Goal: Task Accomplishment & Management: Complete application form

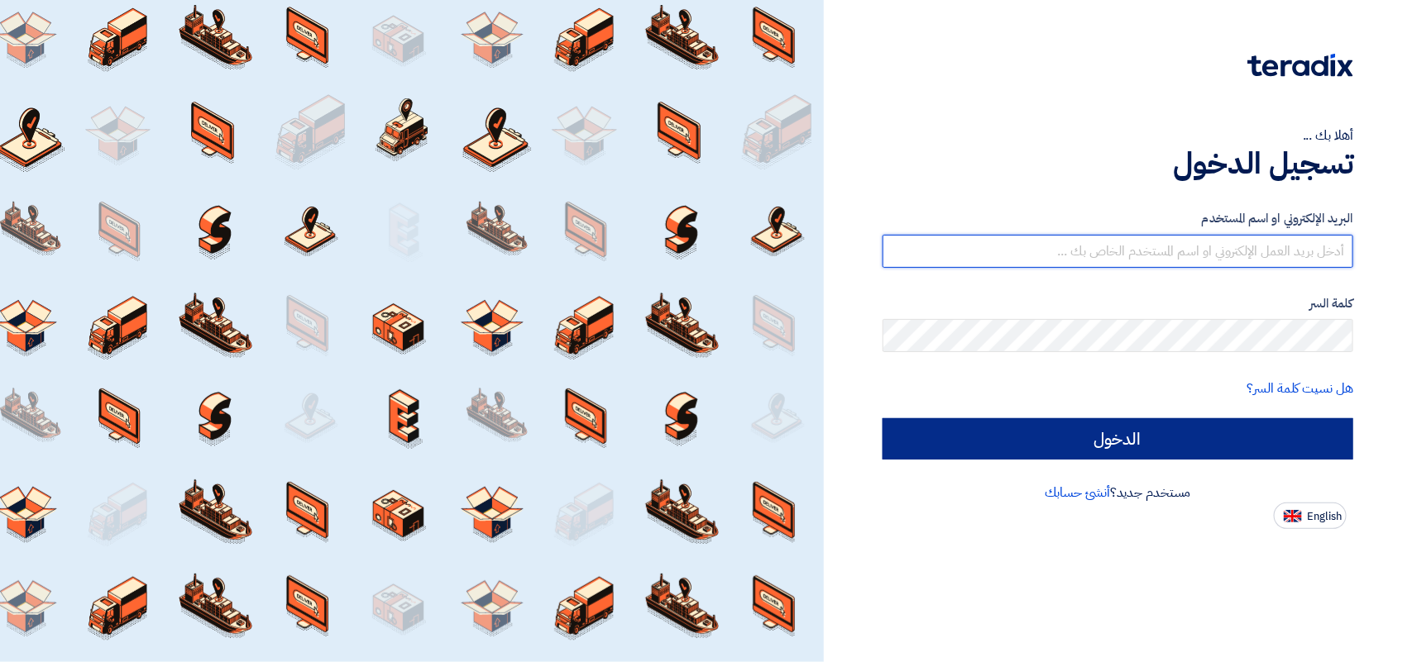
type input "[EMAIL_ADDRESS][DOMAIN_NAME]"
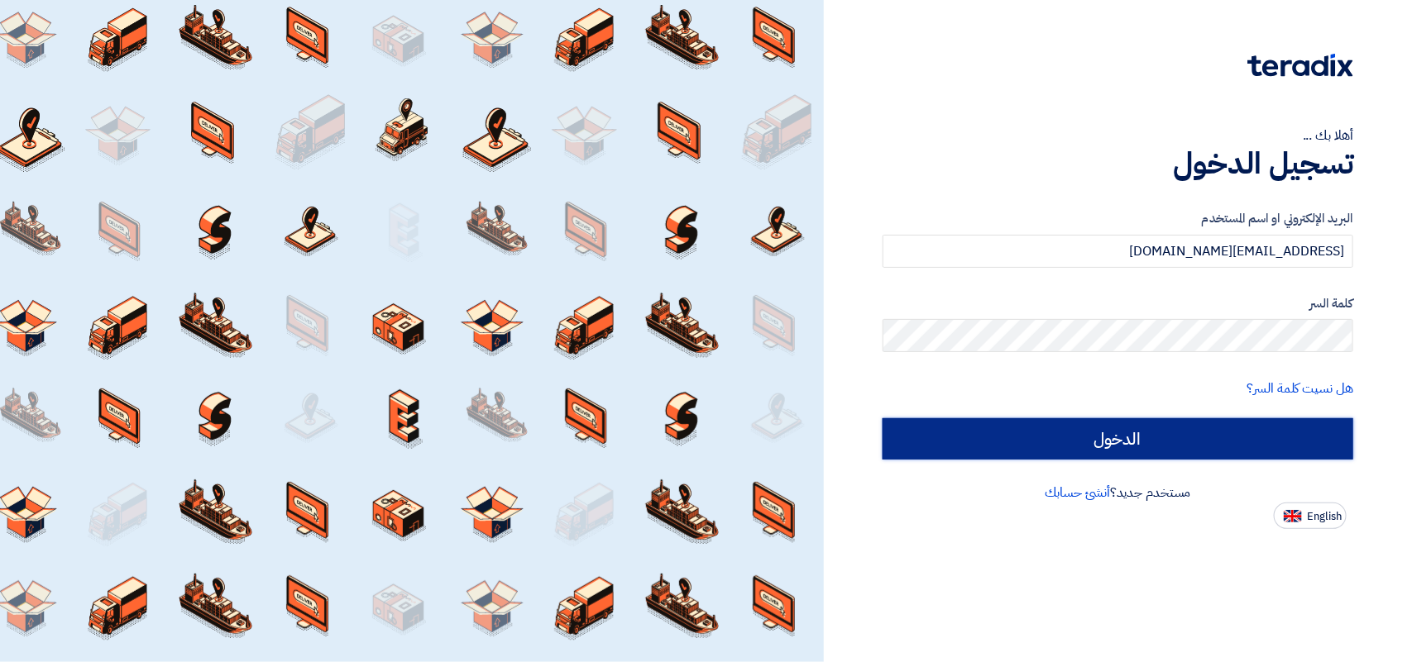
click at [1171, 427] on input "الدخول" at bounding box center [1117, 438] width 471 height 41
type input "Sign in"
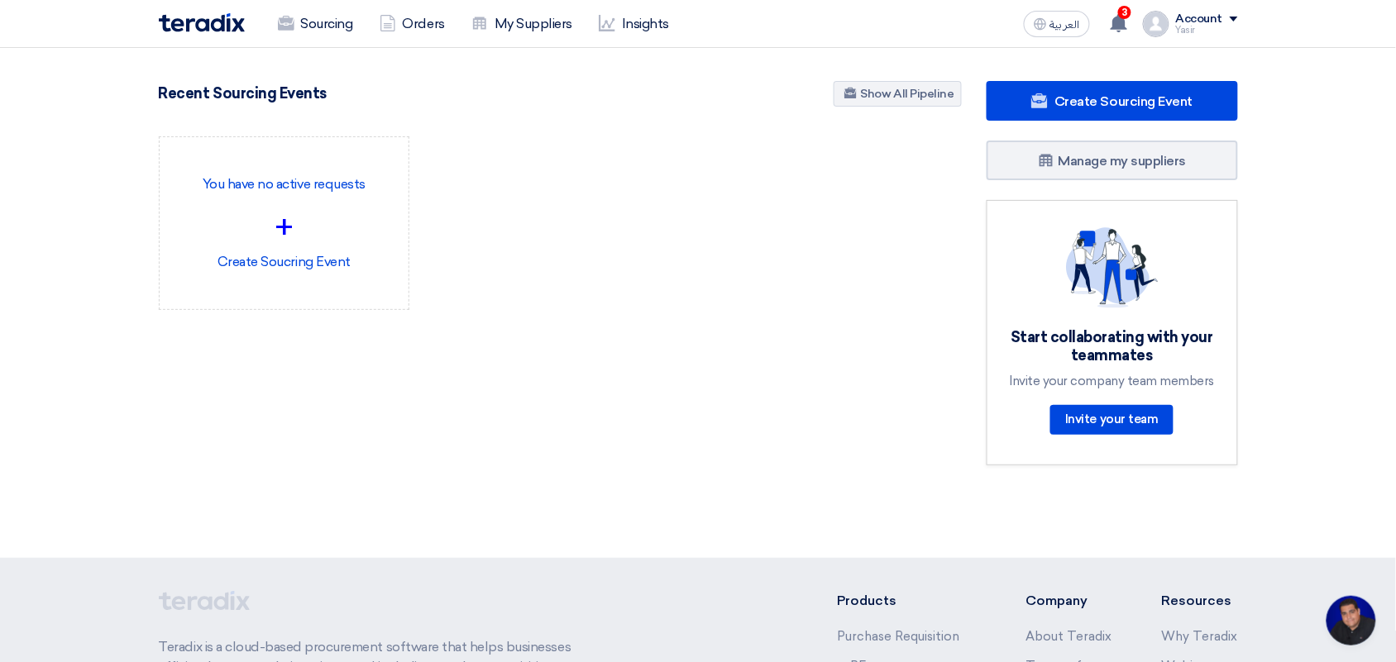
click at [1063, 39] on div "العربية ع 3 You have a new offer for '8100016228' request with total price '914…" at bounding box center [1127, 23] width 221 height 33
click at [1057, 29] on span "العربية" at bounding box center [1065, 25] width 30 height 12
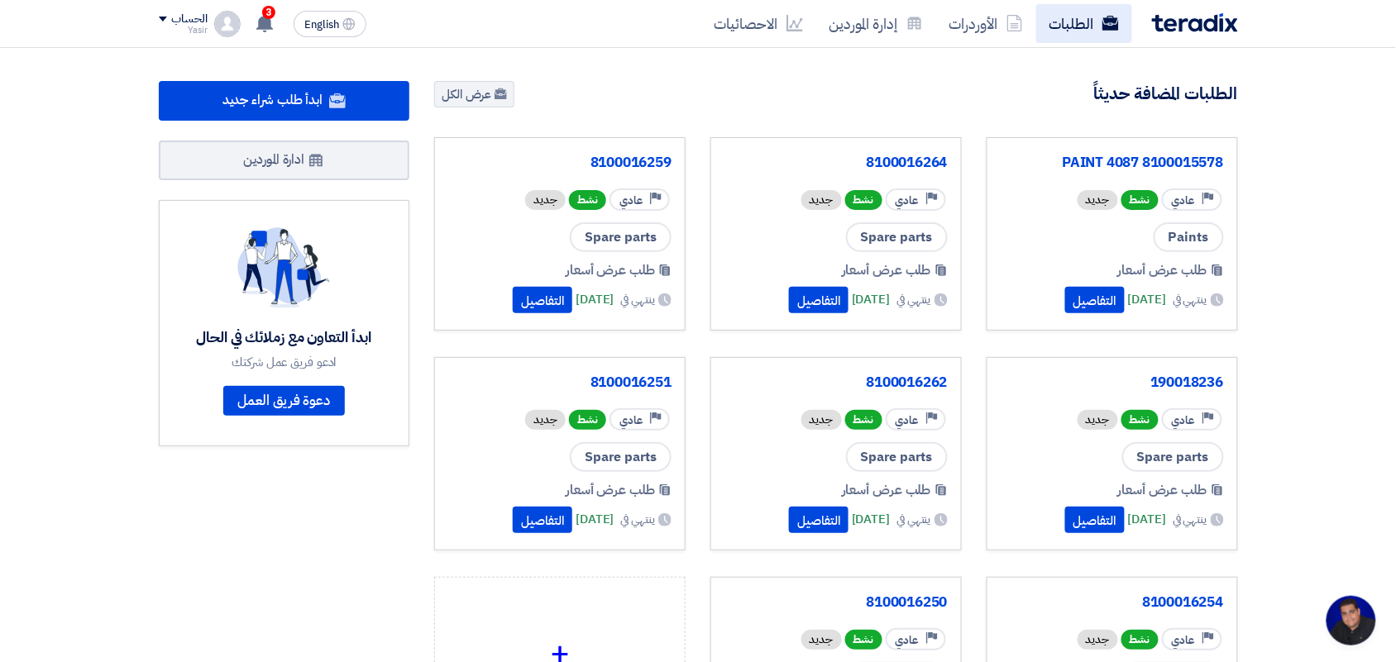
click at [1080, 25] on link "الطلبات" at bounding box center [1084, 23] width 96 height 39
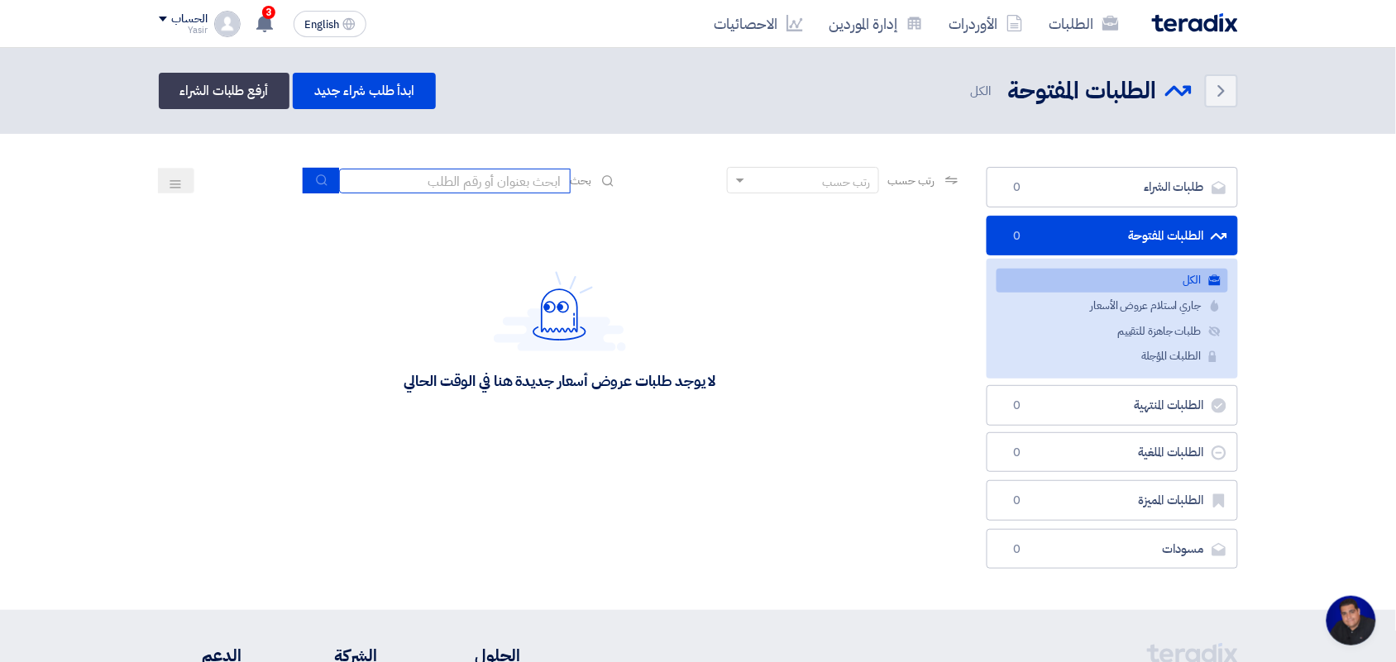
click at [496, 179] on input at bounding box center [455, 181] width 232 height 25
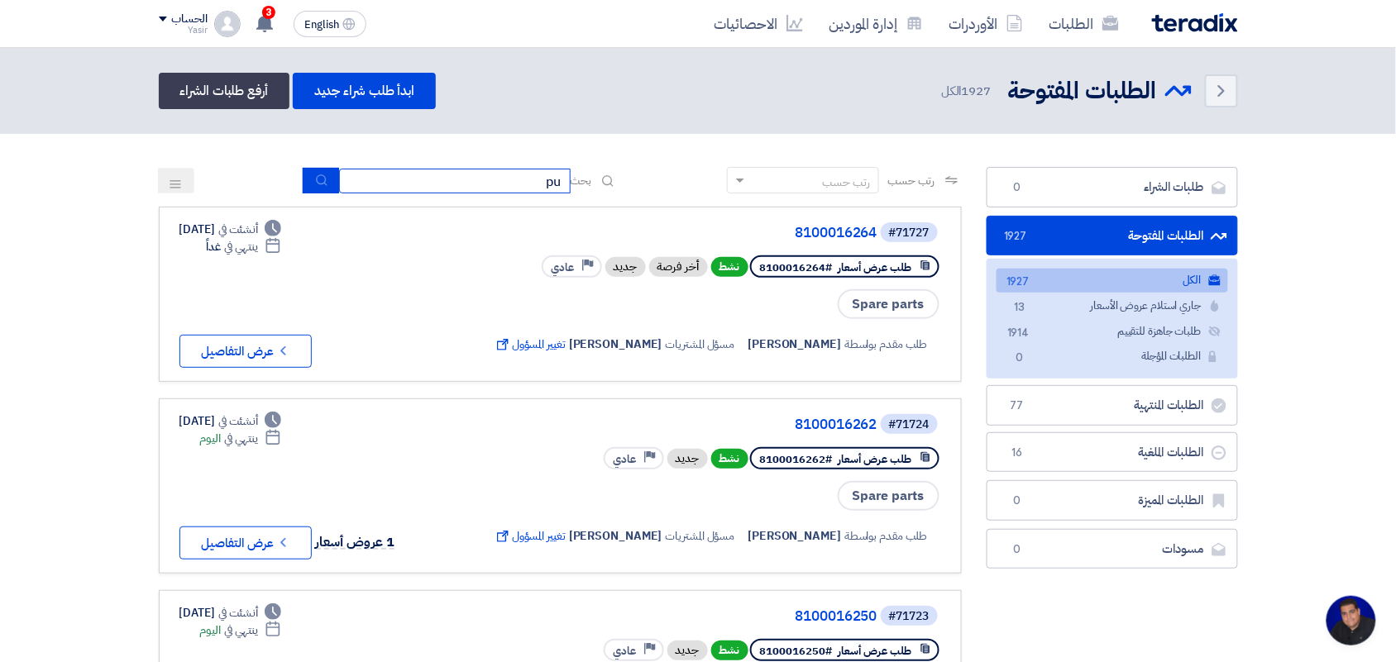
type input "p"
type input "paint"
click at [308, 180] on button "submit" at bounding box center [321, 181] width 36 height 26
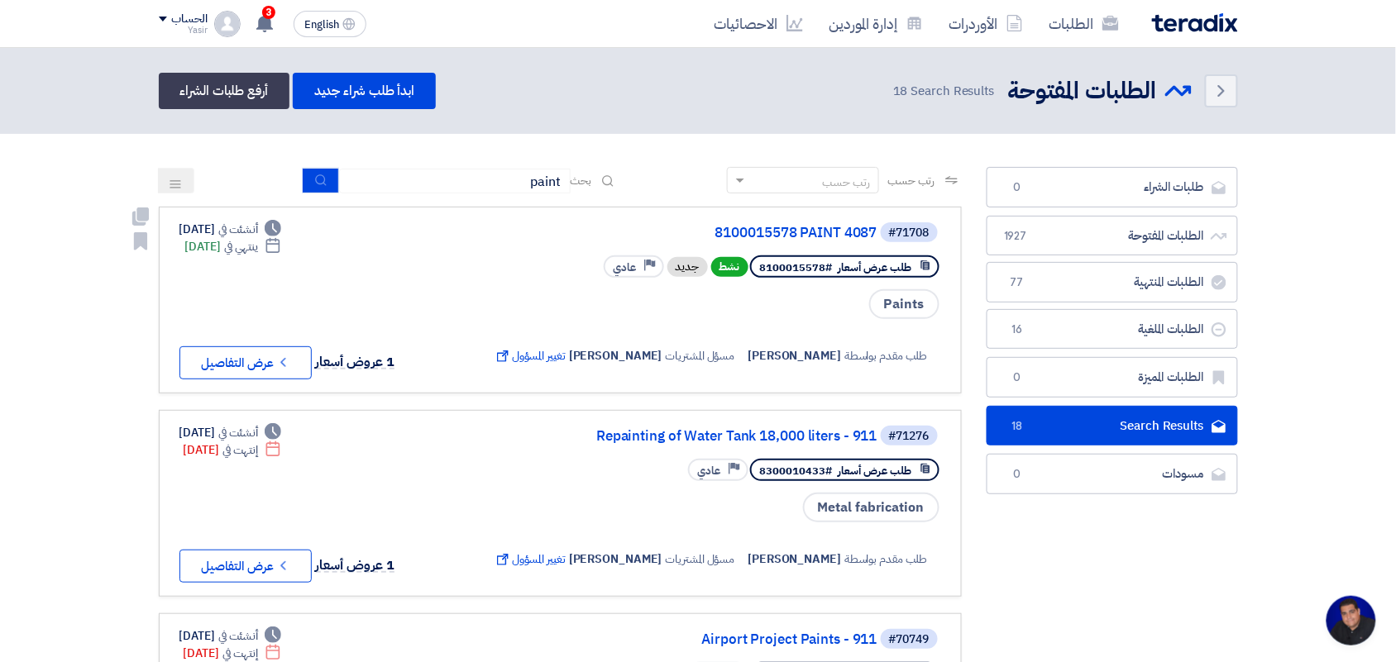
click at [245, 374] on link "#71708 8100015578 PAINT 4087 طلب عرض أسعار #8100015578 نشط جديد Priority عادي P…" at bounding box center [560, 300] width 803 height 187
click at [245, 352] on button "Check details عرض التفاصيل" at bounding box center [245, 363] width 132 height 33
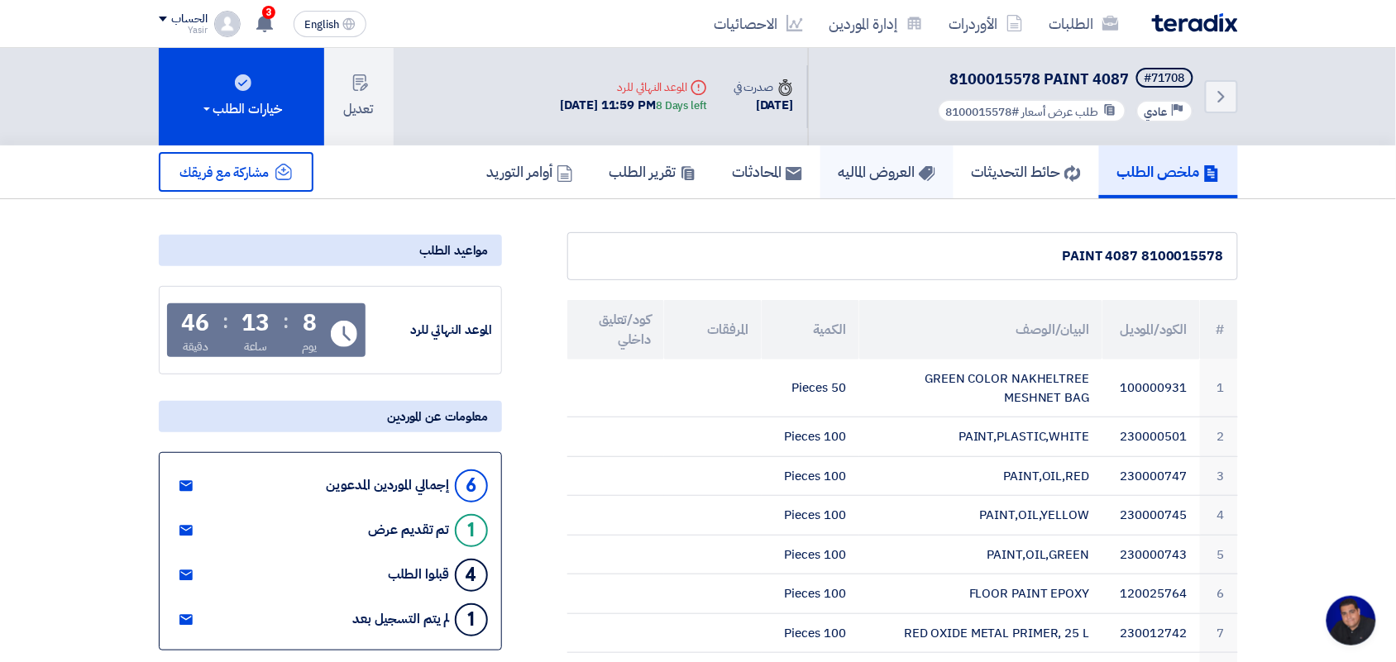
click at [862, 179] on h5 "العروض الماليه" at bounding box center [887, 171] width 97 height 19
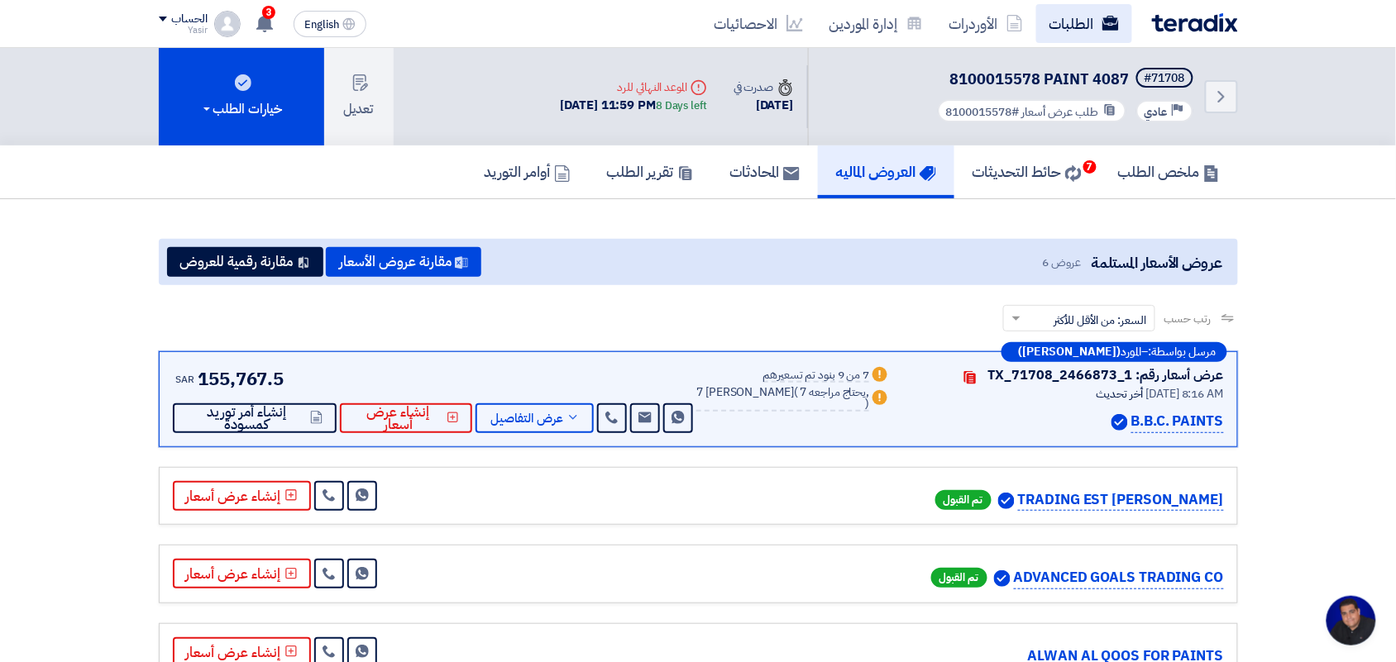
click at [1072, 22] on link "الطلبات" at bounding box center [1084, 23] width 96 height 39
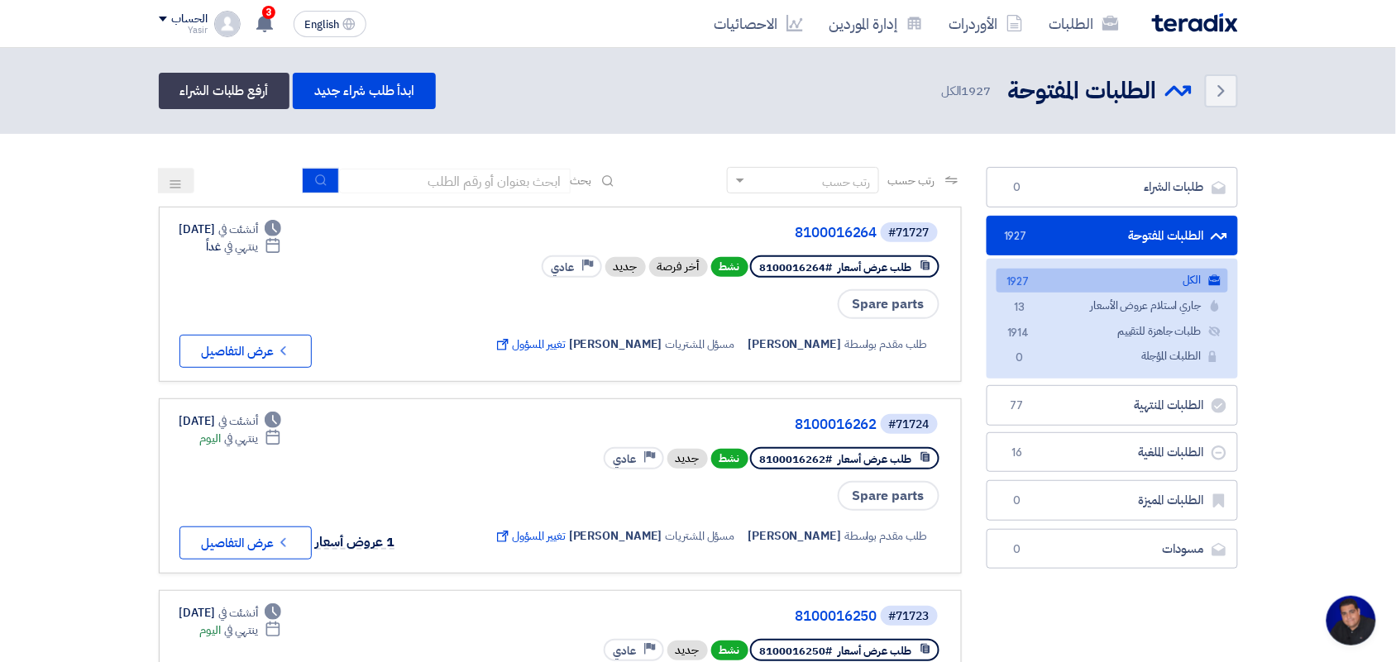
click at [197, 275] on div "Deadline أنشئت في [DATE] Deadline ينتهي في غداً Check details عرض التفاصيل" at bounding box center [248, 294] width 139 height 147
click at [404, 190] on input at bounding box center [455, 181] width 232 height 25
type input "pump"
click at [317, 174] on icon "submit" at bounding box center [321, 180] width 13 height 13
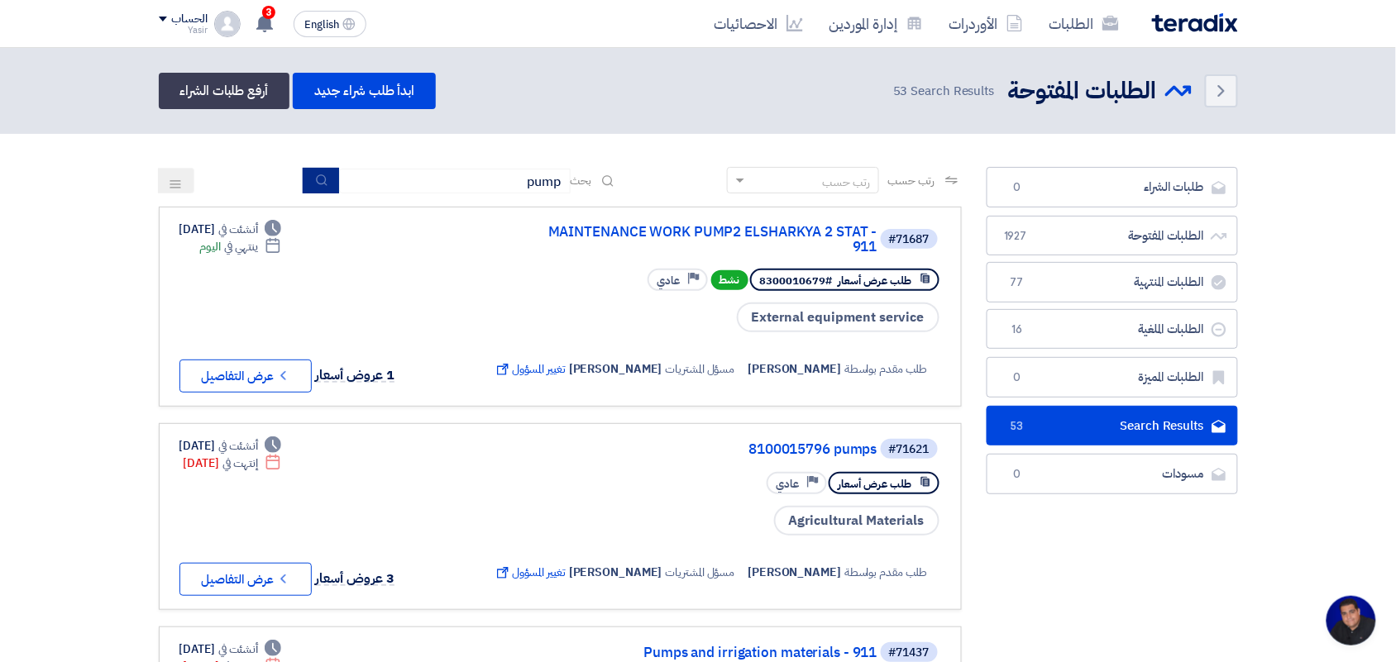
click at [308, 179] on button "submit" at bounding box center [321, 181] width 36 height 26
click at [261, 572] on button "Check details عرض التفاصيل" at bounding box center [245, 579] width 132 height 33
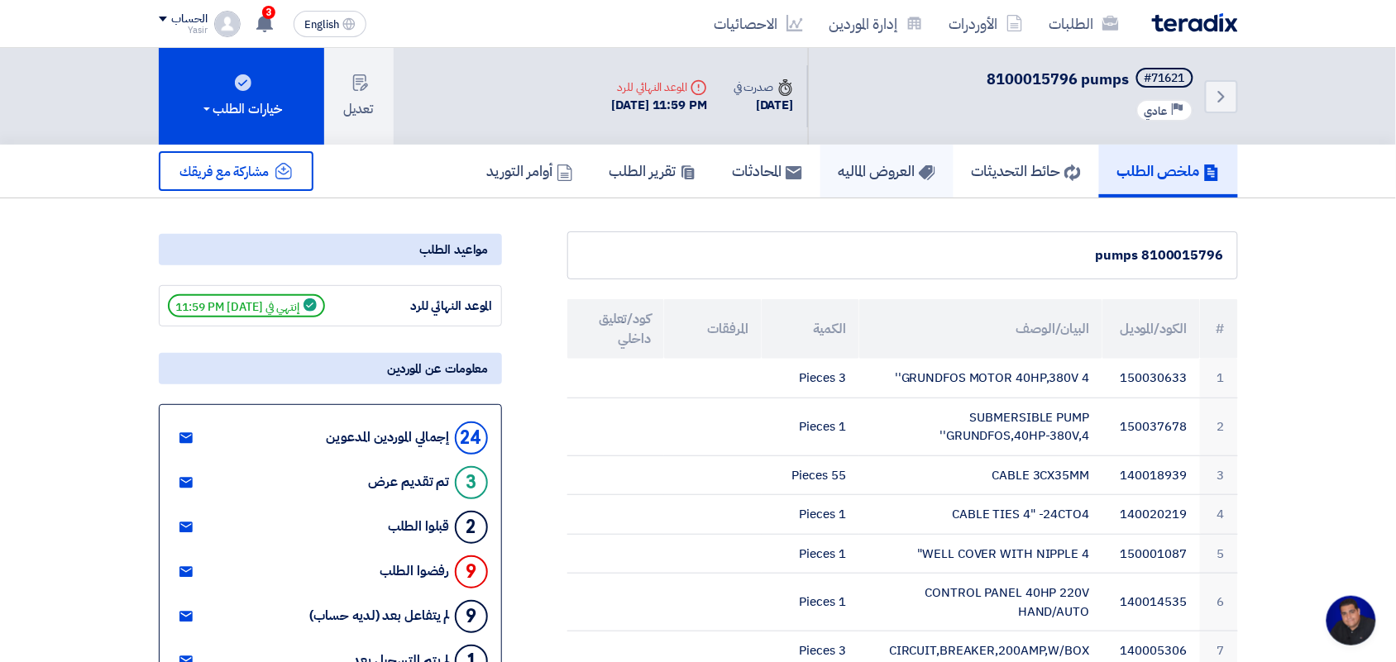
click at [877, 161] on h5 "العروض الماليه" at bounding box center [887, 170] width 97 height 19
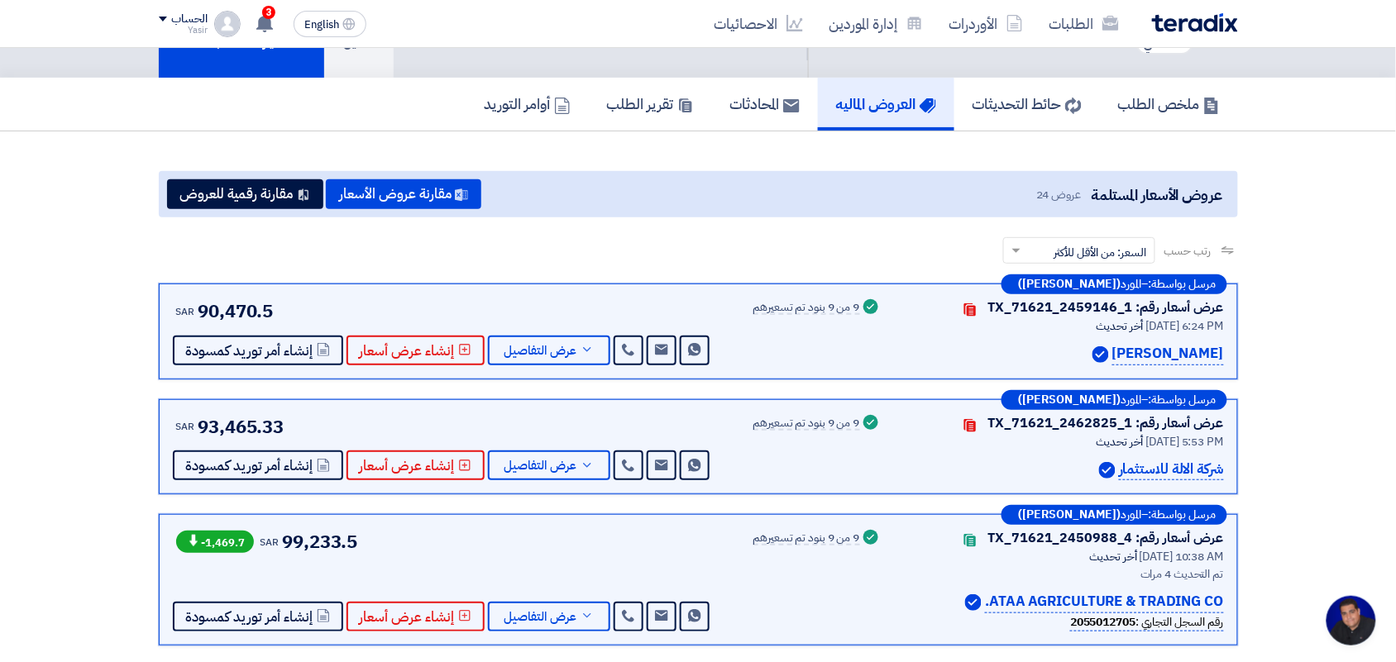
scroll to position [103, 0]
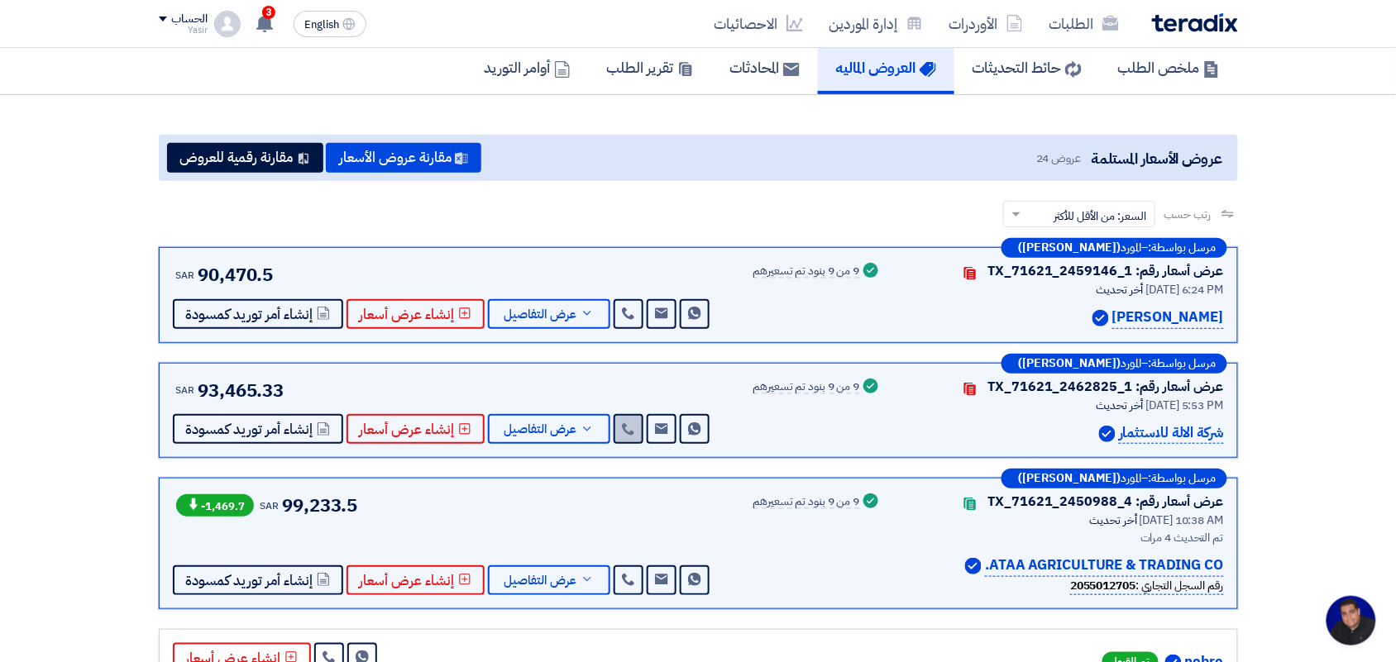
click at [622, 431] on use at bounding box center [628, 429] width 12 height 12
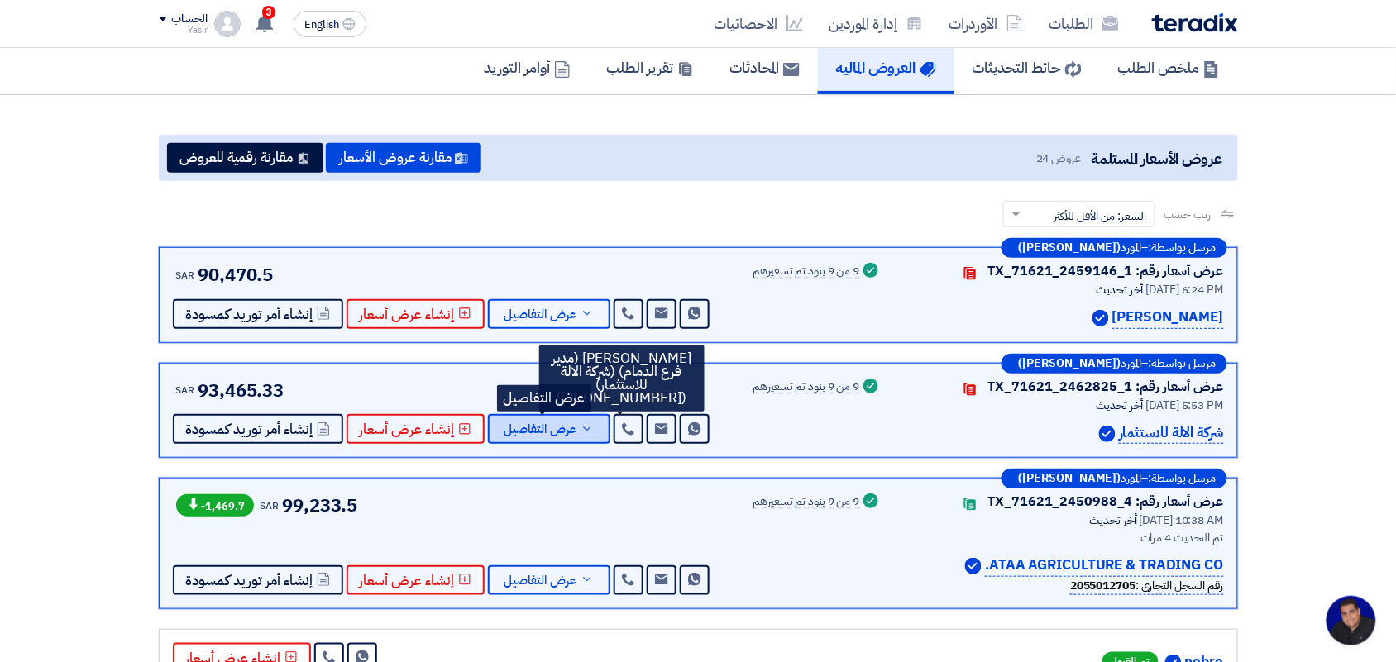
click at [529, 432] on span "عرض التفاصيل" at bounding box center [540, 429] width 73 height 12
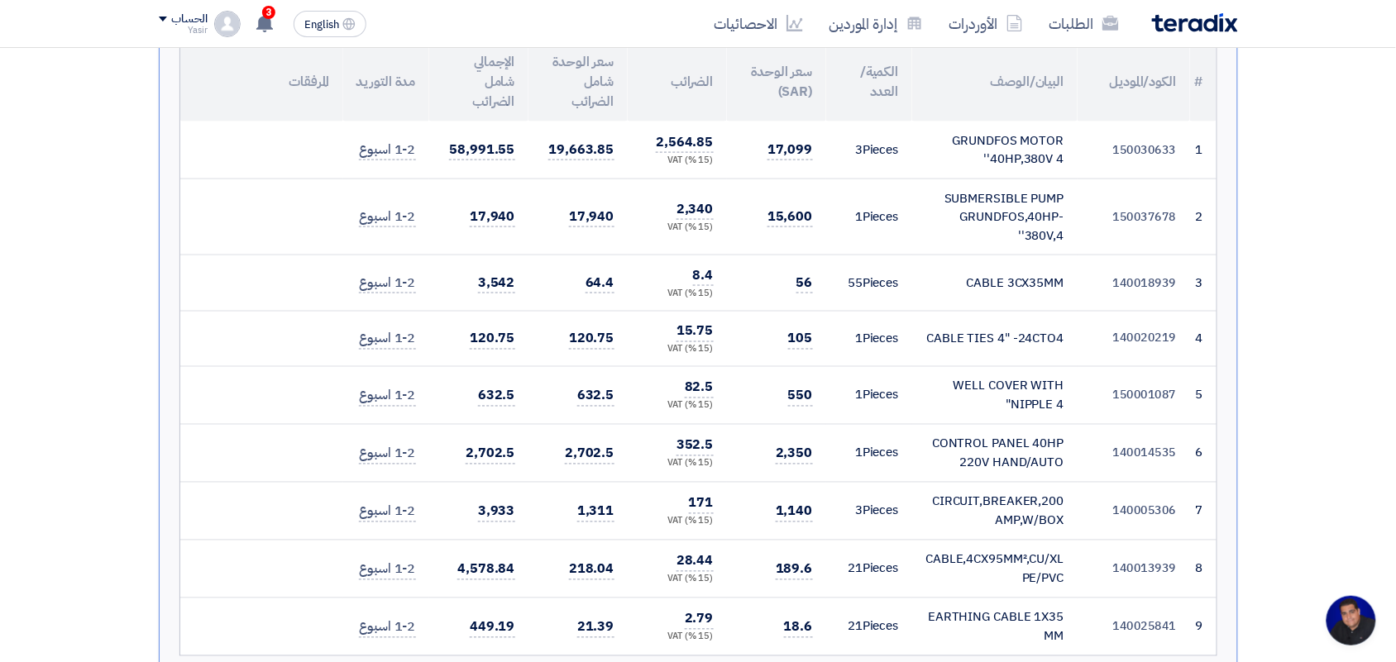
scroll to position [517, 0]
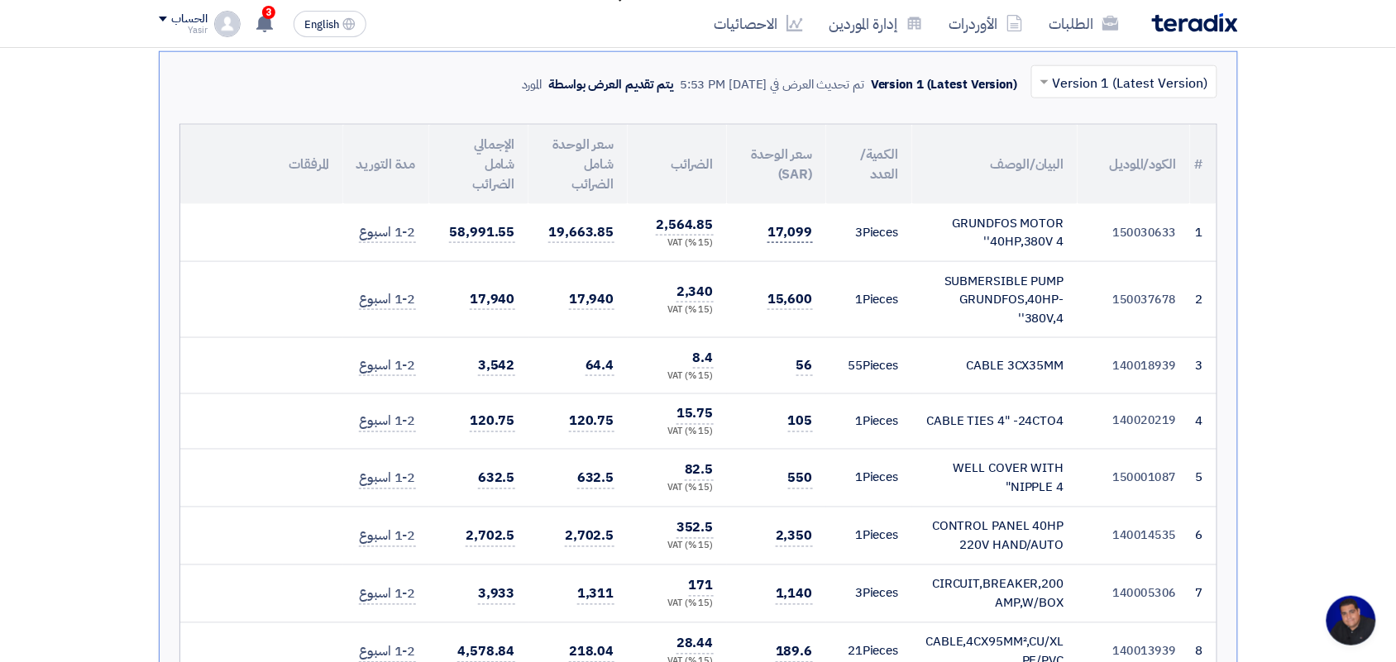
click at [794, 230] on span "17,099" at bounding box center [789, 232] width 45 height 21
click at [794, 229] on span "17,099" at bounding box center [789, 232] width 45 height 21
click at [792, 292] on span "15,600" at bounding box center [789, 299] width 45 height 21
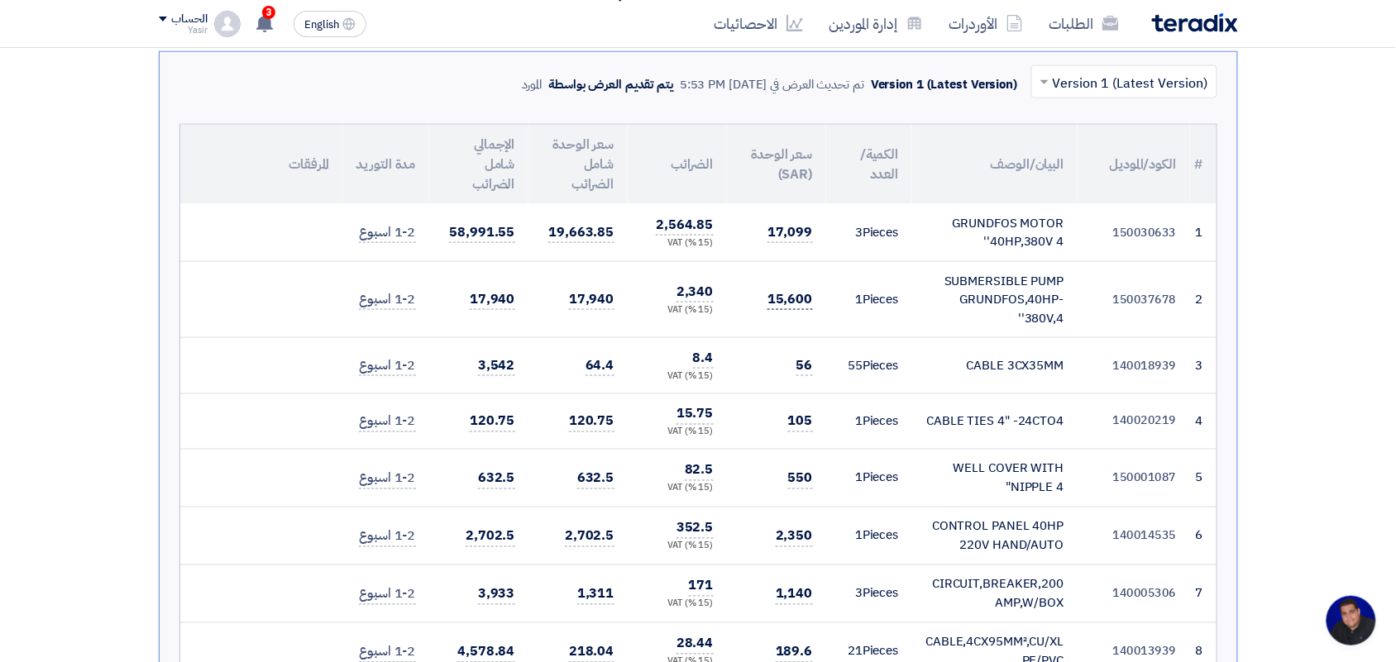
click at [794, 292] on span "15,600" at bounding box center [789, 299] width 45 height 21
click at [799, 369] on span "56" at bounding box center [804, 366] width 17 height 21
click at [798, 415] on span "105" at bounding box center [800, 422] width 25 height 21
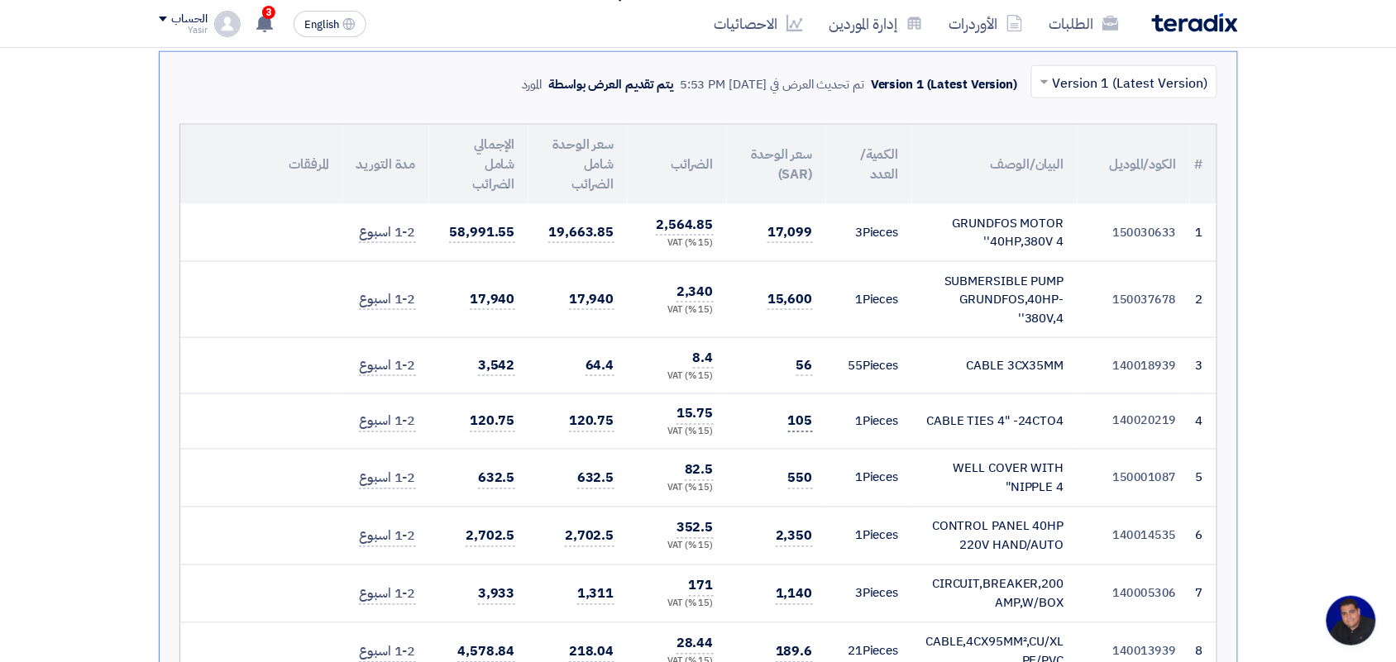
click at [798, 416] on span "105" at bounding box center [800, 422] width 25 height 21
click at [799, 418] on span "105" at bounding box center [800, 422] width 25 height 21
click at [799, 478] on span "550" at bounding box center [800, 479] width 25 height 21
click at [802, 534] on span "2,350" at bounding box center [794, 537] width 37 height 21
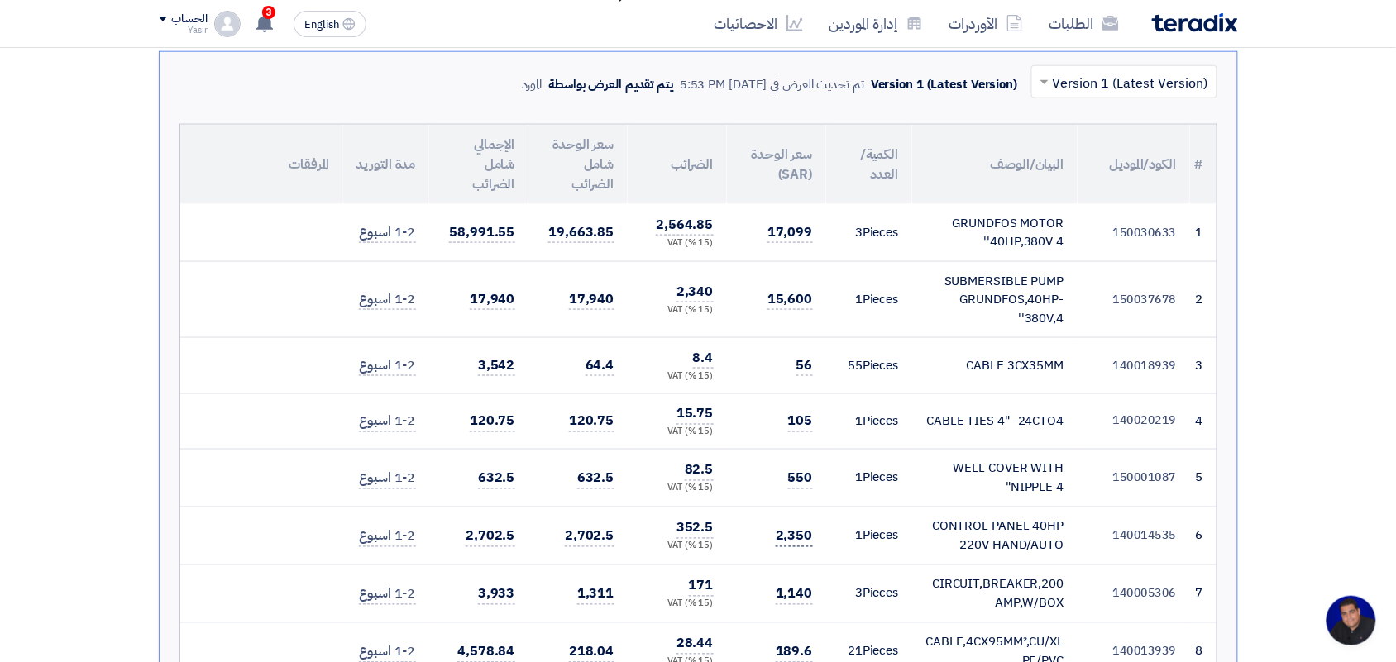
click at [802, 534] on span "2,350" at bounding box center [794, 537] width 37 height 21
click at [792, 588] on span "1,140" at bounding box center [794, 595] width 37 height 21
drag, startPoint x: 792, startPoint y: 588, endPoint x: 799, endPoint y: 543, distance: 45.1
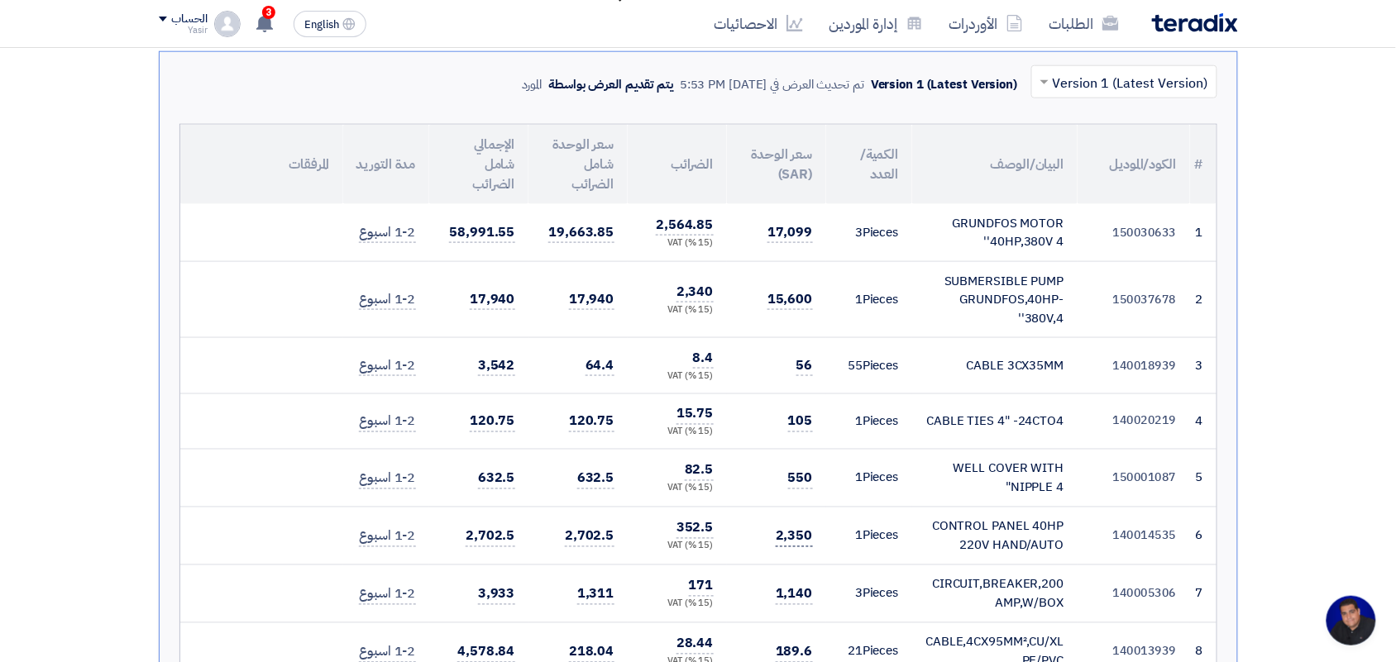
click at [792, 589] on span "1,140" at bounding box center [794, 595] width 37 height 21
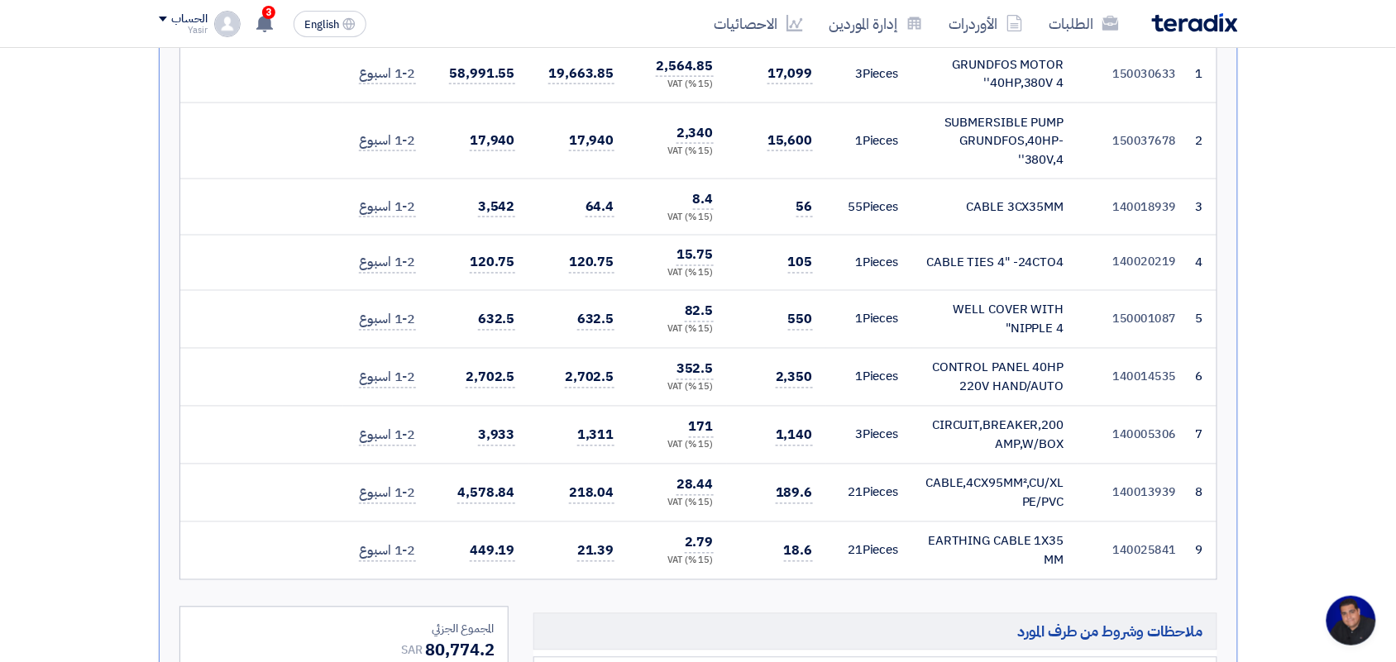
scroll to position [724, 0]
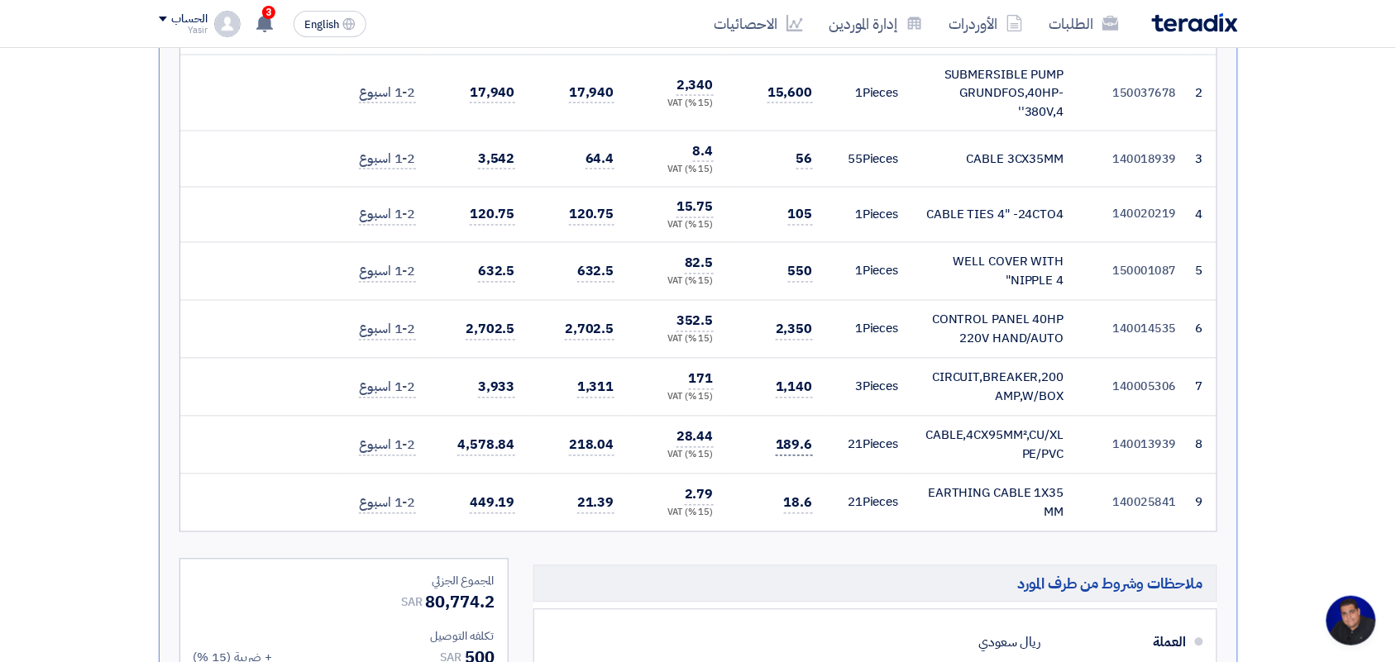
click at [794, 451] on span "189.6" at bounding box center [794, 446] width 37 height 21
click at [803, 509] on span "18.6" at bounding box center [798, 504] width 29 height 21
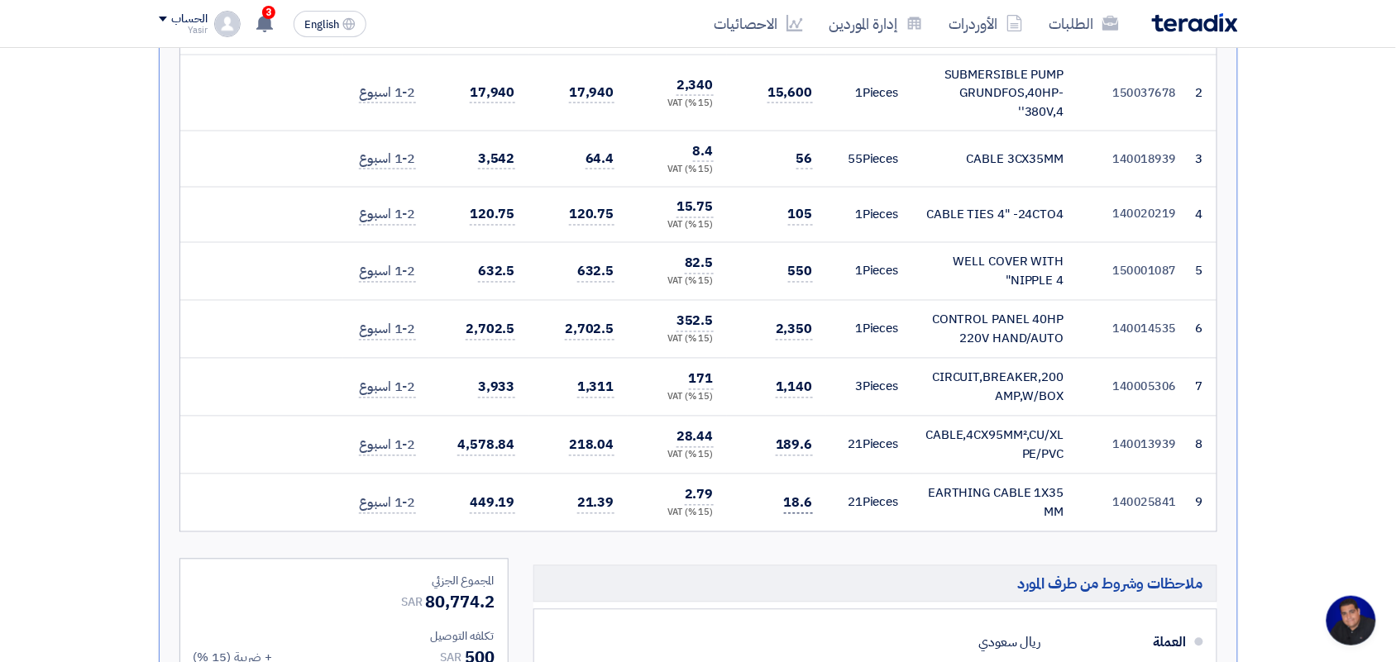
click at [804, 510] on span "18.6" at bounding box center [798, 504] width 29 height 21
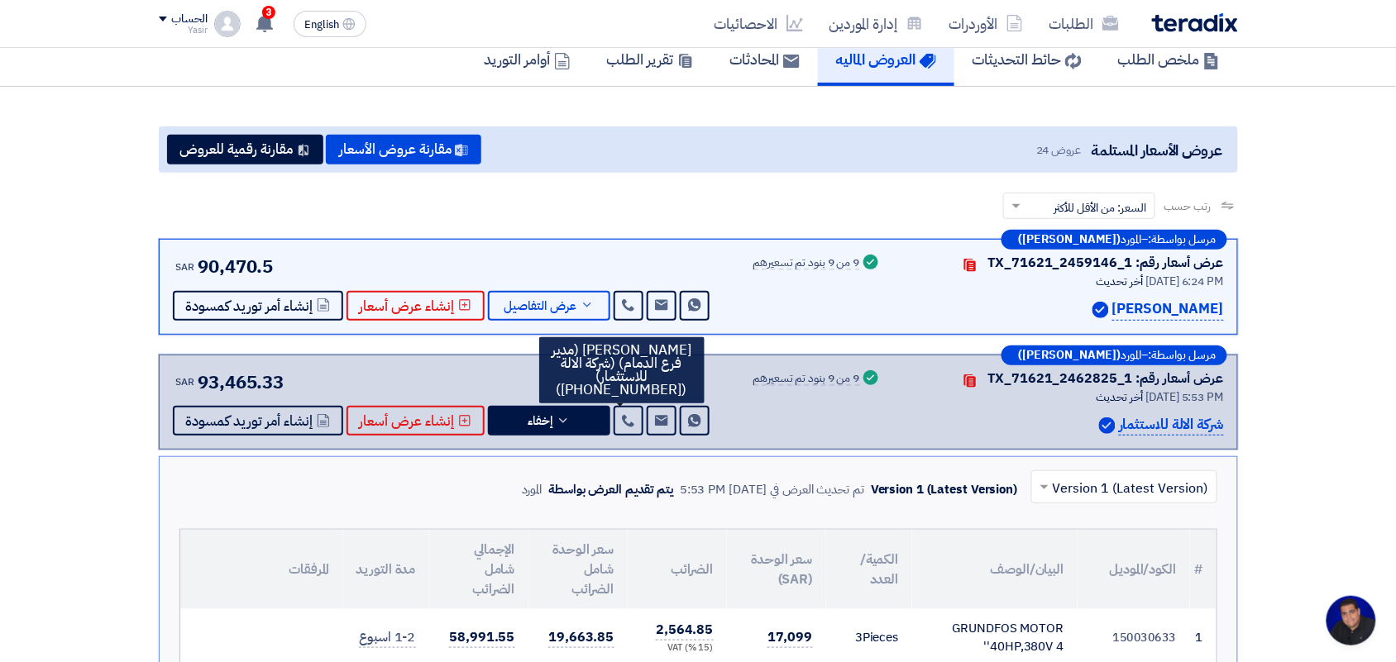
scroll to position [0, 0]
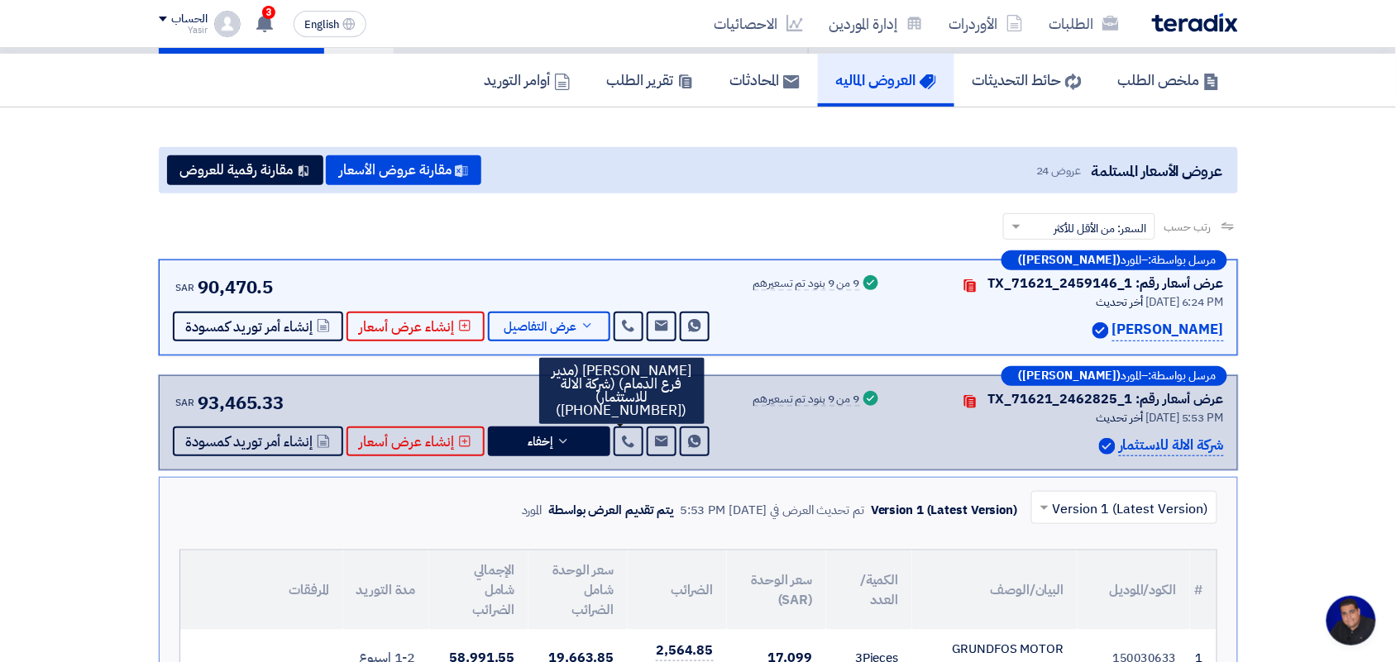
scroll to position [103, 0]
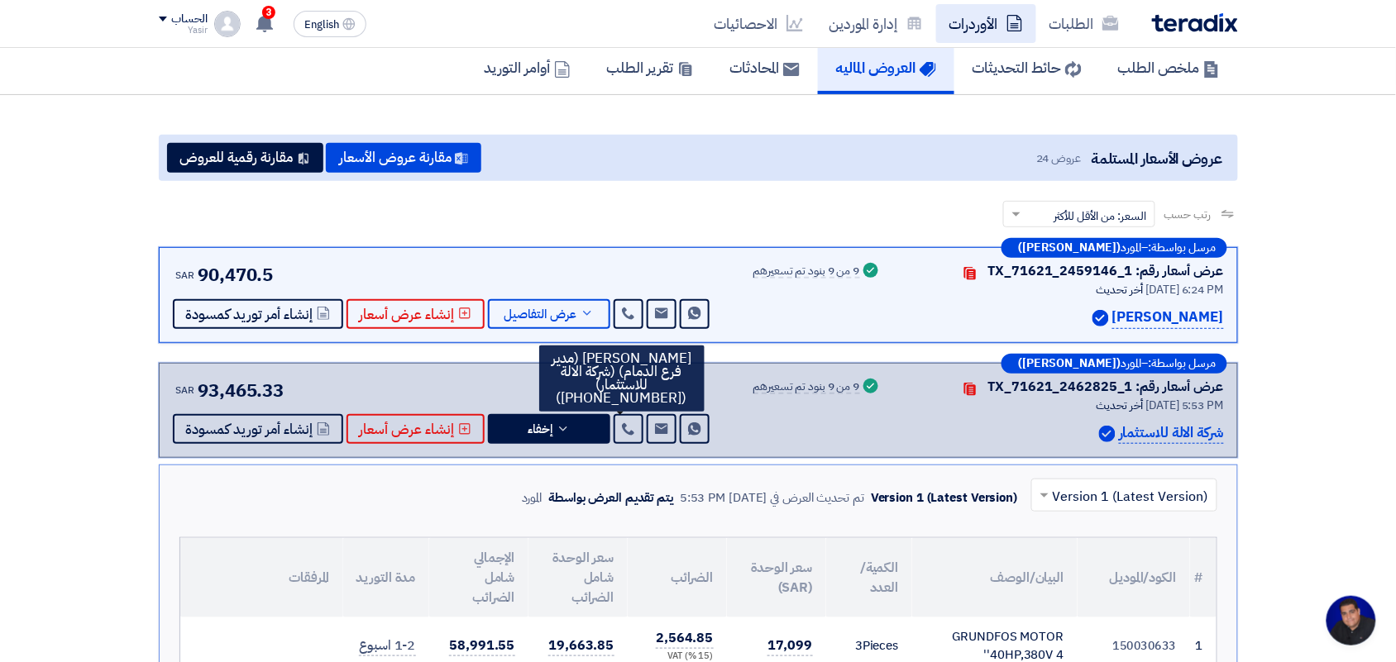
click at [1009, 29] on use at bounding box center [1014, 23] width 15 height 17
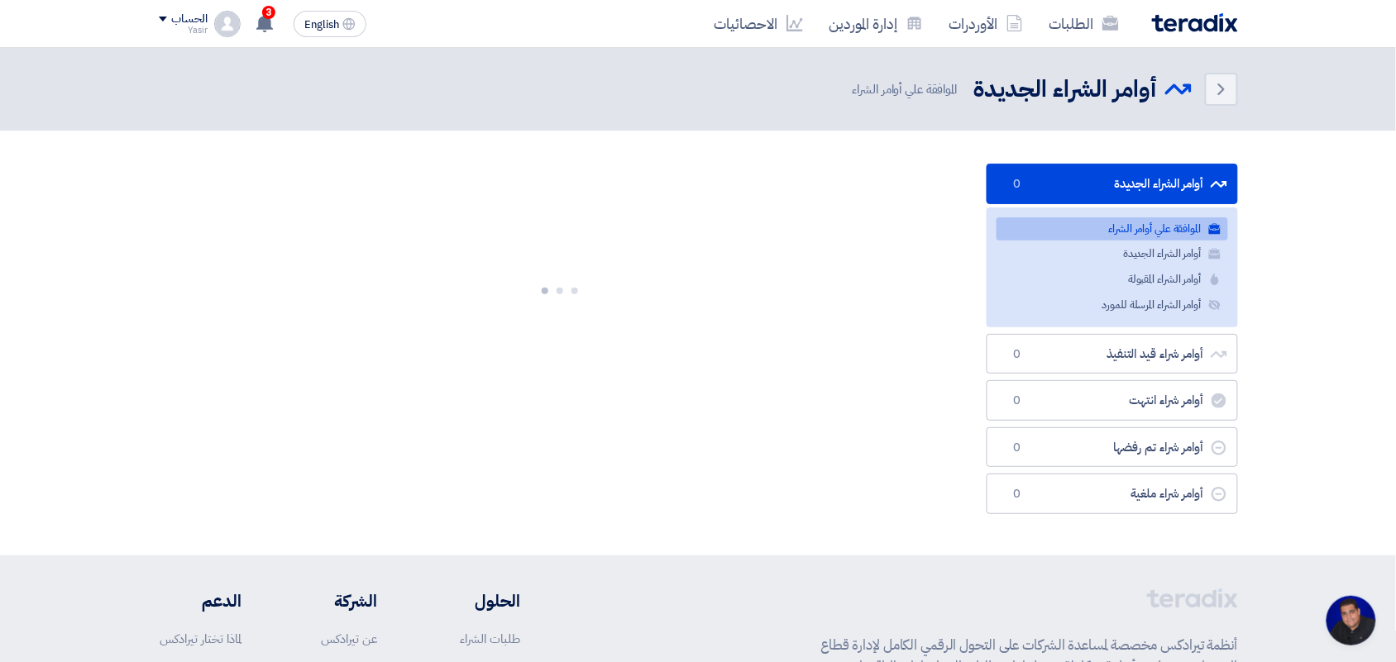
click at [1108, 29] on use at bounding box center [1110, 23] width 17 height 15
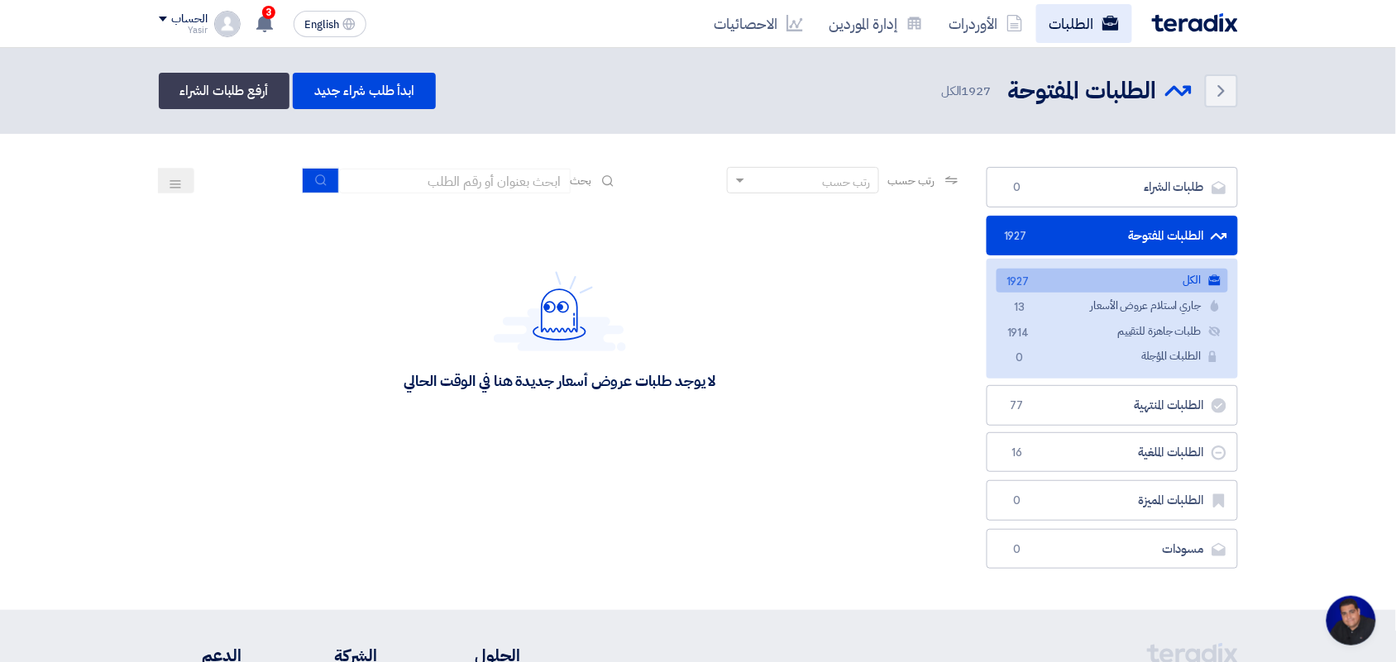
click at [1048, 29] on link "الطلبات" at bounding box center [1084, 23] width 96 height 39
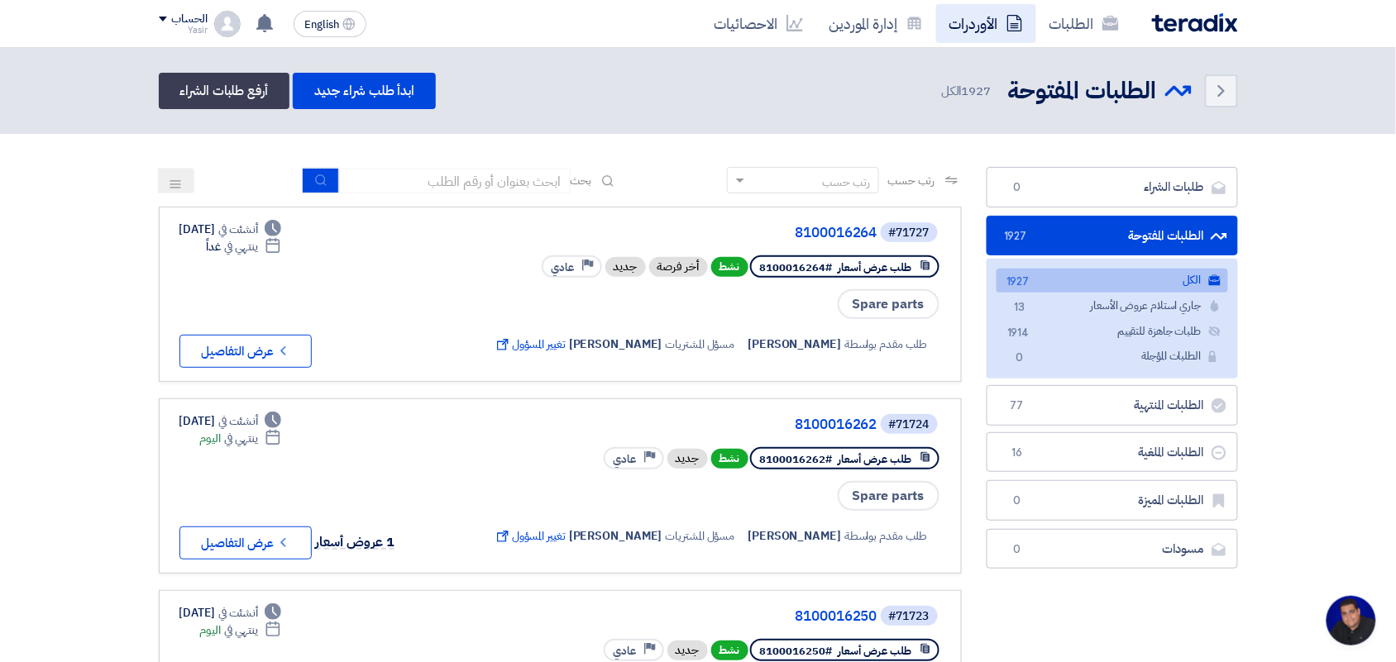
click at [997, 15] on link "الأوردرات" at bounding box center [986, 23] width 100 height 39
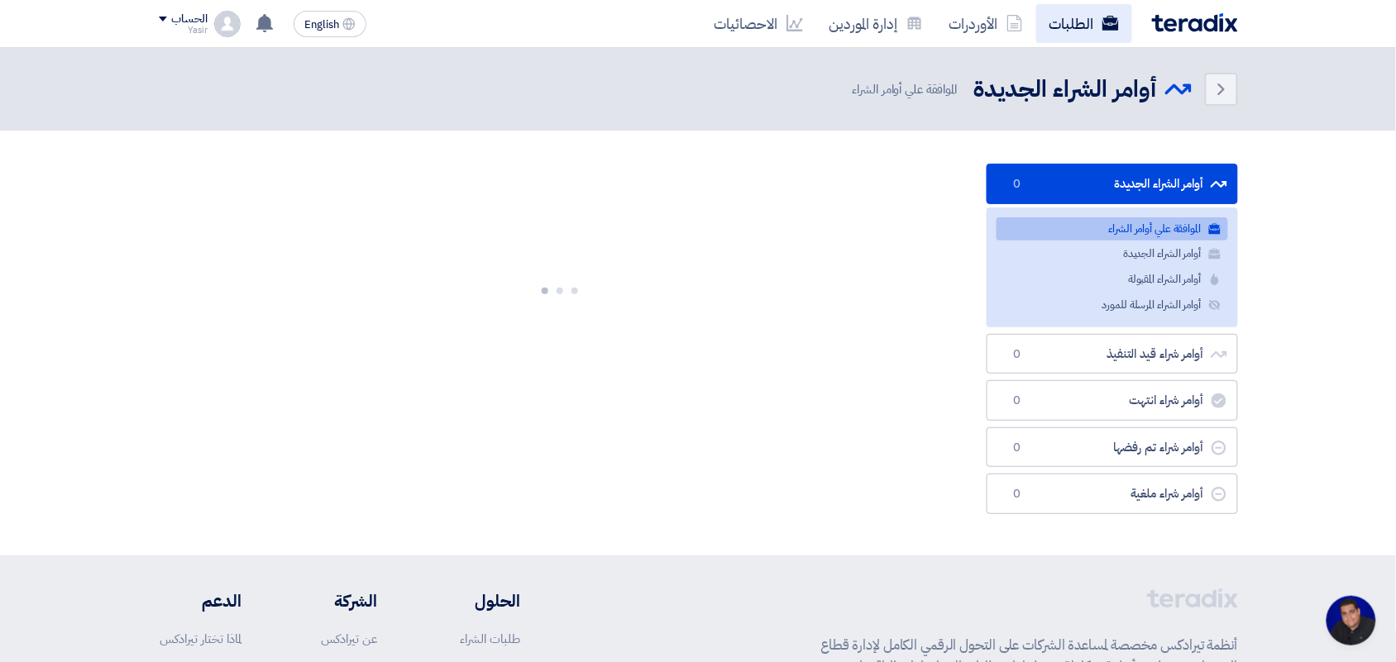
click at [1054, 27] on link "الطلبات" at bounding box center [1084, 23] width 96 height 39
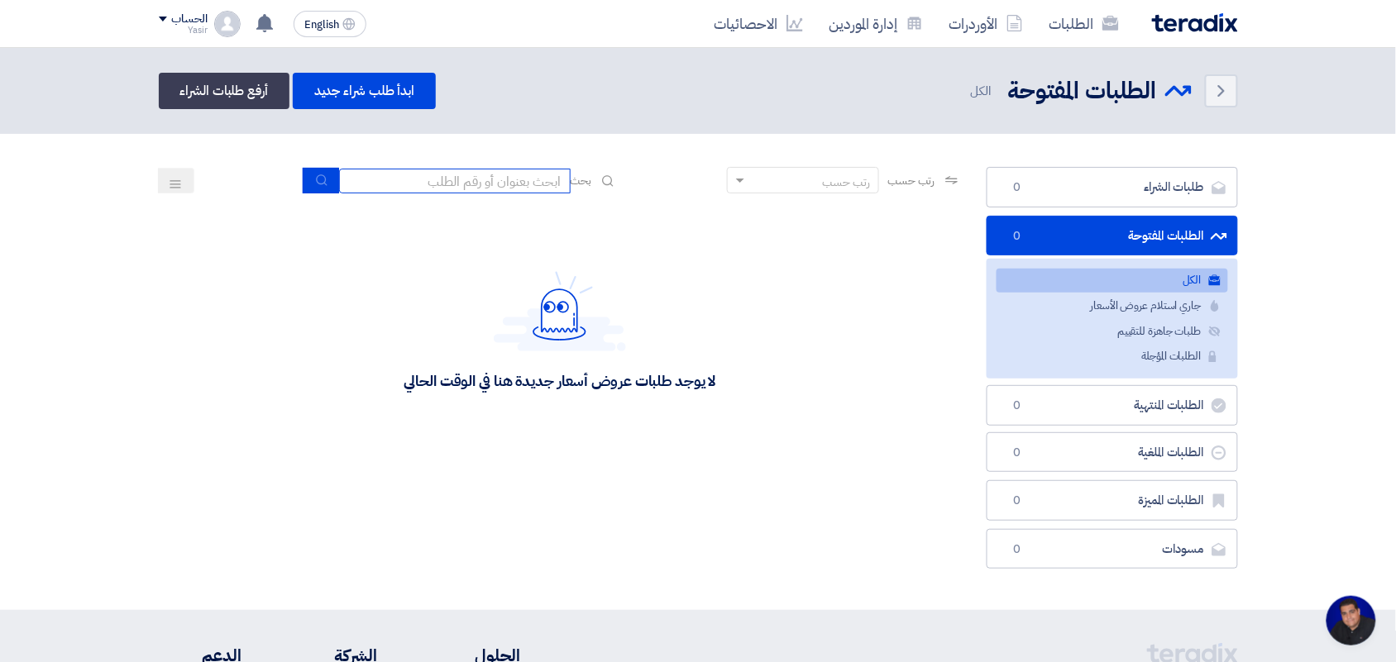
click at [435, 187] on input at bounding box center [455, 181] width 232 height 25
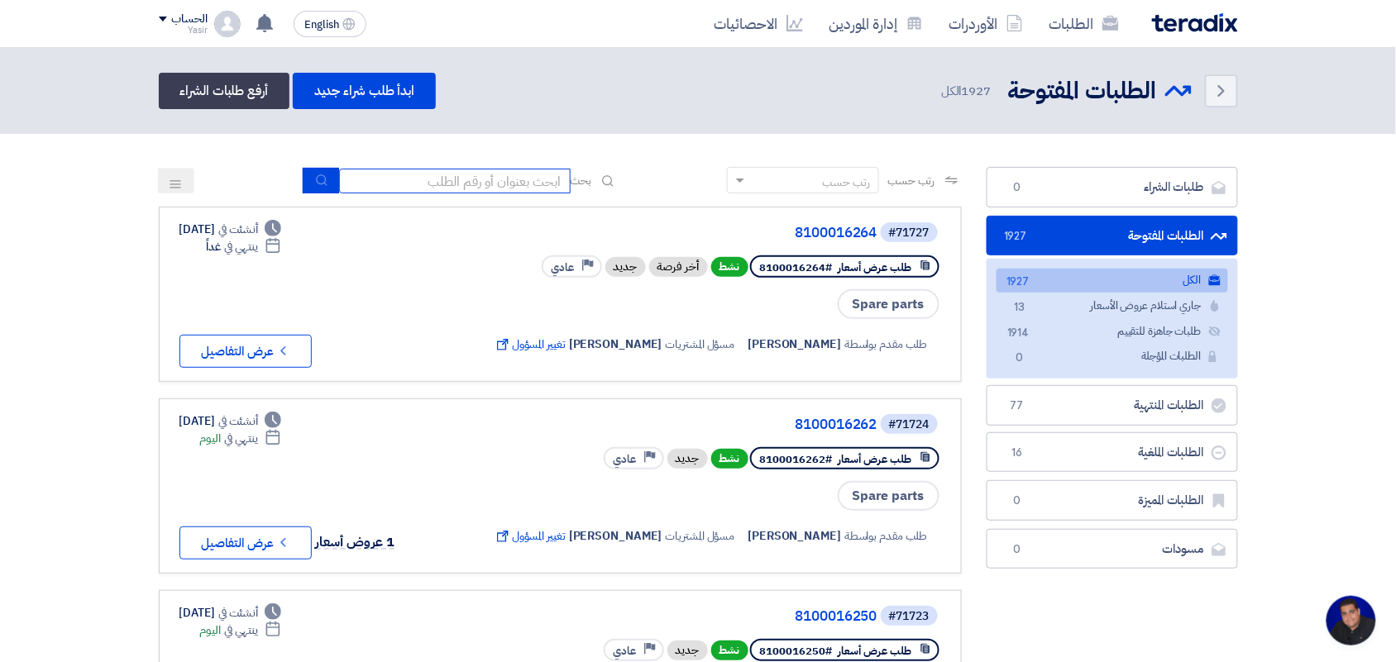
type input "pump"
click at [317, 182] on icon "submit" at bounding box center [321, 180] width 13 height 13
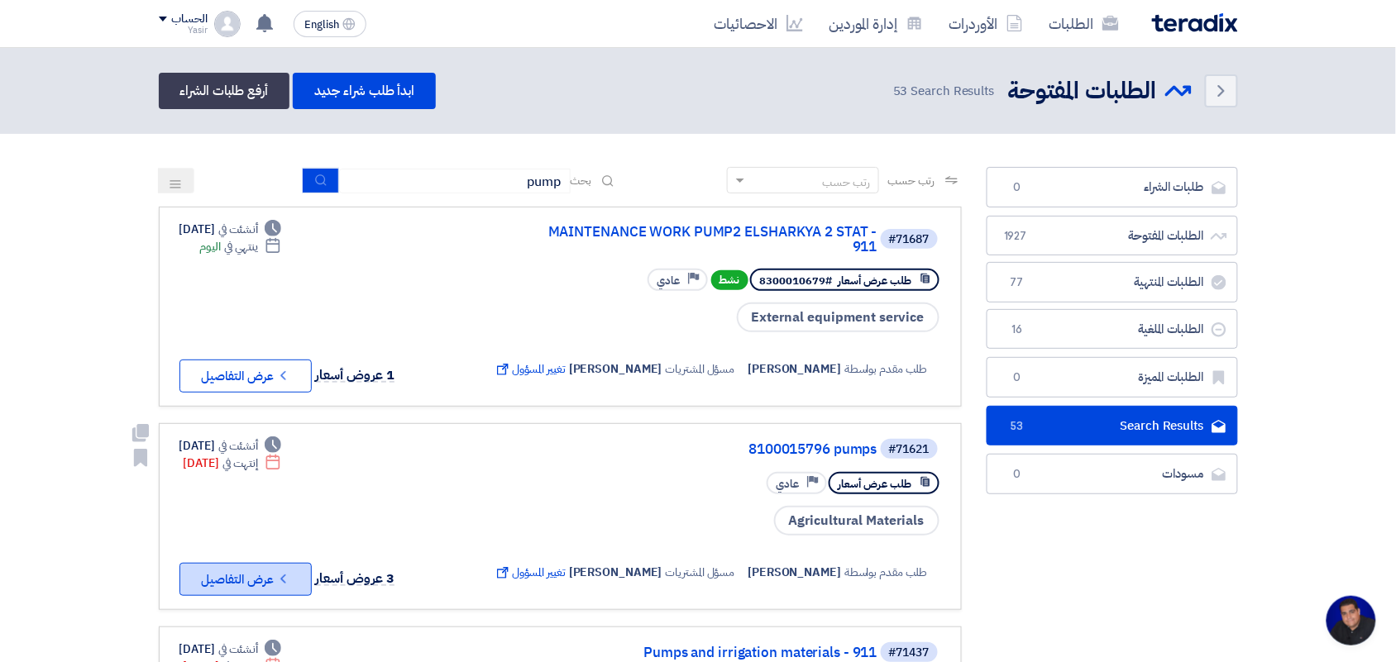
click at [271, 577] on button "Check details عرض التفاصيل" at bounding box center [245, 579] width 132 height 33
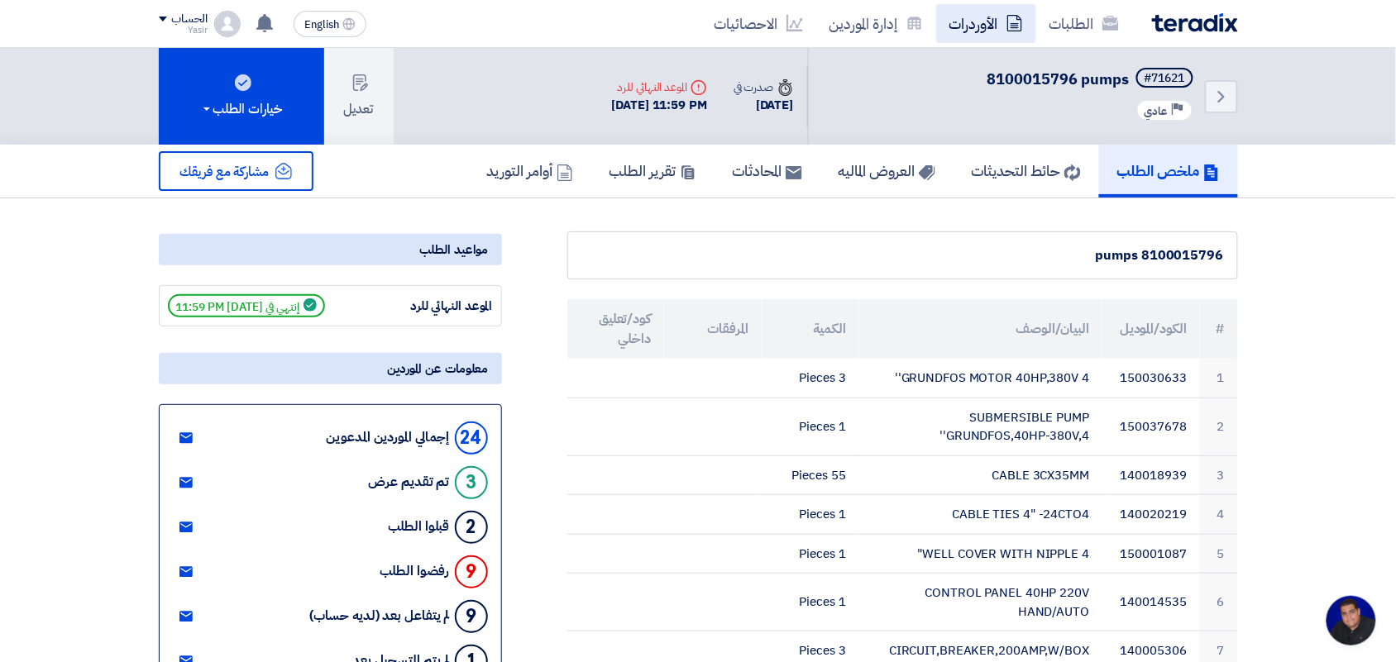
click at [943, 25] on link "الأوردرات" at bounding box center [986, 23] width 100 height 39
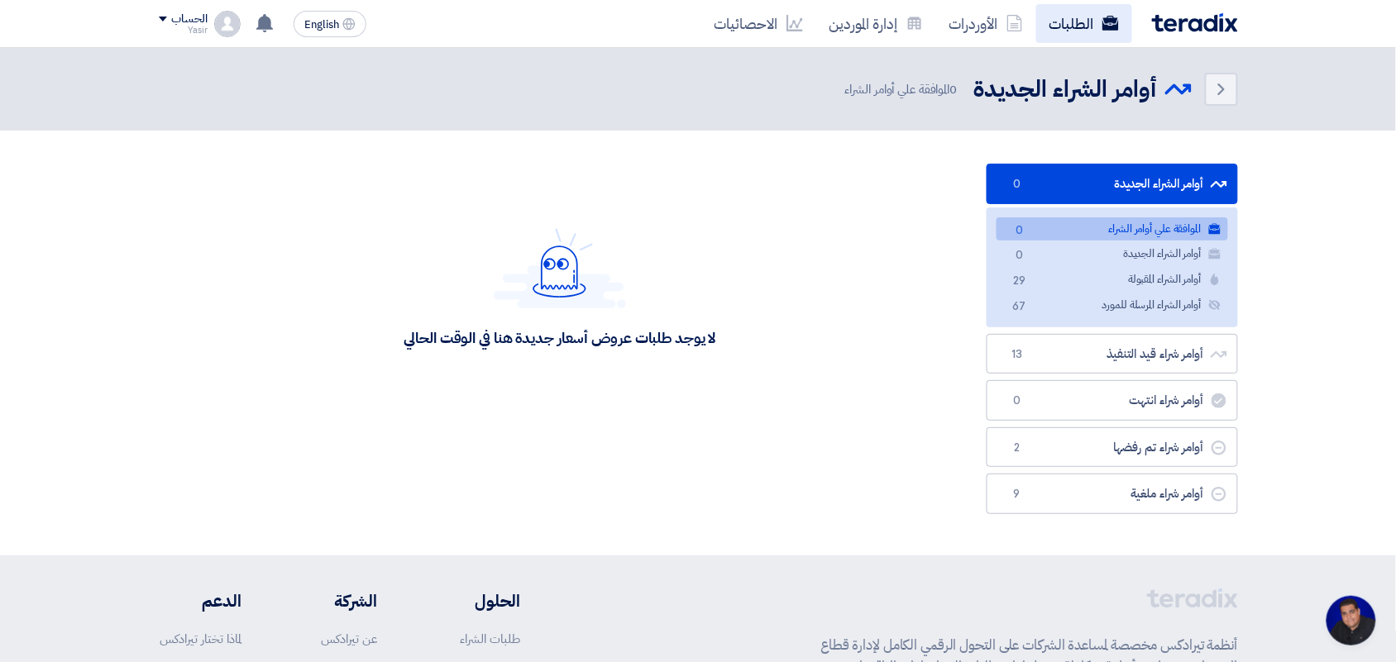
click at [1067, 18] on link "الطلبات" at bounding box center [1084, 23] width 96 height 39
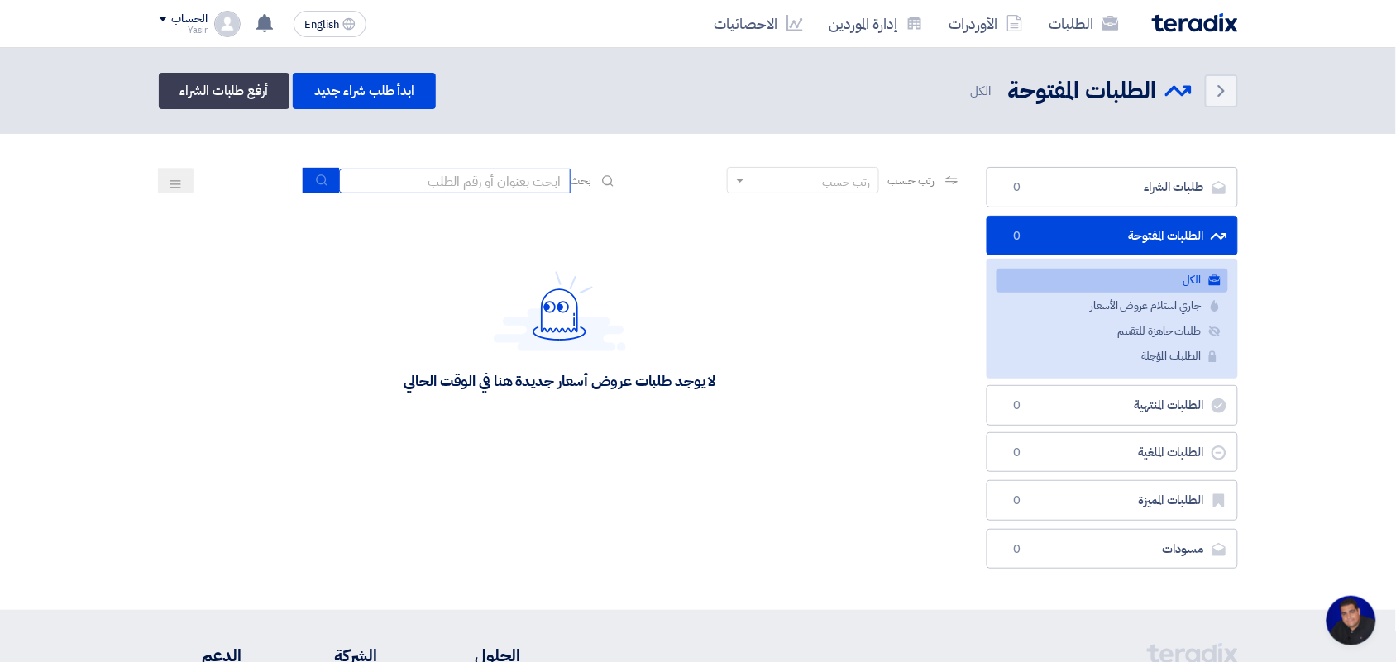
click at [482, 170] on input at bounding box center [455, 181] width 232 height 25
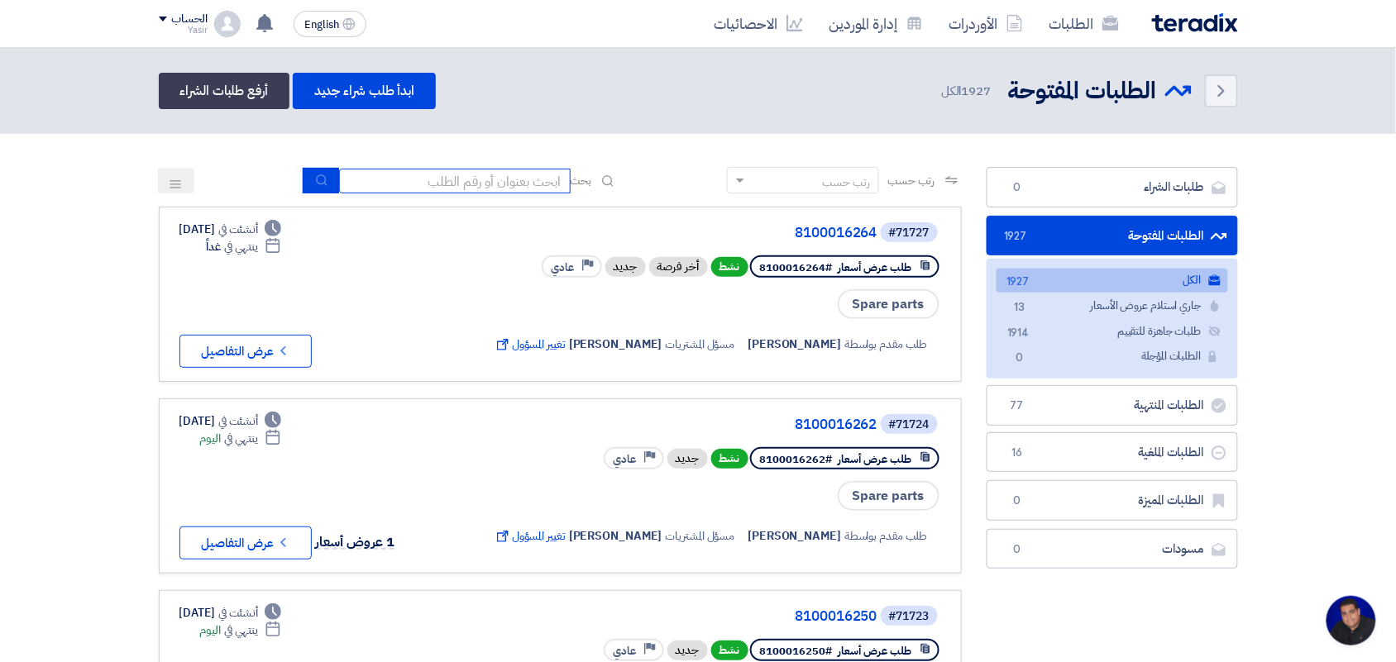
type input "pump"
click at [315, 184] on icon "submit" at bounding box center [321, 180] width 13 height 13
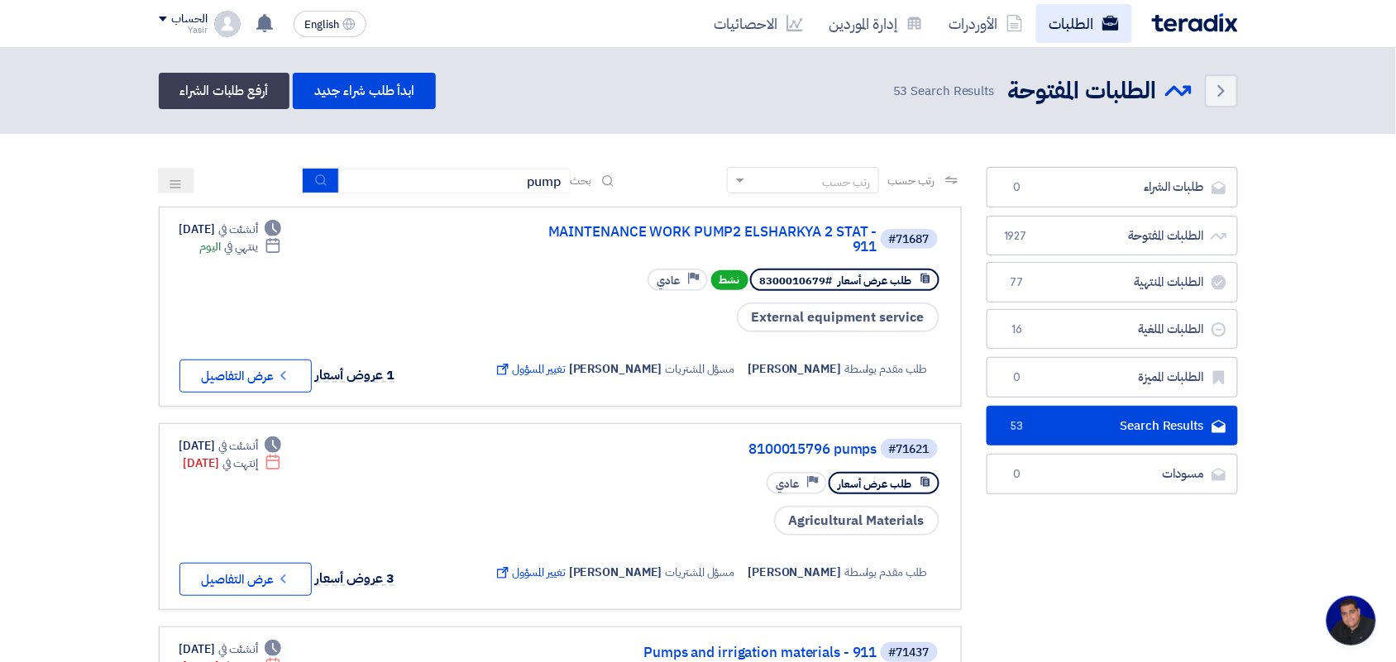
click at [1050, 27] on link "الطلبات" at bounding box center [1084, 23] width 96 height 39
click at [963, 21] on link "الأوردرات" at bounding box center [986, 23] width 100 height 39
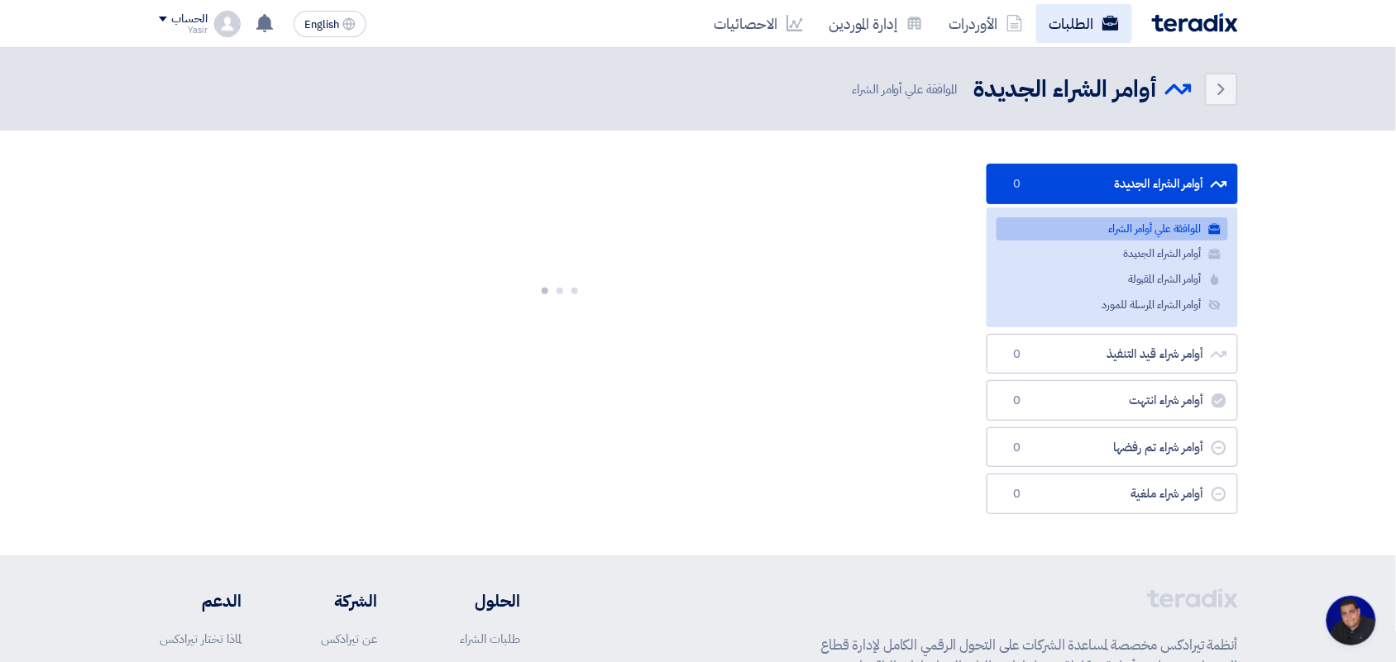
click at [1042, 18] on link "الطلبات" at bounding box center [1084, 23] width 96 height 39
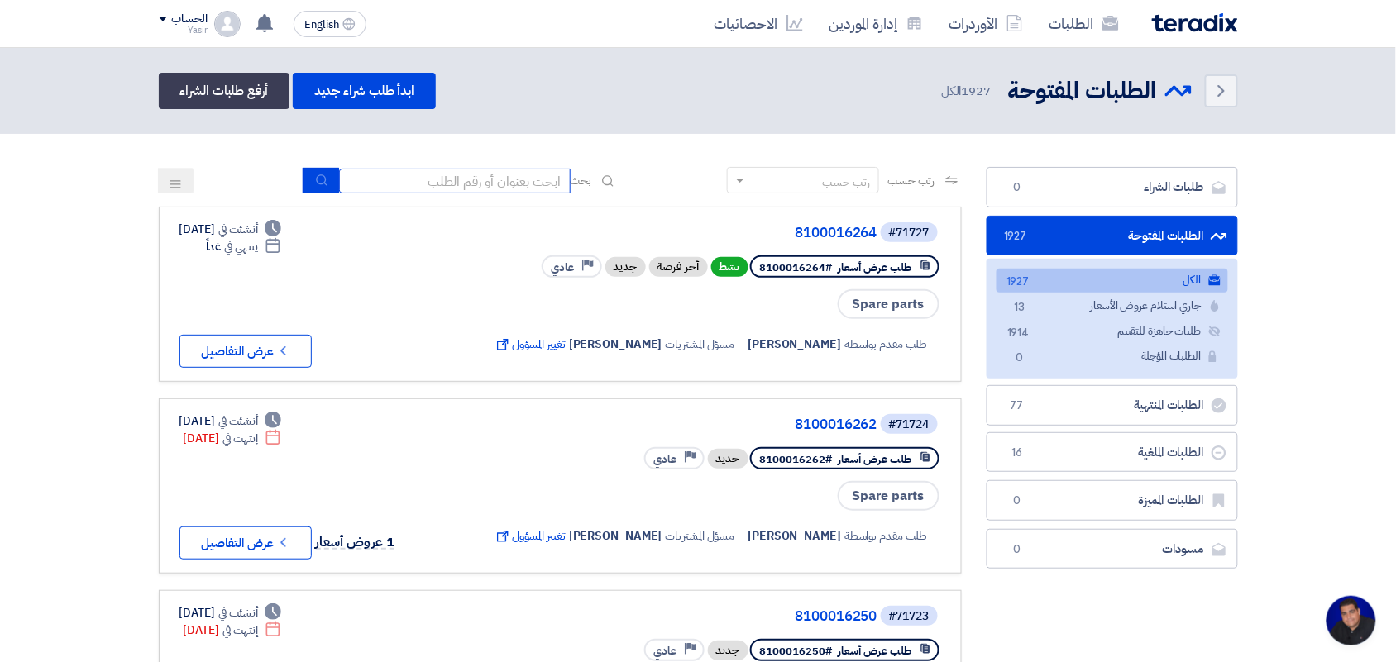
click at [484, 184] on input at bounding box center [455, 181] width 232 height 25
type input "paint"
click at [294, 194] on div "رتب حسب رتب حسب بحث paint" at bounding box center [560, 187] width 803 height 40
click at [306, 187] on button "submit" at bounding box center [321, 181] width 36 height 26
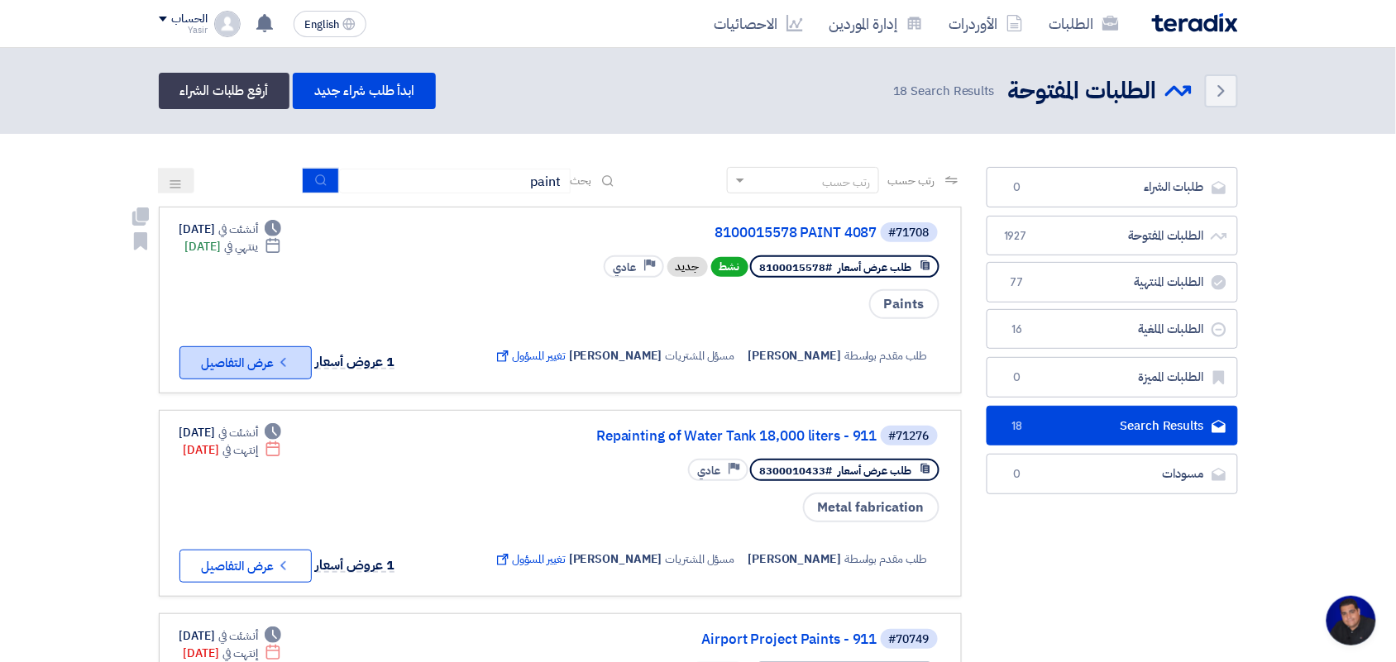
click at [283, 355] on icon "Check details" at bounding box center [283, 363] width 16 height 16
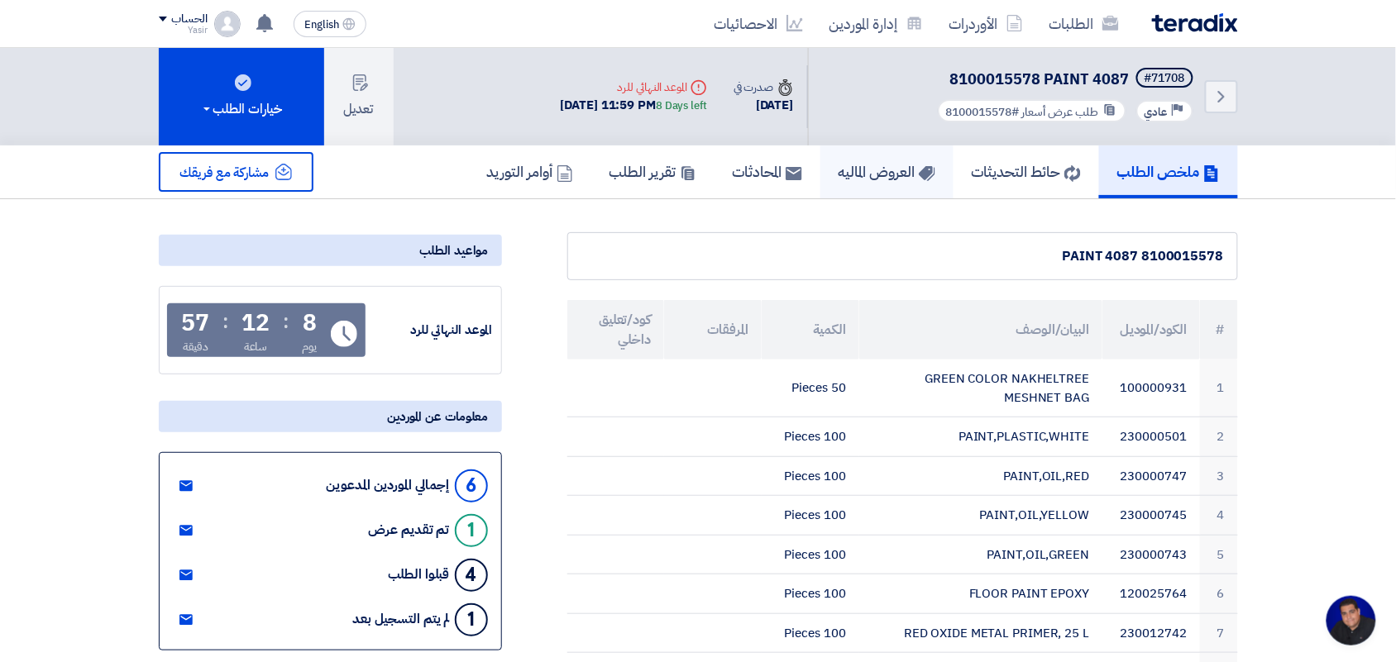
click at [845, 170] on h5 "العروض الماليه" at bounding box center [887, 171] width 97 height 19
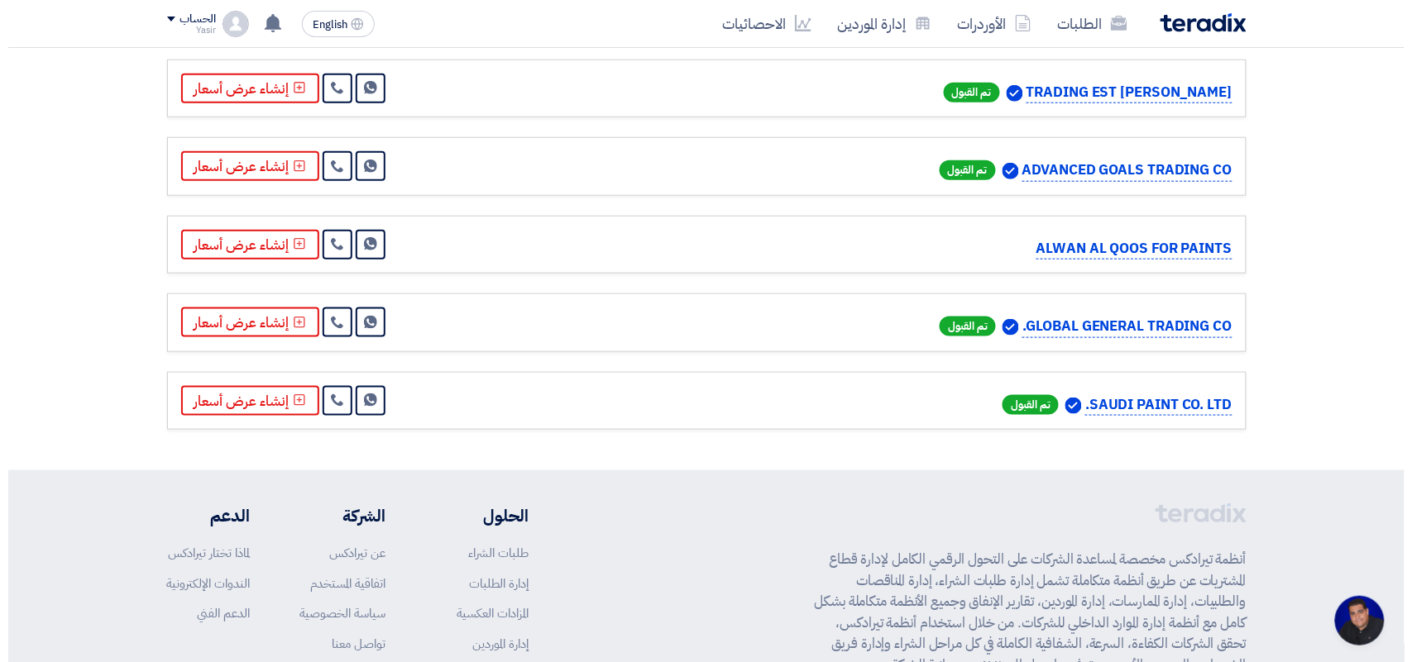
scroll to position [413, 0]
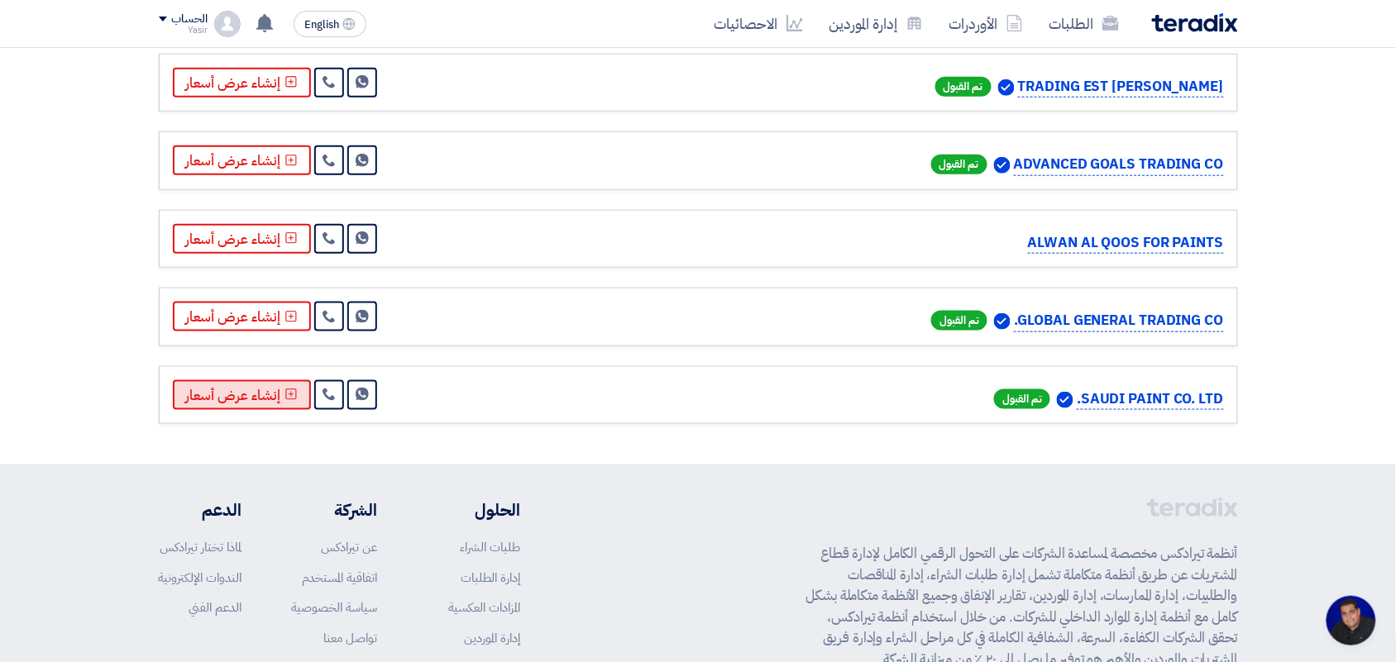
click at [308, 410] on button "إنشاء عرض أسعار" at bounding box center [242, 395] width 138 height 30
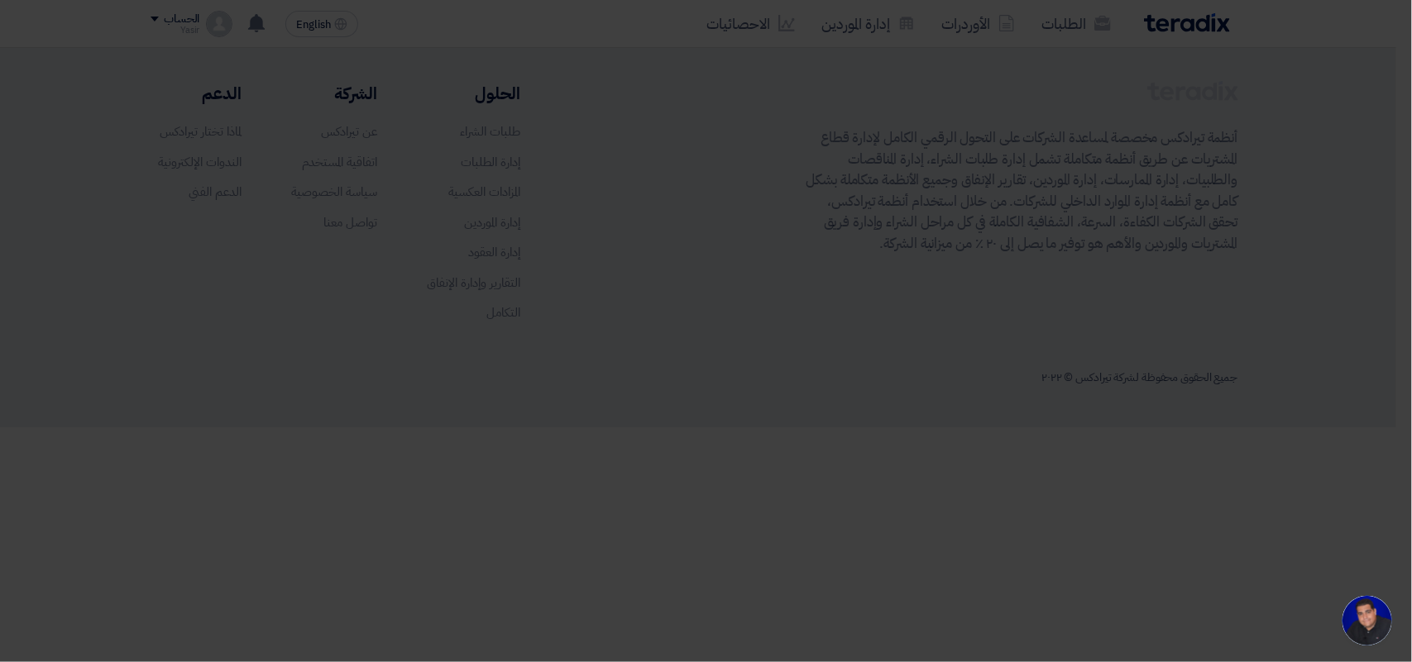
click at [270, 40] on div "تقديم عرض أسعار ×" at bounding box center [706, 9] width 910 height 71
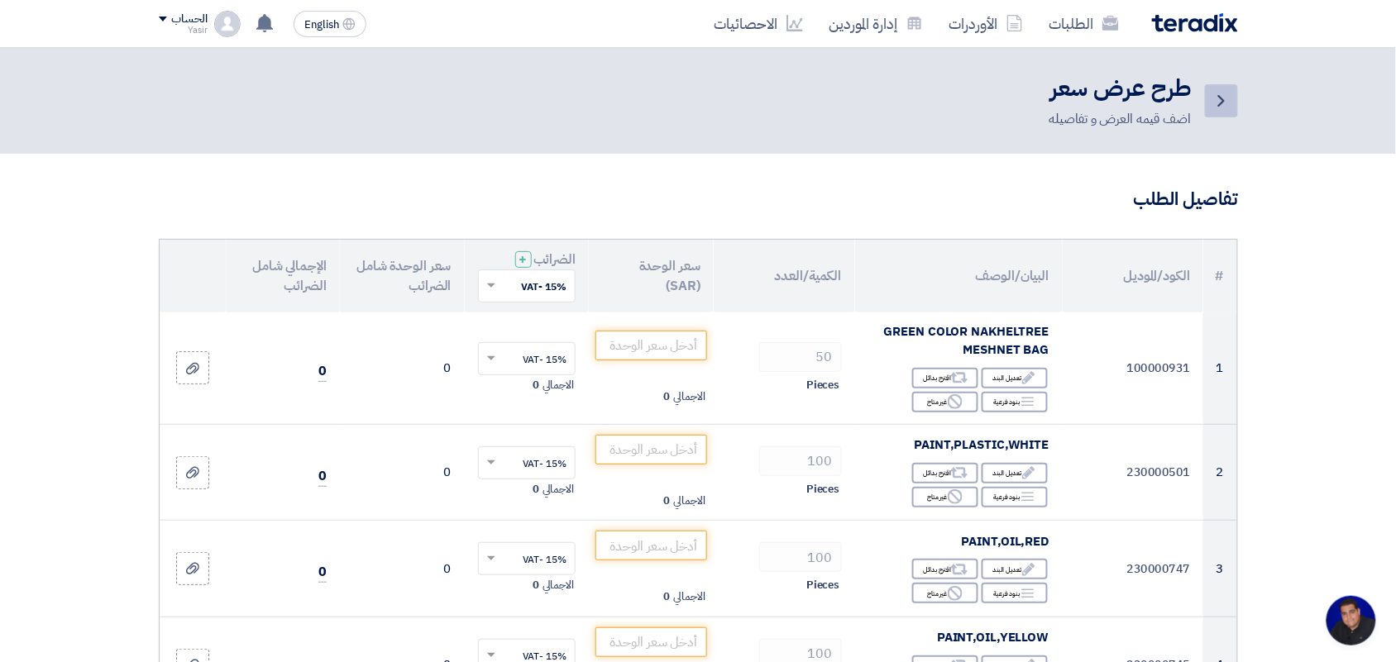
click at [1217, 102] on icon "Back" at bounding box center [1222, 101] width 20 height 20
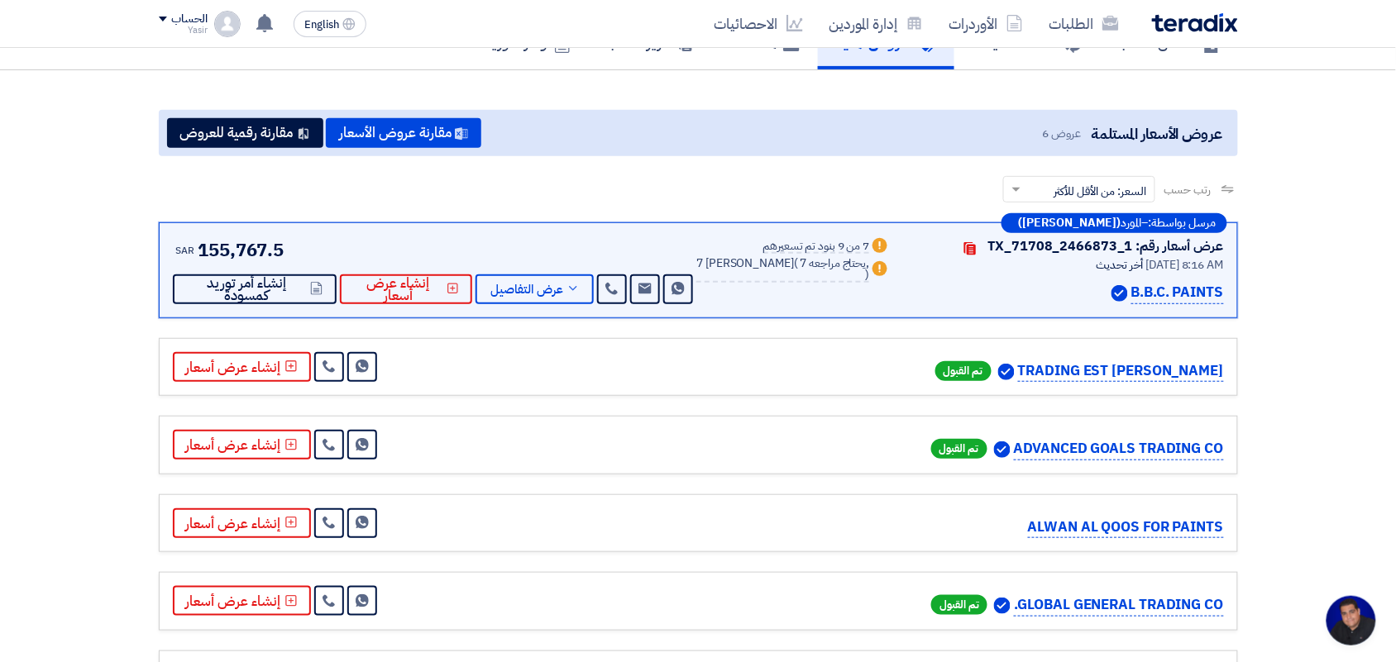
scroll to position [617, 0]
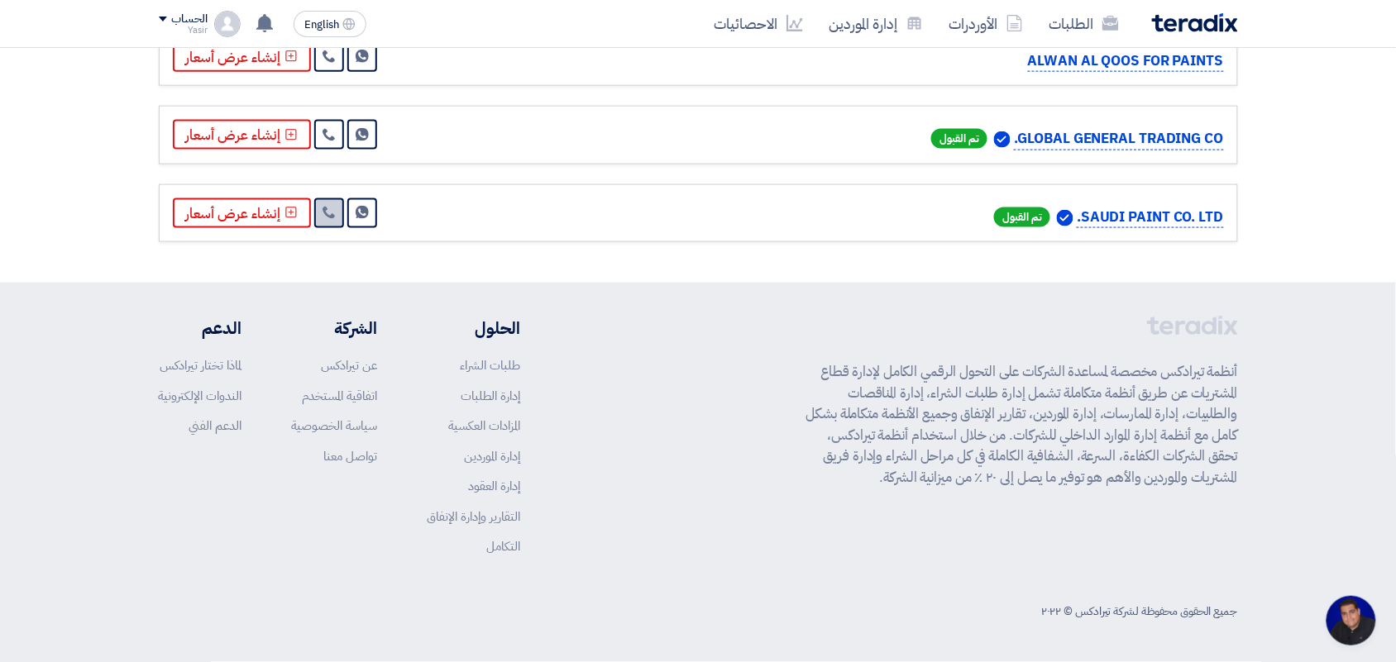
click at [323, 209] on use at bounding box center [329, 213] width 12 height 12
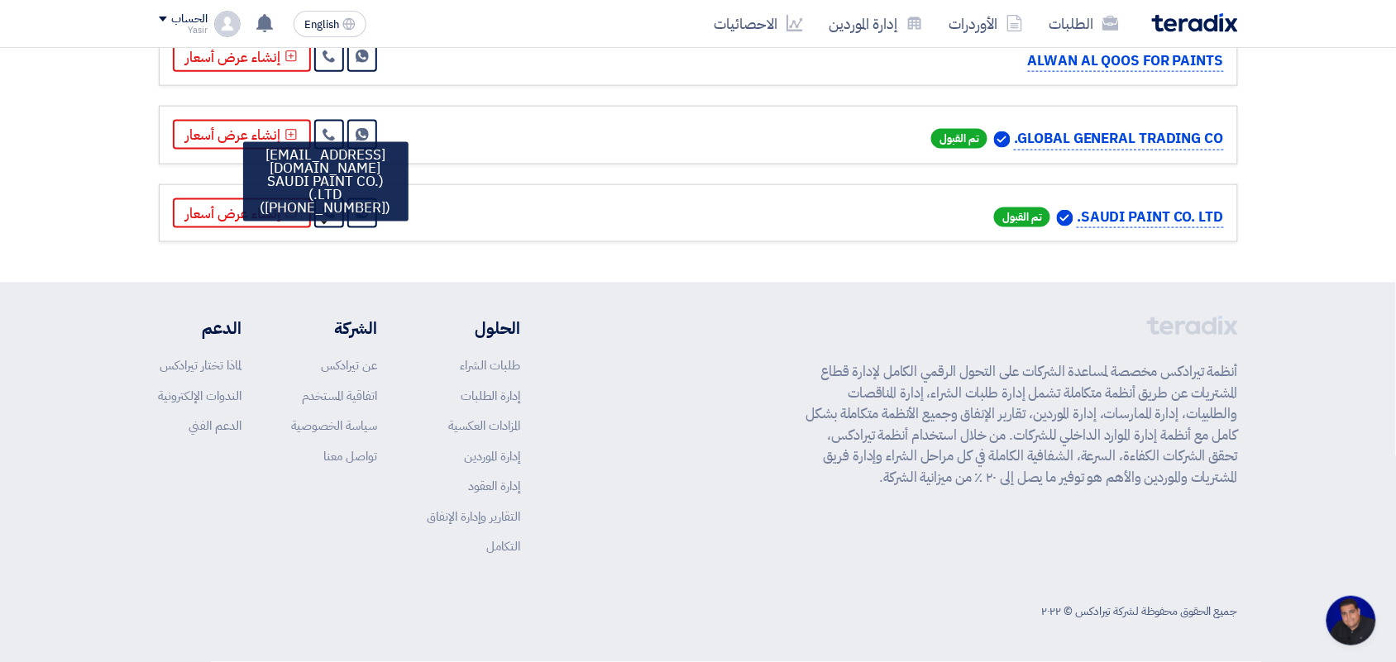
scroll to position [38, 0]
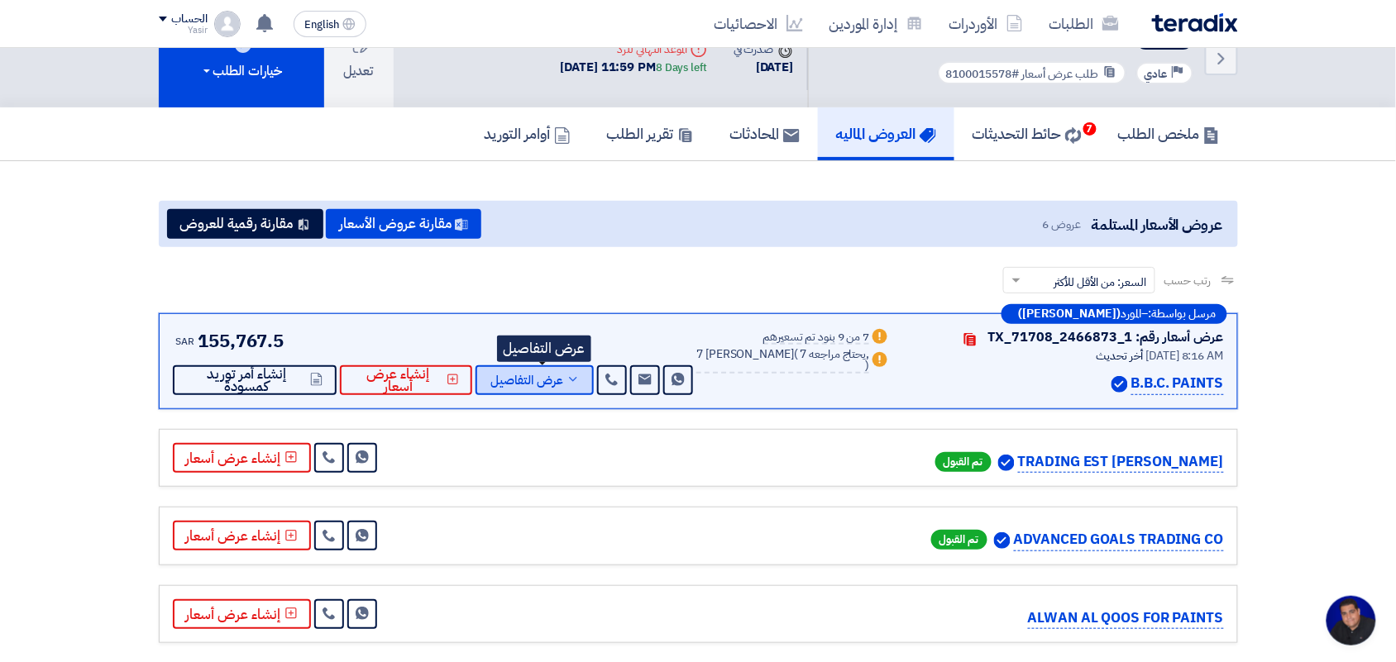
click at [527, 366] on button "عرض التفاصيل" at bounding box center [535, 381] width 118 height 30
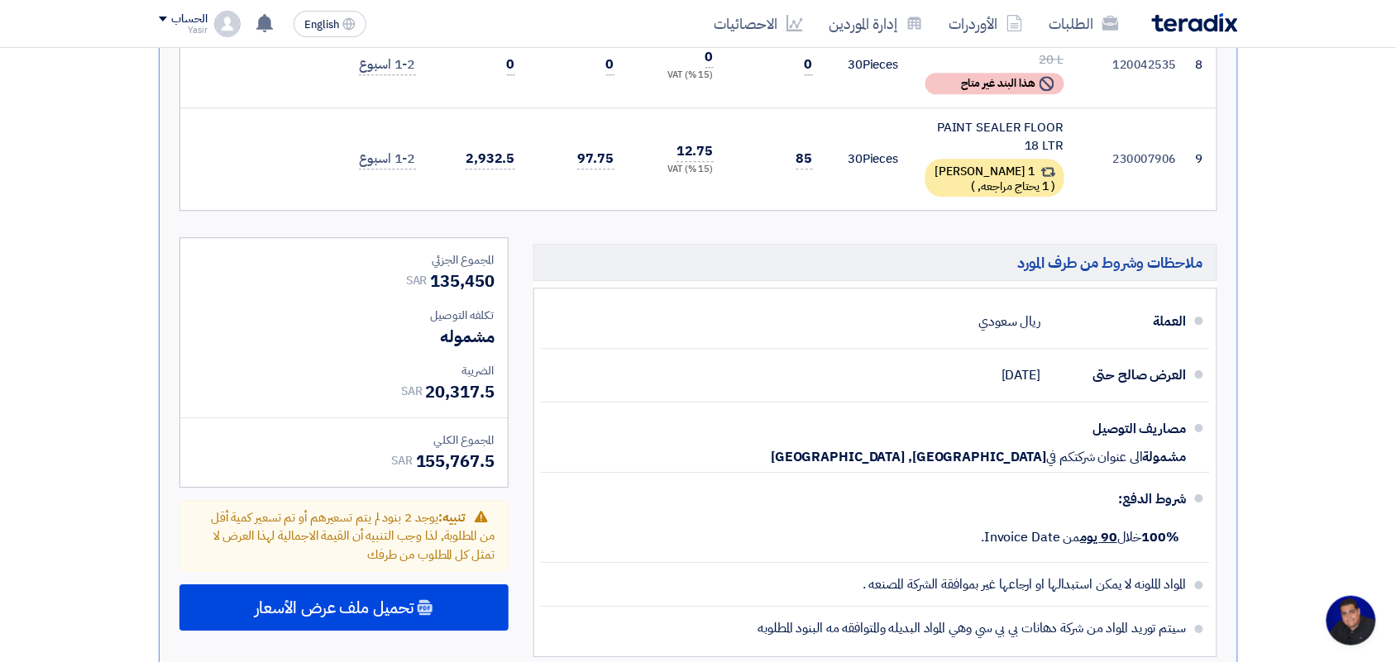
scroll to position [1290, 0]
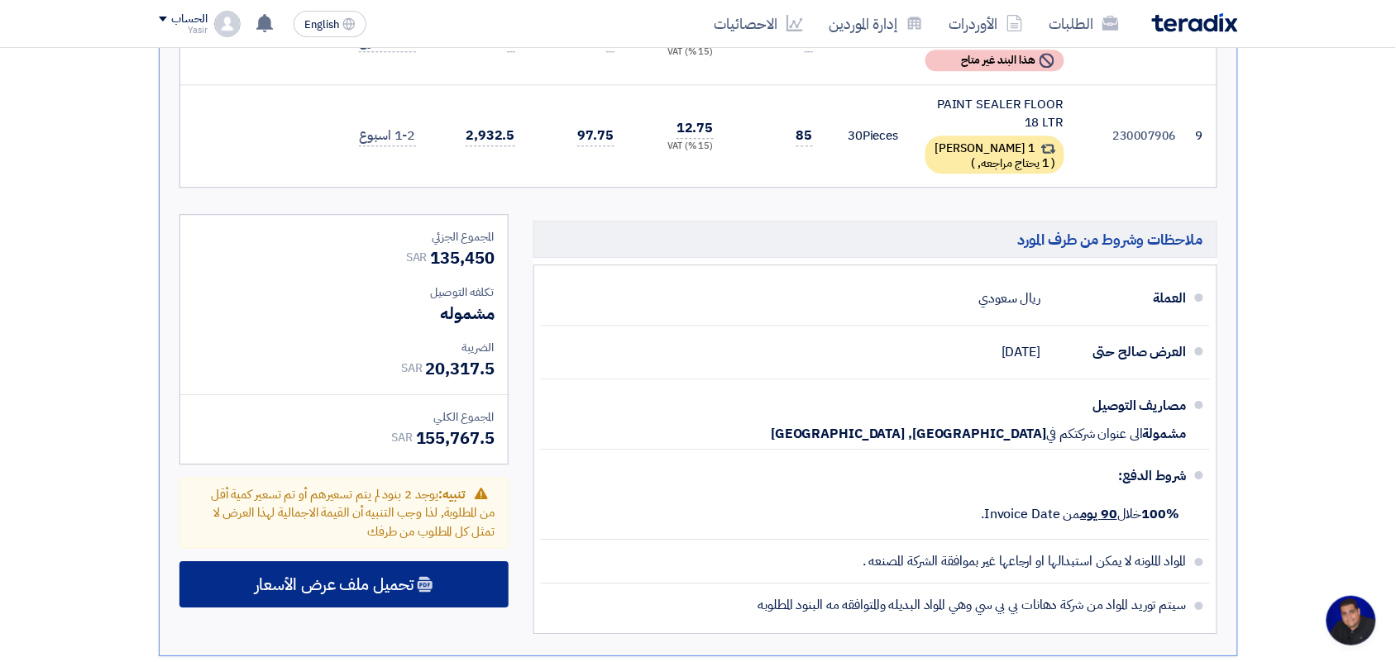
click at [393, 577] on span "تحميل ملف عرض الأسعار" at bounding box center [334, 584] width 159 height 15
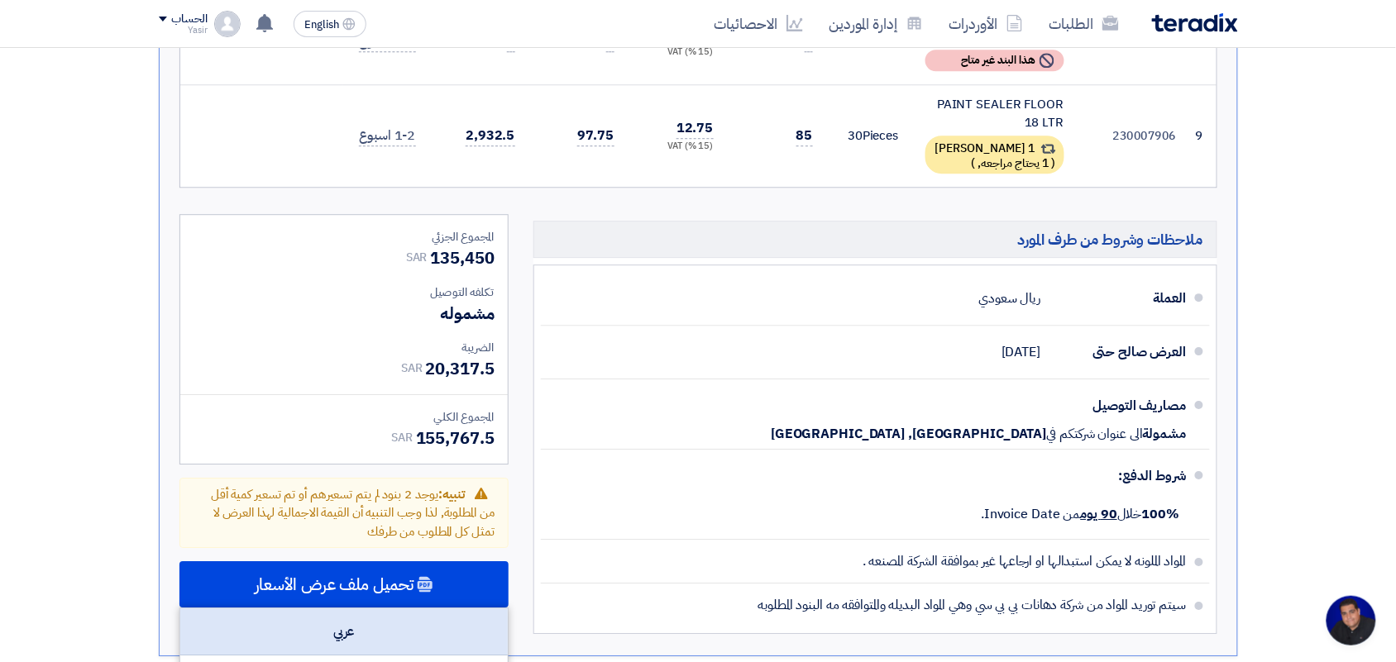
click at [377, 609] on div "عربي" at bounding box center [343, 632] width 327 height 47
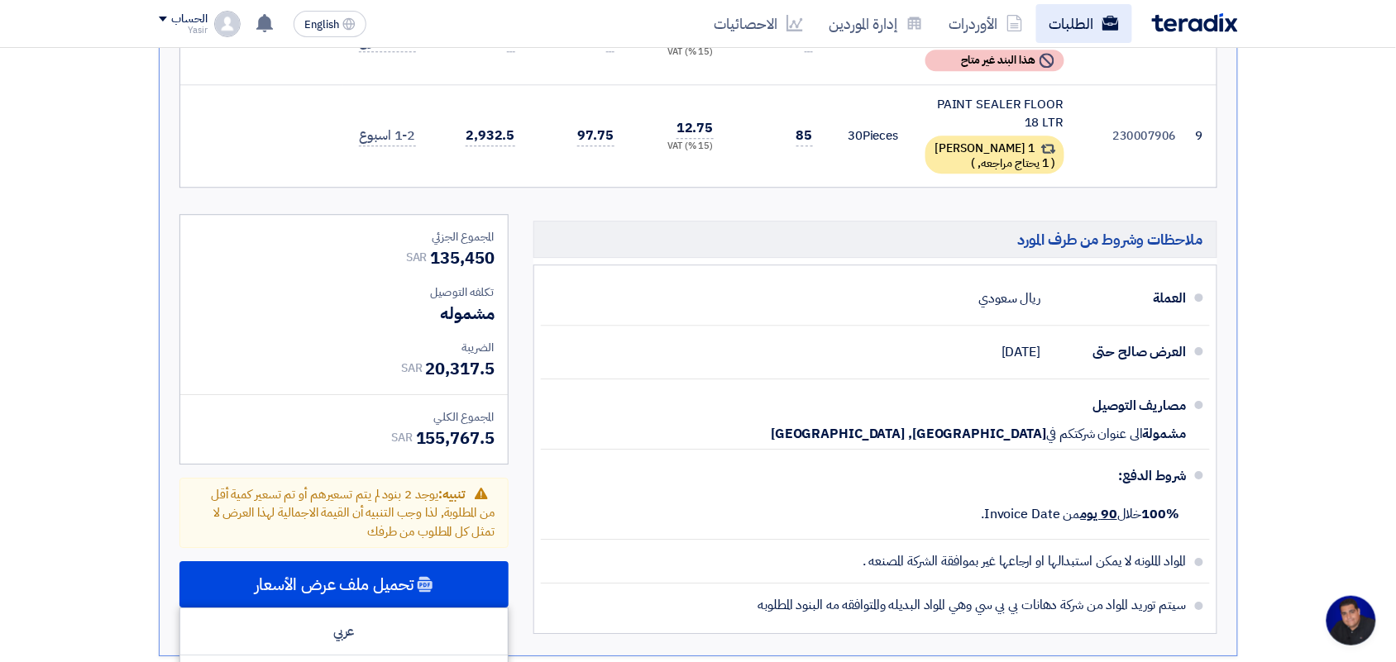
click at [1080, 25] on link "الطلبات" at bounding box center [1084, 23] width 96 height 39
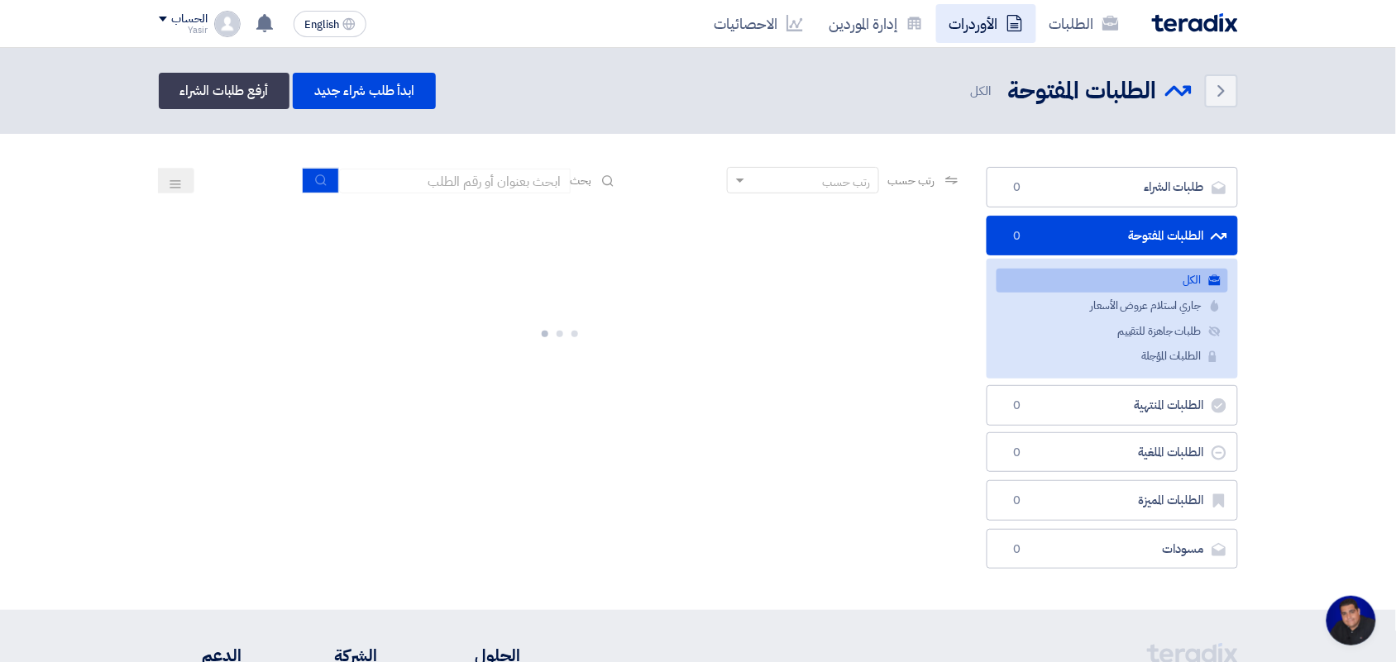
click at [977, 9] on link "الأوردرات" at bounding box center [986, 23] width 100 height 39
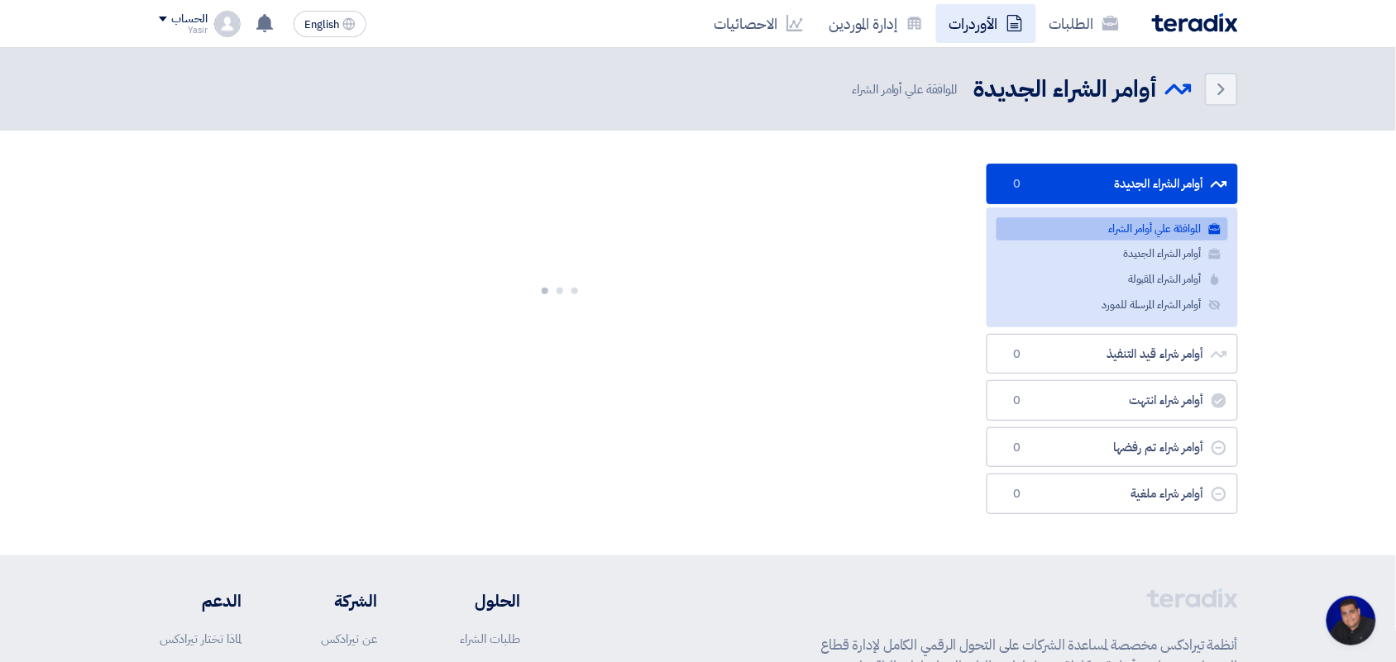
click at [1027, 22] on link "الأوردرات" at bounding box center [986, 23] width 100 height 39
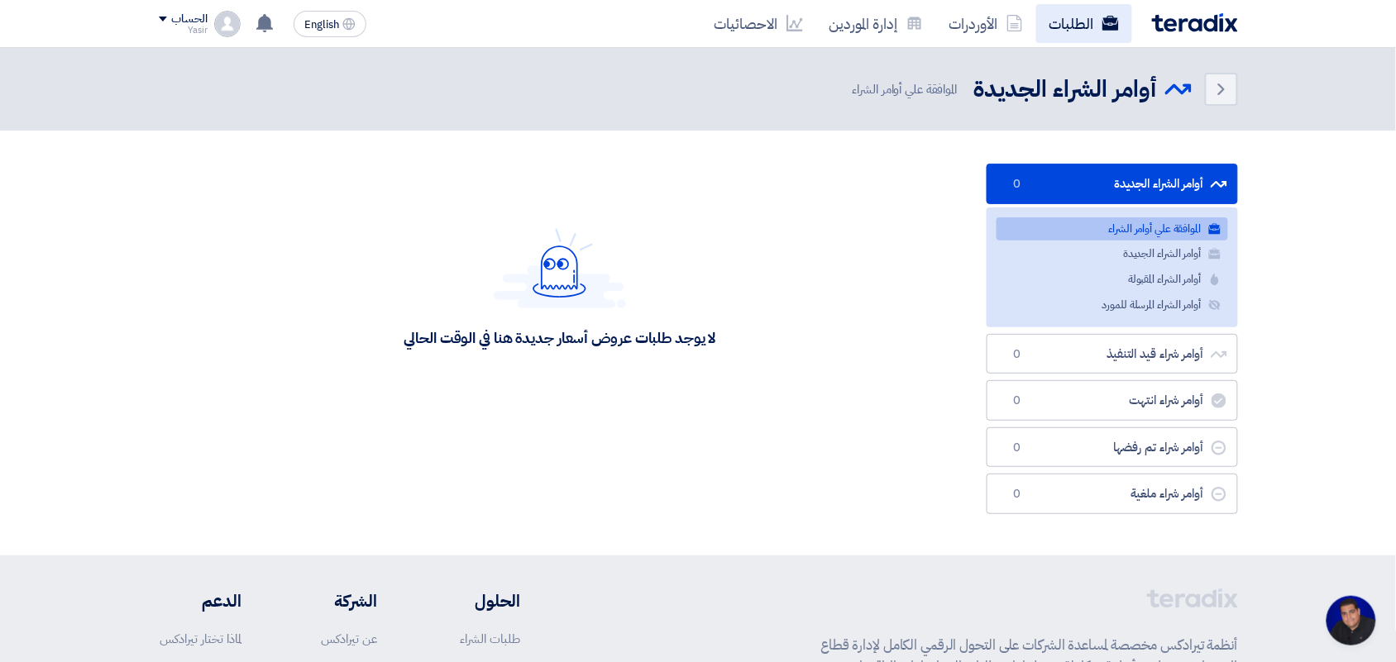
click at [1060, 25] on link "الطلبات" at bounding box center [1084, 23] width 96 height 39
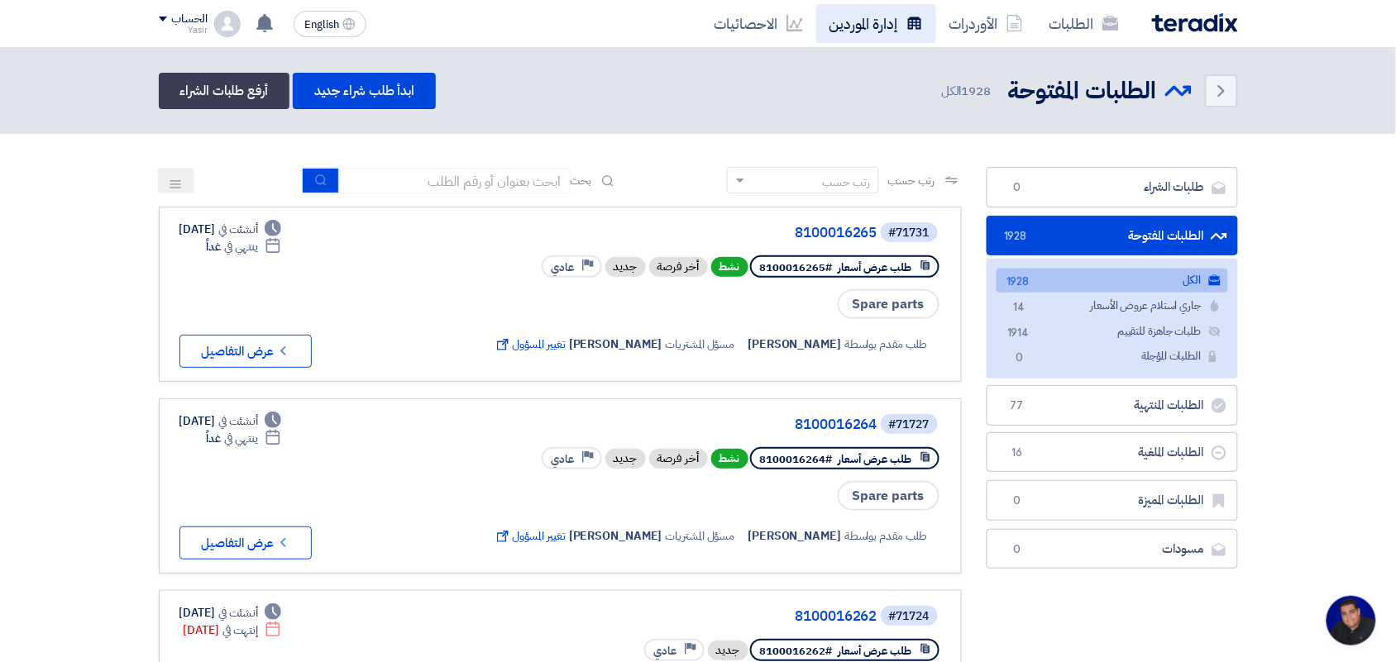
click at [893, 17] on link "إدارة الموردين" at bounding box center [876, 23] width 120 height 39
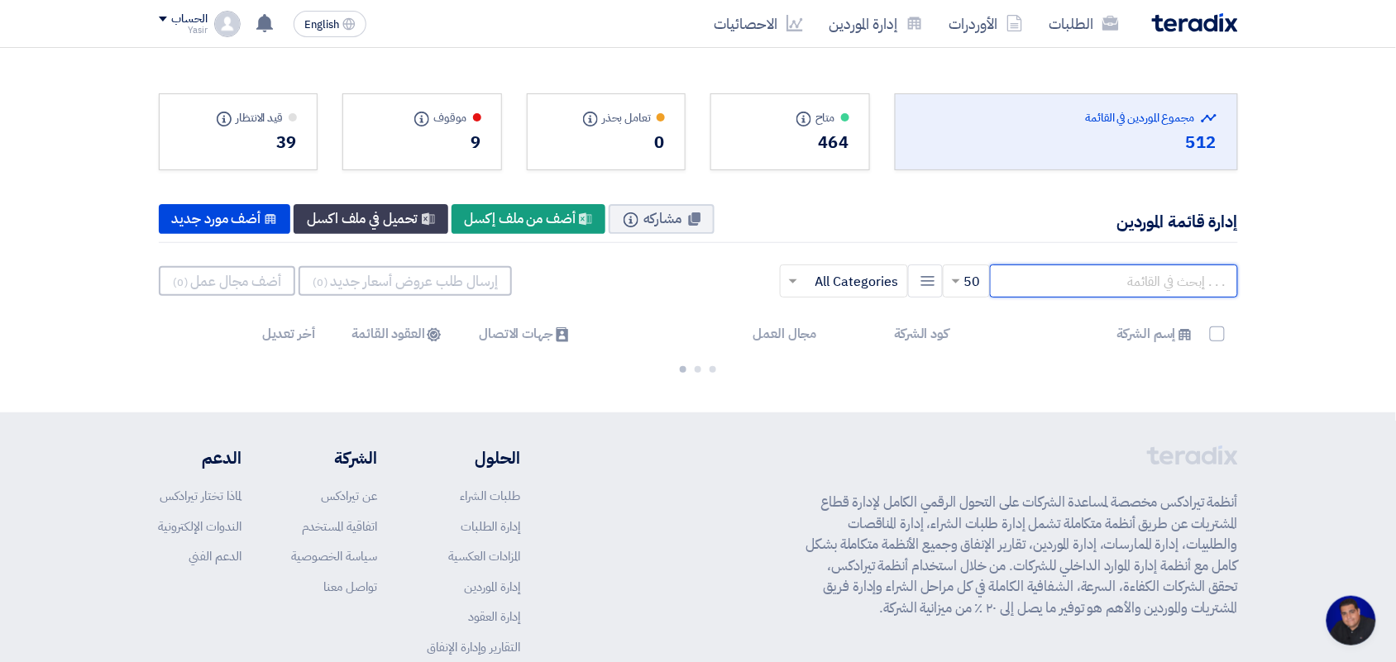
click at [1068, 286] on input "text" at bounding box center [1114, 281] width 248 height 33
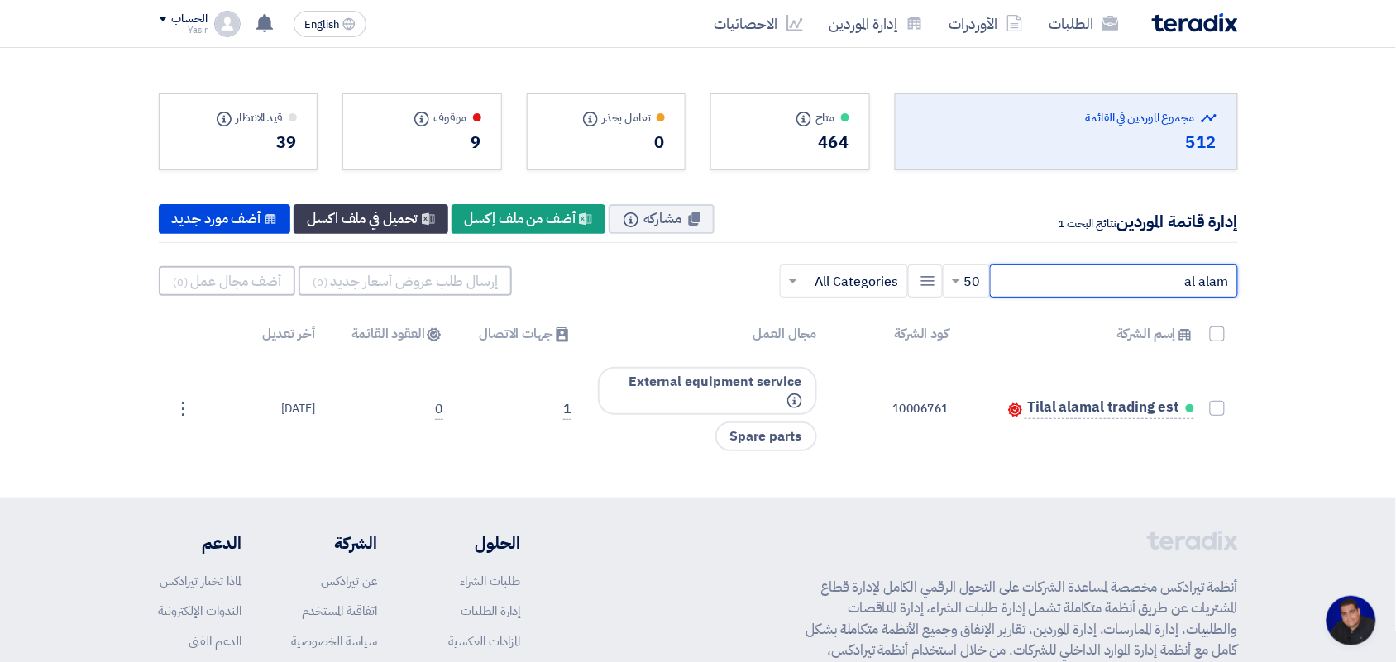
drag, startPoint x: 1122, startPoint y: 281, endPoint x: 1411, endPoint y: 294, distance: 288.9
click at [1396, 294] on html "الطلبات الأوردرات إدارة الموردين الاحصائيات English EN لقد استلمت عرض سعر بقيمه…" at bounding box center [698, 438] width 1396 height 877
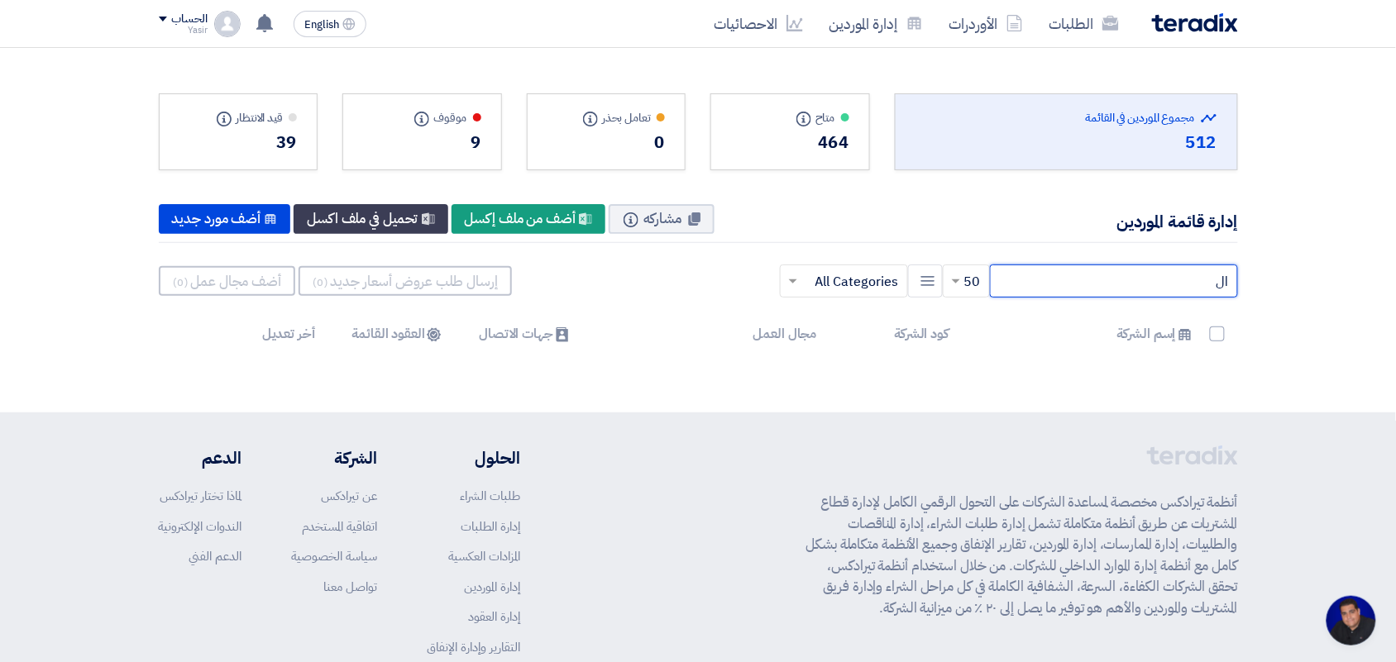
type input "ا"
drag, startPoint x: 41, startPoint y: 238, endPoint x: 41, endPoint y: 227, distance: 10.8
click at [41, 232] on section "Total Suppliers in this list مجموع الموردين في القائمة 512 متاح Info" at bounding box center [698, 217] width 1396 height 339
click at [1079, 269] on input "al aalam" at bounding box center [1114, 281] width 248 height 33
drag, startPoint x: 1144, startPoint y: 285, endPoint x: 1411, endPoint y: 269, distance: 267.6
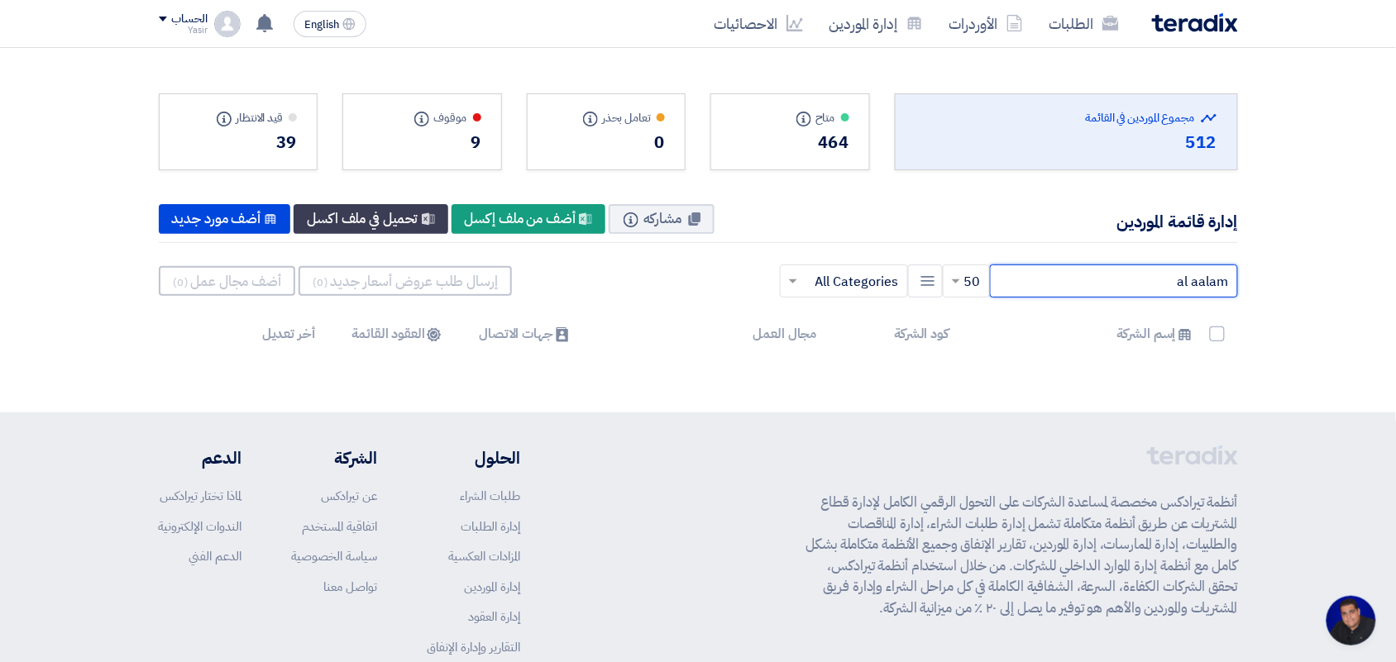
click at [1396, 269] on html "الطلبات الأوردرات إدارة الموردين الاحصائيات English EN لقد استلمت عرض سعر بقيمه…" at bounding box center [698, 396] width 1396 height 792
drag, startPoint x: 1155, startPoint y: 288, endPoint x: 1312, endPoint y: 244, distance: 163.1
click at [1312, 244] on section "Total Suppliers in this list مجموع الموردين في القائمة 512 متاح Info" at bounding box center [698, 217] width 1396 height 339
click at [1072, 261] on div "afzal × 50 New Supplier × All Categories ×" at bounding box center [698, 281] width 1079 height 50
click at [1072, 279] on input "afzal" at bounding box center [1114, 281] width 248 height 33
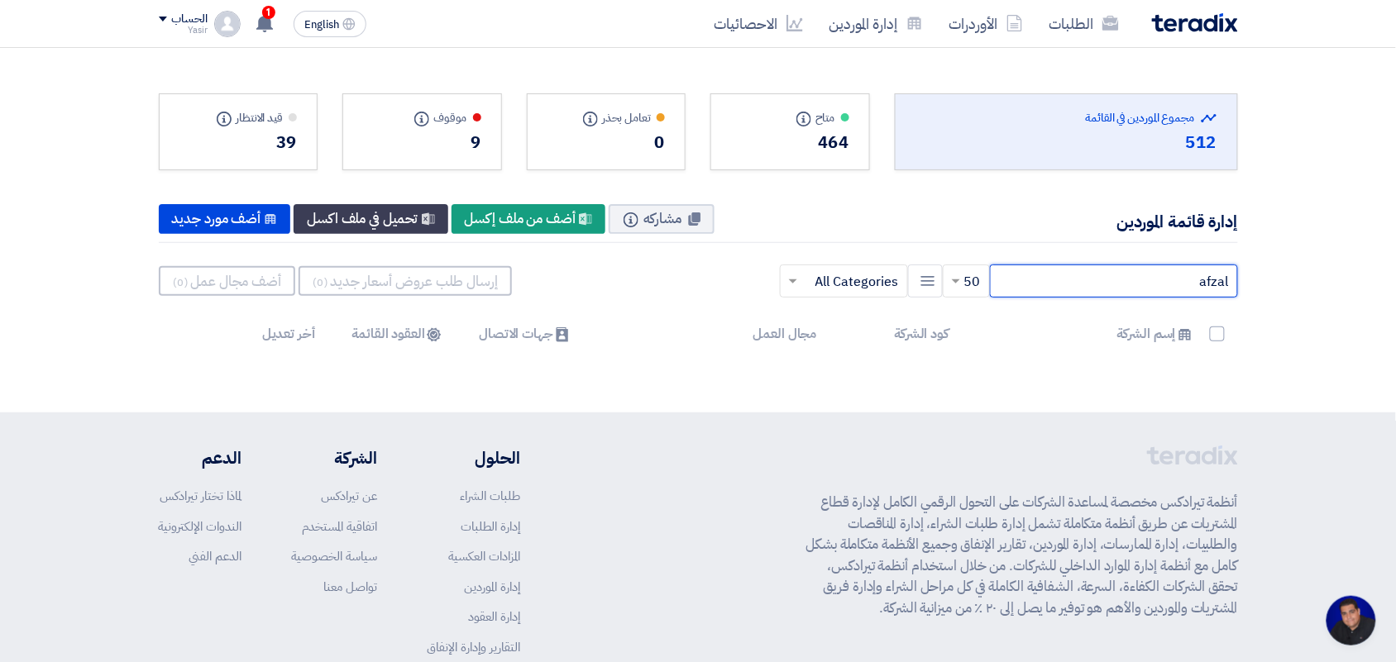
drag, startPoint x: 1116, startPoint y: 285, endPoint x: 1411, endPoint y: 267, distance: 295.0
click at [1396, 267] on html "الطلبات الأوردرات إدارة الموردين الاحصائيات English EN 1 لقد استلمت عرض سعر بقي…" at bounding box center [698, 396] width 1396 height 792
type input "alhazm"
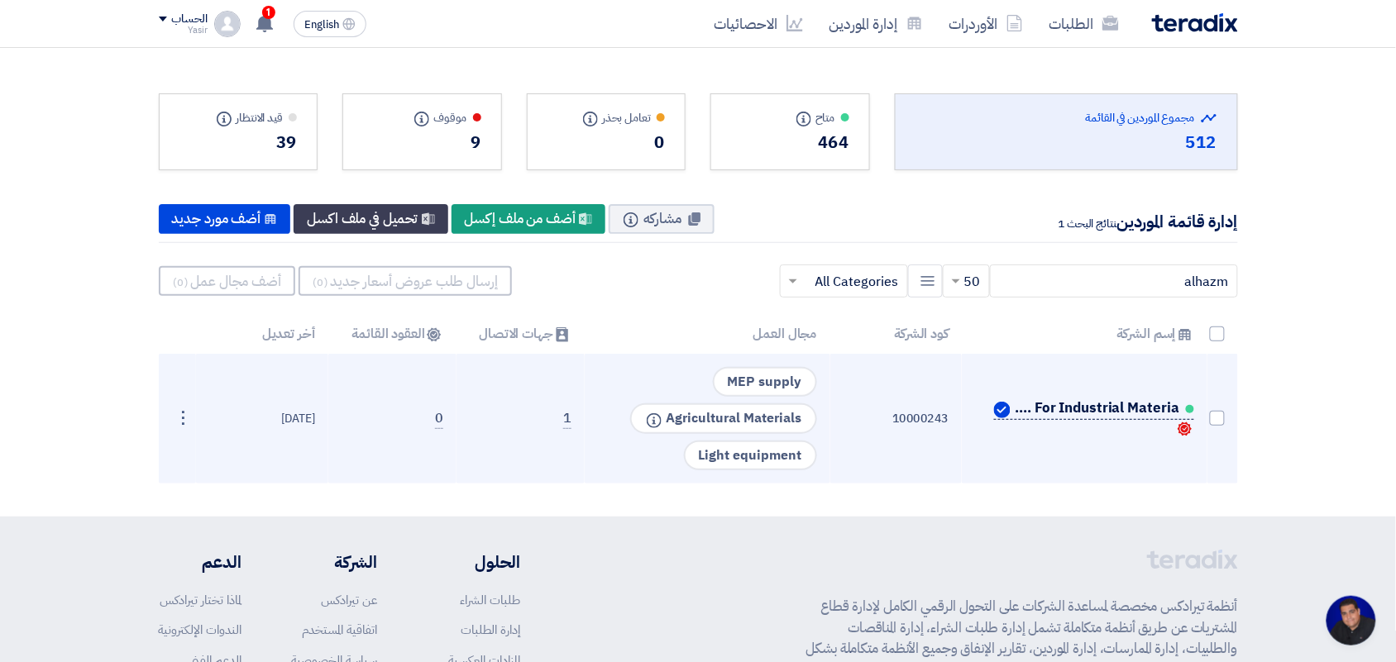
click at [1076, 409] on span "AL HAZM Est. For Industrial Materia - الحزم" at bounding box center [1096, 408] width 165 height 13
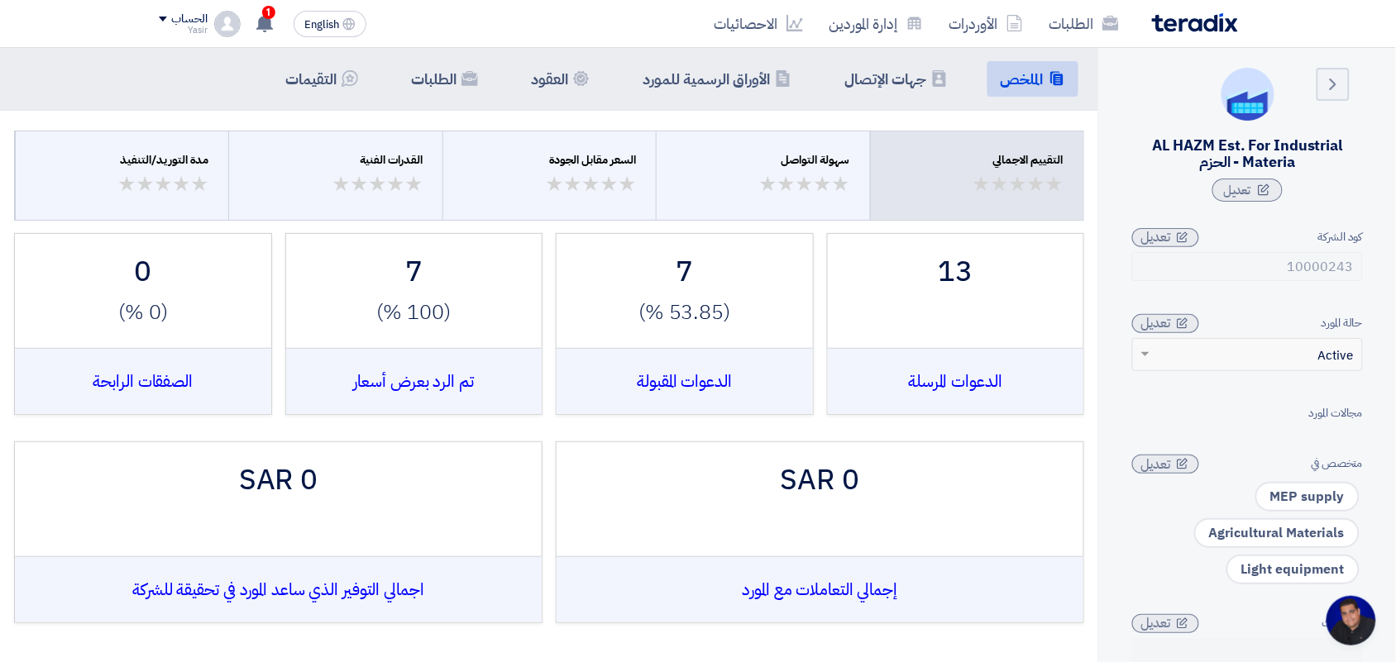
click at [1164, 151] on div "AL HAZM Est. For Industrial Materia - الحزم" at bounding box center [1247, 153] width 231 height 33
click at [1164, 193] on div "Back AL HAZM Est. For Industrial Materia - الحزم تعديل" at bounding box center [1247, 135] width 231 height 134
click at [1336, 98] on link "Back" at bounding box center [1333, 84] width 33 height 33
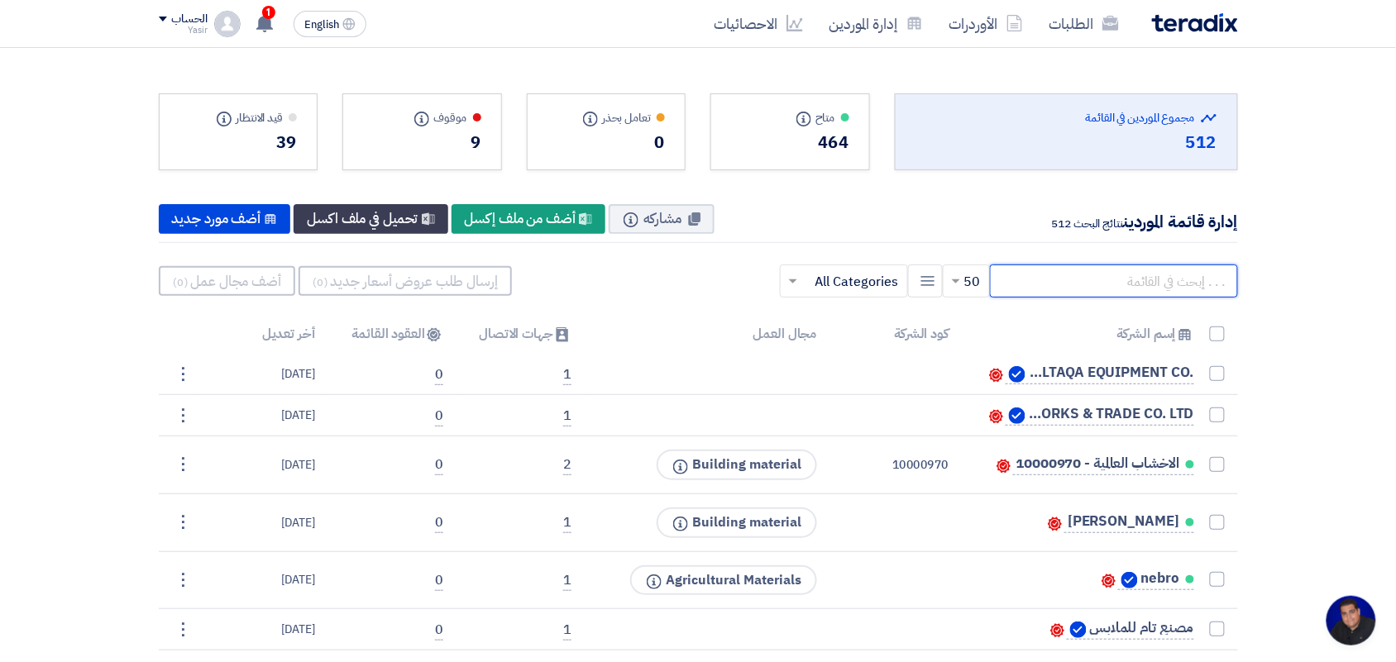
click at [1142, 281] on input "text" at bounding box center [1114, 281] width 248 height 33
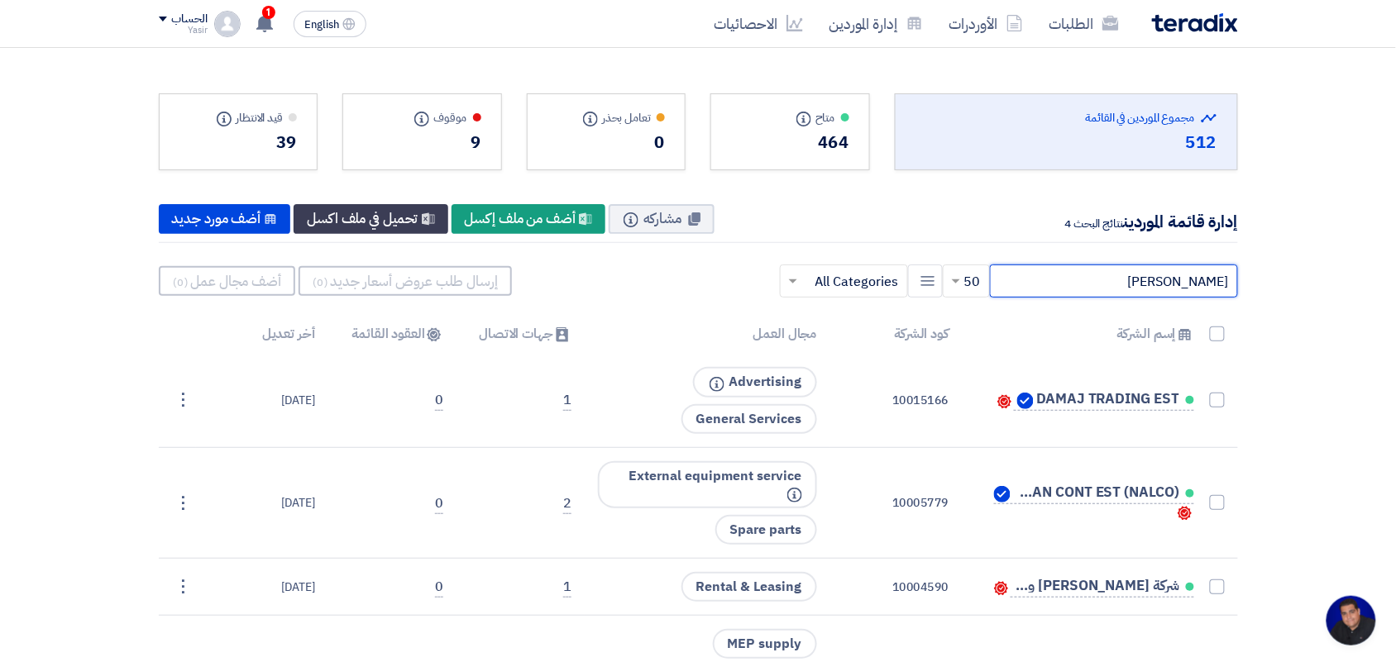
type input "[PERSON_NAME]"
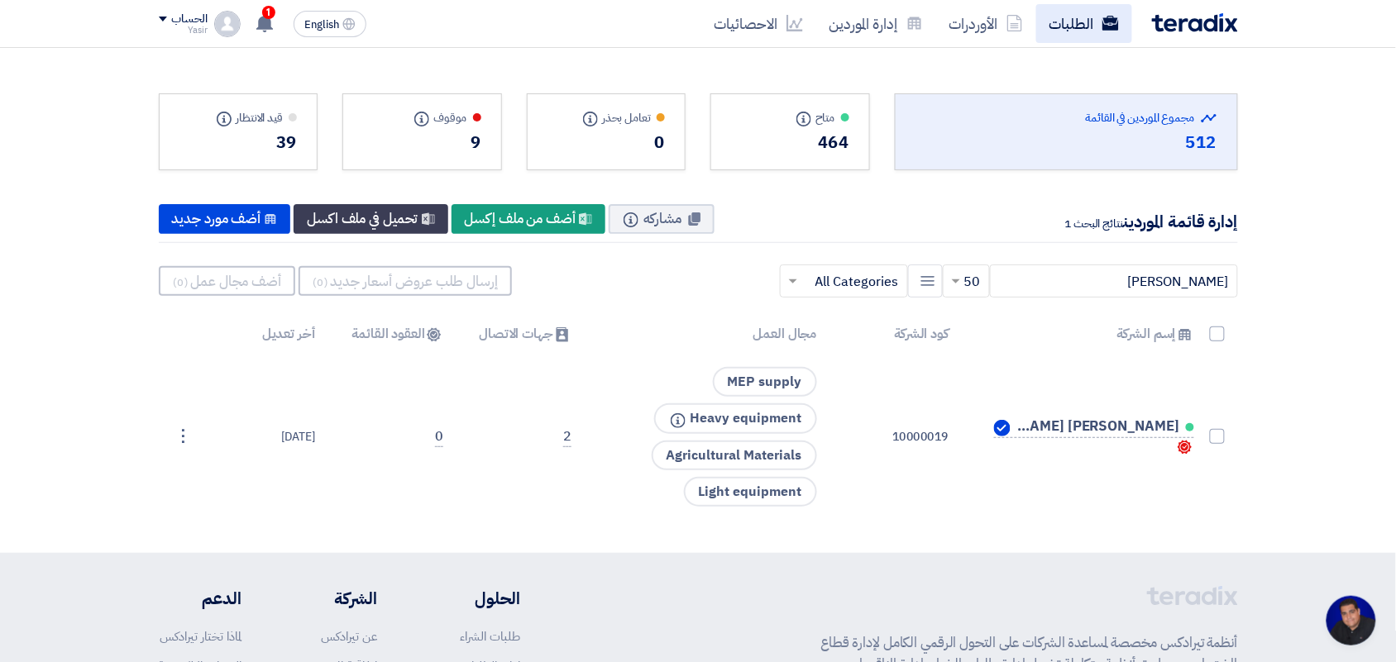
click at [1061, 31] on link "الطلبات" at bounding box center [1084, 23] width 96 height 39
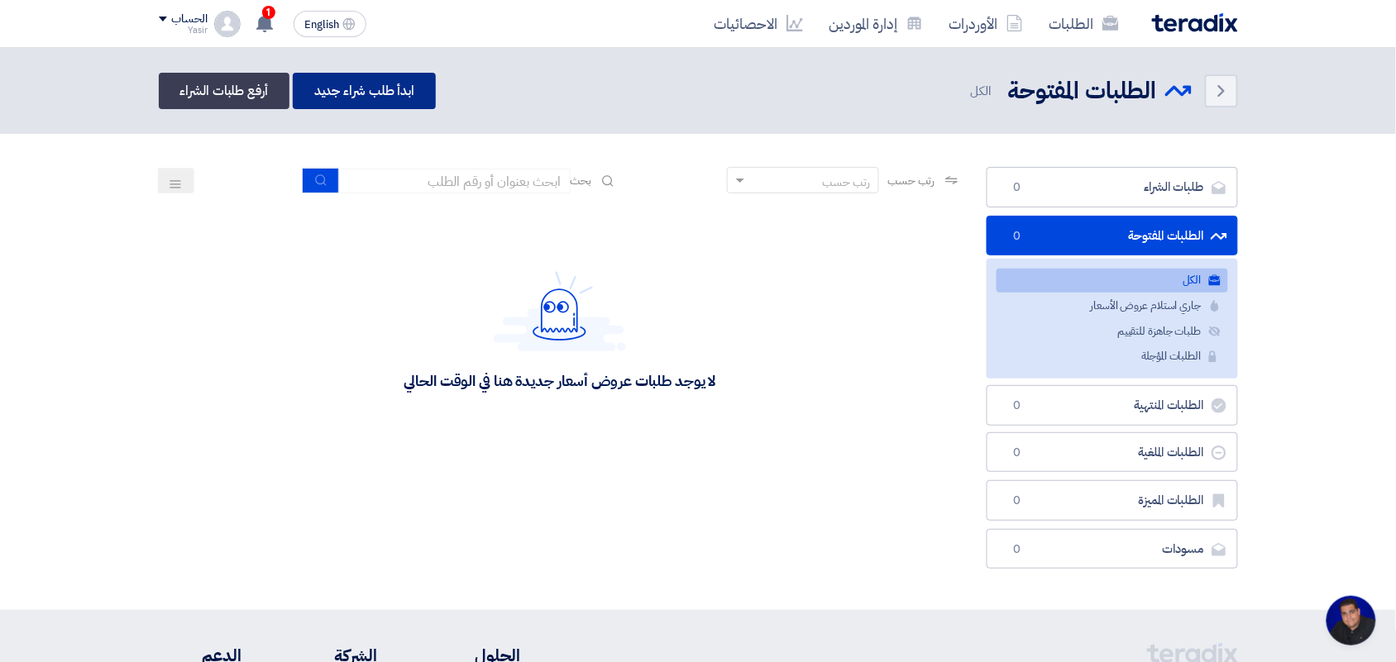
click at [343, 101] on link "ابدأ طلب شراء جديد" at bounding box center [364, 91] width 143 height 36
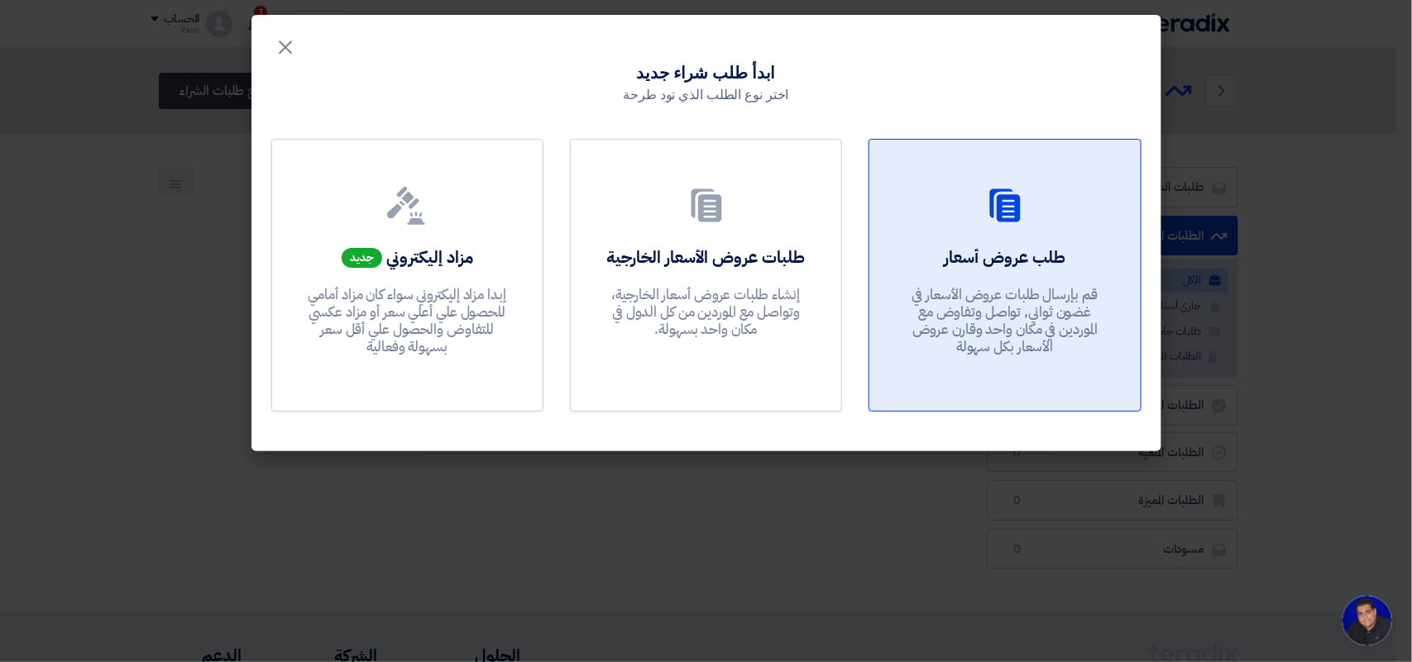
click at [986, 275] on div "طلب عروض أسعار قم بإرسال طلبات عروض الأسعار في غضون ثواني, تواصل وتفاوض مع المو…" at bounding box center [1004, 305] width 231 height 119
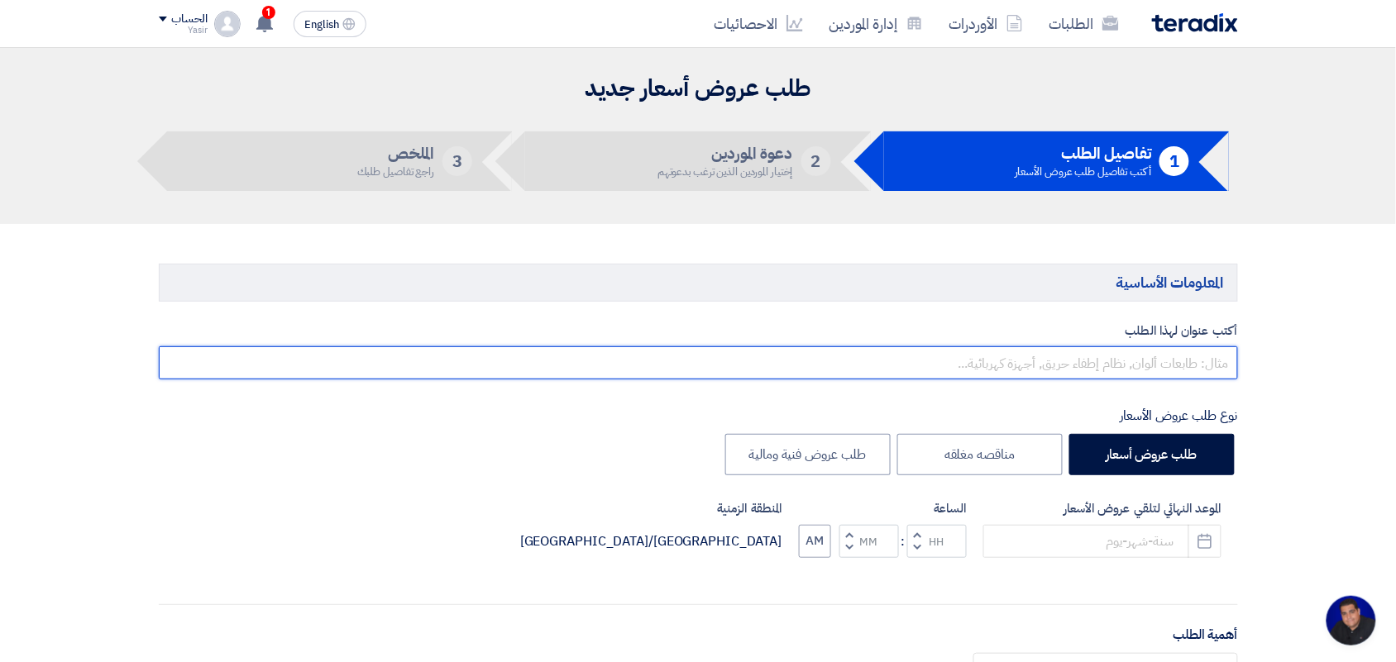
click at [1105, 368] on input "text" at bounding box center [698, 363] width 1079 height 33
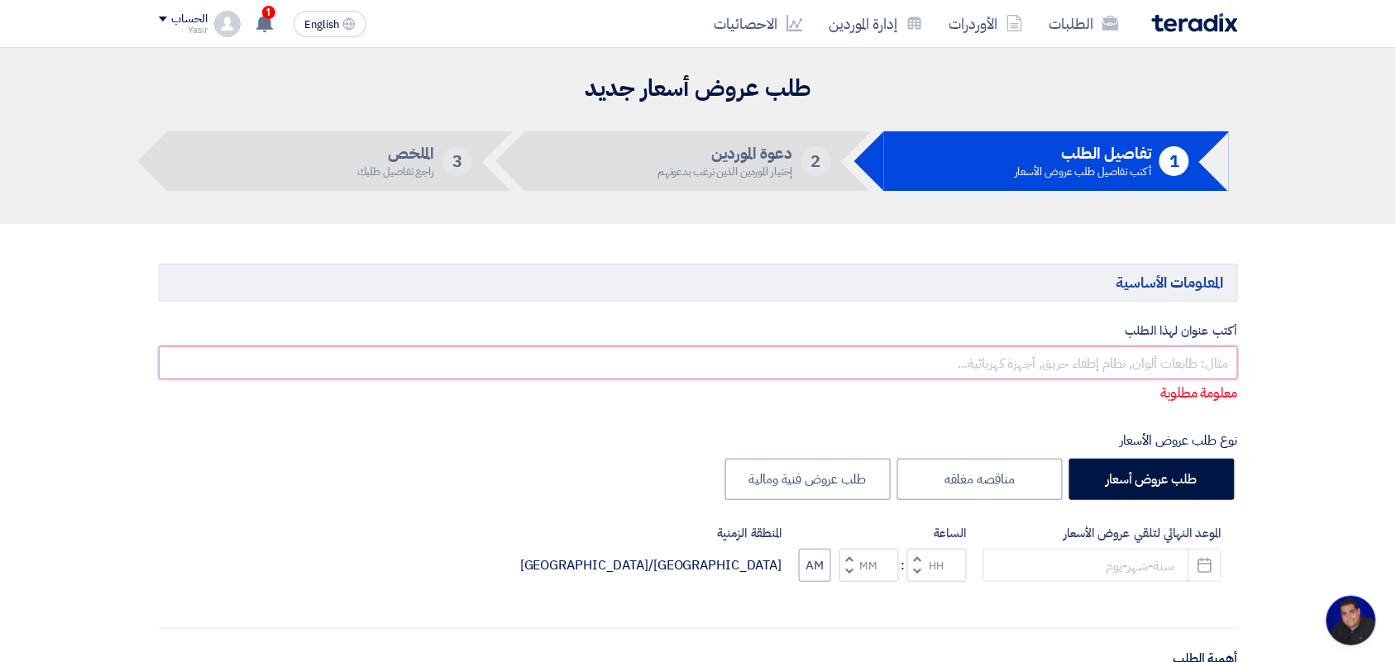
paste input "8200000892"
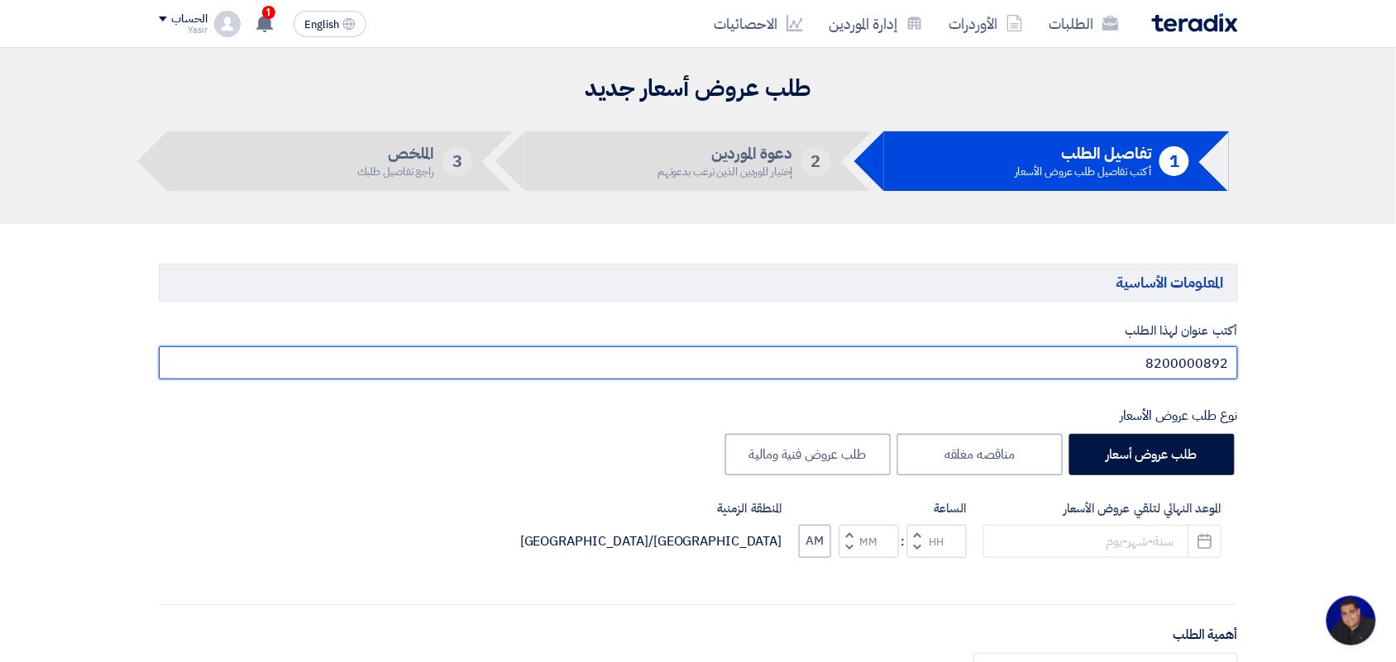
scroll to position [103, 0]
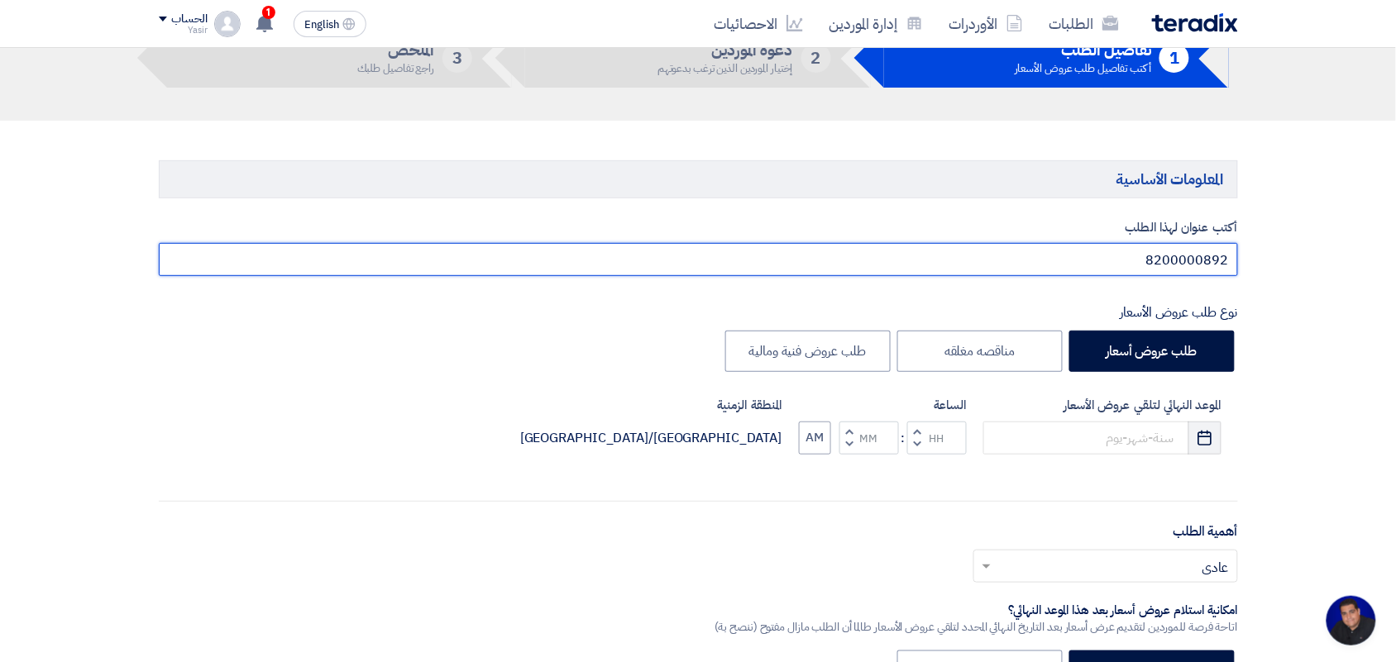
type input "8200000892"
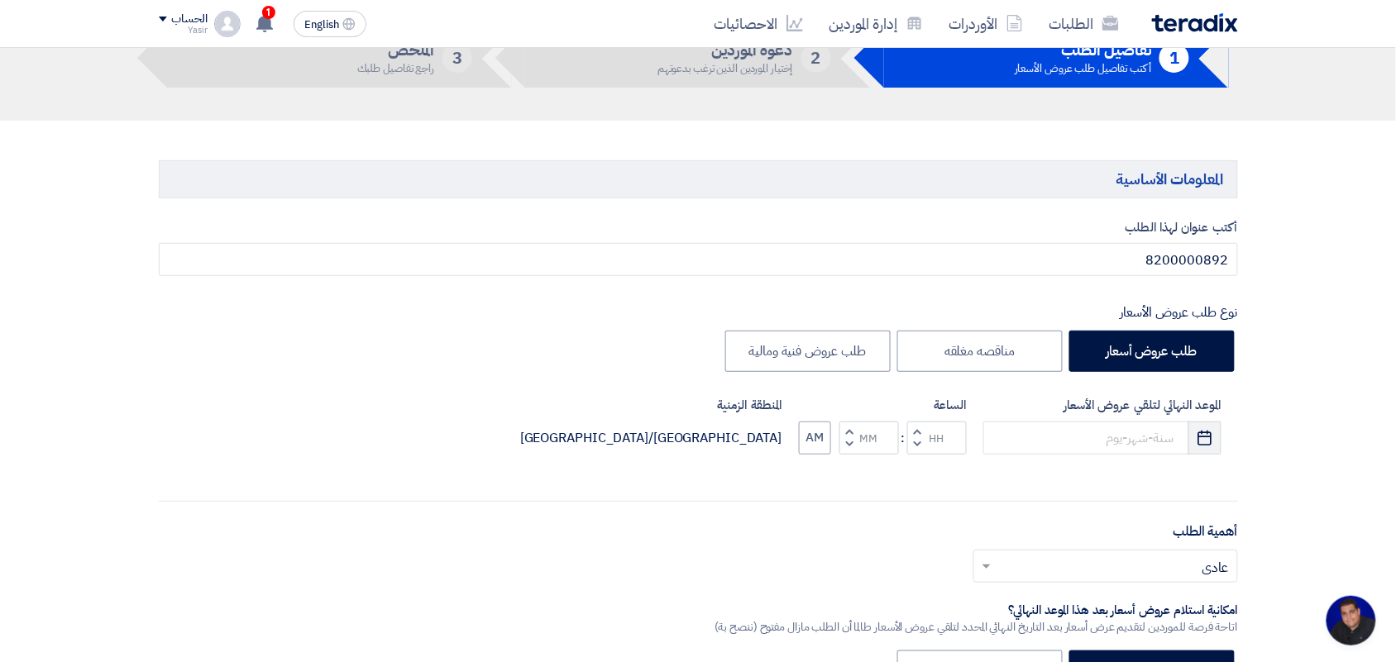
click at [1212, 443] on use "button" at bounding box center [1205, 437] width 14 height 15
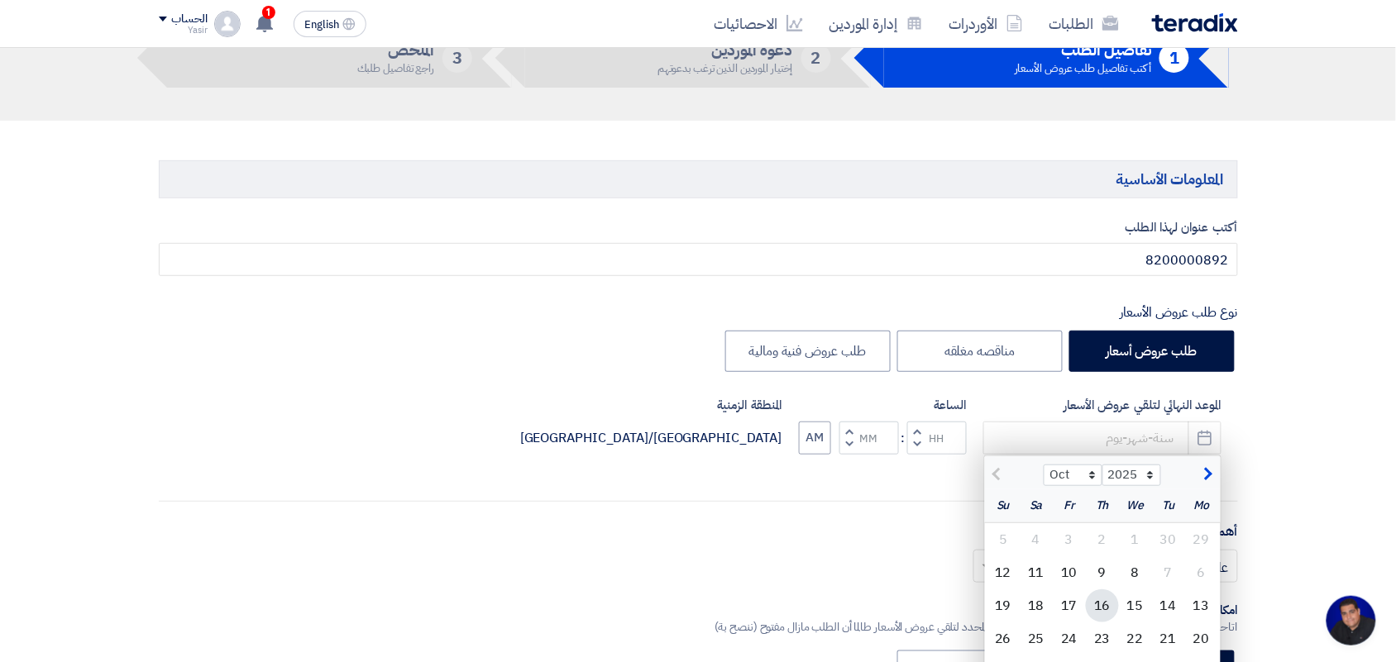
click at [1097, 609] on div "16" at bounding box center [1102, 606] width 33 height 33
type input "[DATE]"
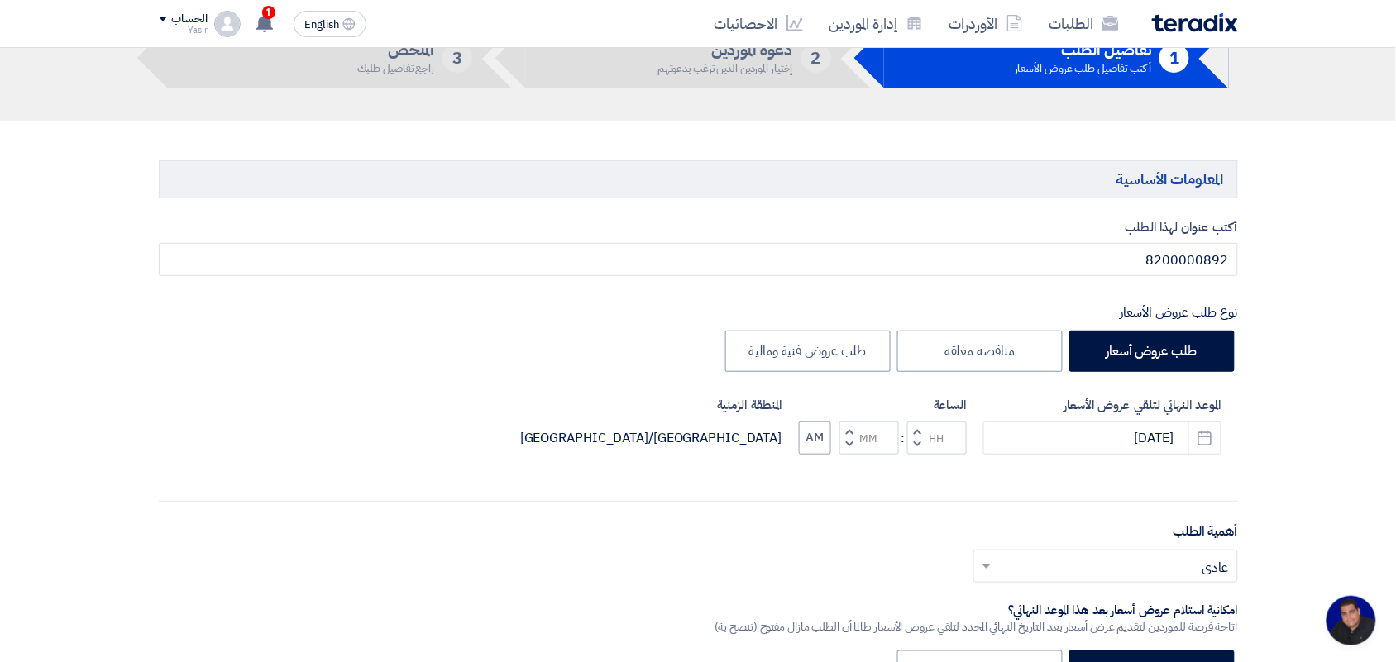
click at [920, 444] on button "Decrement hours" at bounding box center [917, 444] width 20 height 21
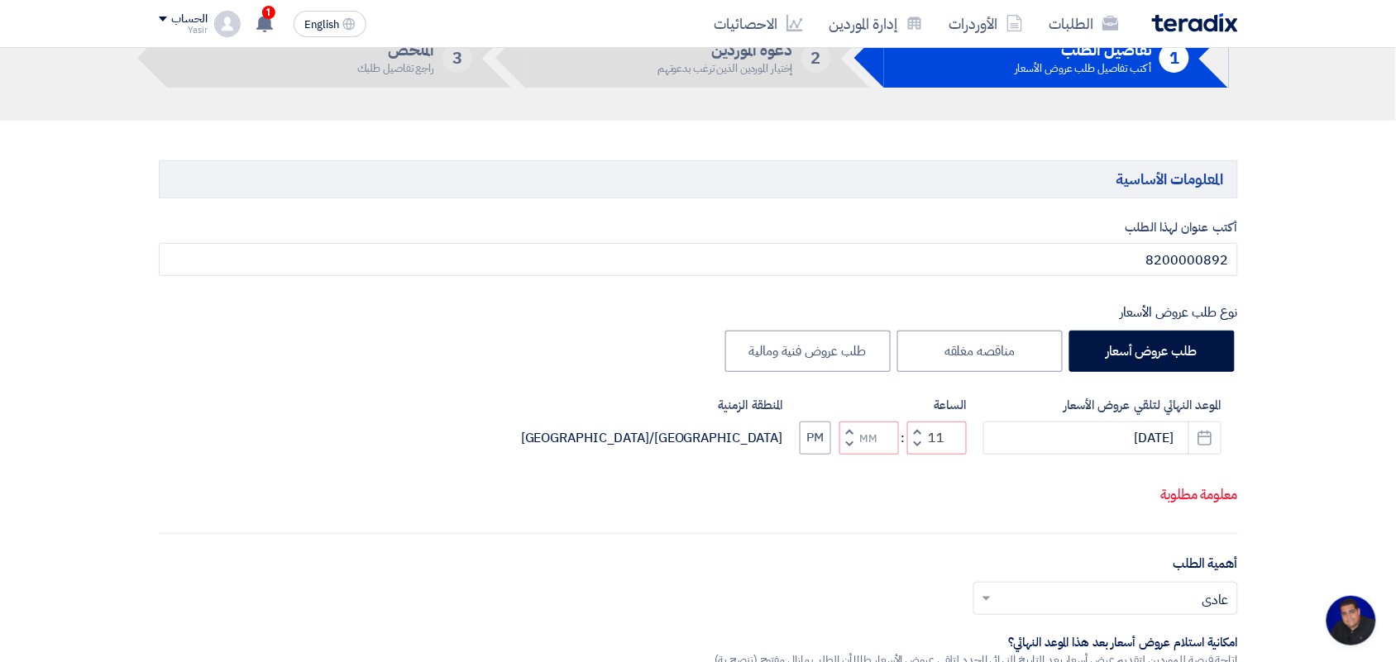
click at [848, 455] on button "Decrement minutes" at bounding box center [849, 444] width 20 height 21
type input "10"
type input "59"
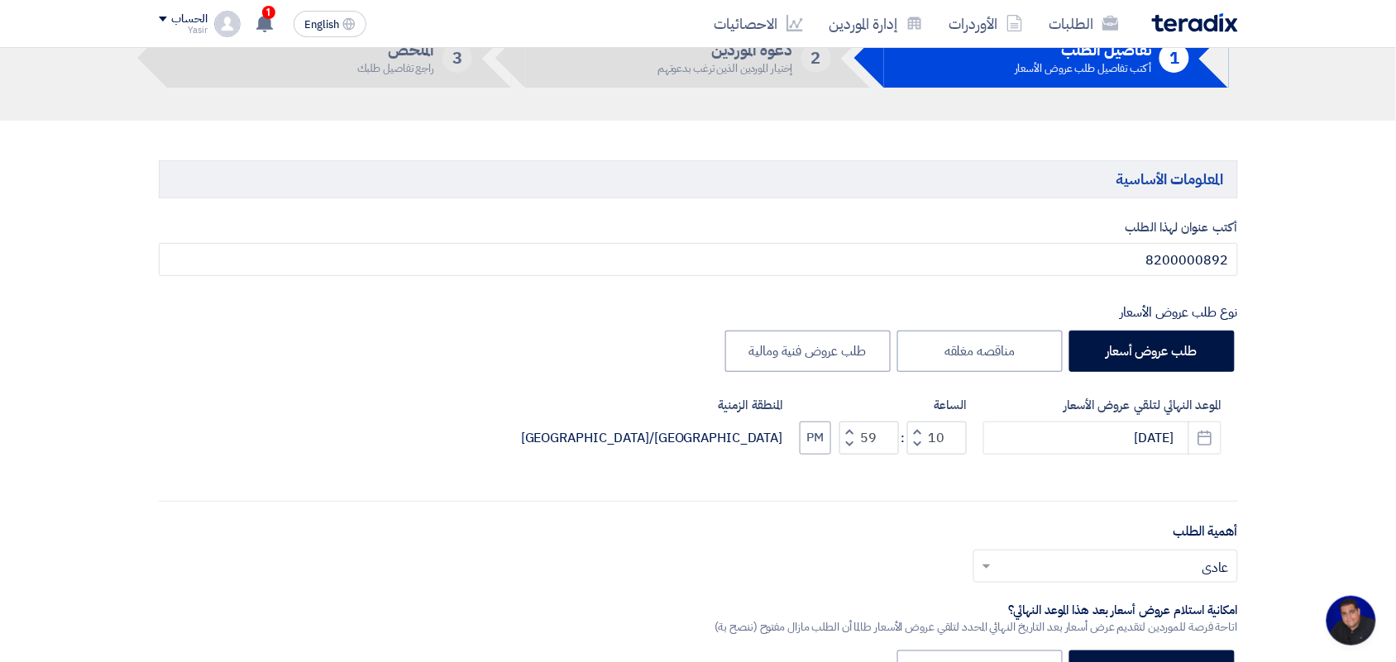
click at [918, 434] on button "Decrement hours" at bounding box center [917, 444] width 20 height 21
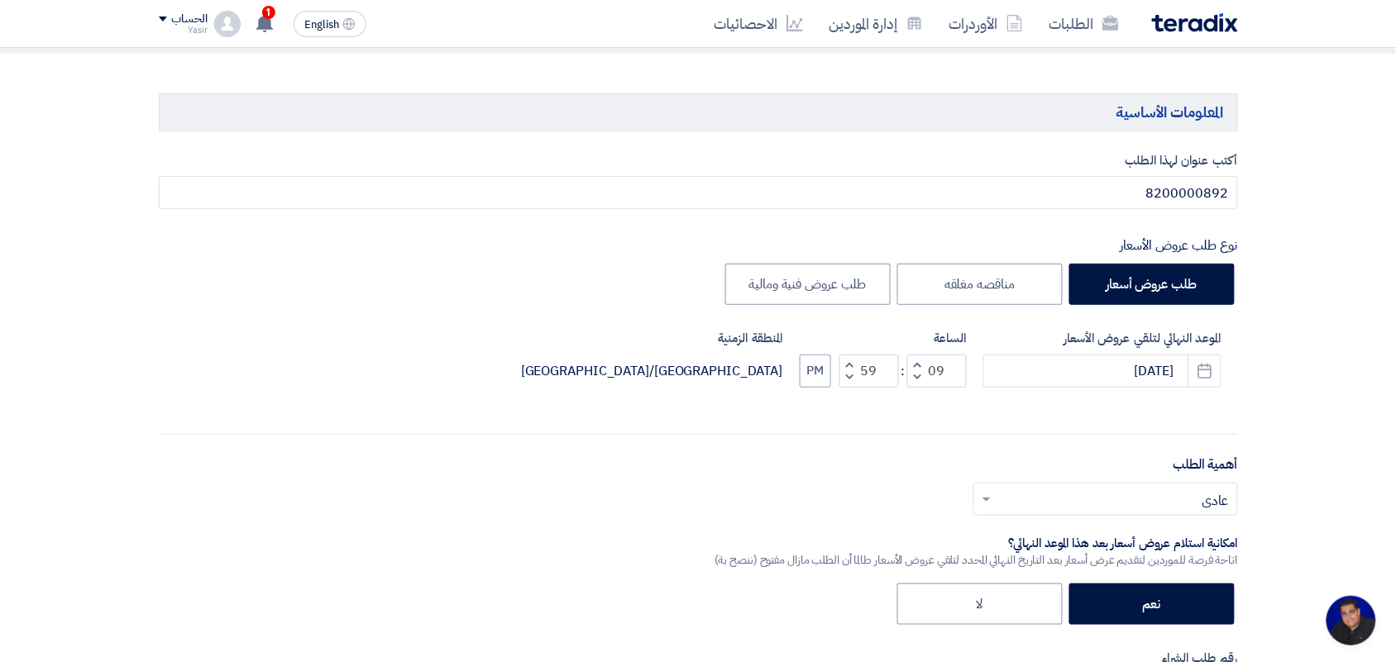
scroll to position [207, 0]
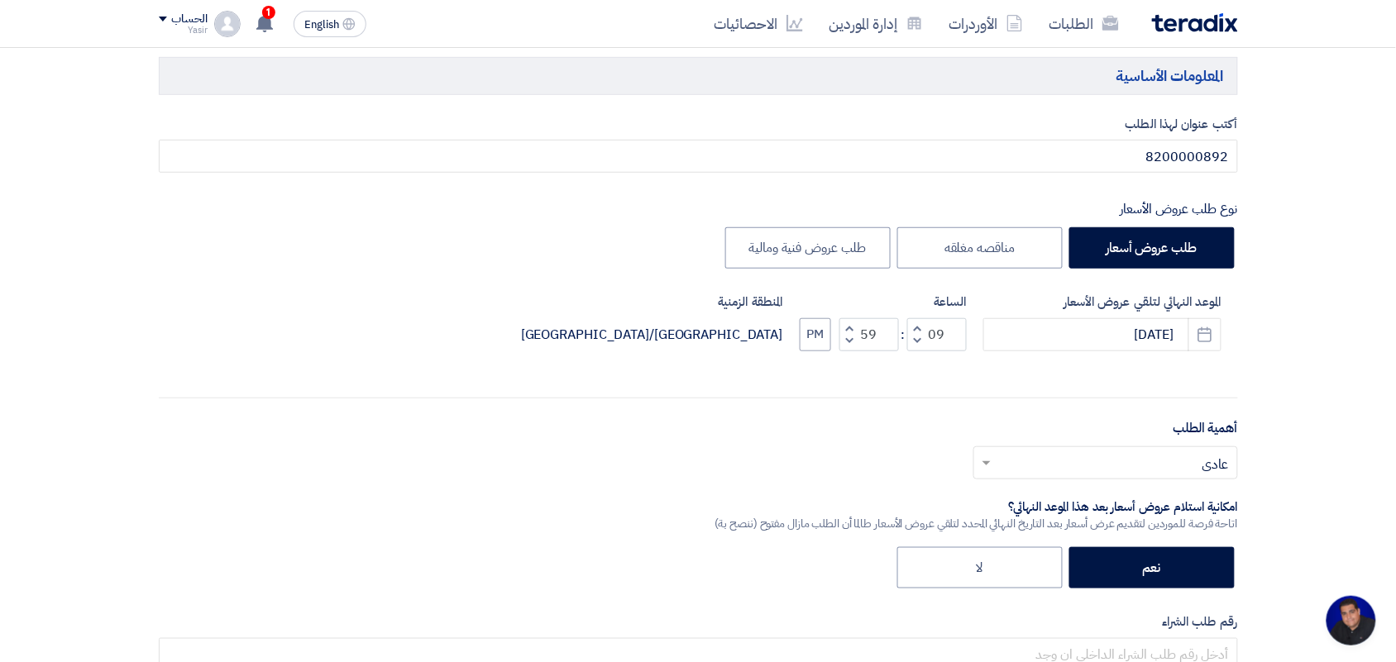
click at [911, 329] on button "Increment hours" at bounding box center [917, 328] width 20 height 21
click at [915, 329] on span "button" at bounding box center [917, 328] width 6 height 12
type input "11"
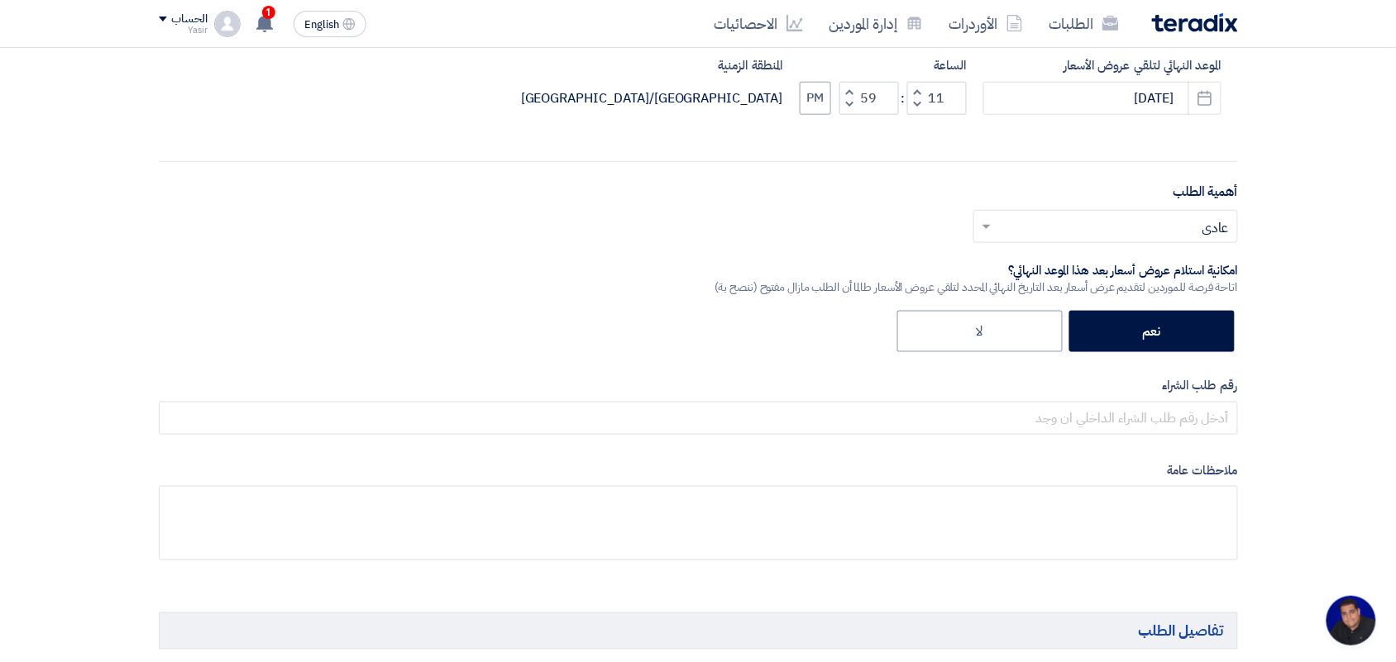
scroll to position [517, 0]
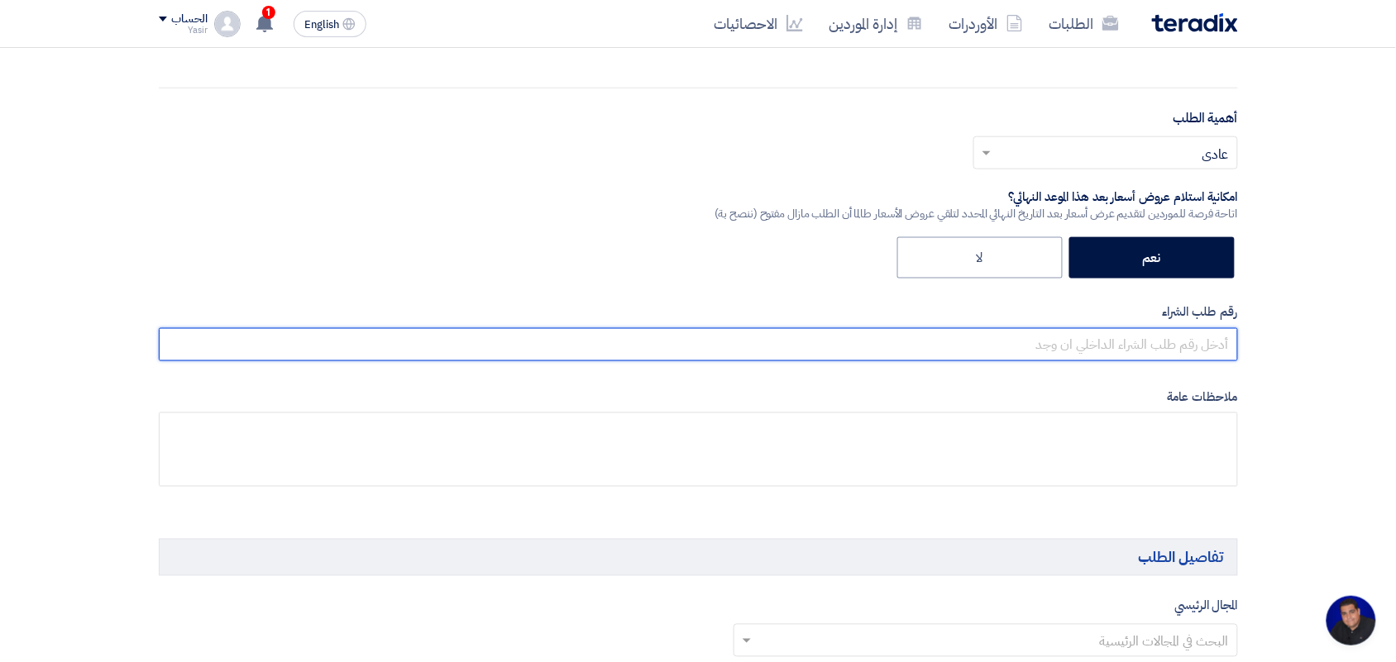
drag, startPoint x: 1100, startPoint y: 357, endPoint x: 1100, endPoint y: 341, distance: 16.5
click at [1100, 356] on input "text" at bounding box center [698, 344] width 1079 height 33
paste input "8200000892"
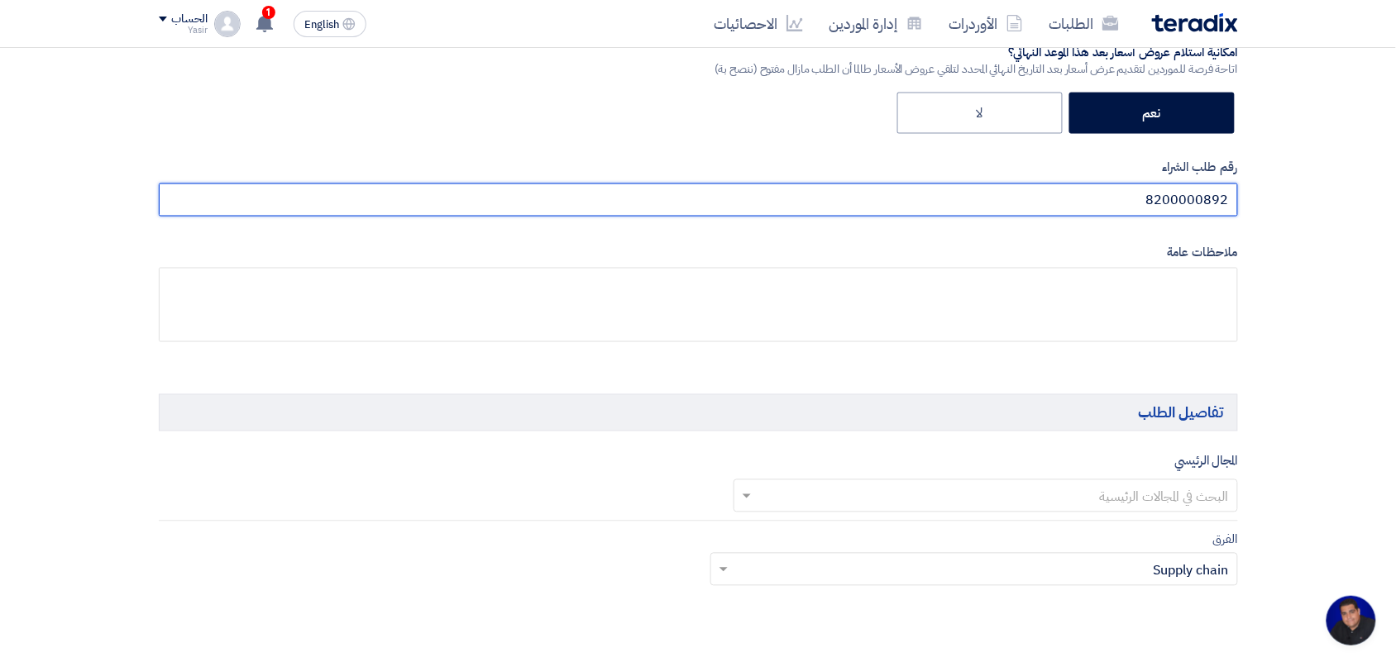
scroll to position [724, 0]
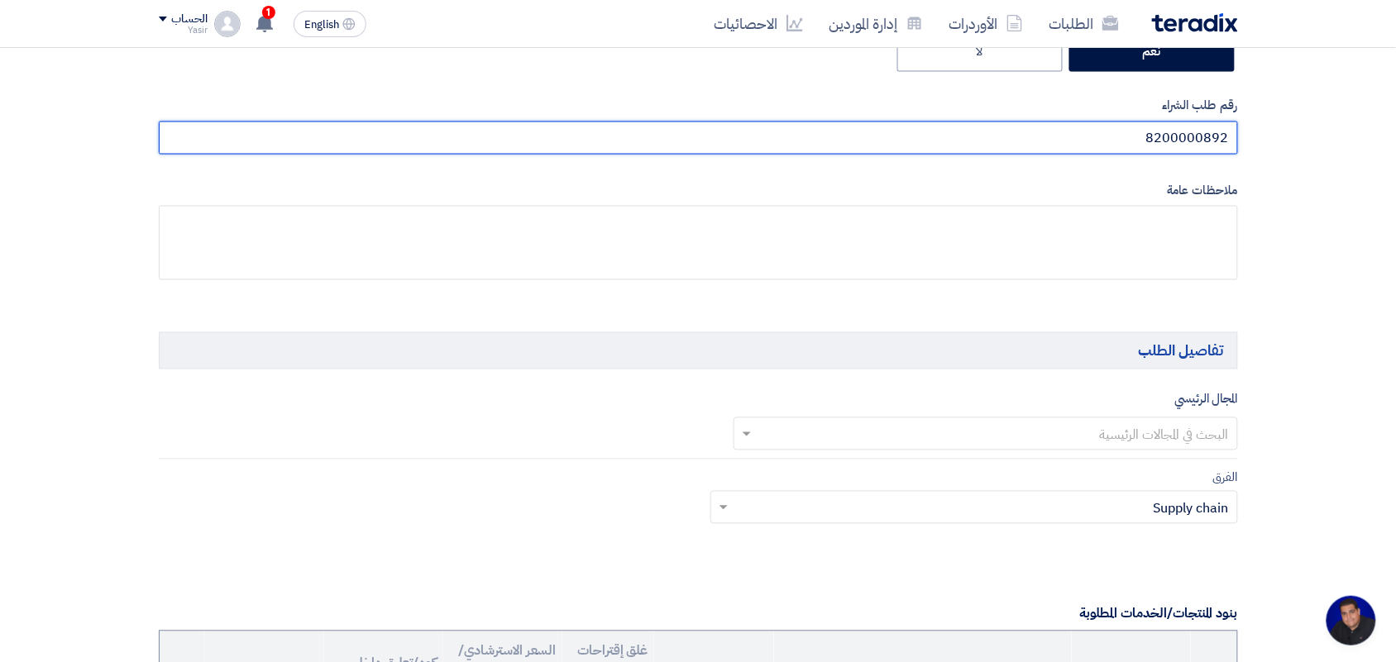
type input "8200000892"
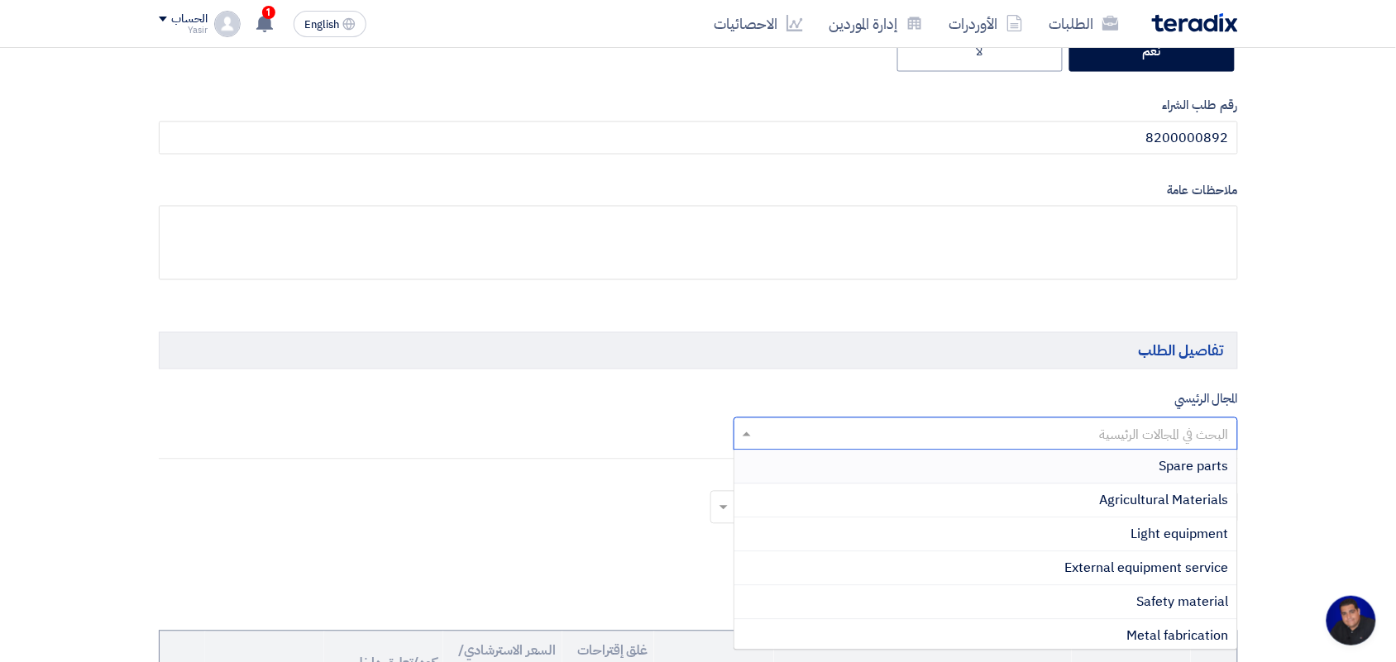
click at [1076, 428] on input "text" at bounding box center [994, 435] width 471 height 27
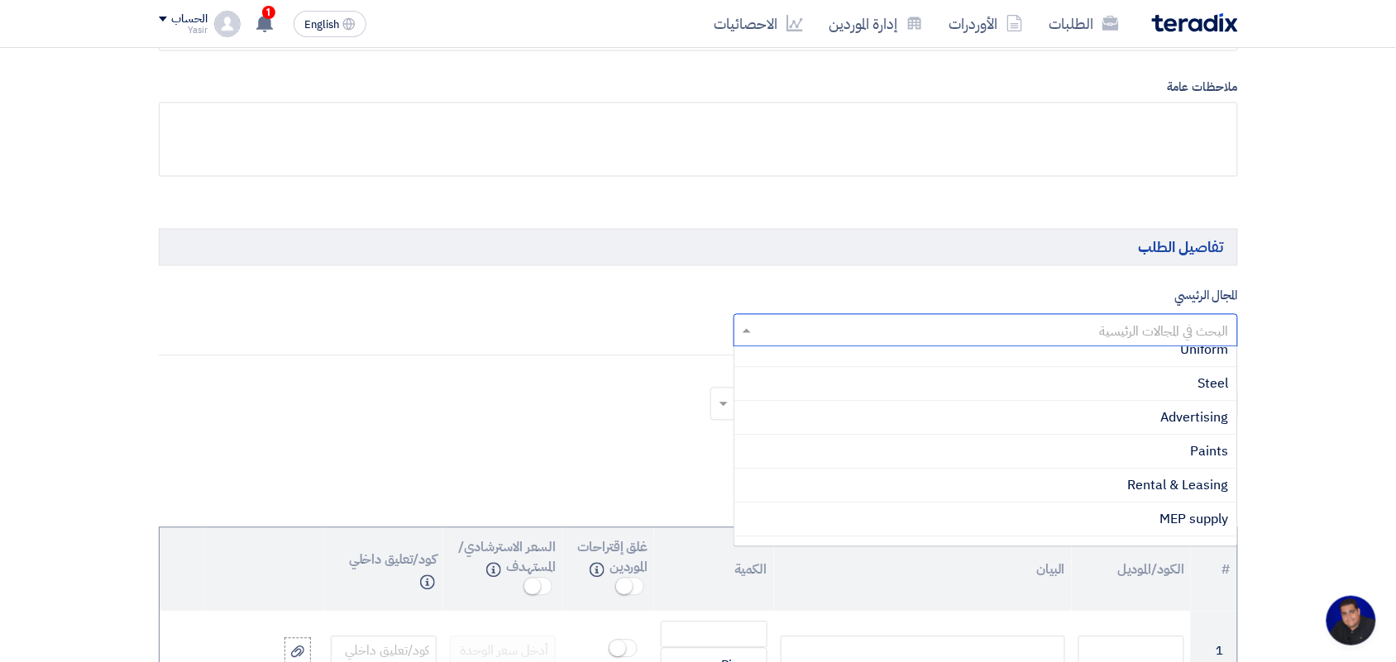
scroll to position [515, 0]
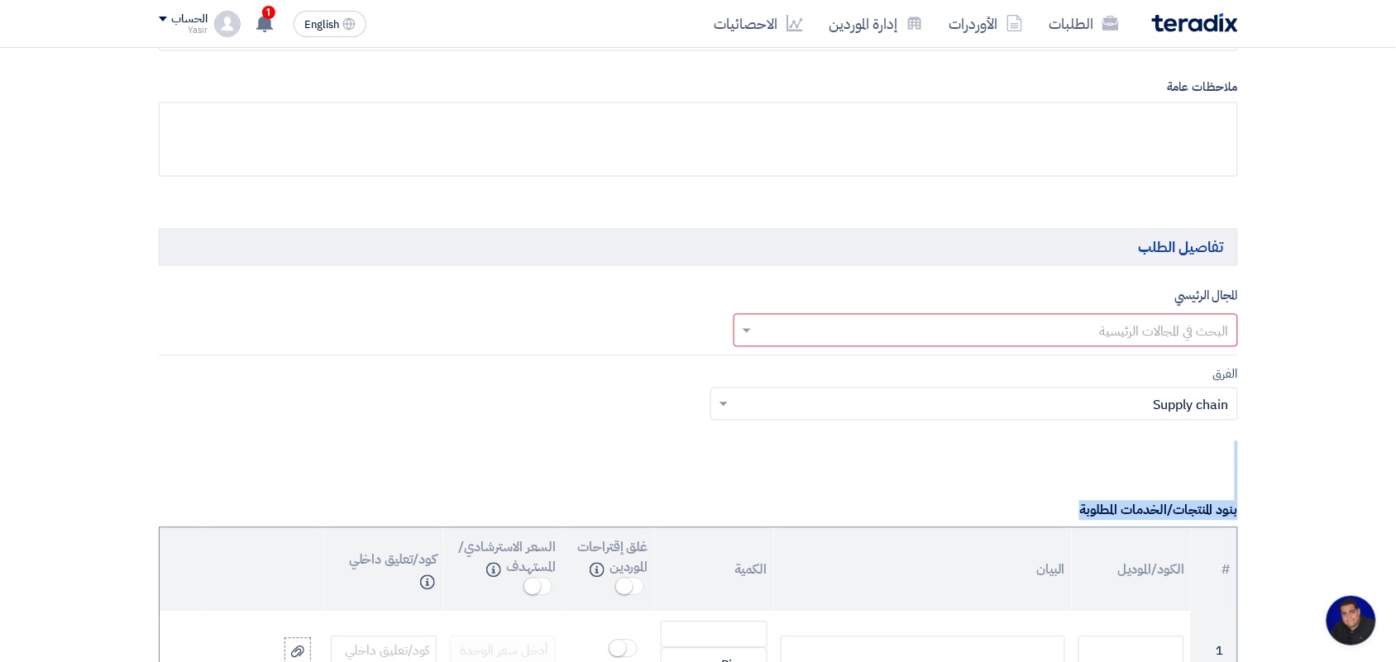
drag, startPoint x: 1308, startPoint y: 562, endPoint x: 1170, endPoint y: 386, distance: 223.8
click at [1173, 332] on input "text" at bounding box center [994, 331] width 471 height 27
drag, startPoint x: 1301, startPoint y: 351, endPoint x: 1199, endPoint y: 339, distance: 102.5
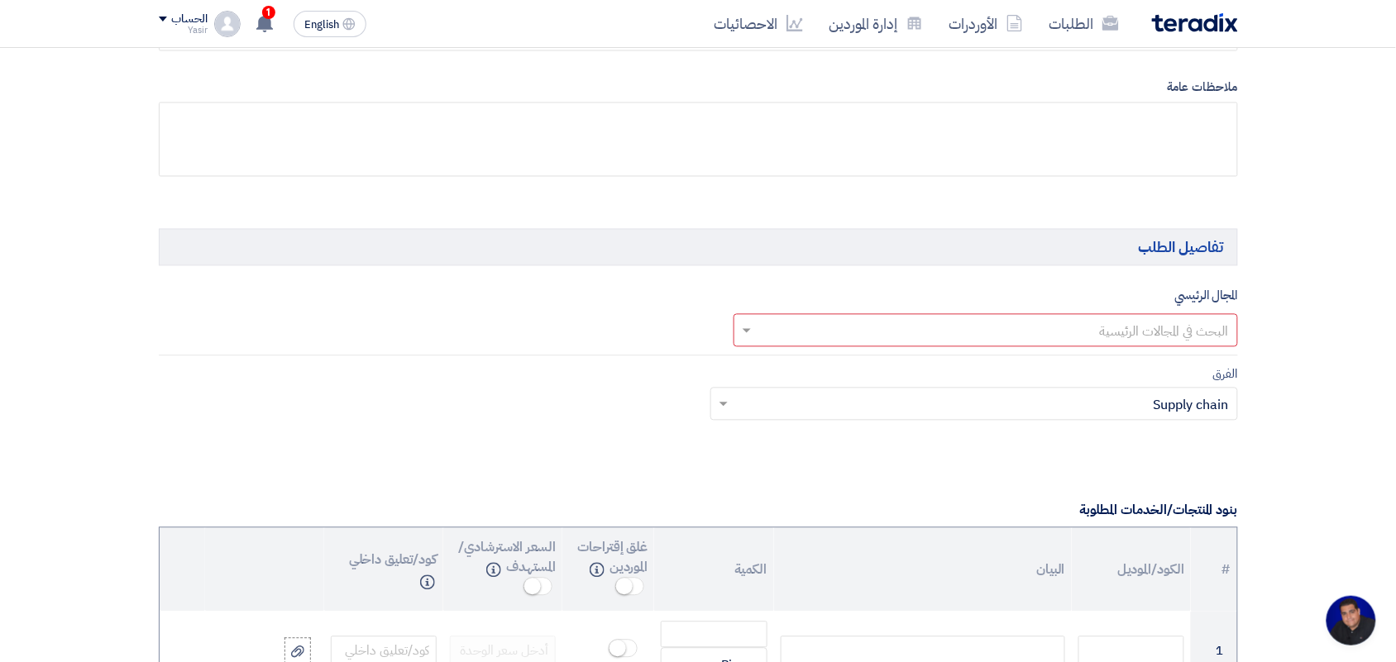
click at [1199, 335] on input "text" at bounding box center [994, 331] width 471 height 27
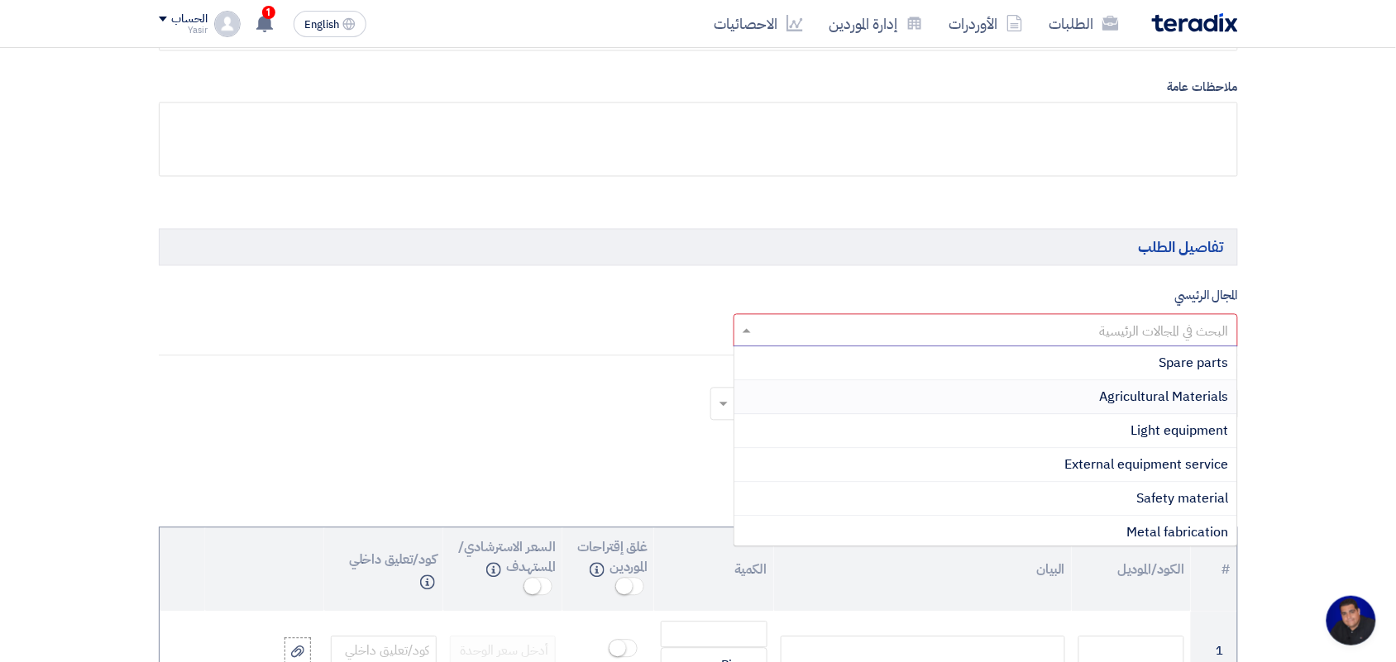
scroll to position [724, 0]
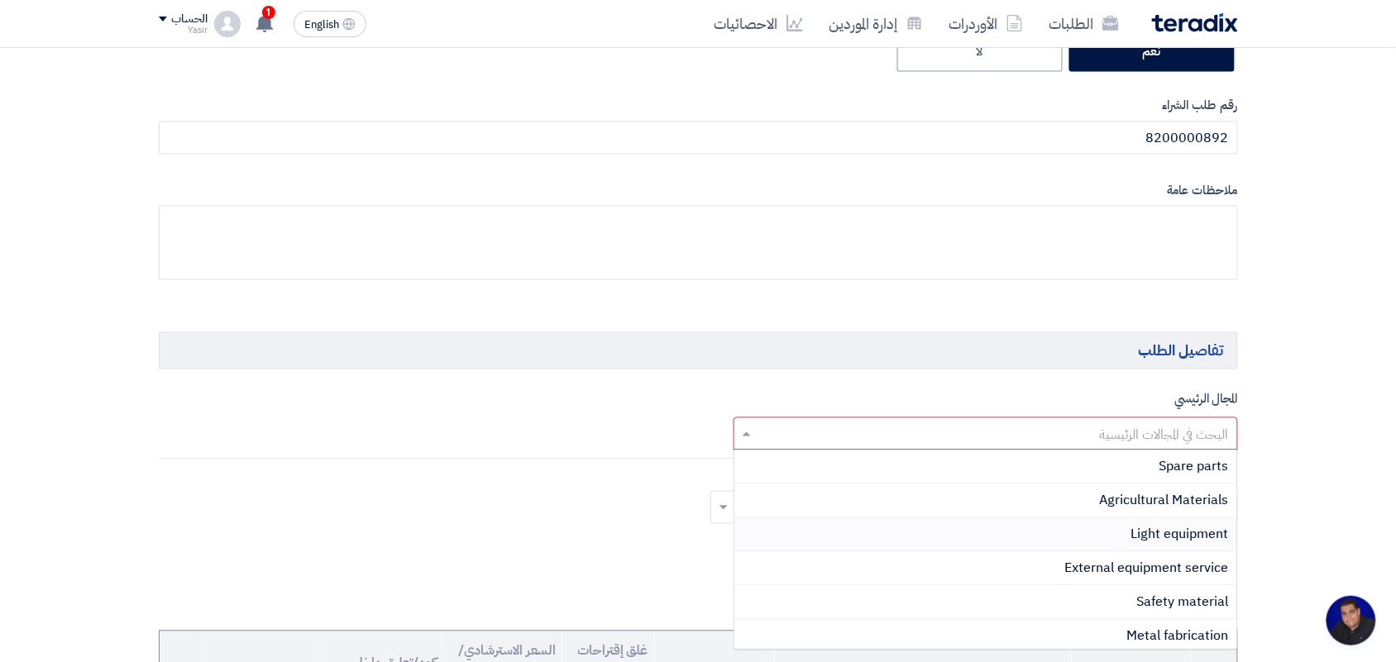
click at [1150, 535] on span "Light equipment" at bounding box center [1180, 535] width 98 height 20
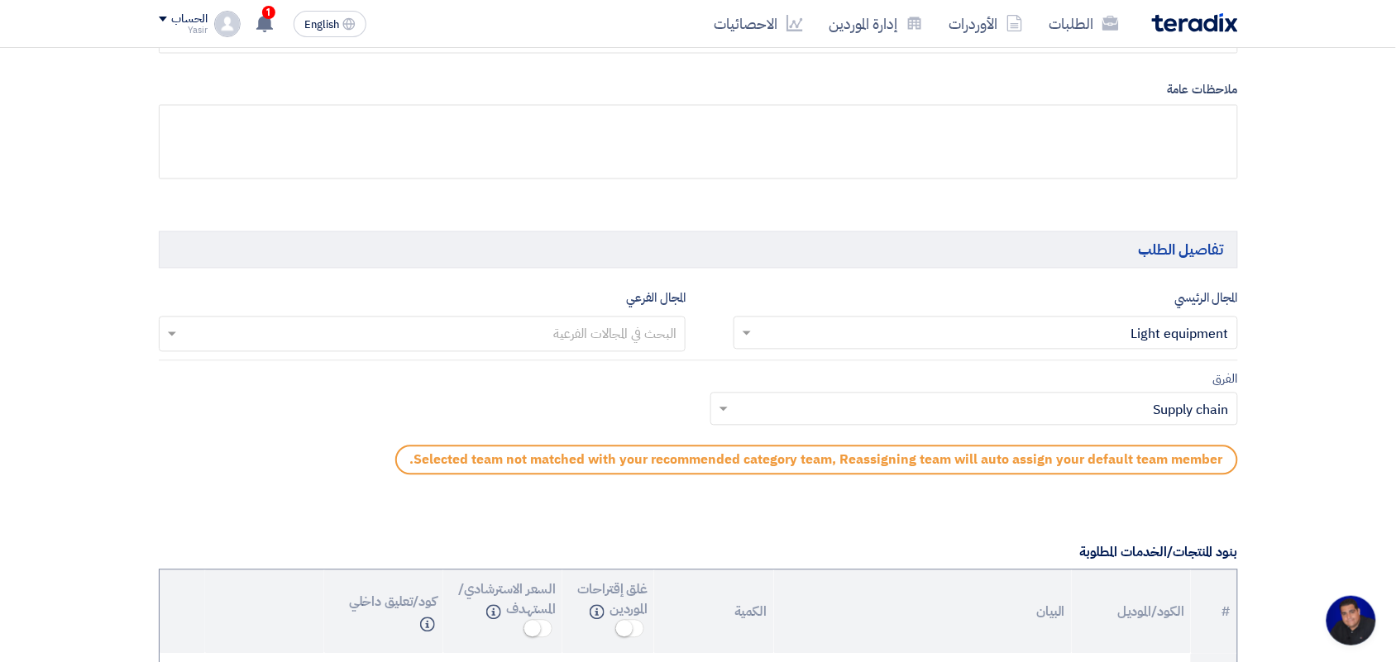
scroll to position [827, 0]
click at [1114, 418] on input "text" at bounding box center [983, 408] width 495 height 27
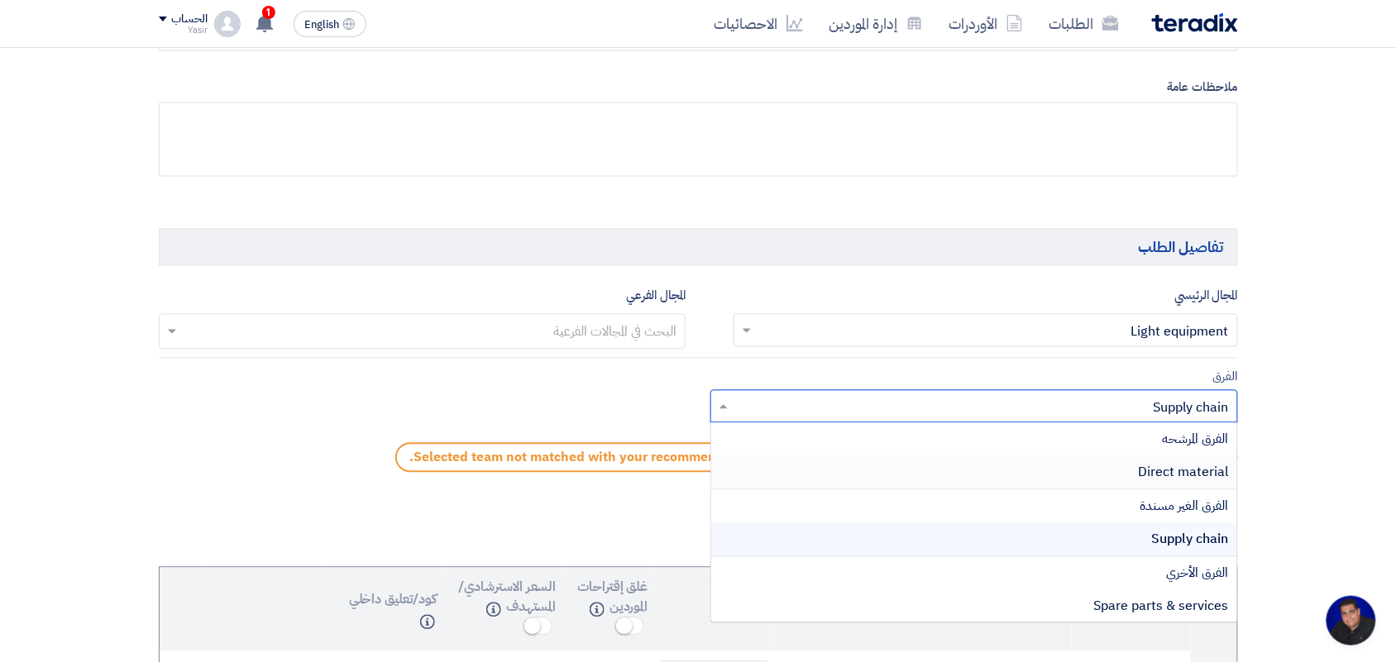
click at [1141, 480] on span "Direct material" at bounding box center [1184, 473] width 90 height 20
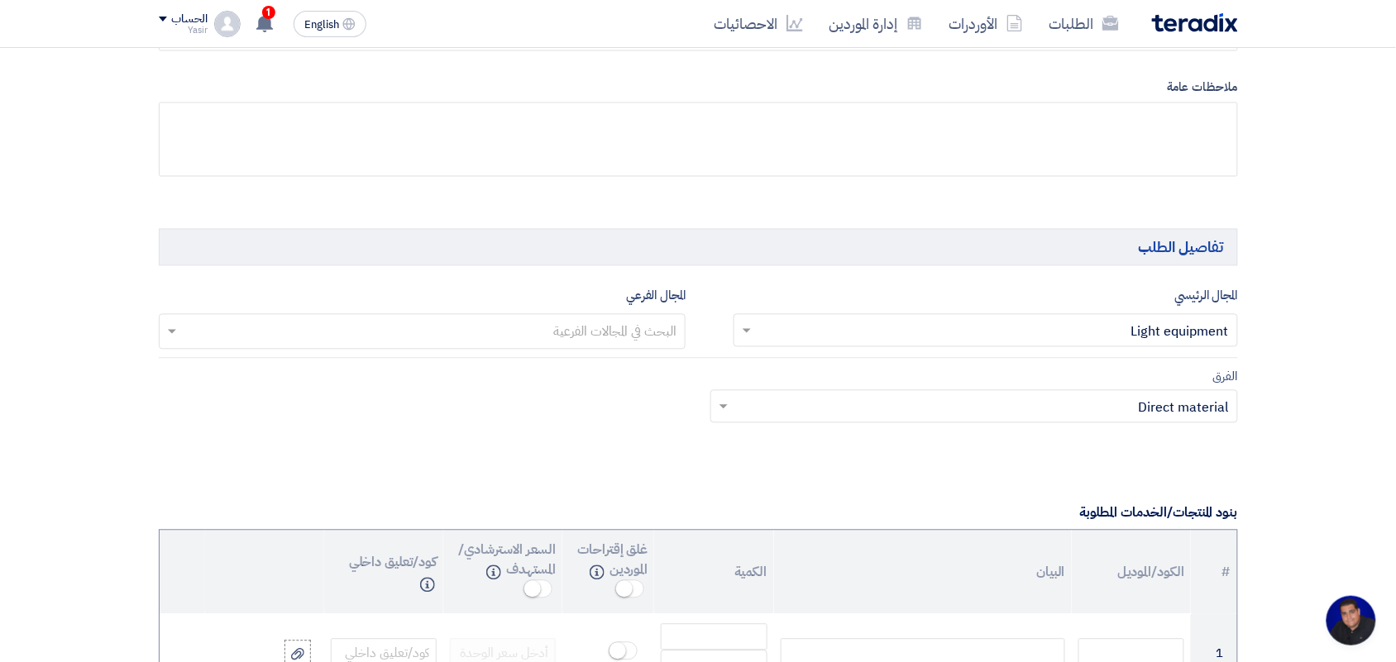
click at [605, 342] on input "text" at bounding box center [421, 333] width 511 height 27
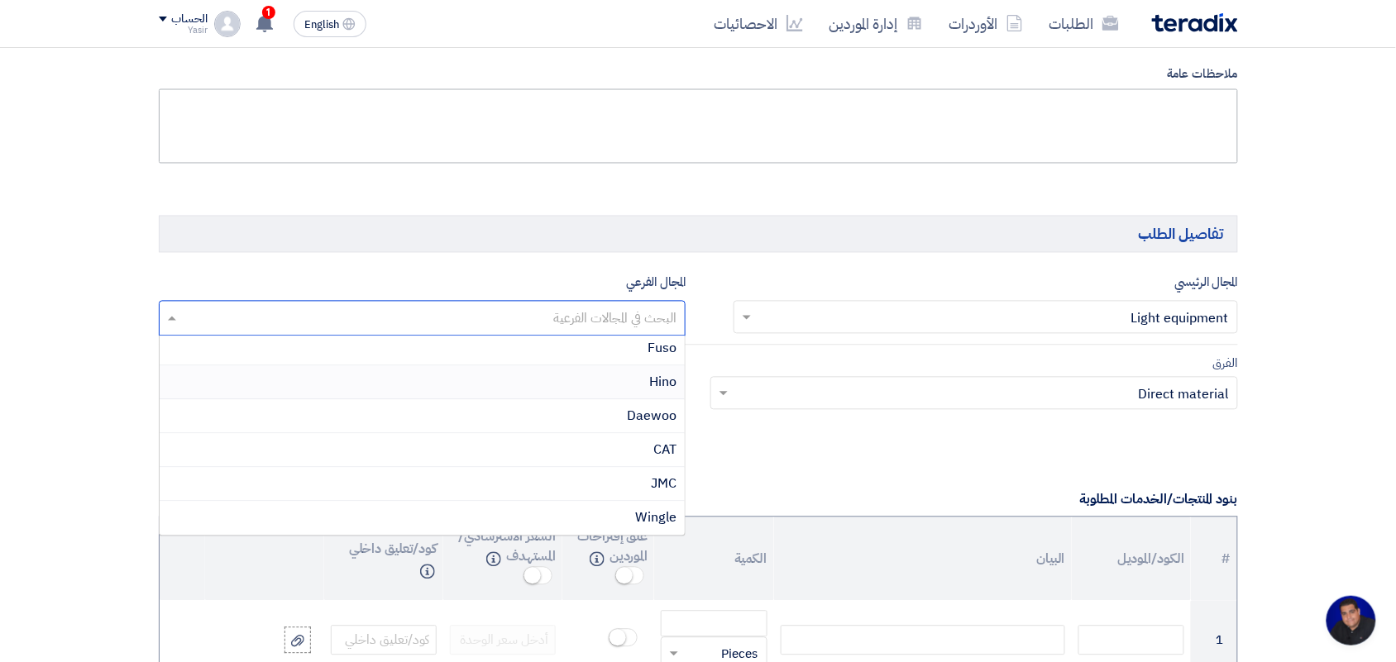
scroll to position [620, 0]
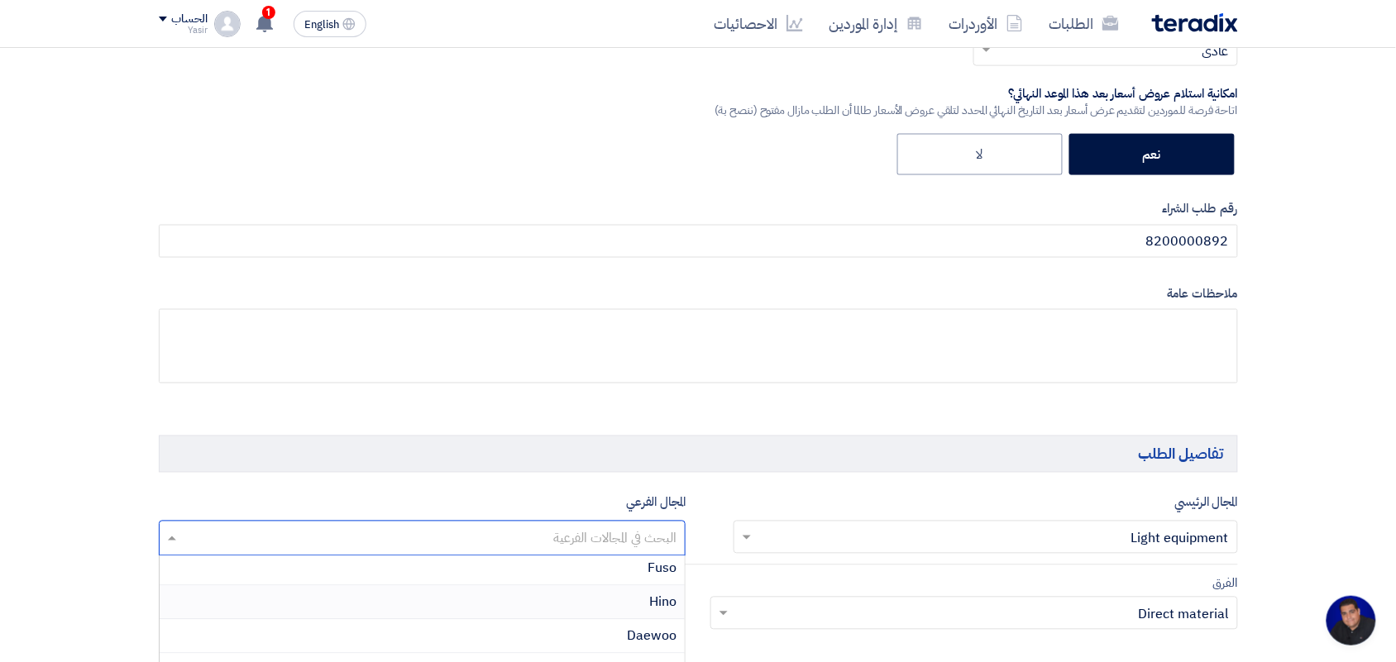
click at [1077, 534] on input "text" at bounding box center [994, 538] width 471 height 27
click at [864, 23] on link "إدارة الموردين" at bounding box center [876, 23] width 120 height 39
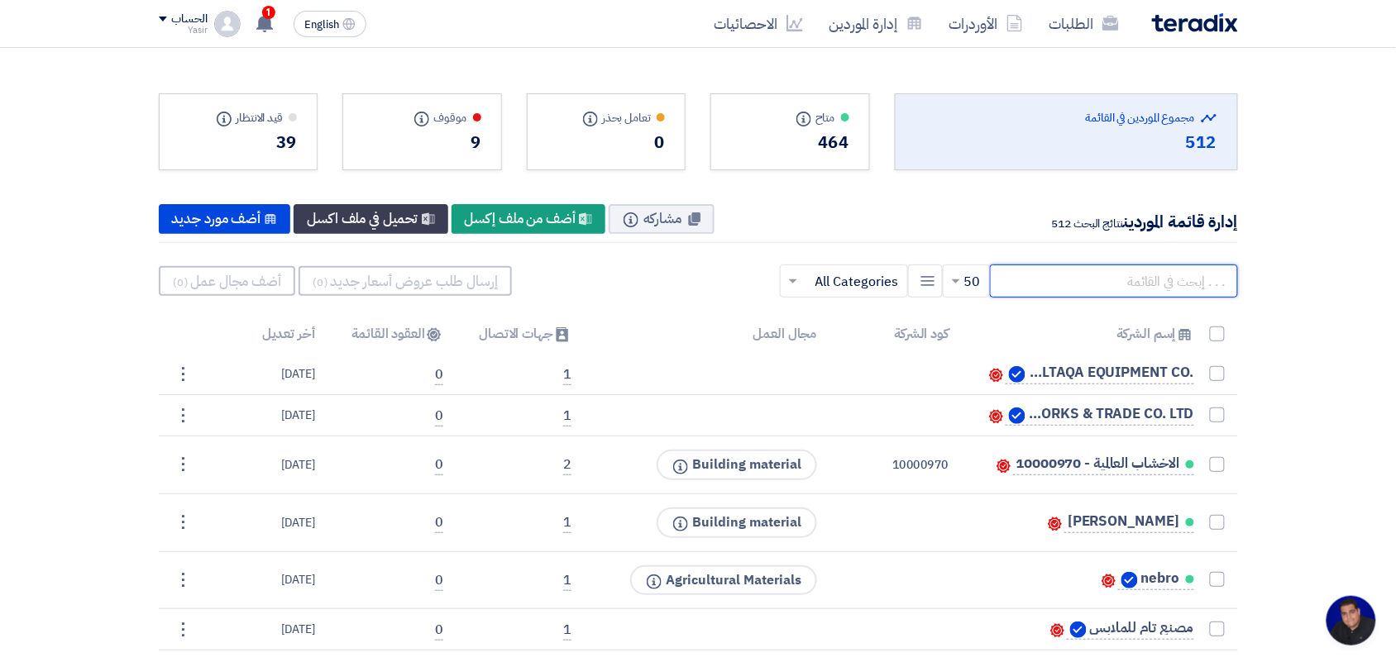
click at [1181, 285] on input "text" at bounding box center [1114, 281] width 248 height 33
type input "u"
type input "[PERSON_NAME]"
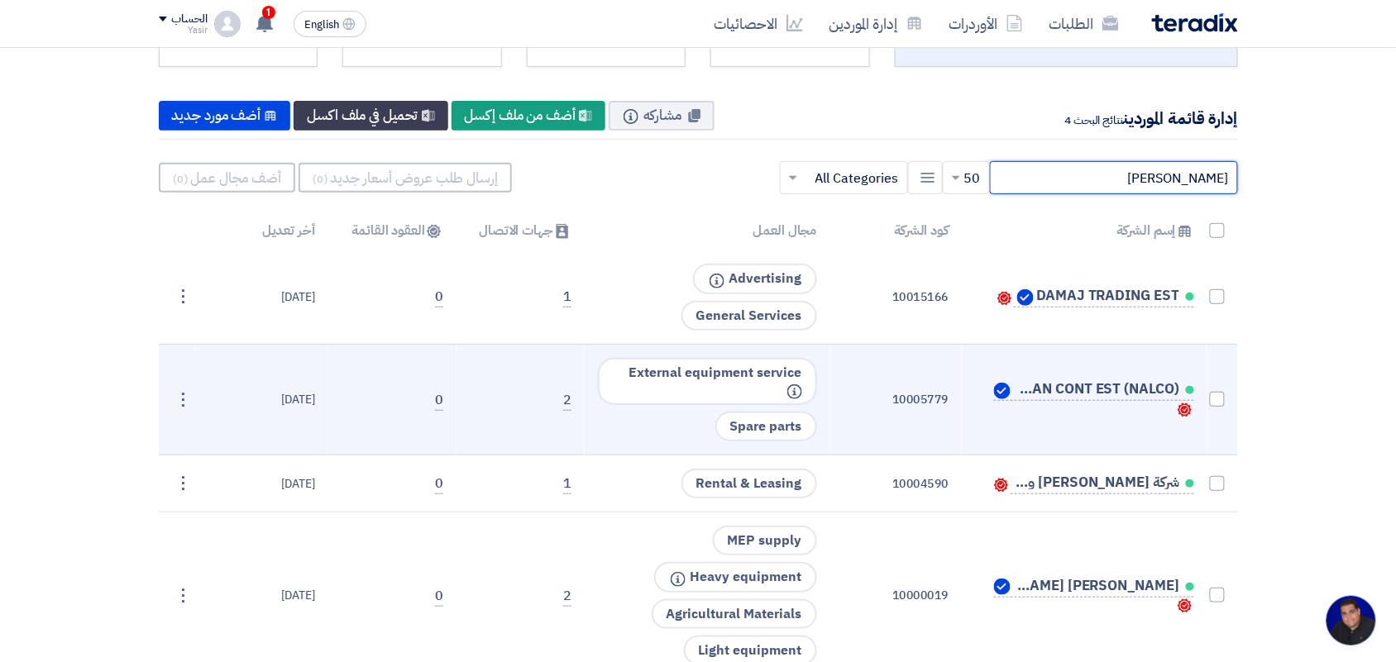
scroll to position [207, 0]
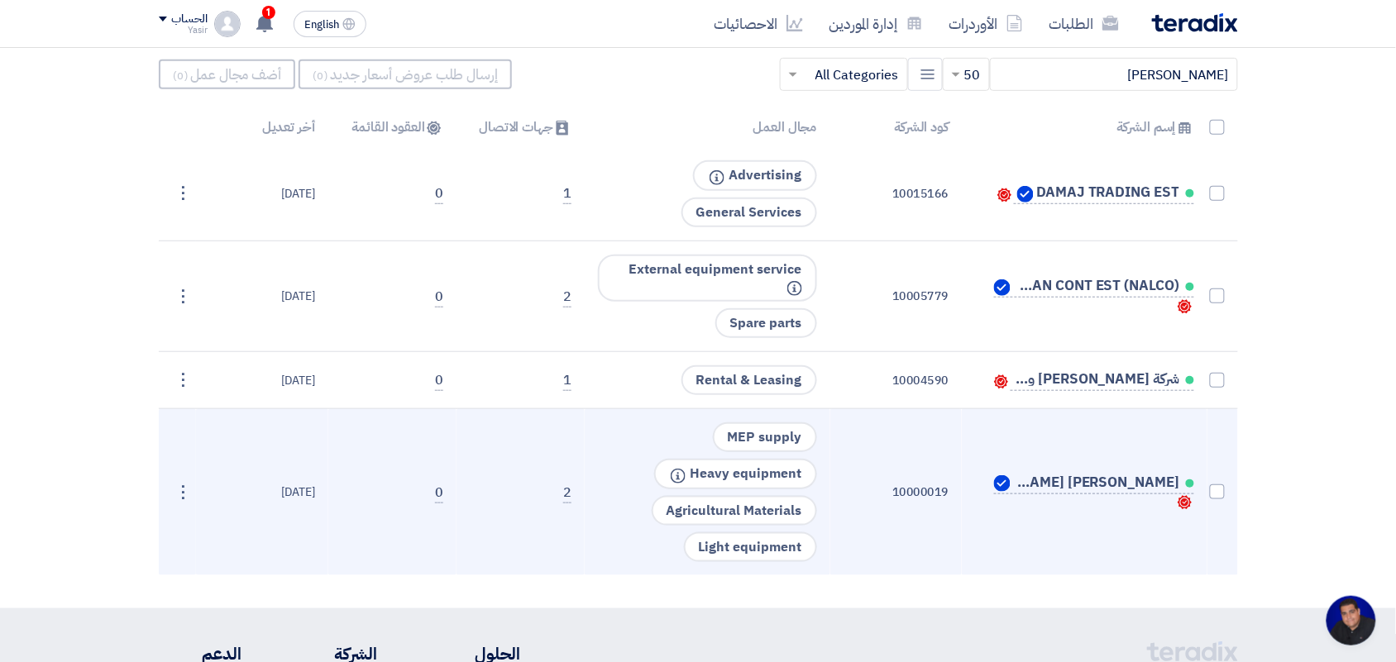
drag, startPoint x: 693, startPoint y: 464, endPoint x: 809, endPoint y: 465, distance: 115.8
click at [809, 465] on span "Heavy equipment Info" at bounding box center [735, 474] width 163 height 31
copy span "Heavy equipment"
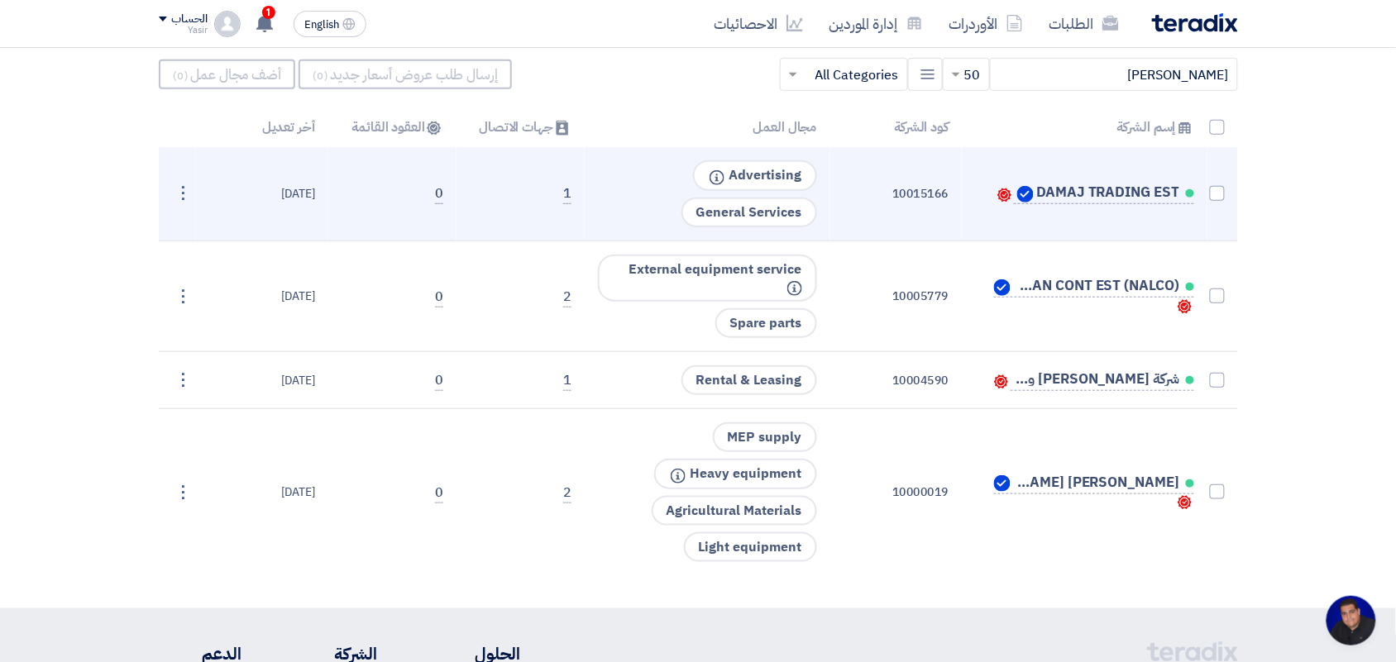
scroll to position [0, 0]
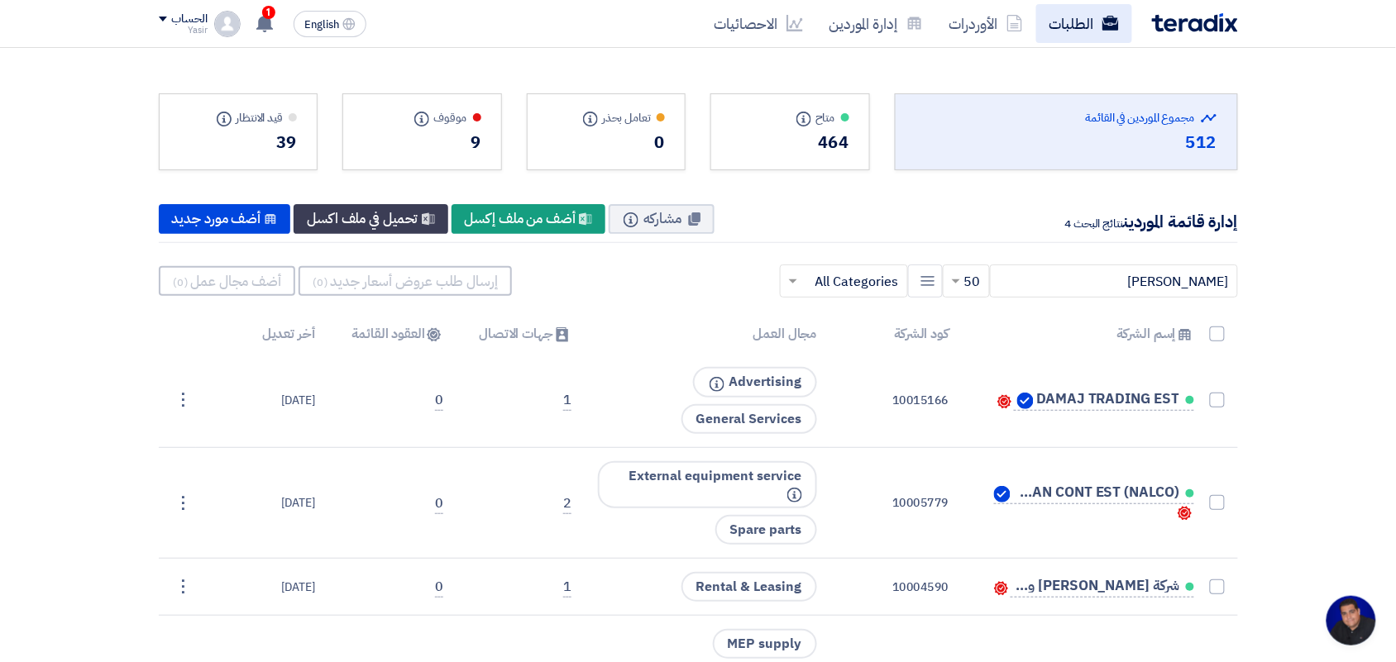
click at [1080, 18] on link "الطلبات" at bounding box center [1084, 23] width 96 height 39
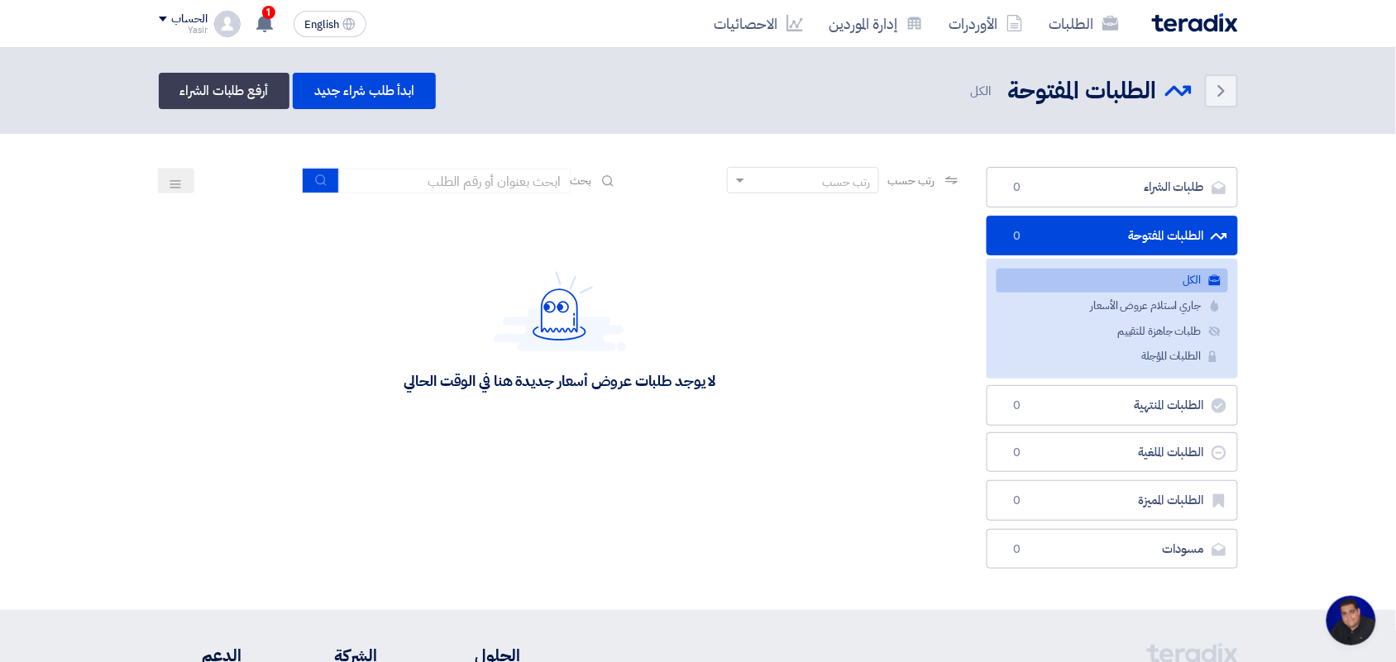
click at [383, 113] on header "Back الطلبات المفتوحة الطلبات المفتوحة" at bounding box center [698, 91] width 1396 height 86
click at [378, 100] on link "ابدأ طلب شراء جديد" at bounding box center [364, 91] width 143 height 36
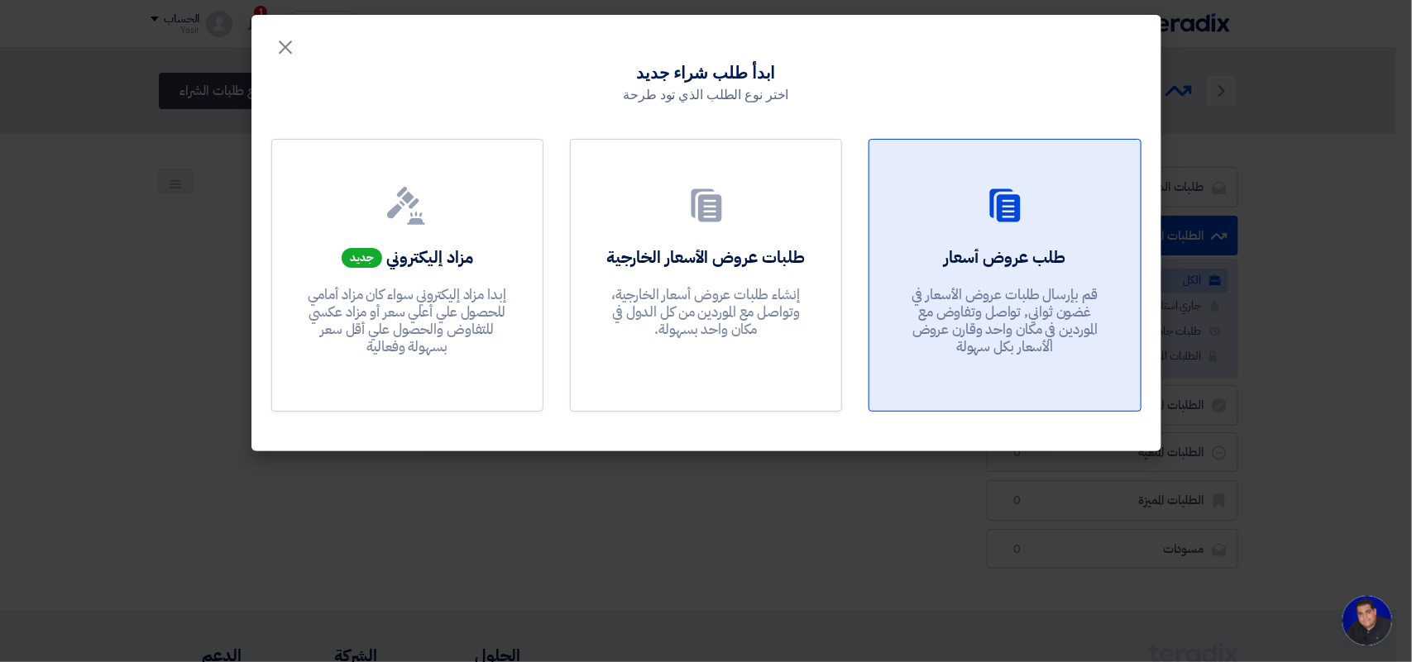
click at [928, 298] on p "قم بإرسال طلبات عروض الأسعار في غضون ثواني, تواصل وتفاوض مع الموردين في مكان وا…" at bounding box center [1005, 321] width 198 height 70
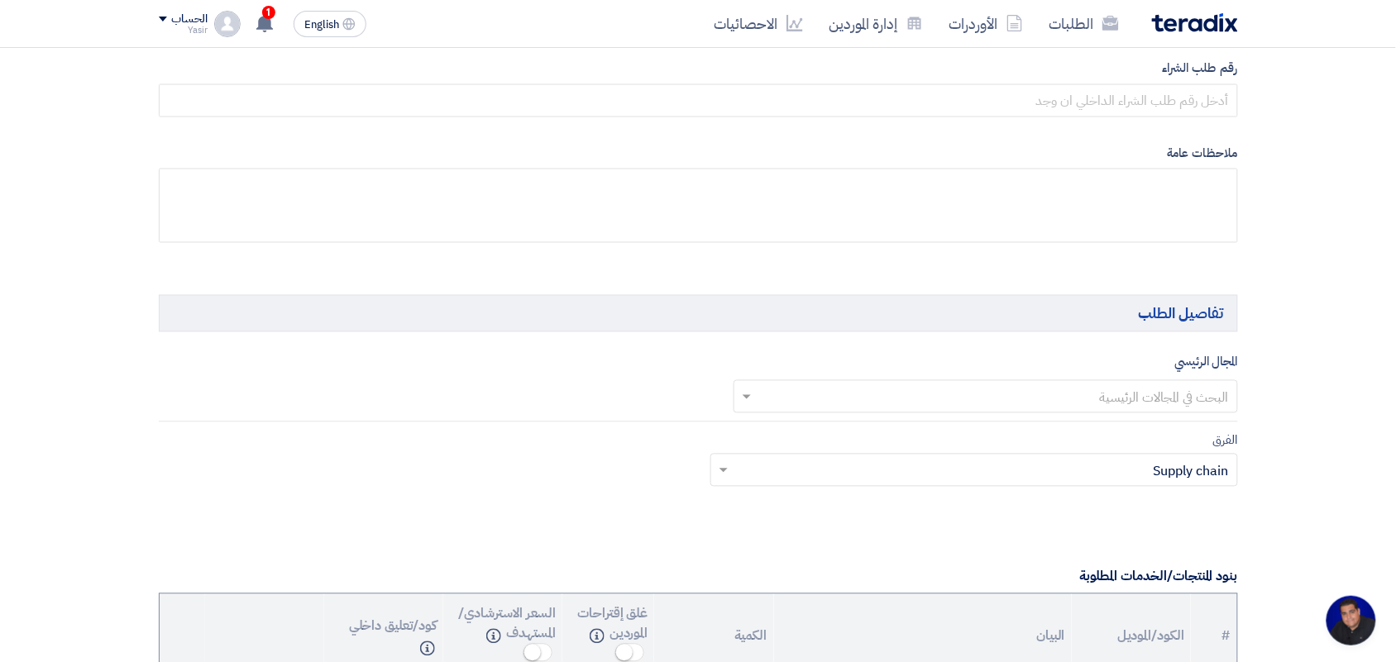
scroll to position [827, 0]
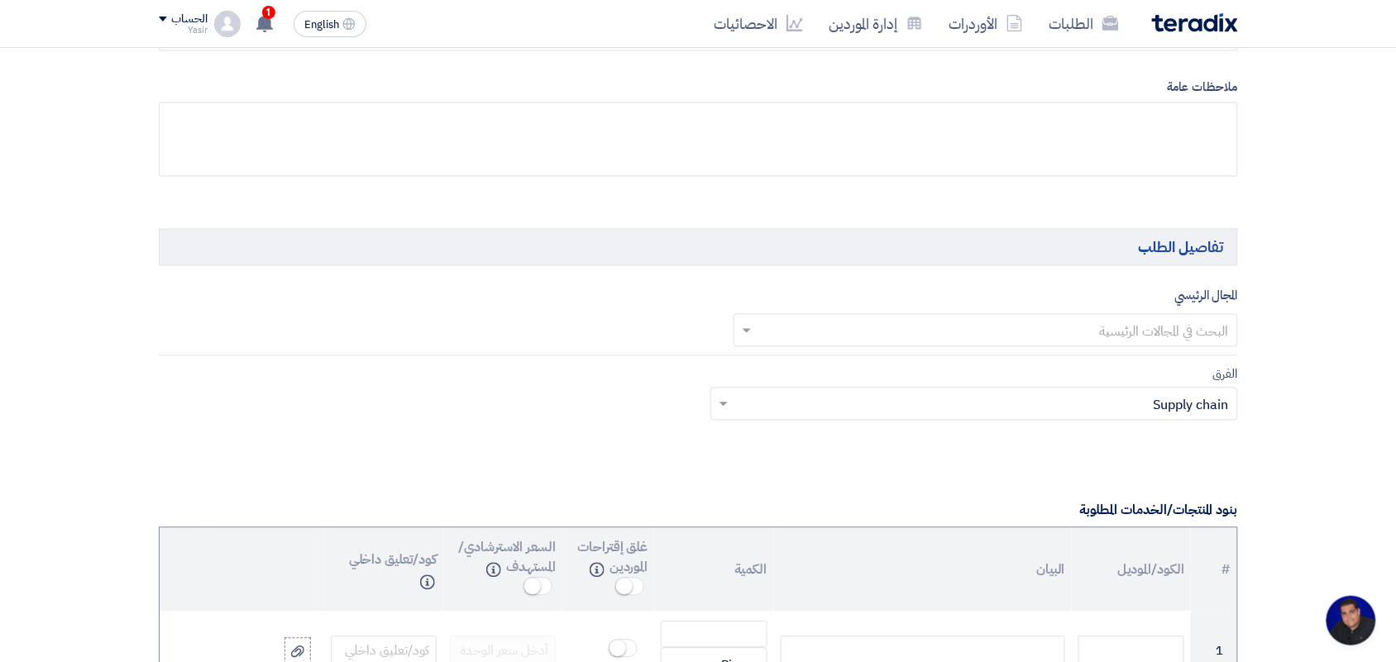
click at [1174, 343] on input "text" at bounding box center [994, 331] width 471 height 27
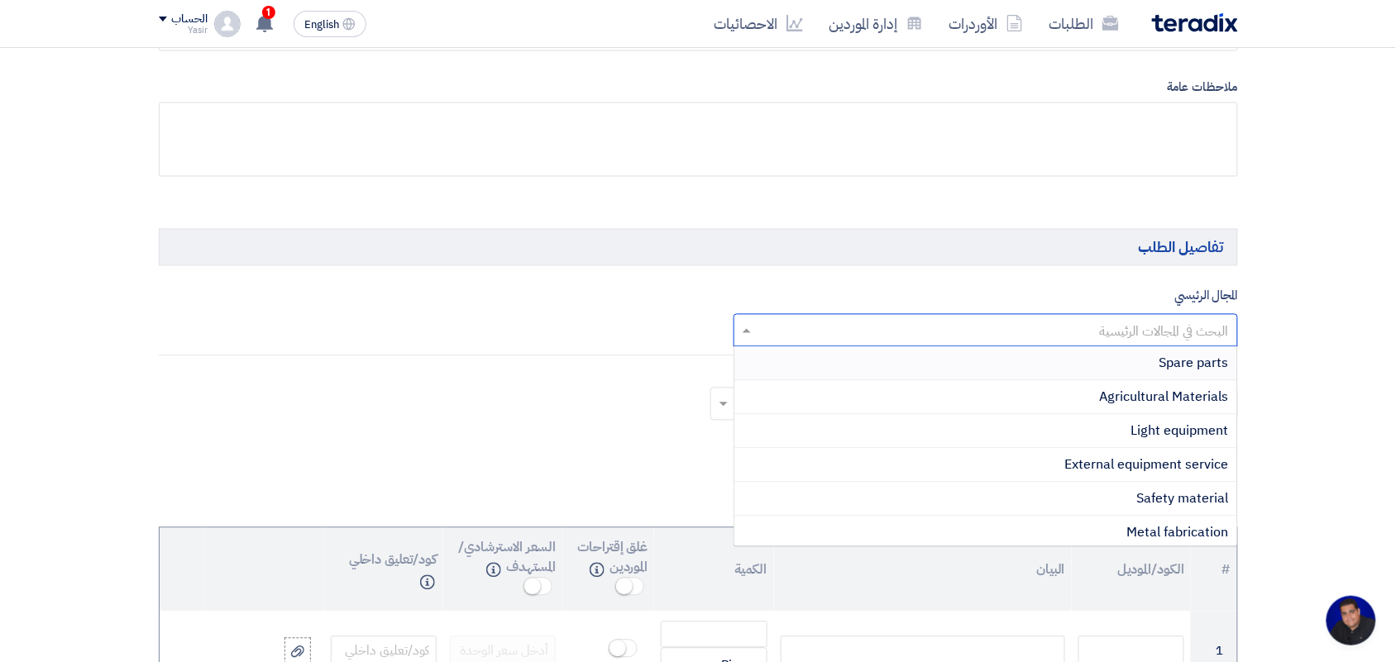
paste input "Heavy equipment"
type input "Heavy equipment"
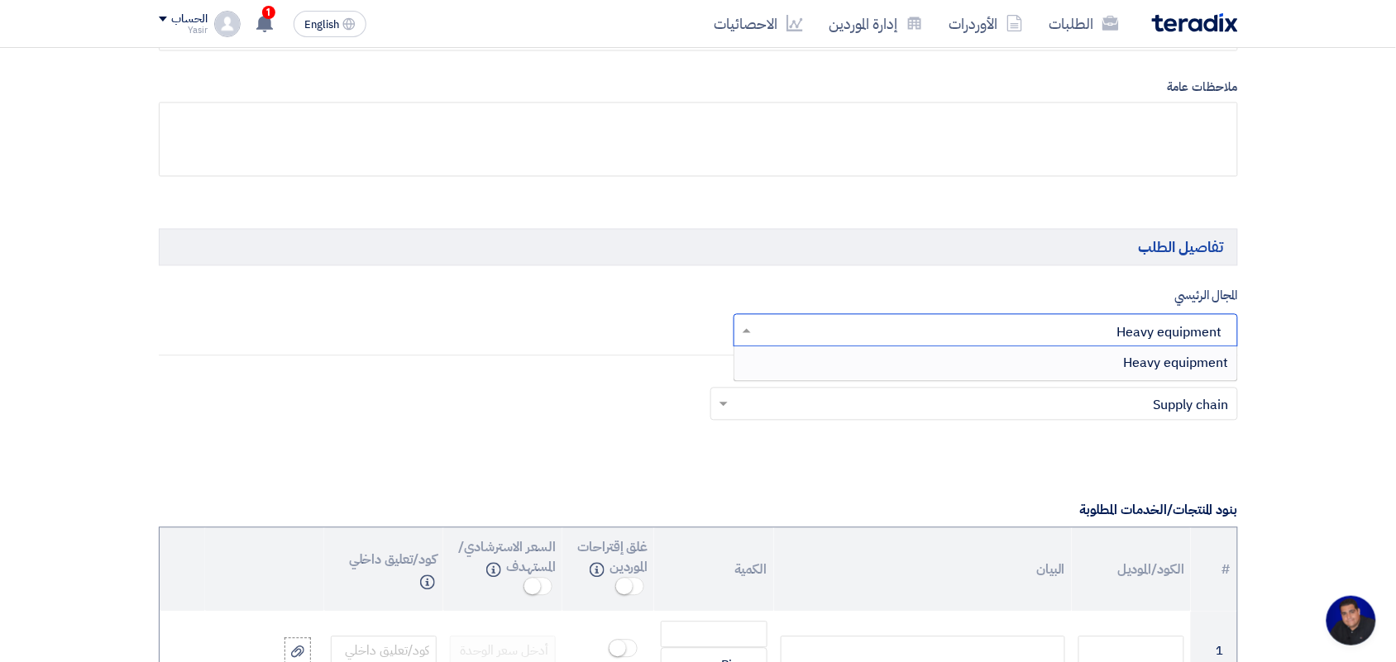
click at [1101, 360] on div "Heavy equipment" at bounding box center [985, 363] width 503 height 33
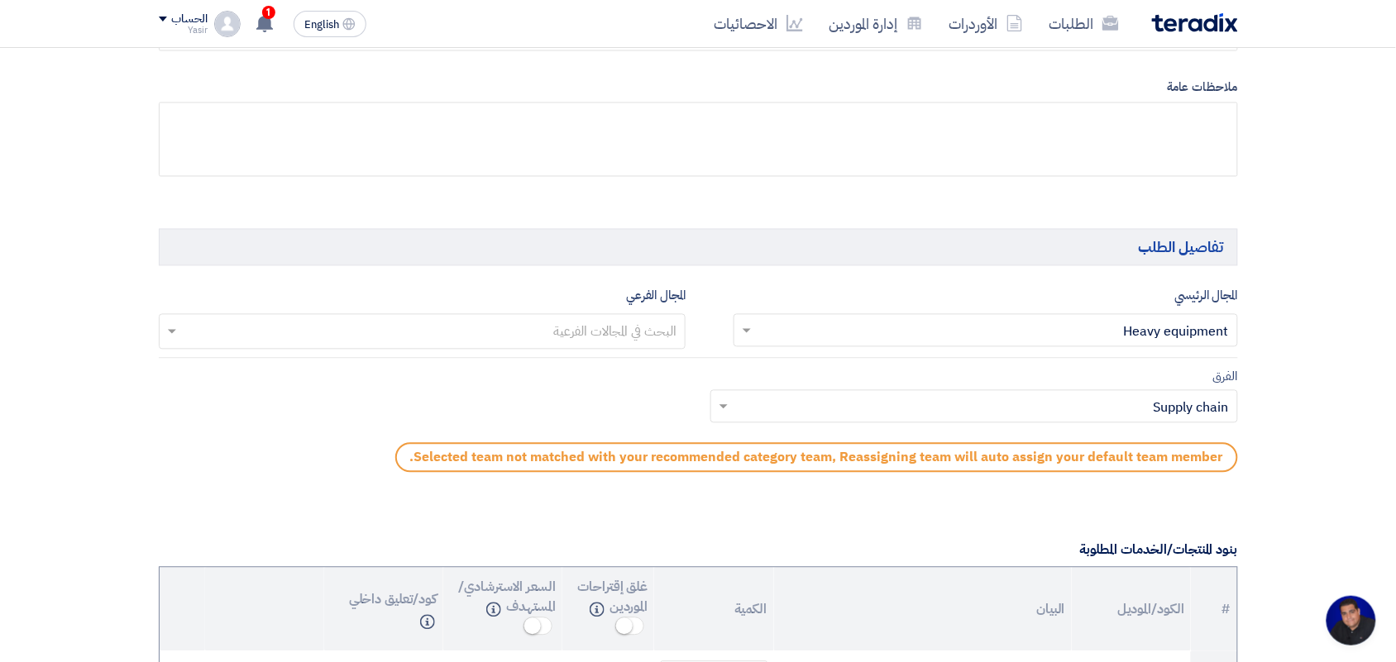
click at [1114, 418] on input "text" at bounding box center [983, 408] width 495 height 27
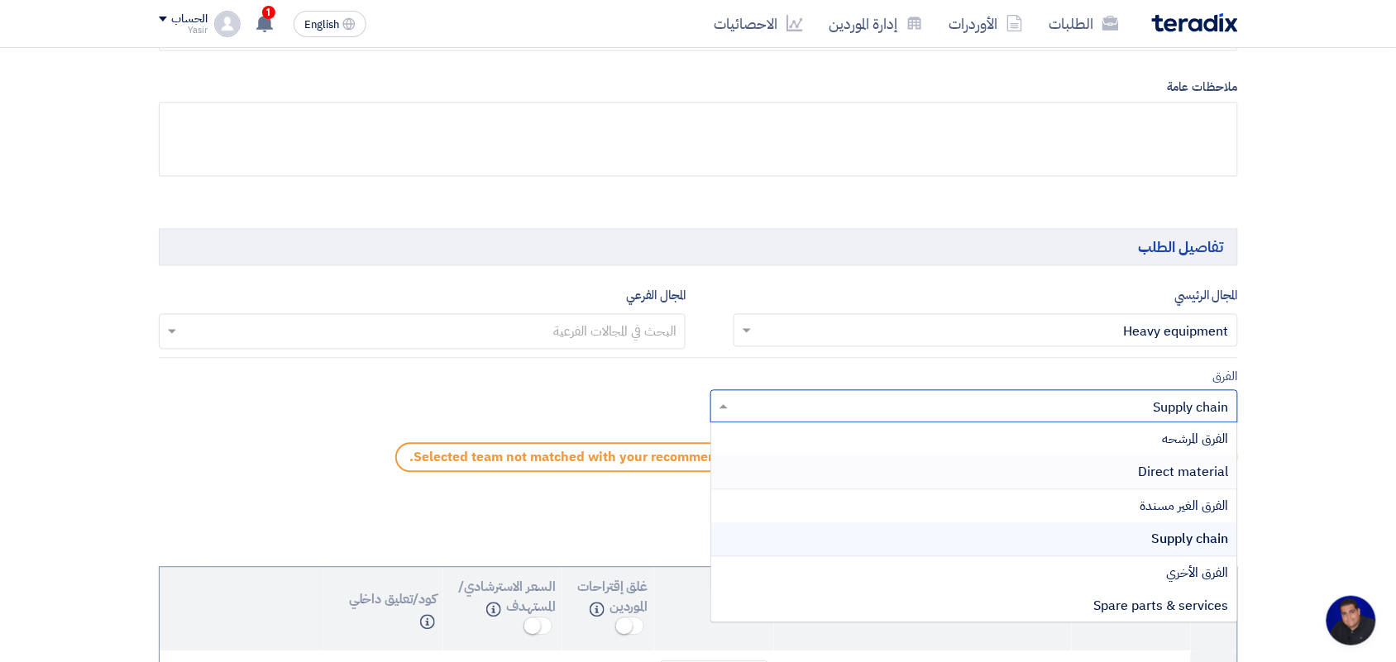
click at [1164, 481] on span "Direct material" at bounding box center [1184, 473] width 90 height 20
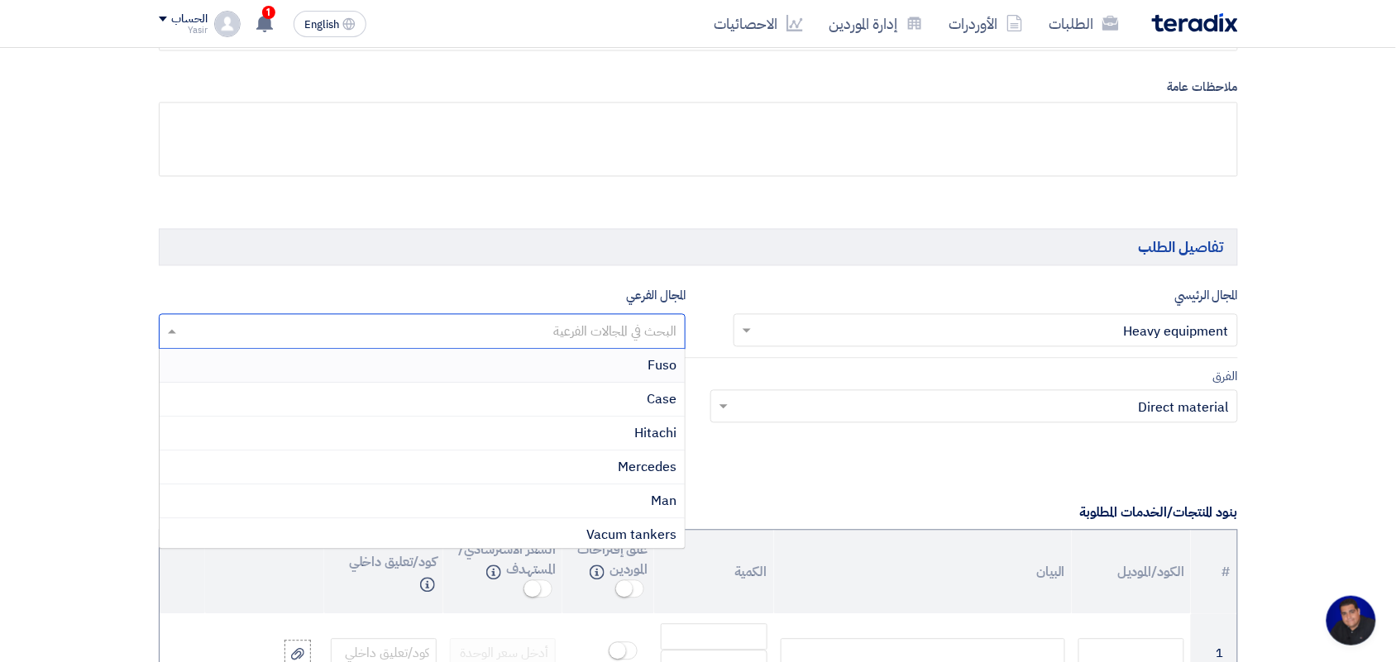
click at [631, 323] on input "text" at bounding box center [421, 333] width 511 height 27
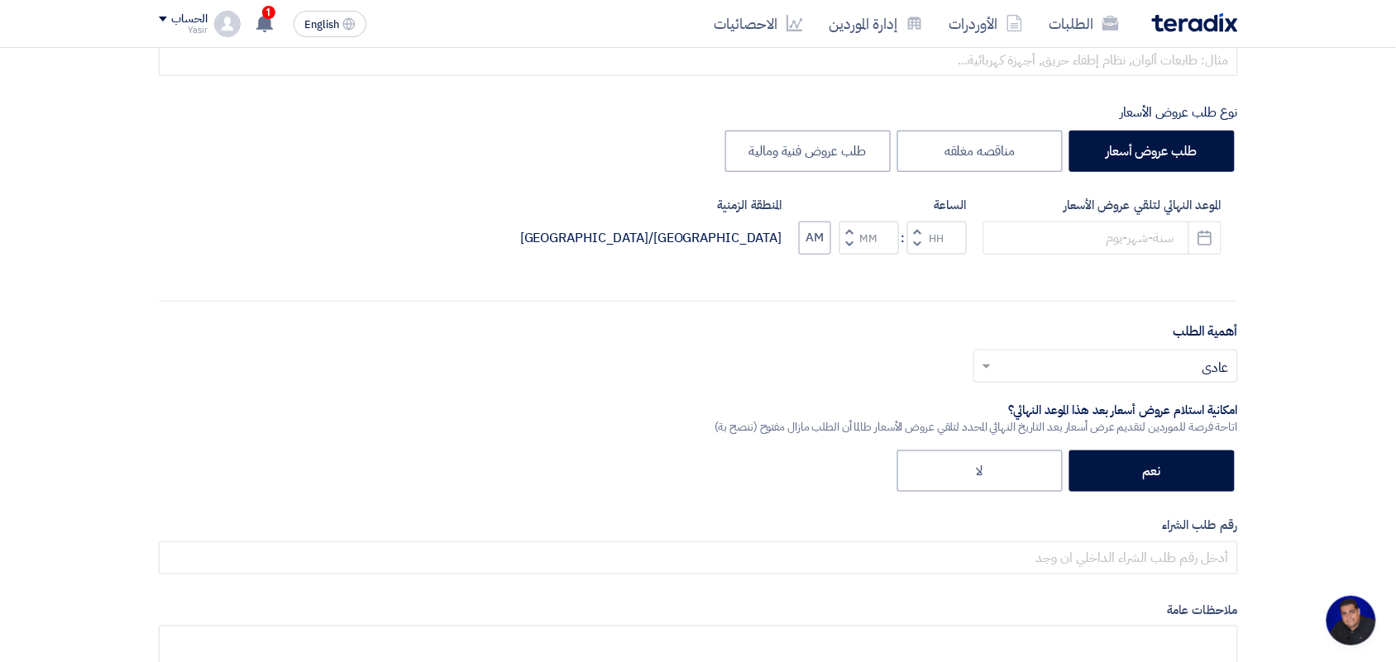
scroll to position [0, 0]
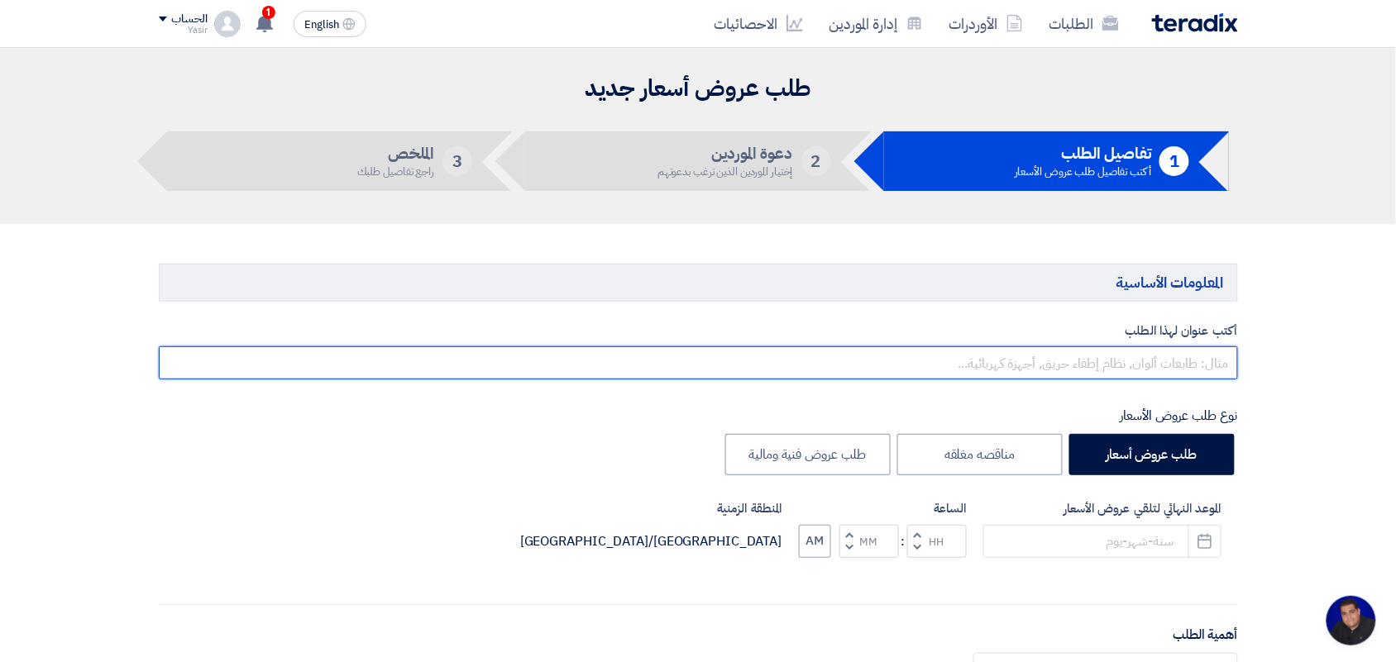
click at [1105, 360] on input "text" at bounding box center [698, 363] width 1079 height 33
paste input "8200000892"
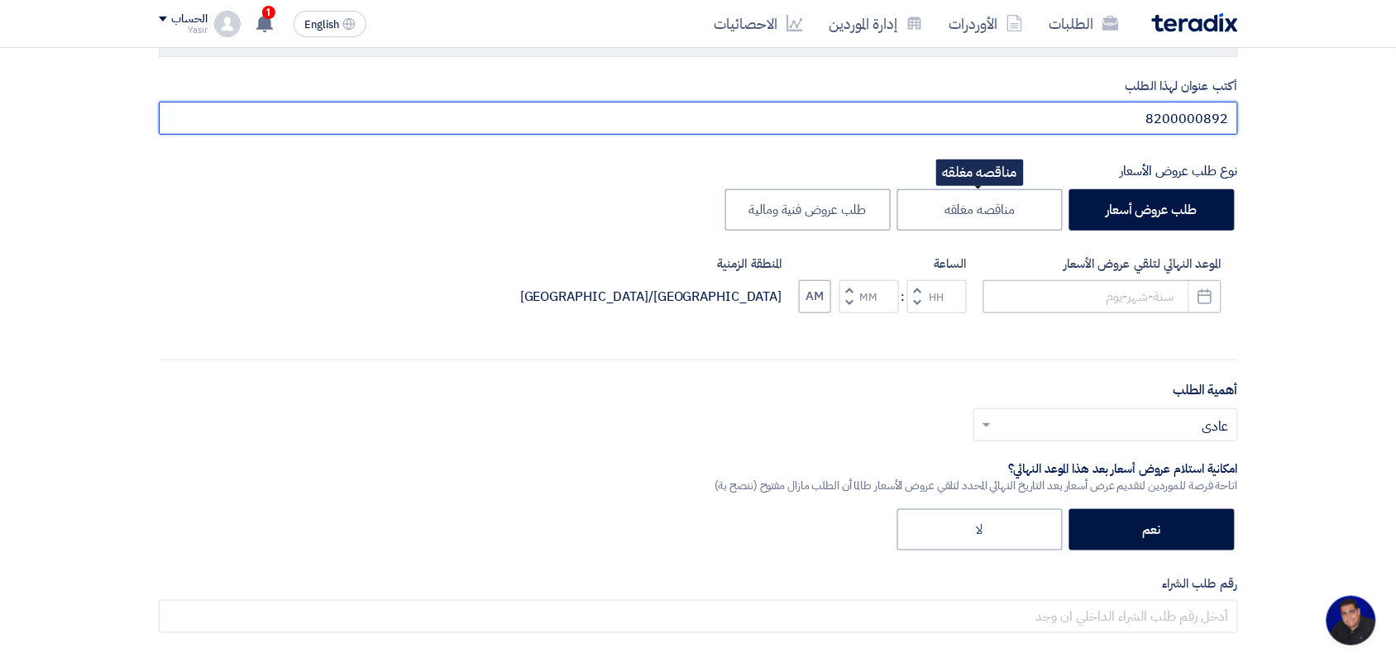
scroll to position [310, 0]
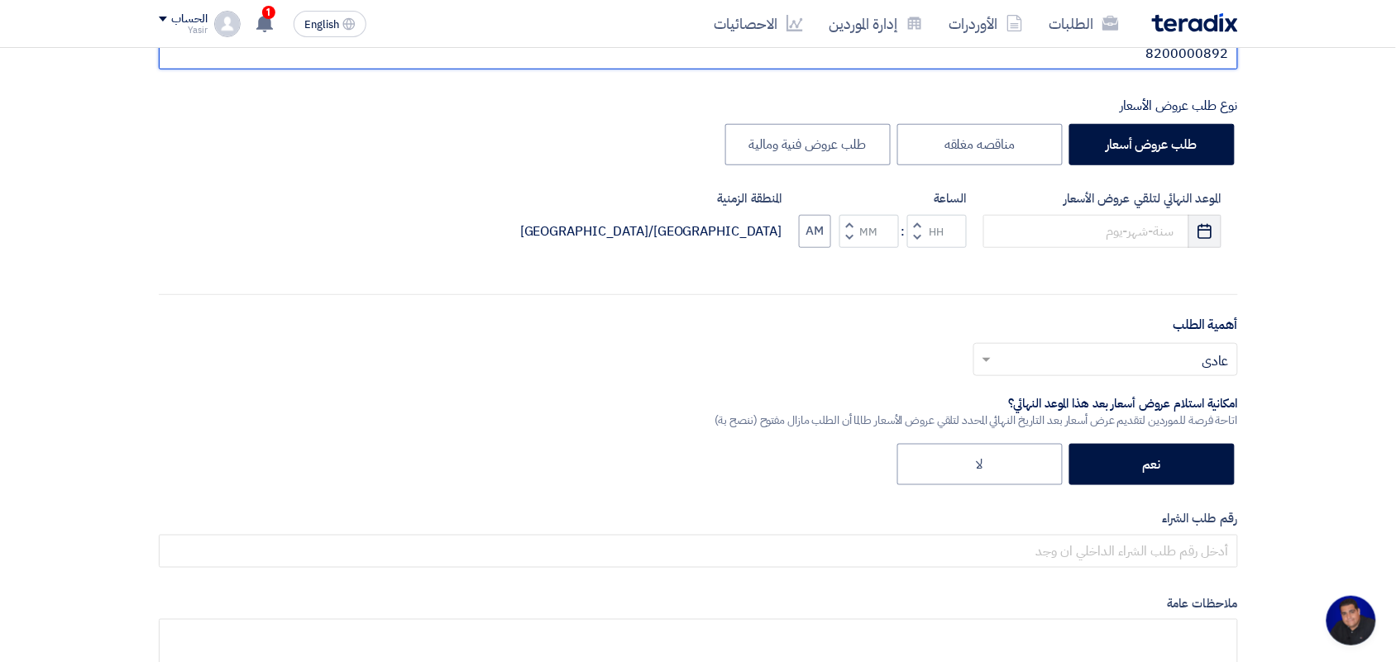
type input "8200000892"
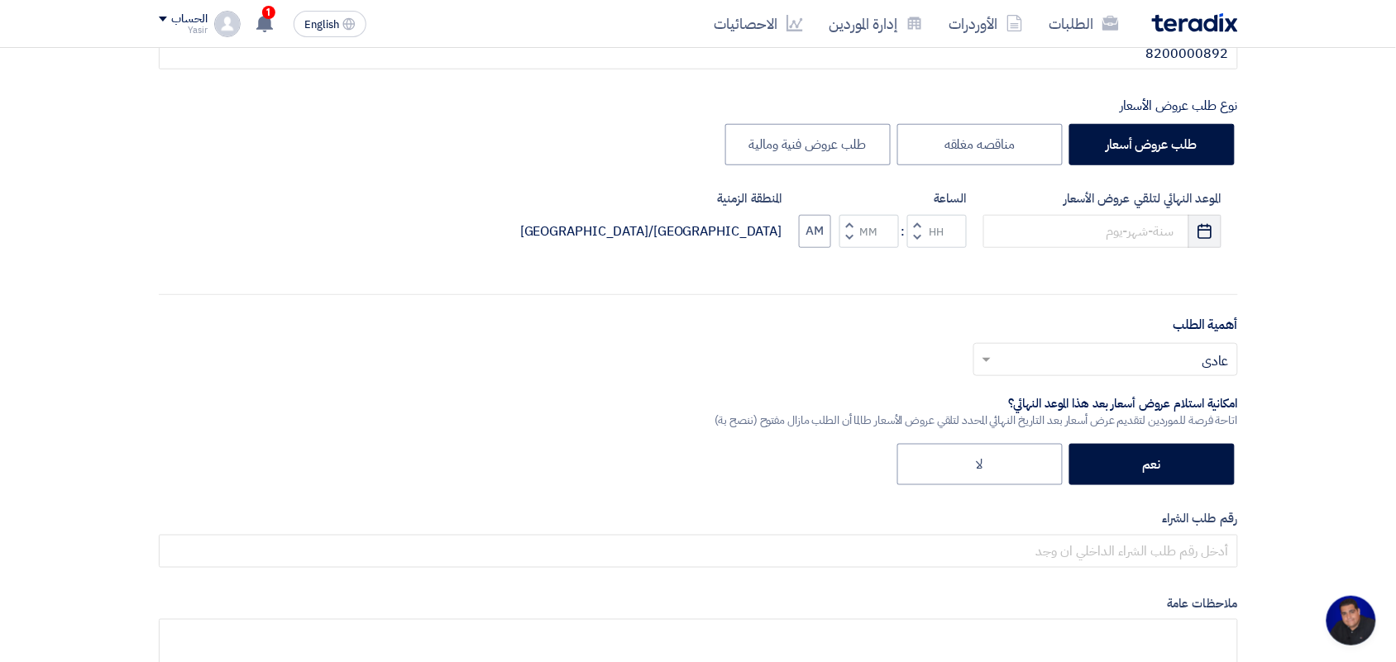
click at [1201, 230] on use "button" at bounding box center [1205, 230] width 14 height 15
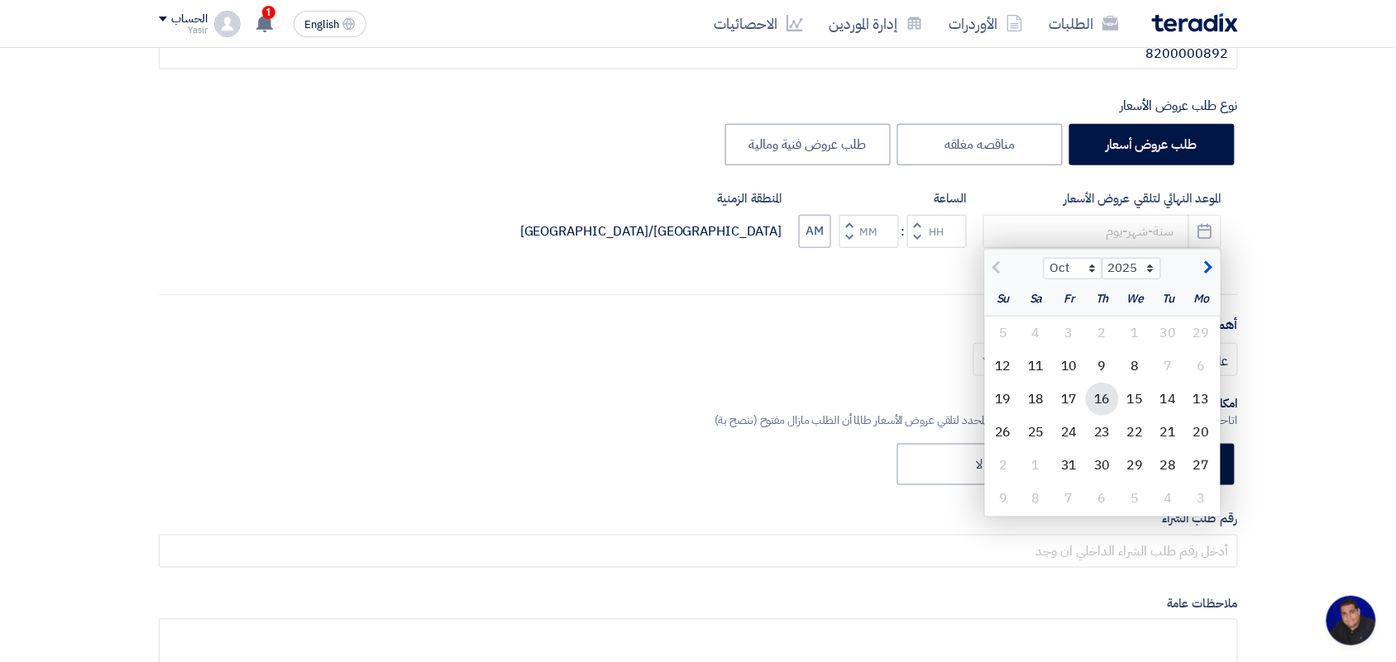
click at [1105, 398] on div "16" at bounding box center [1102, 399] width 33 height 33
type input "[DATE]"
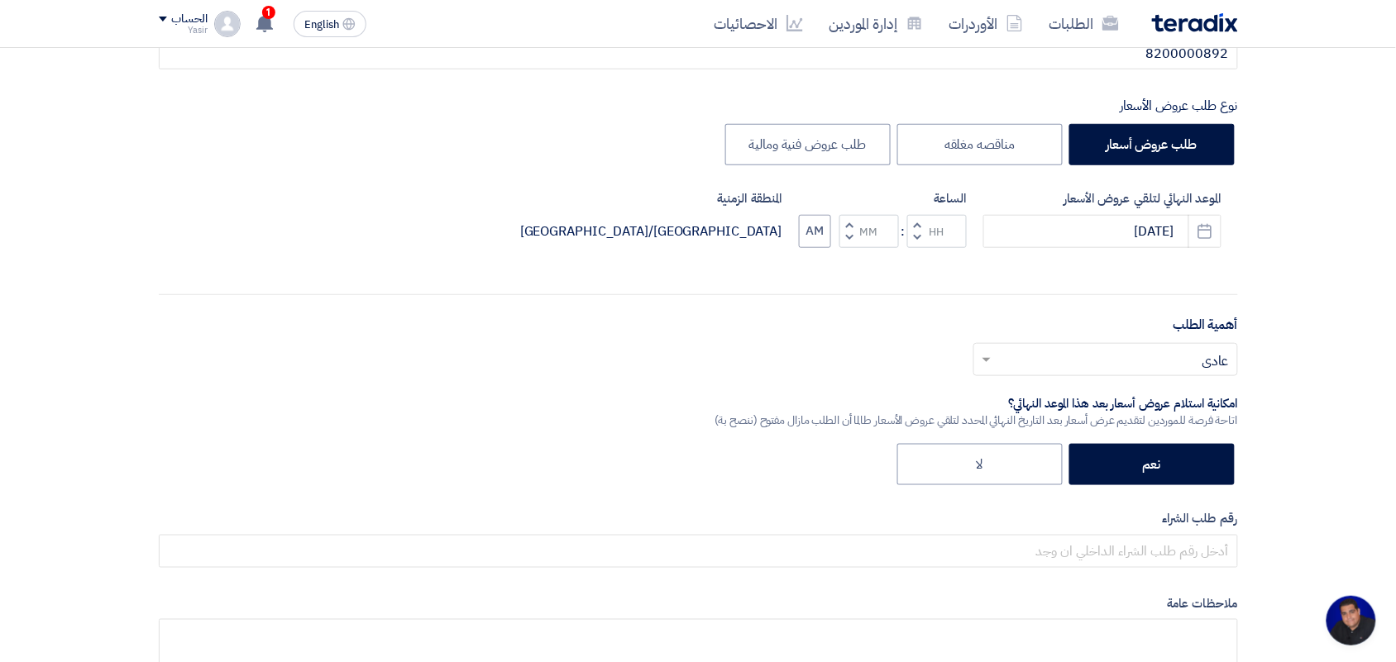
click at [915, 240] on span "button" at bounding box center [917, 238] width 6 height 12
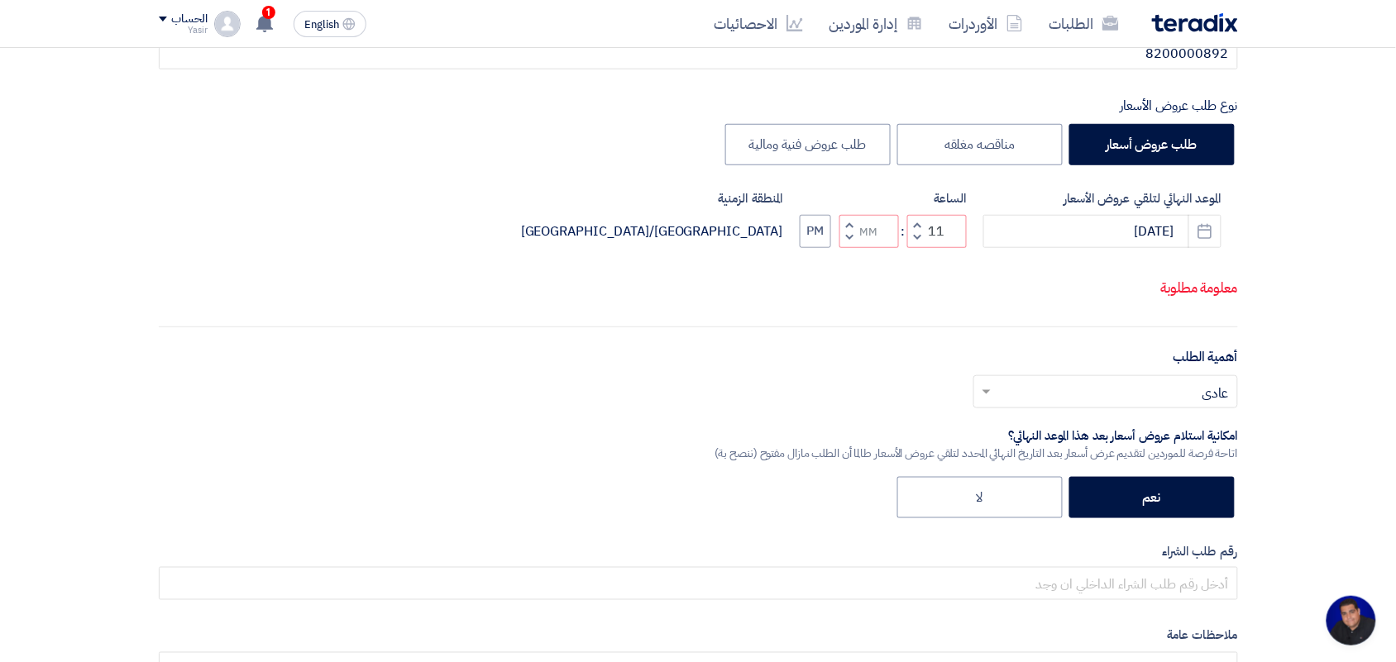
click at [846, 244] on span "button" at bounding box center [849, 238] width 6 height 12
type input "10"
type input "59"
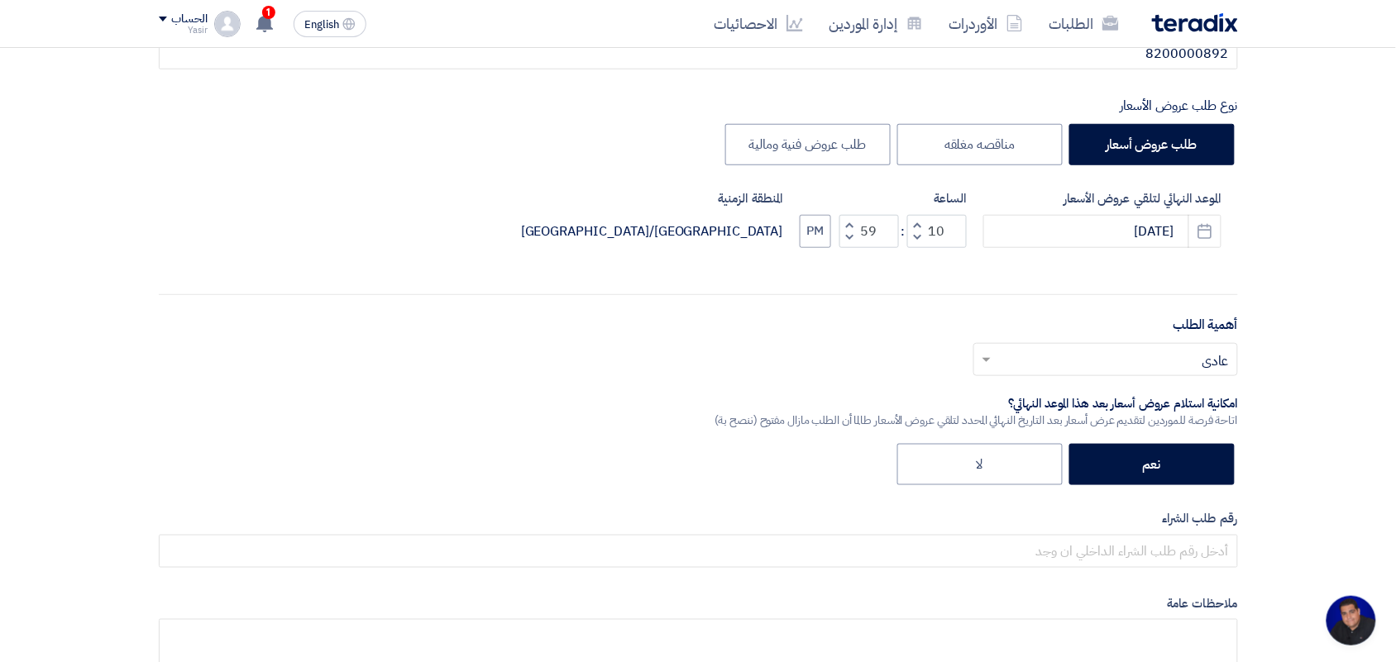
click at [916, 224] on span "button" at bounding box center [917, 224] width 6 height 12
type input "11"
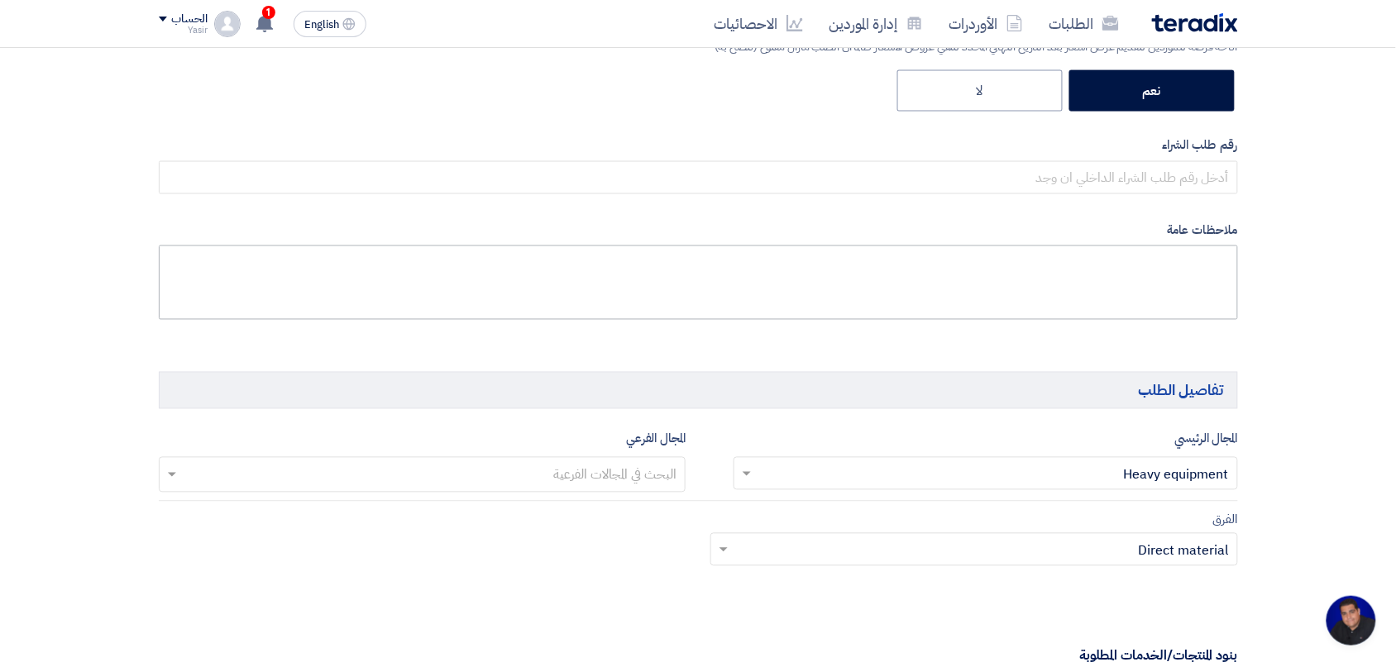
scroll to position [724, 0]
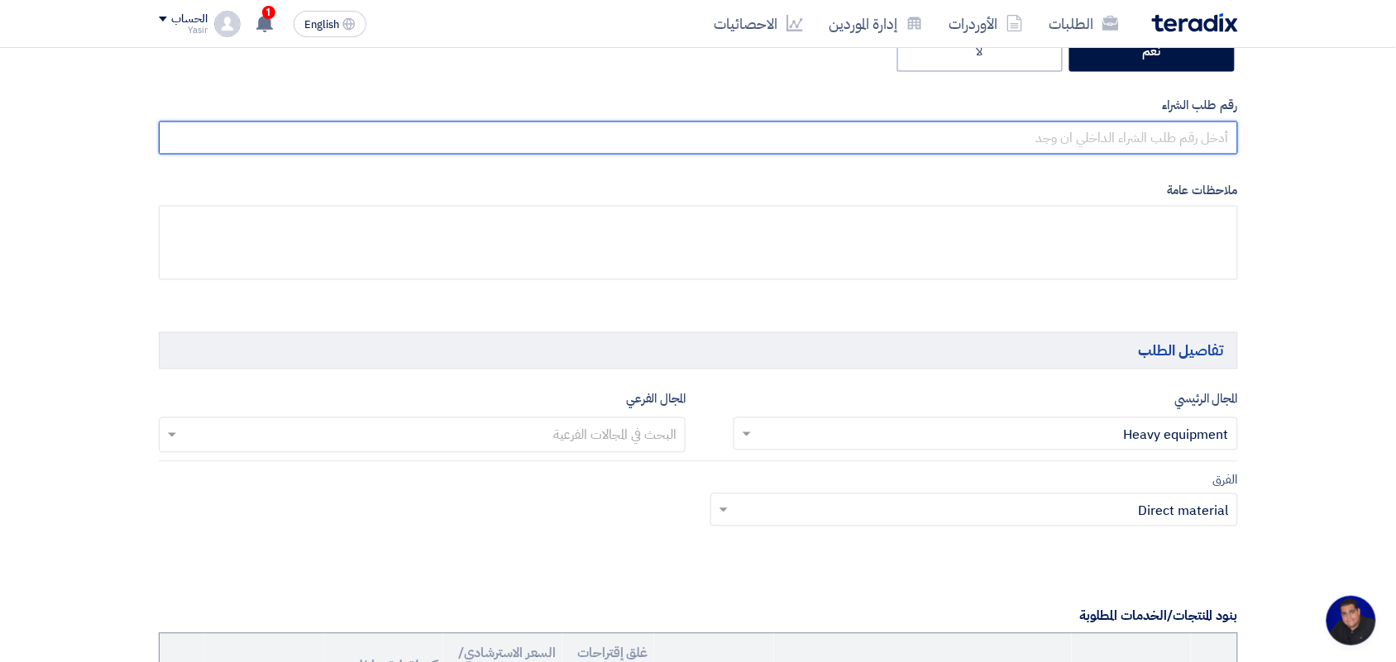
click at [1089, 139] on input "text" at bounding box center [698, 138] width 1079 height 33
paste input "8200000892"
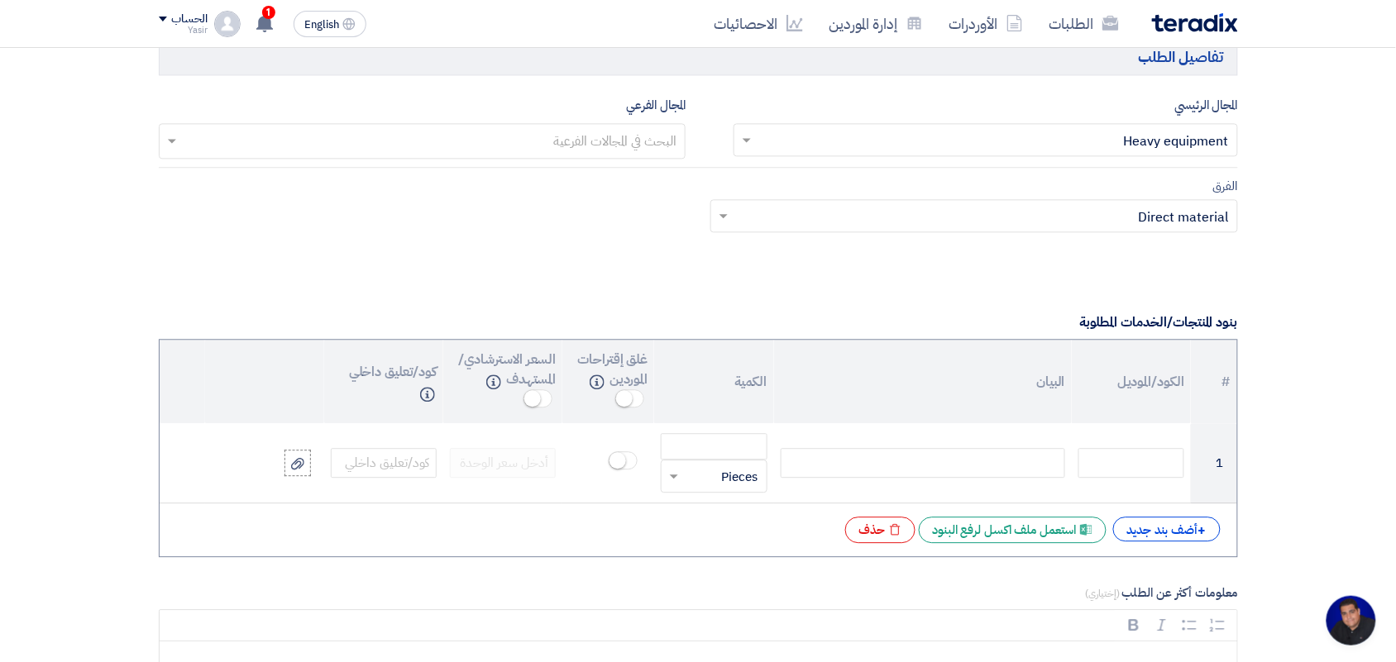
scroll to position [1034, 0]
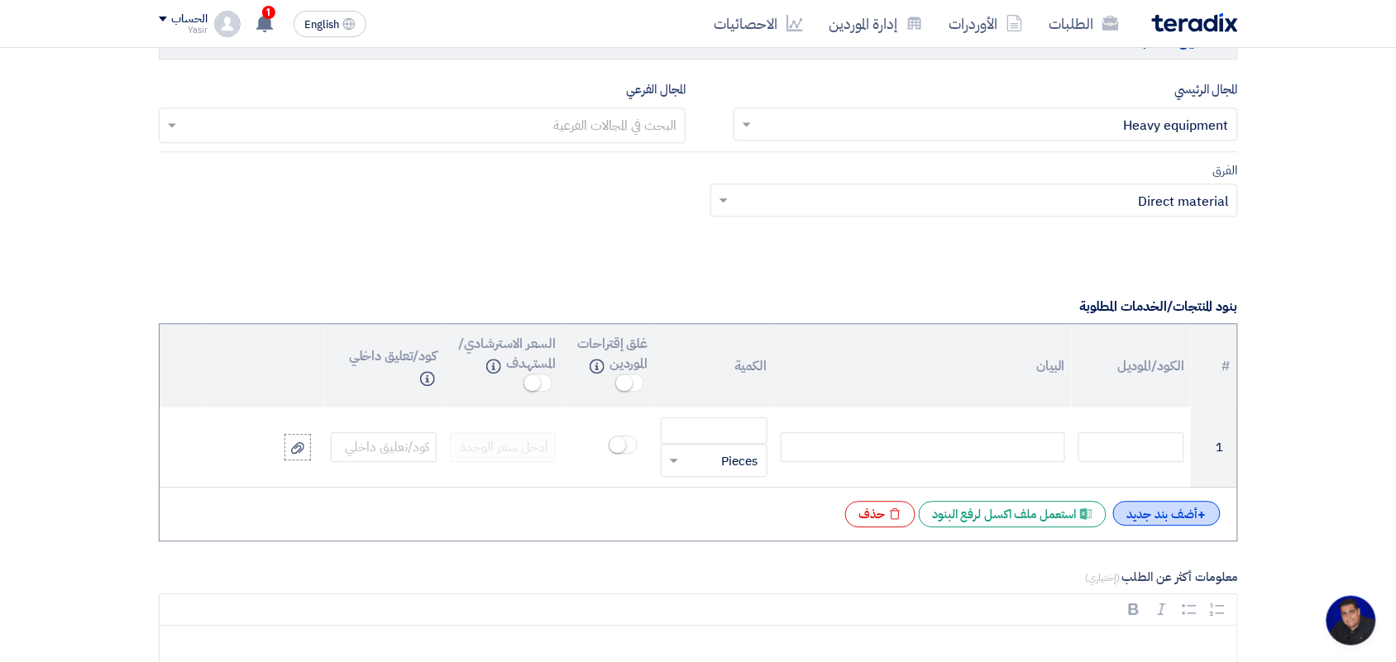
type input "8200000892"
click at [1177, 505] on div "+ أضف بند جديد" at bounding box center [1167, 513] width 108 height 25
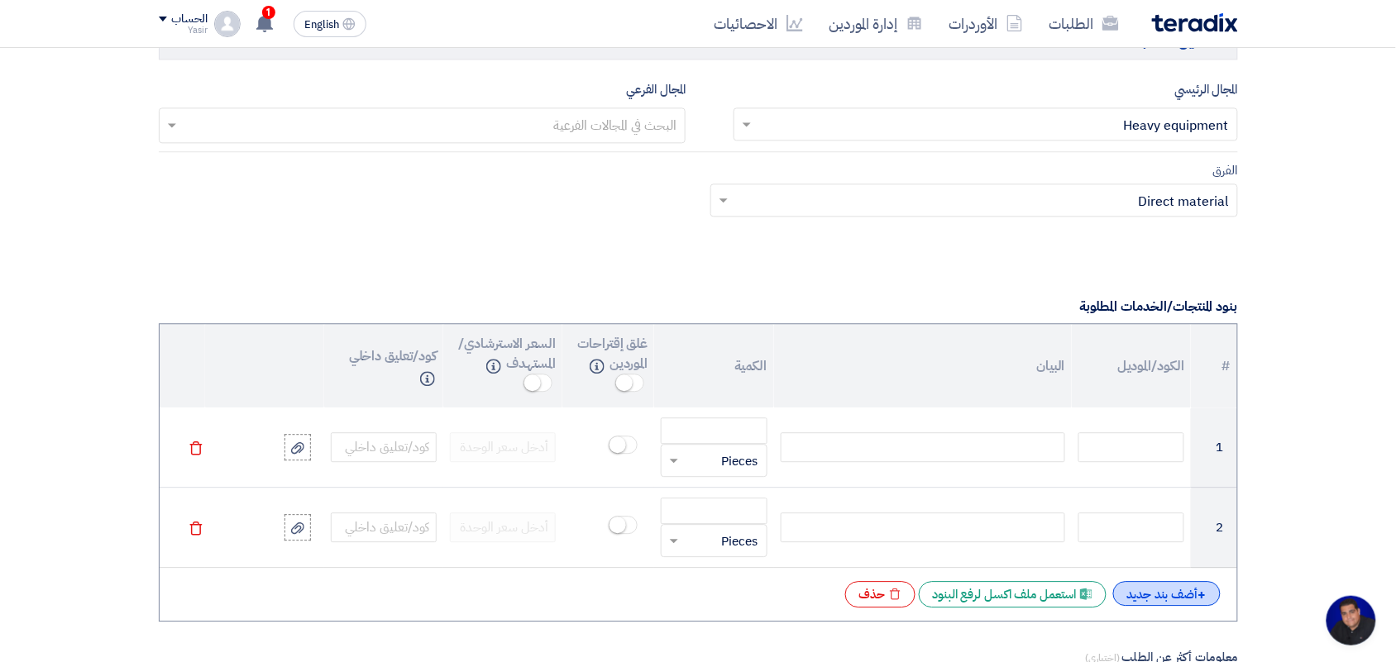
click at [1184, 597] on div "+ أضف بند جديد" at bounding box center [1167, 593] width 108 height 25
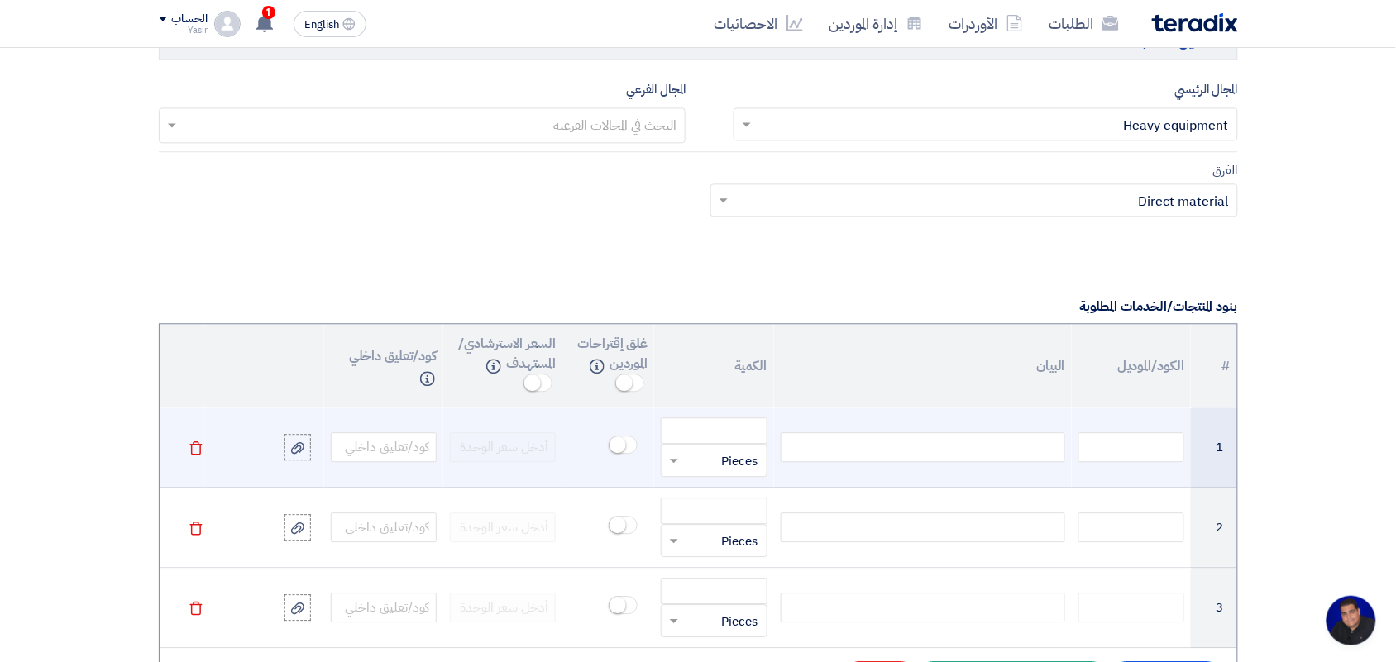
click at [911, 447] on div at bounding box center [923, 448] width 284 height 30
paste div
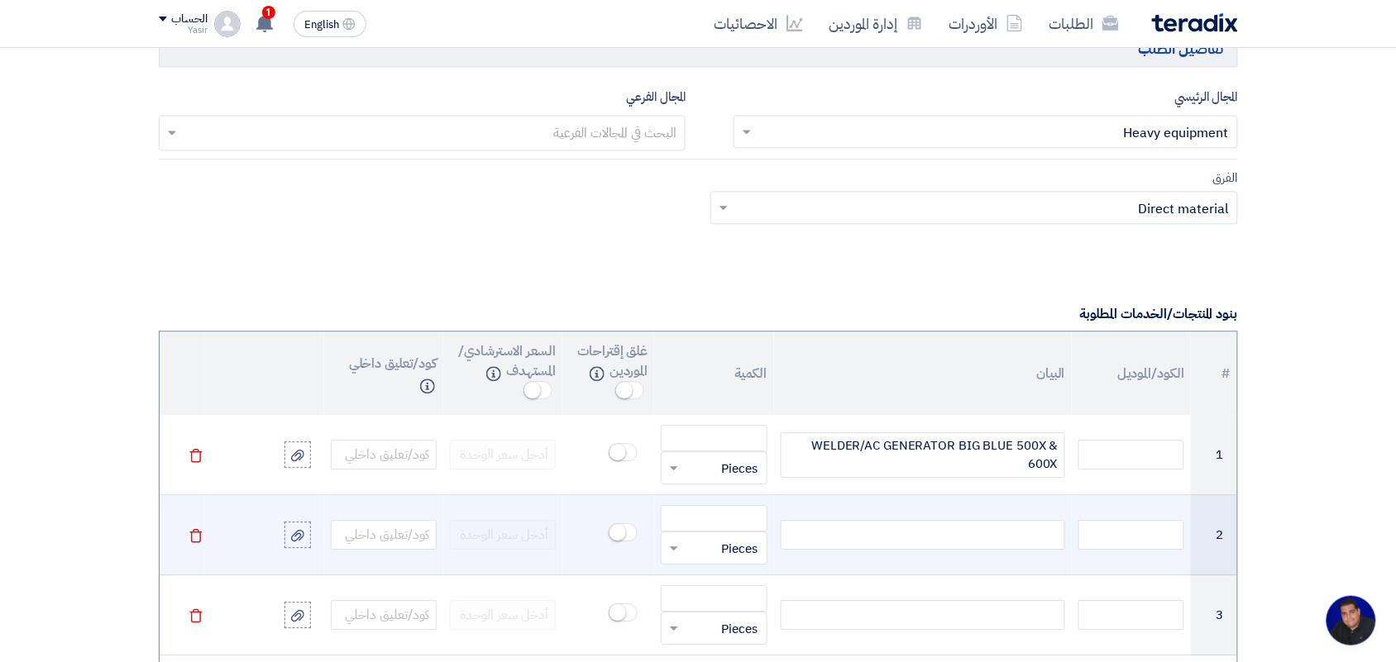
click at [949, 538] on div at bounding box center [923, 535] width 284 height 30
paste div
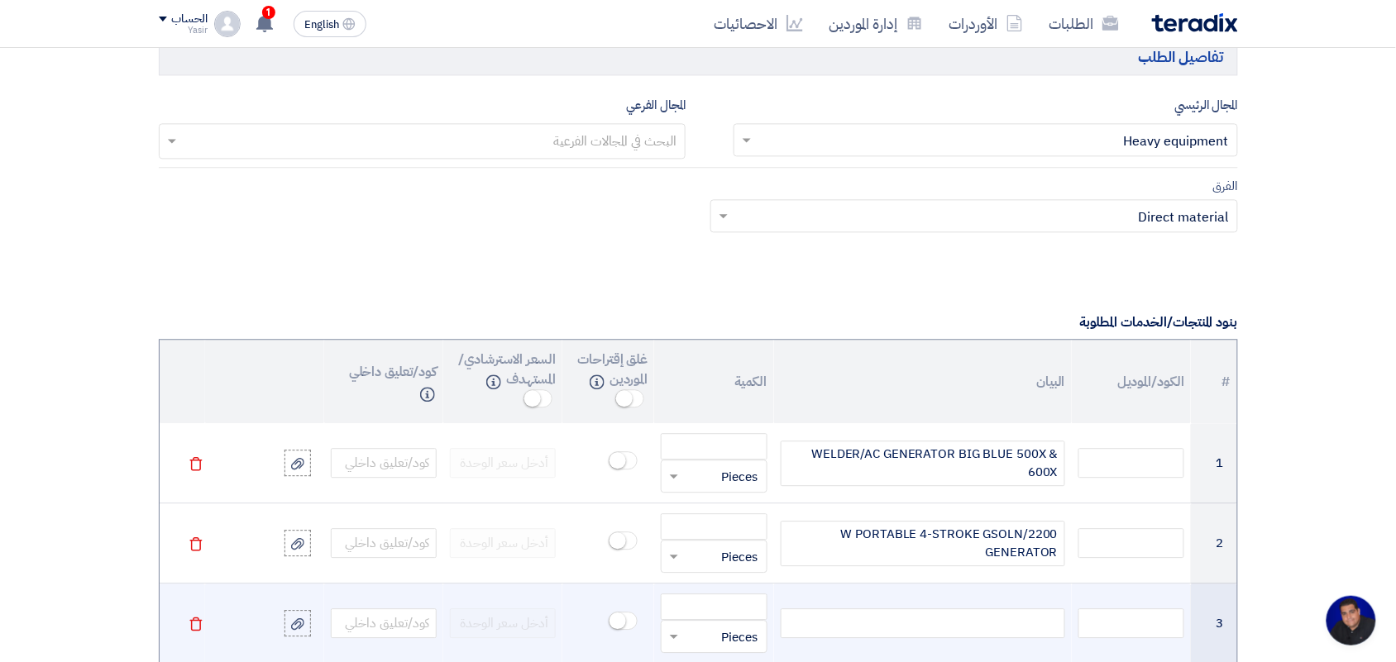
click at [941, 638] on div at bounding box center [923, 624] width 284 height 30
paste div
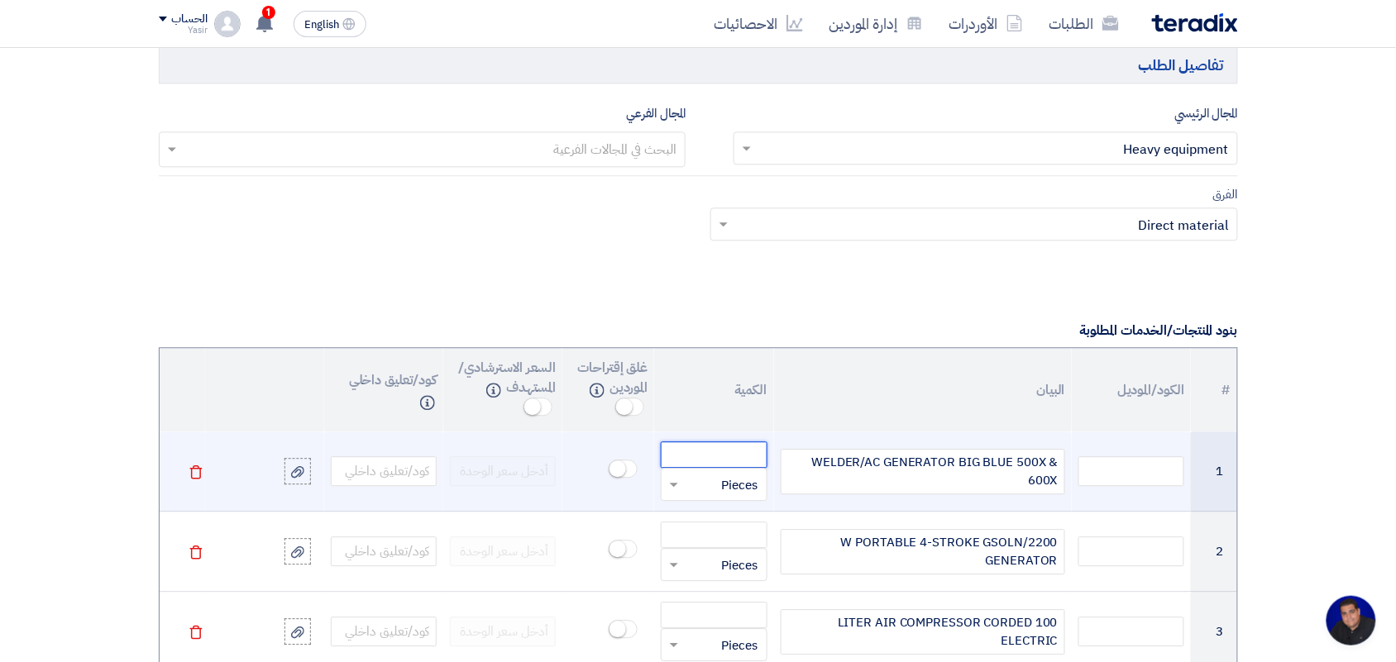
click at [717, 459] on input "number" at bounding box center [714, 455] width 106 height 26
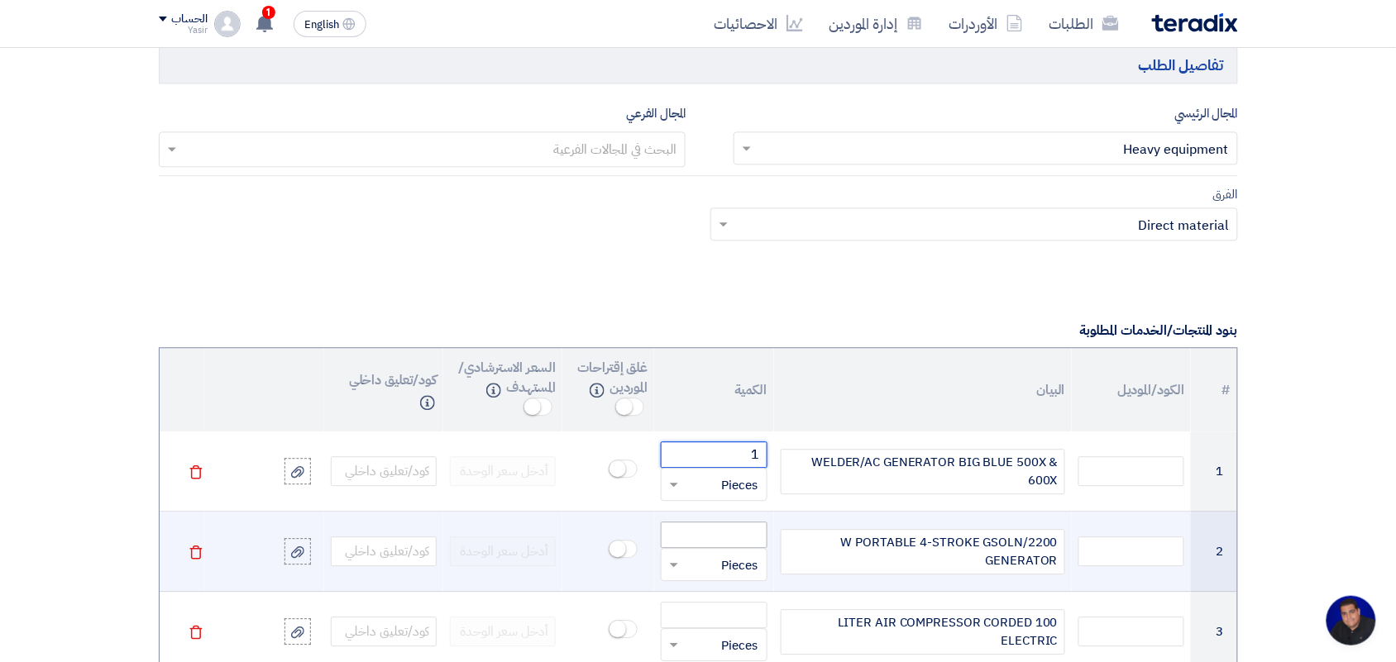
type input "1"
click at [722, 535] on input "number" at bounding box center [714, 535] width 106 height 26
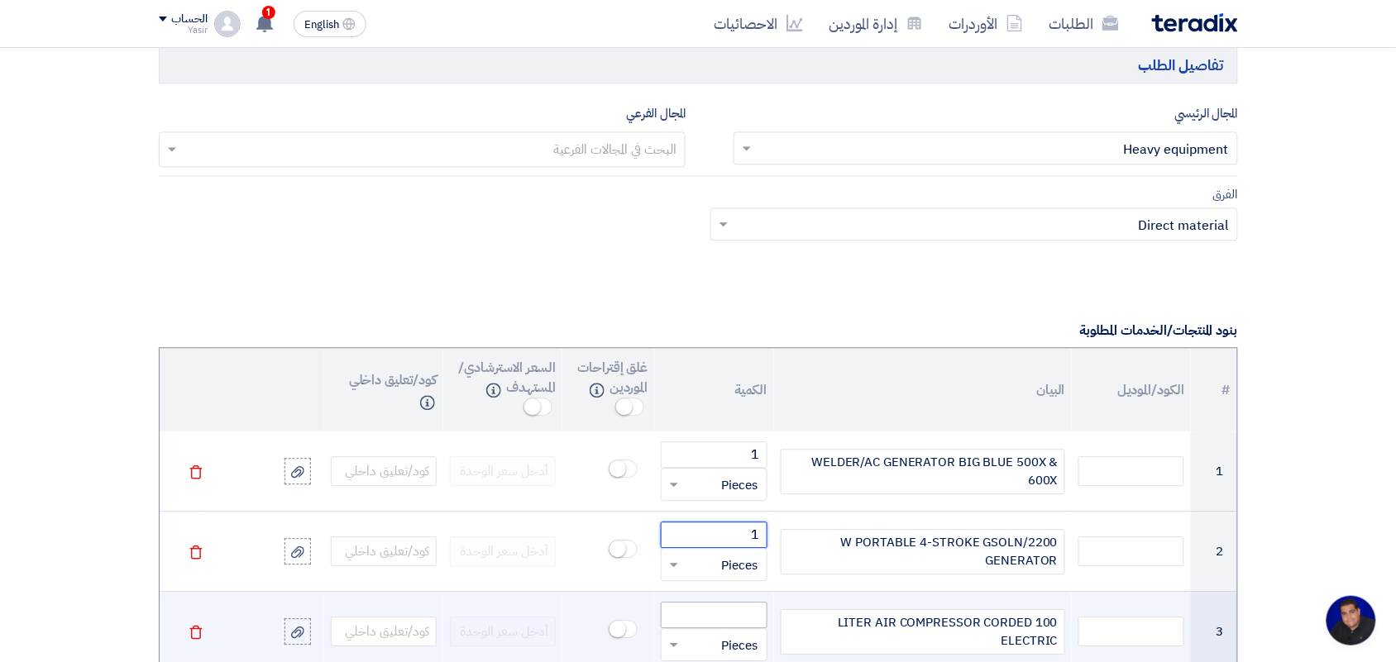
type input "1"
click at [700, 614] on input "number" at bounding box center [714, 615] width 106 height 26
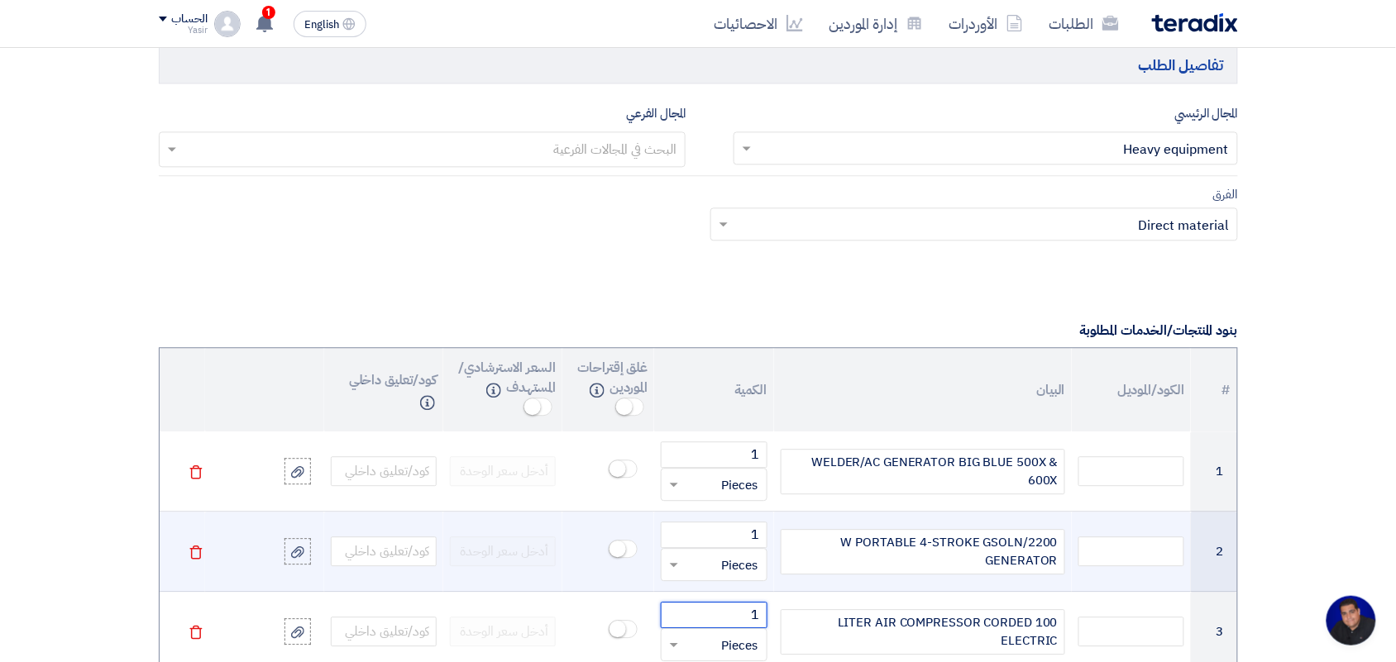
type input "1"
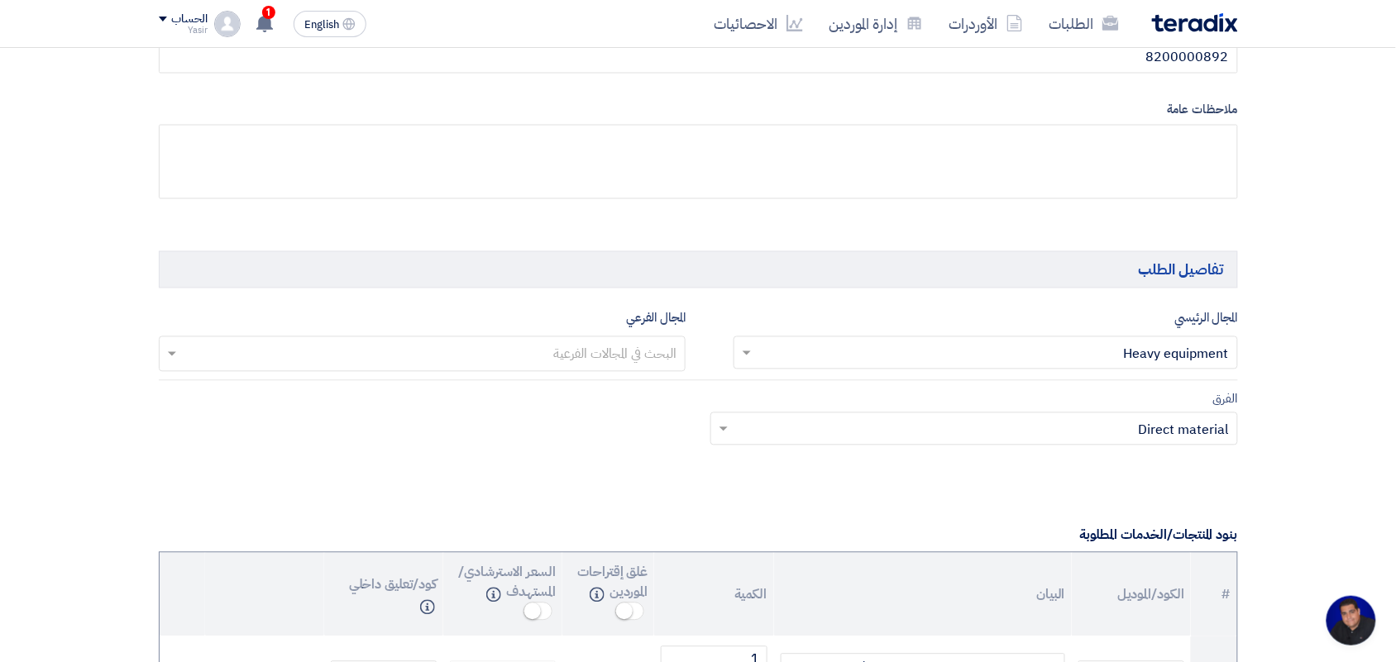
scroll to position [803, 0]
click at [1087, 353] on input "text" at bounding box center [994, 355] width 471 height 27
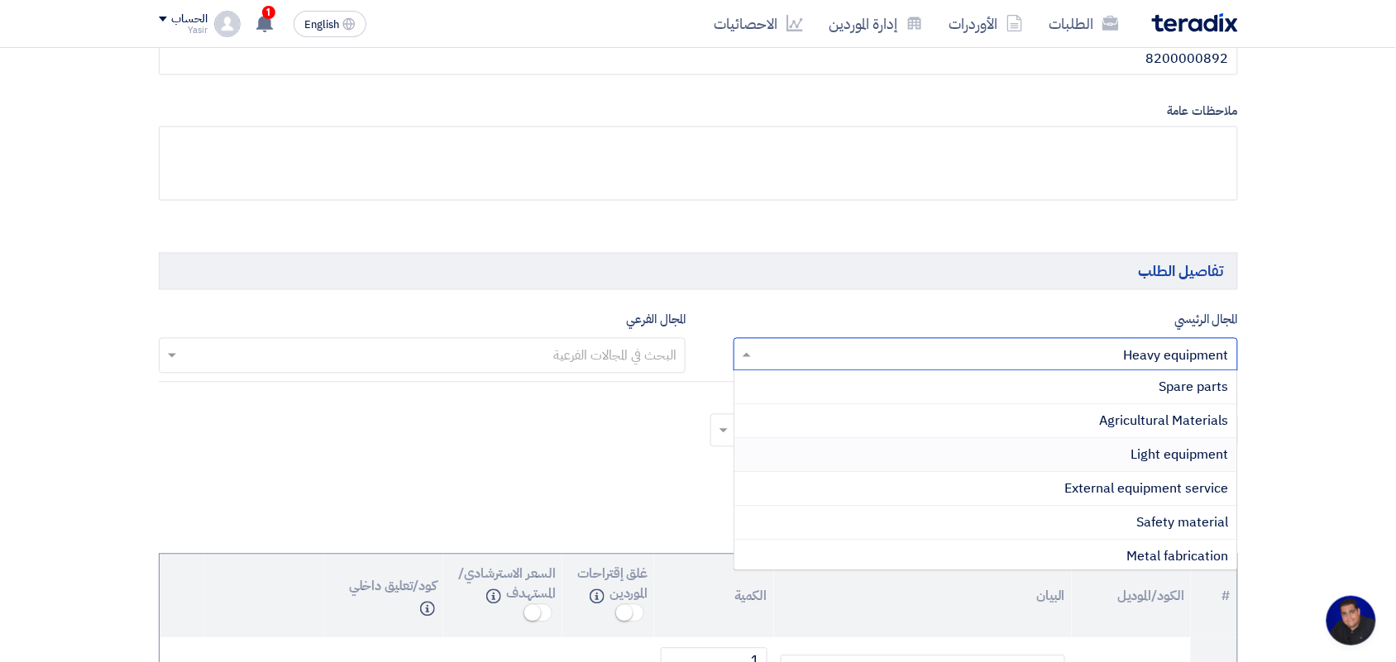
click at [1170, 455] on span "Light equipment" at bounding box center [1180, 456] width 98 height 20
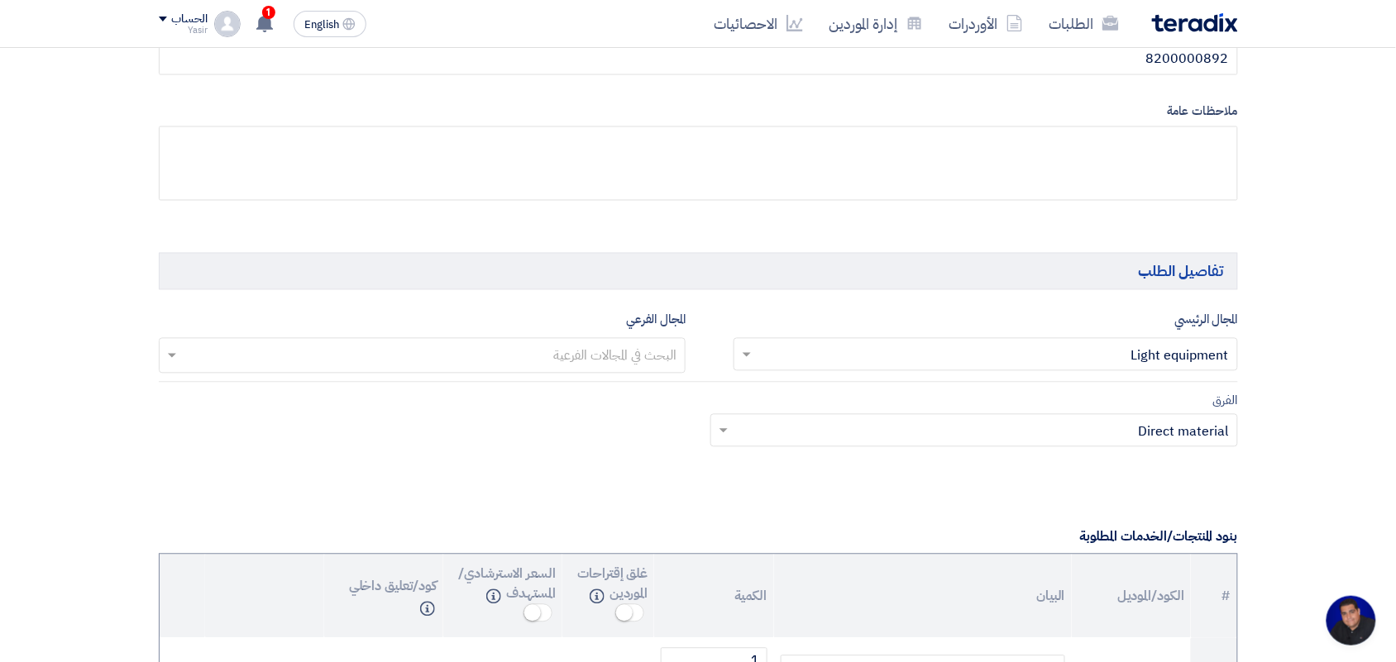
click at [572, 361] on input "text" at bounding box center [421, 357] width 511 height 27
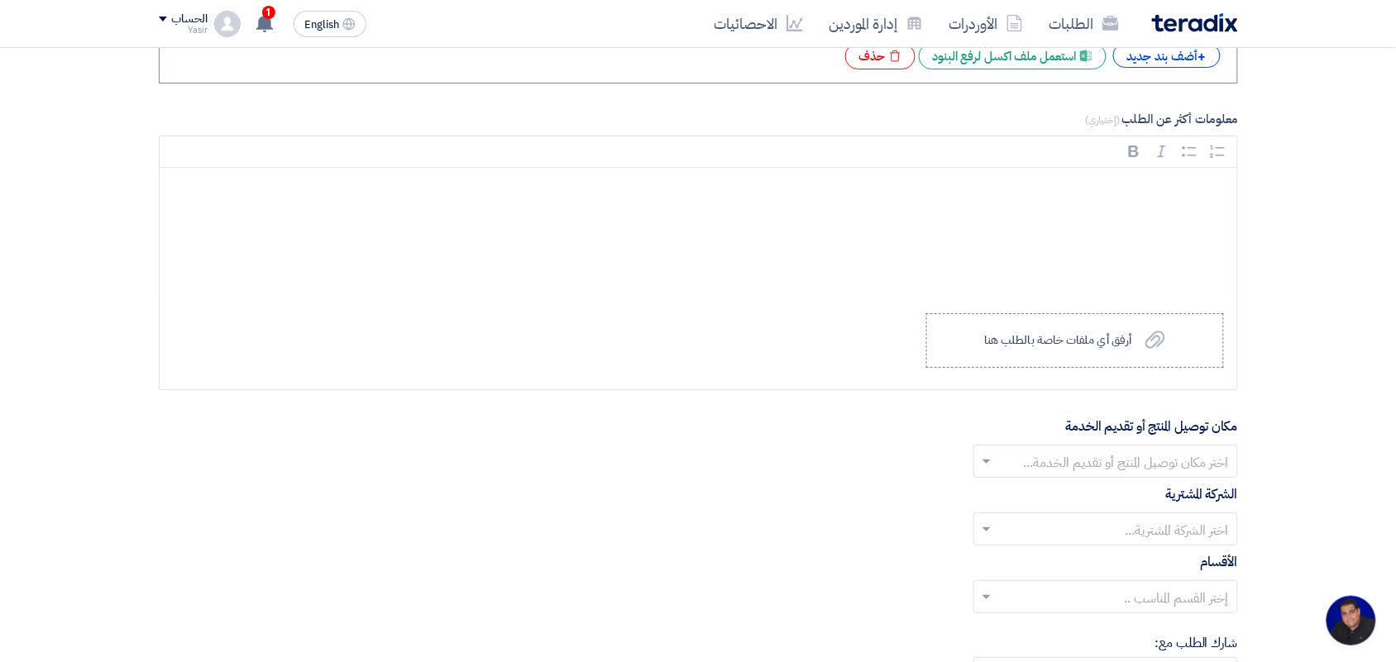
scroll to position [1757, 0]
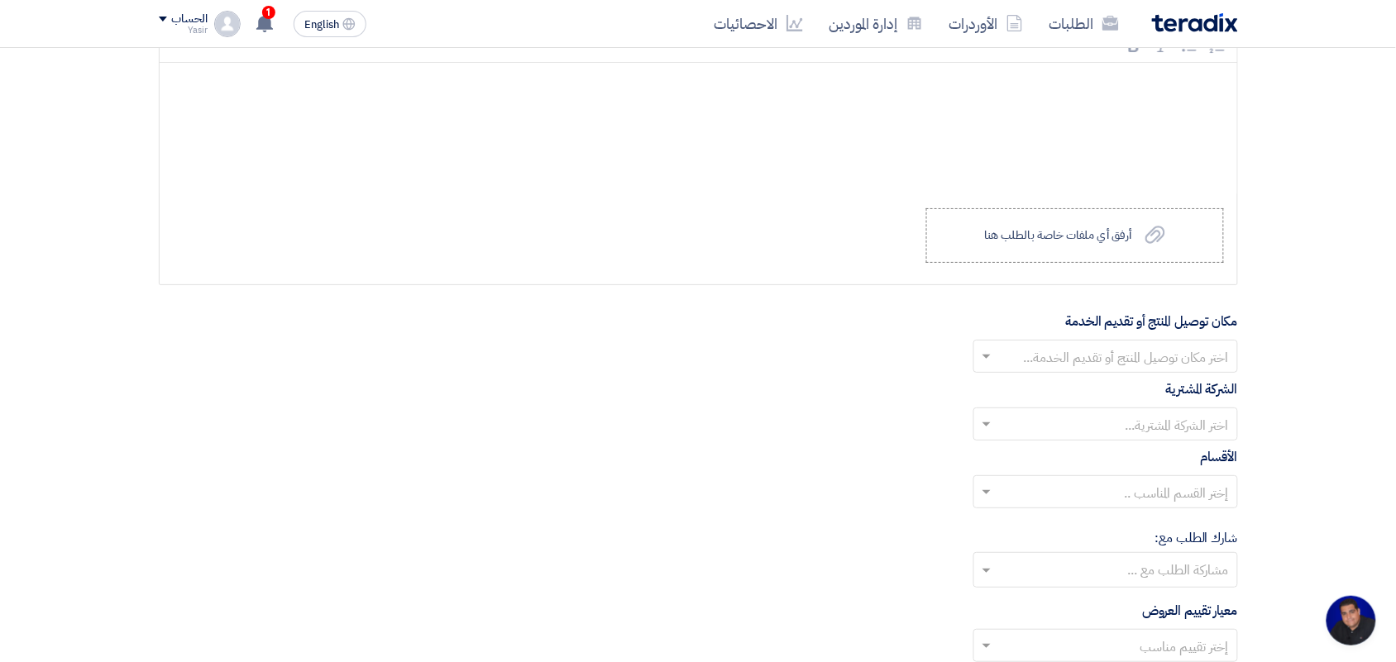
click at [1145, 358] on input "text" at bounding box center [1115, 358] width 232 height 27
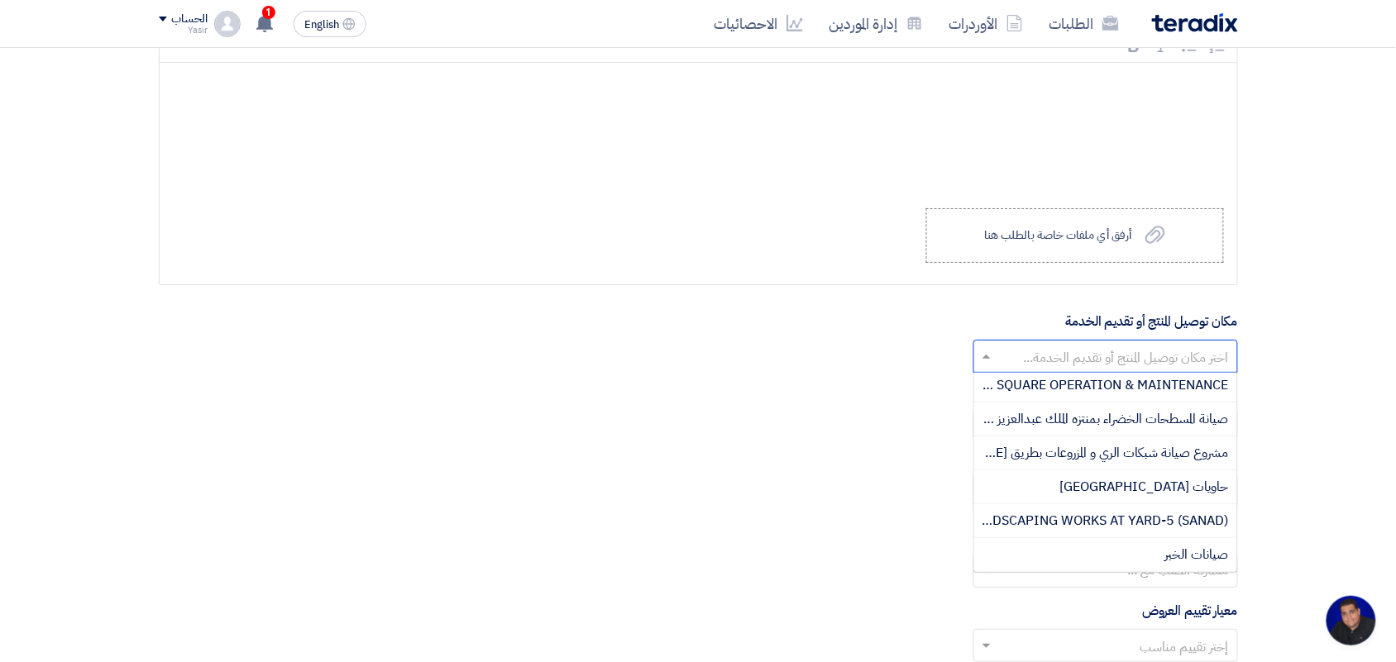
scroll to position [823, 0]
click at [1156, 571] on div "صيانات الخبر" at bounding box center [1105, 554] width 263 height 33
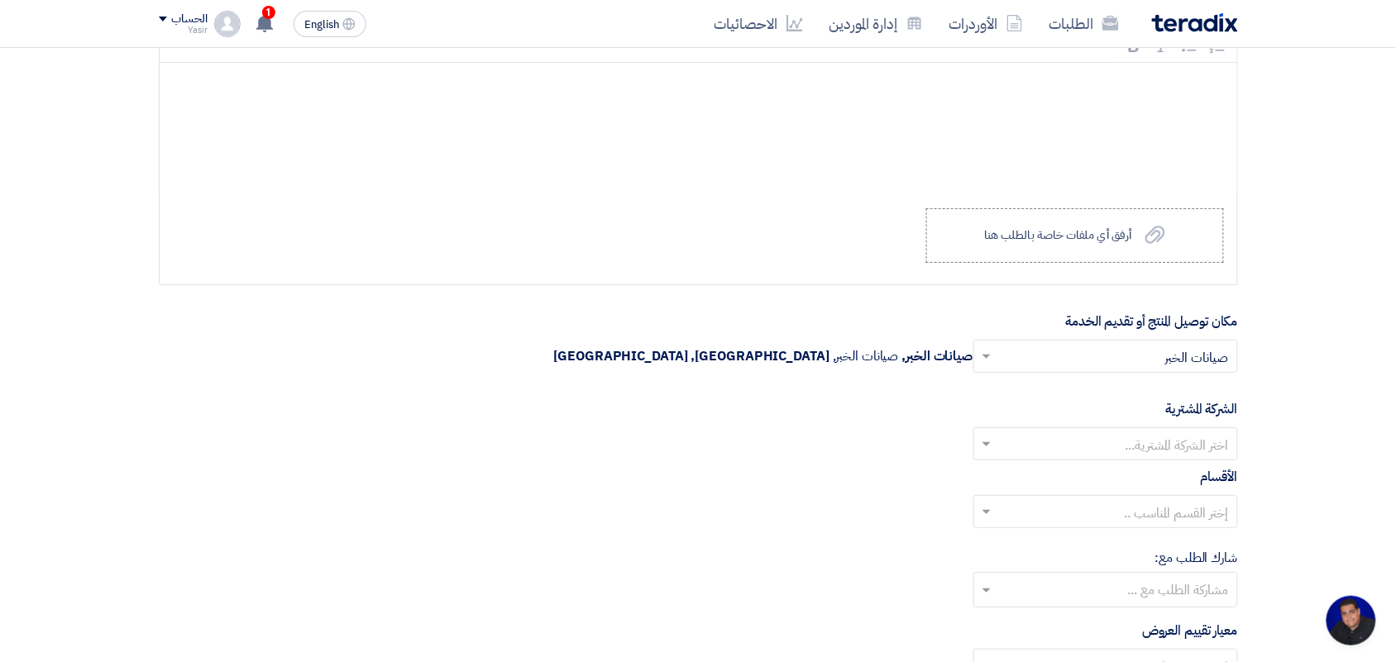
click at [1134, 444] on input "text" at bounding box center [1115, 446] width 232 height 27
click at [1133, 480] on span "Nabatat for contracting" at bounding box center [1158, 477] width 141 height 20
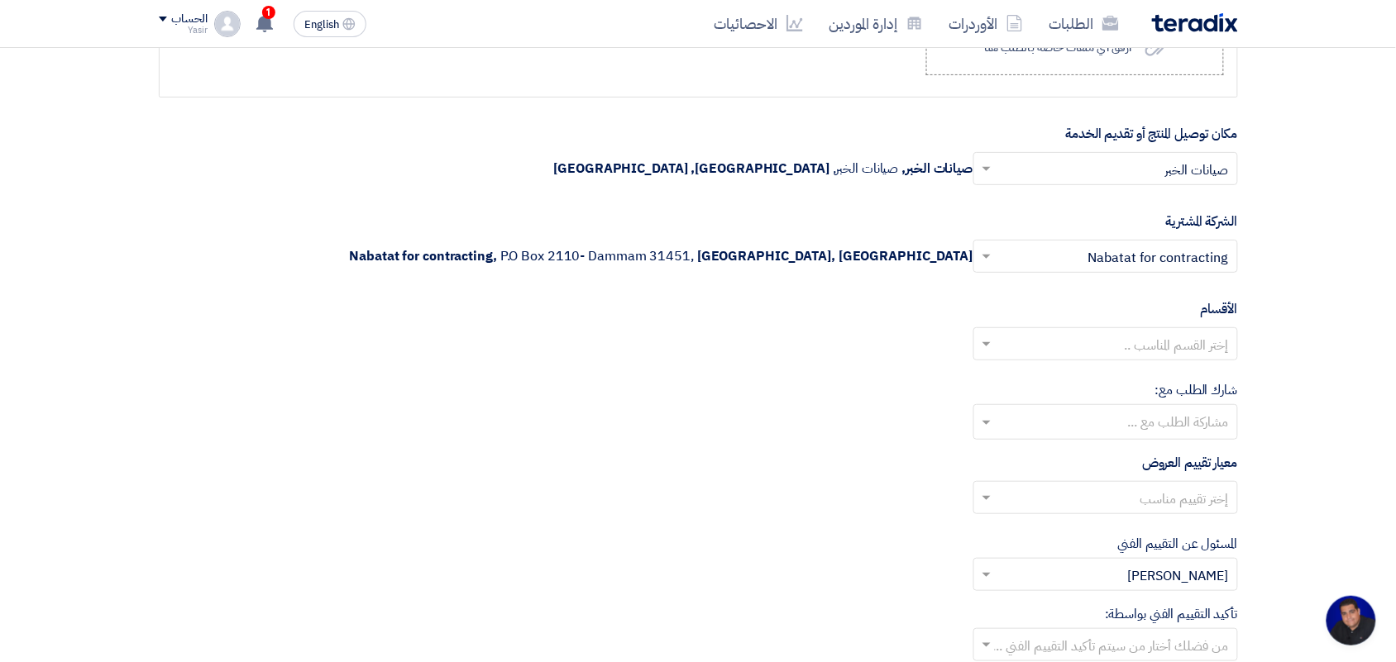
scroll to position [1964, 0]
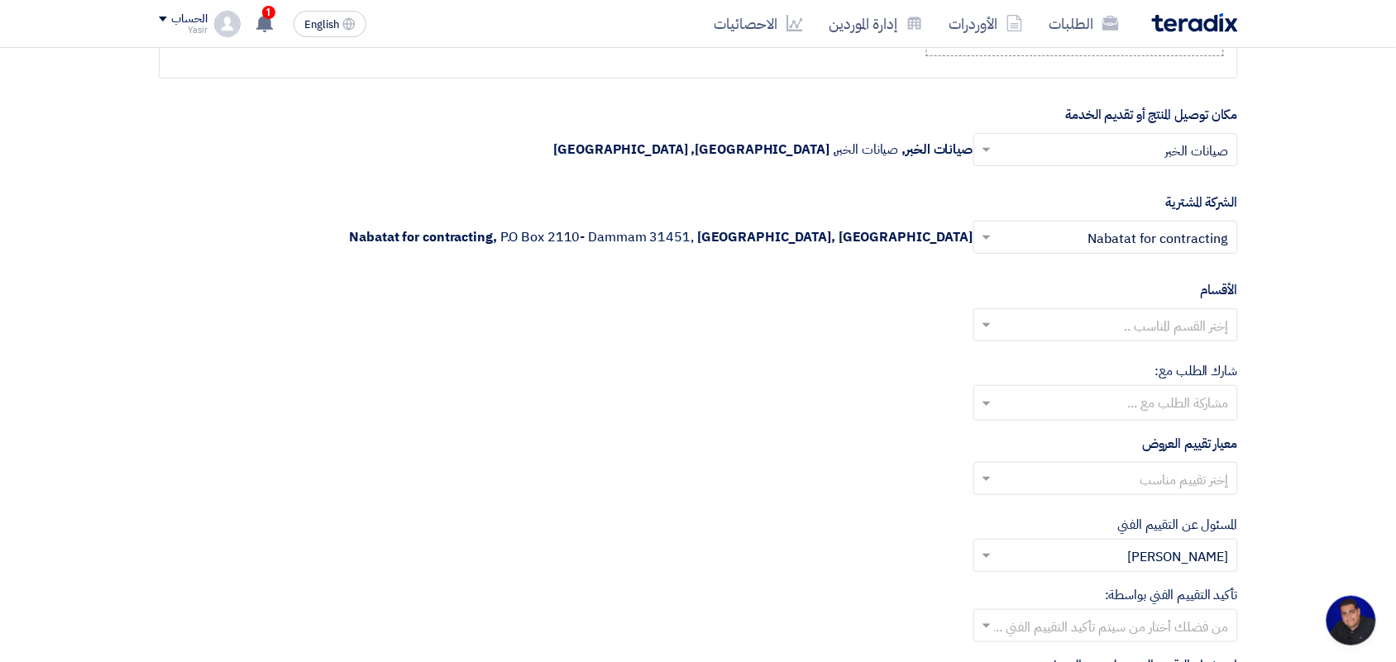
click at [1141, 336] on input "text" at bounding box center [1115, 326] width 232 height 27
click at [1137, 368] on span "General Department" at bounding box center [1167, 358] width 123 height 20
click at [1135, 418] on input "text" at bounding box center [1105, 404] width 248 height 27
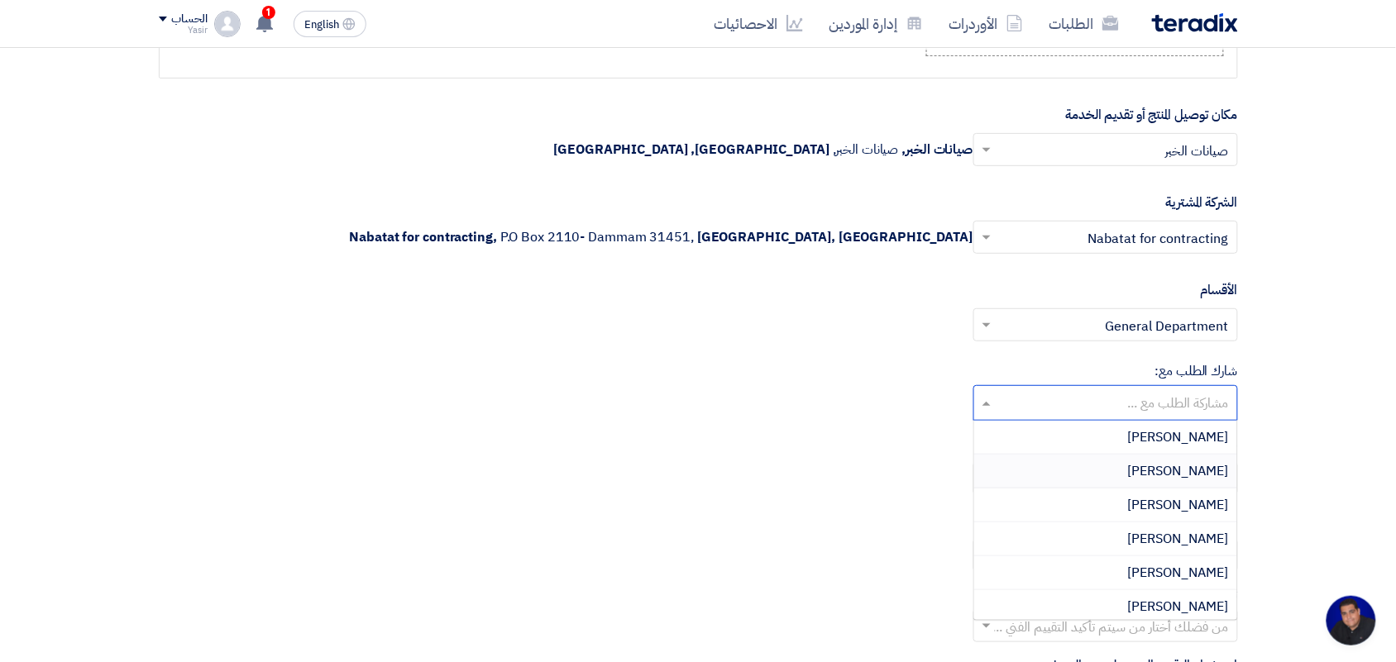
click at [740, 408] on div "شارك الطلب مع: مشاركة الطلب مع ... [PERSON_NAME] [PERSON_NAME] muhammad anas [P…" at bounding box center [698, 391] width 1079 height 60
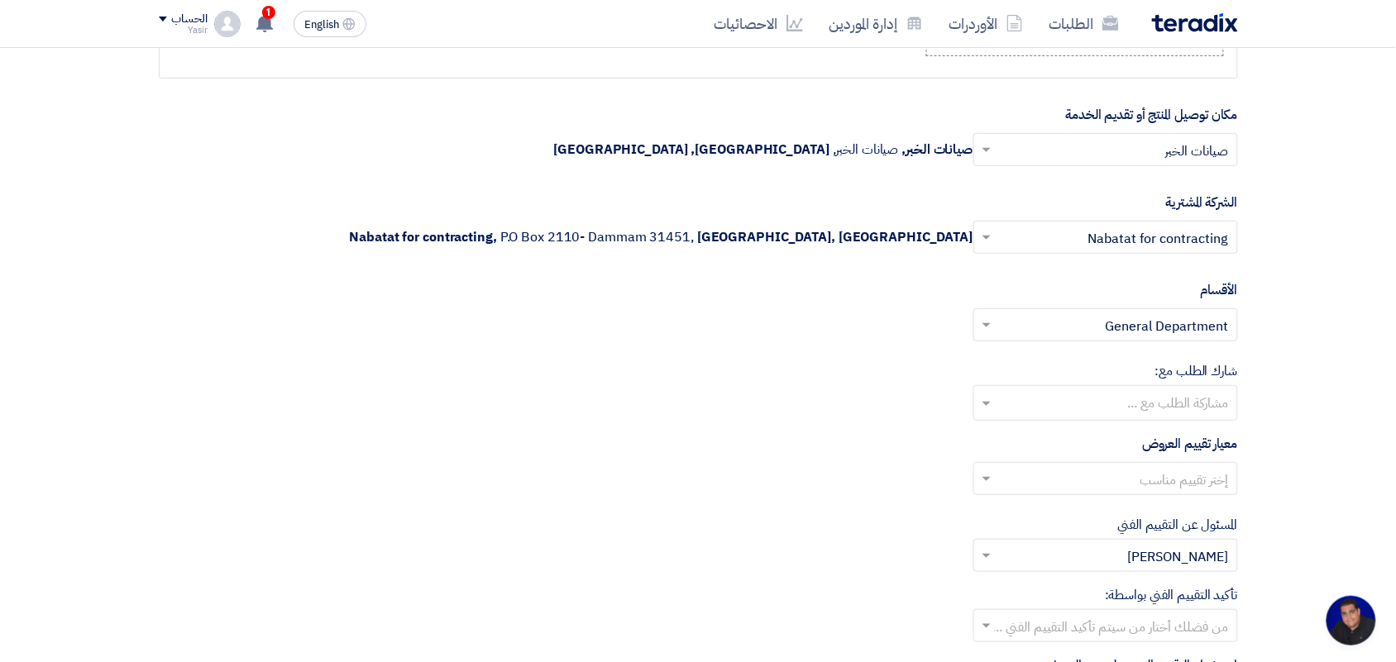
click at [1056, 407] on input "text" at bounding box center [1105, 404] width 248 height 27
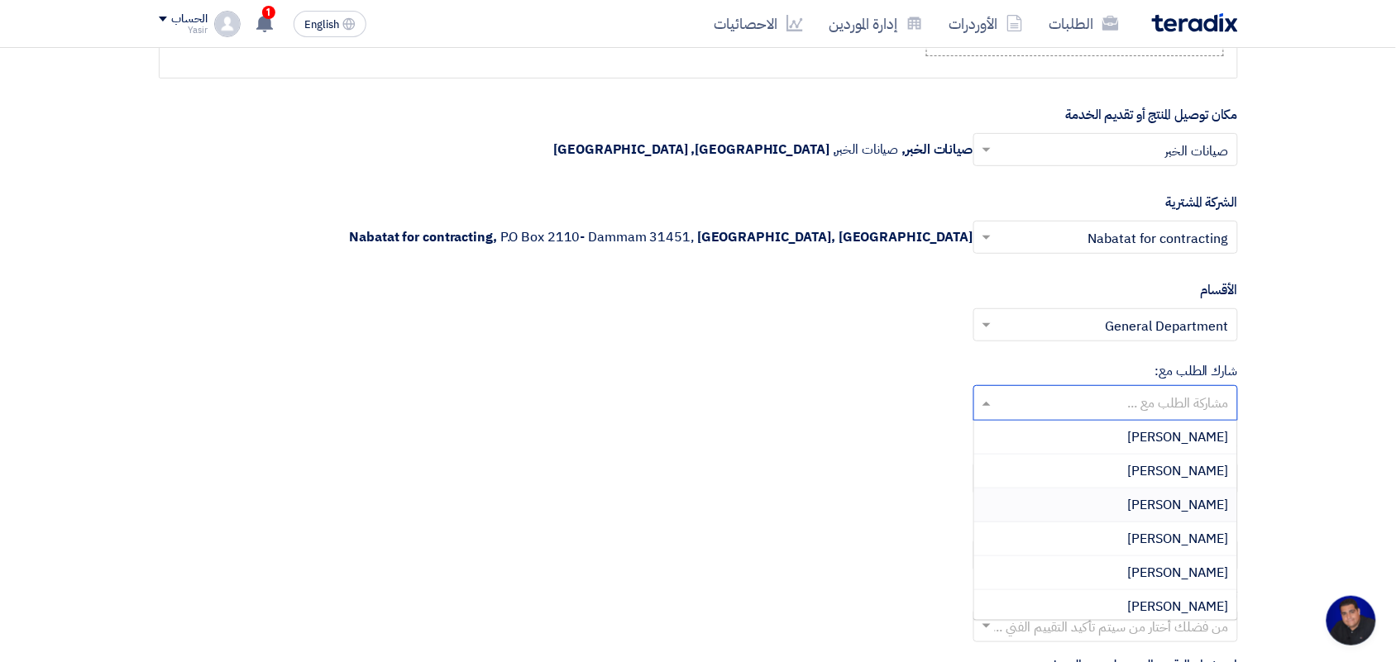
click at [1188, 515] on span "[PERSON_NAME]" at bounding box center [1178, 505] width 101 height 20
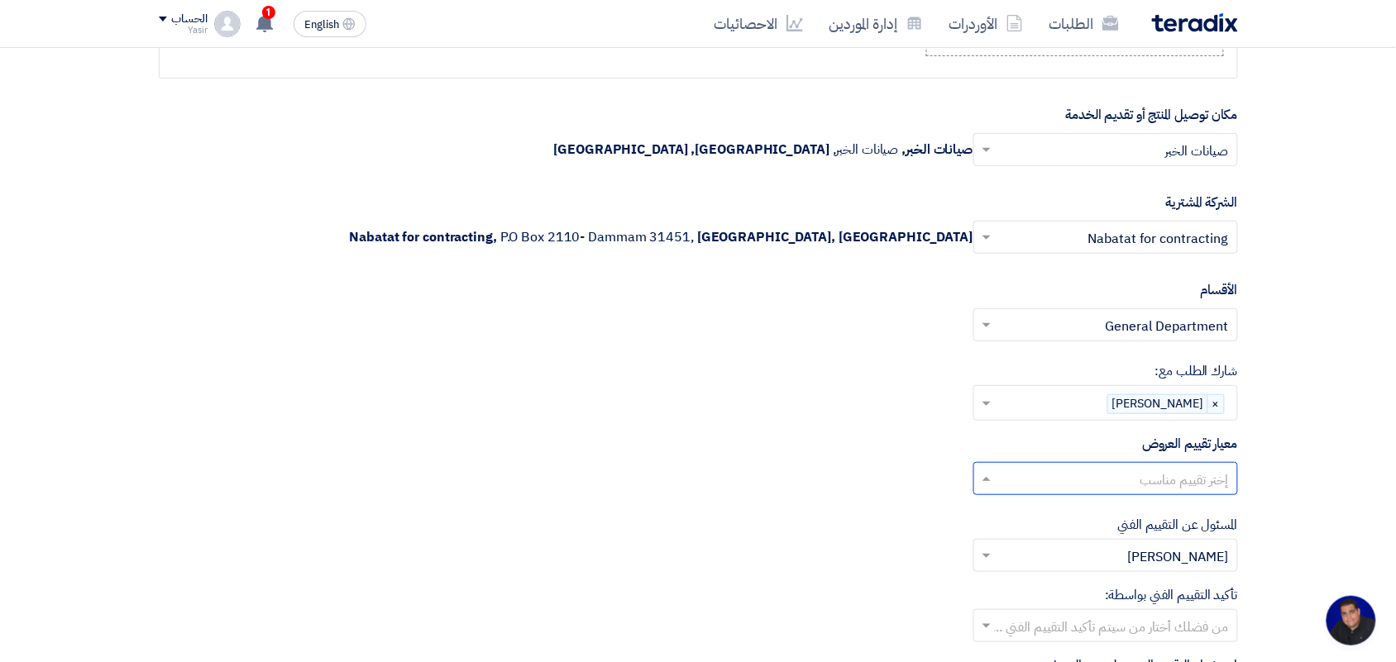
click at [1188, 490] on input "text" at bounding box center [1115, 480] width 232 height 27
click at [1162, 513] on span "Direct material" at bounding box center [1184, 512] width 90 height 20
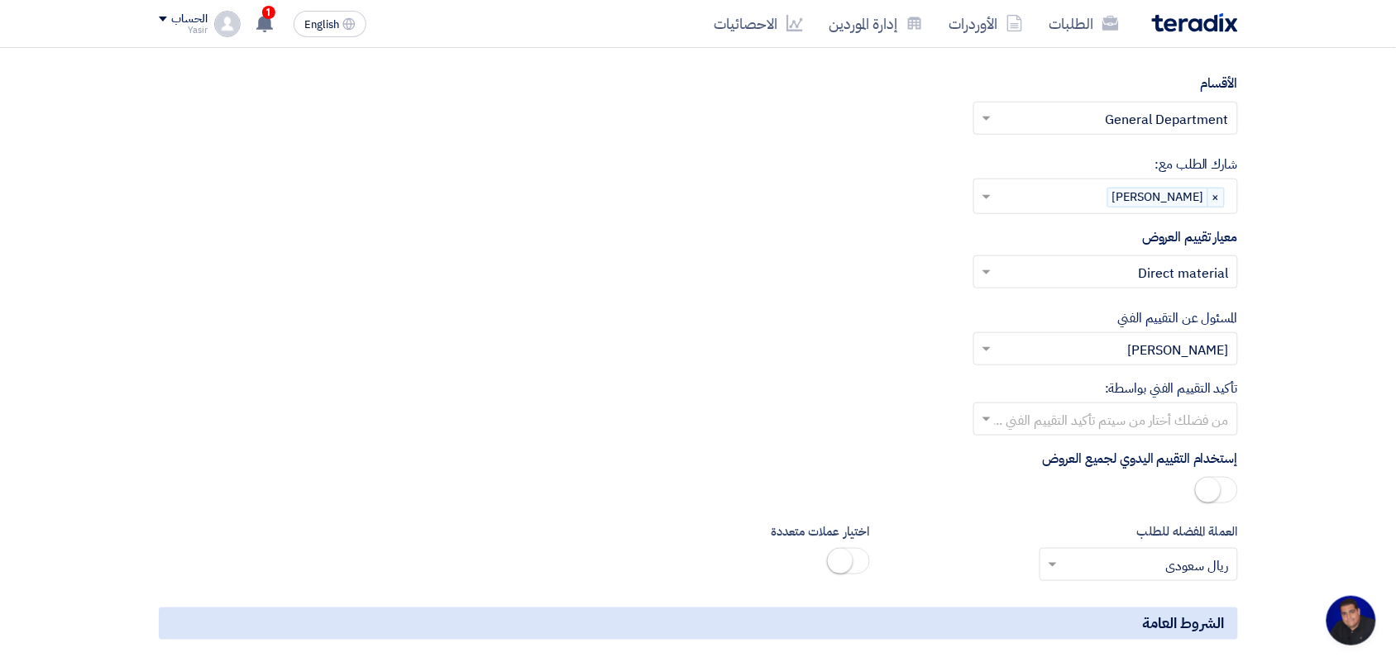
scroll to position [2274, 0]
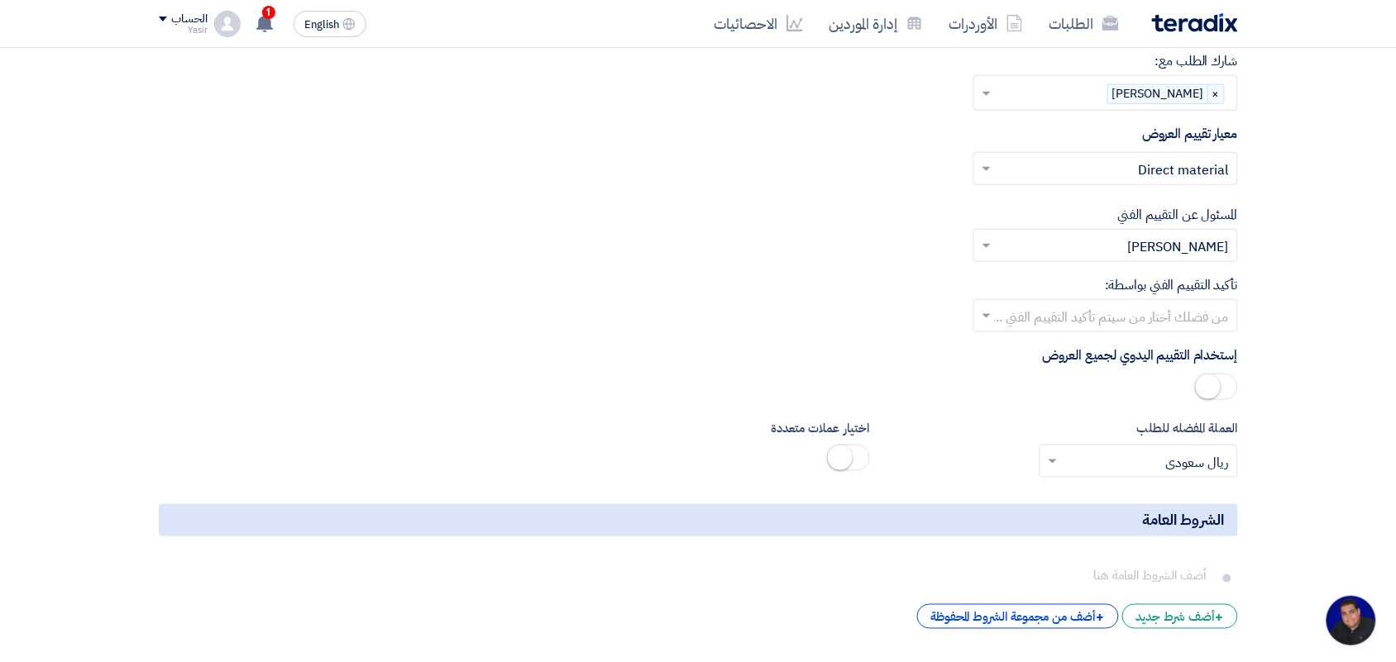
click at [1052, 327] on input "text" at bounding box center [1115, 317] width 232 height 27
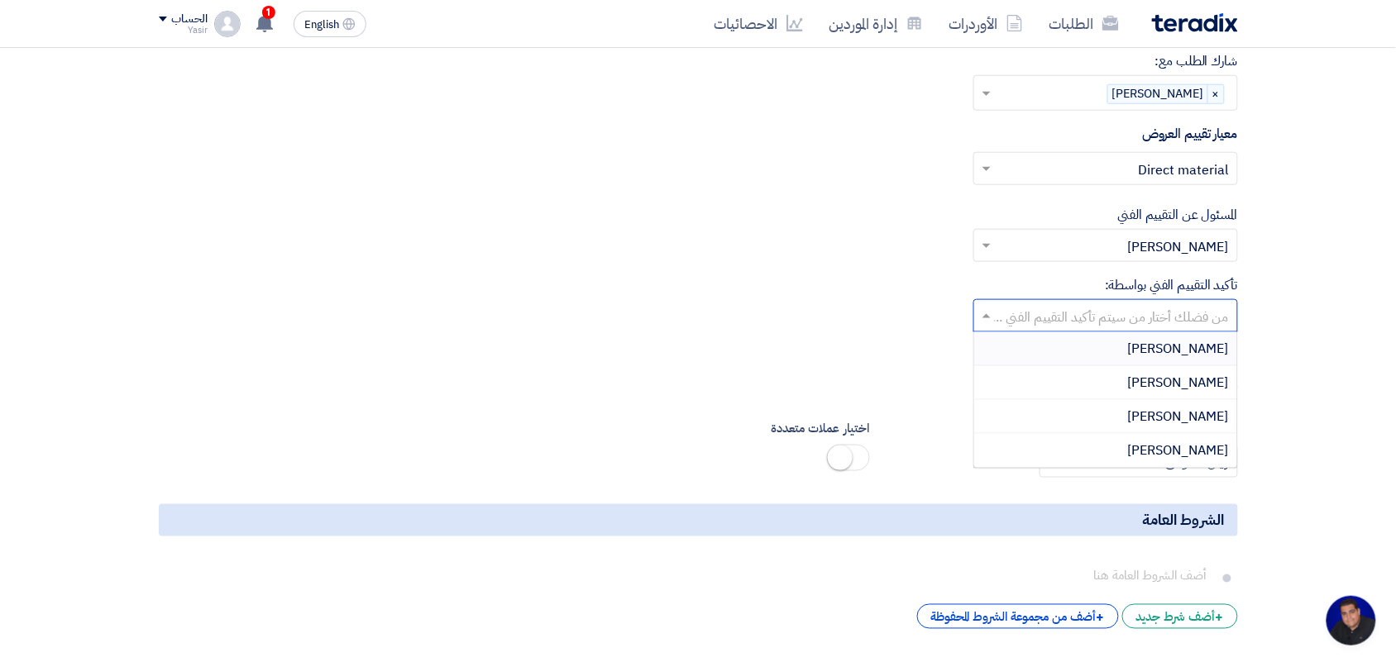
click at [828, 294] on div "تأكيد التقييم الفني بواسطة: من فضلك أختار من سيتم تأكيد التقييم الفني ... [PERS…" at bounding box center [698, 303] width 1079 height 57
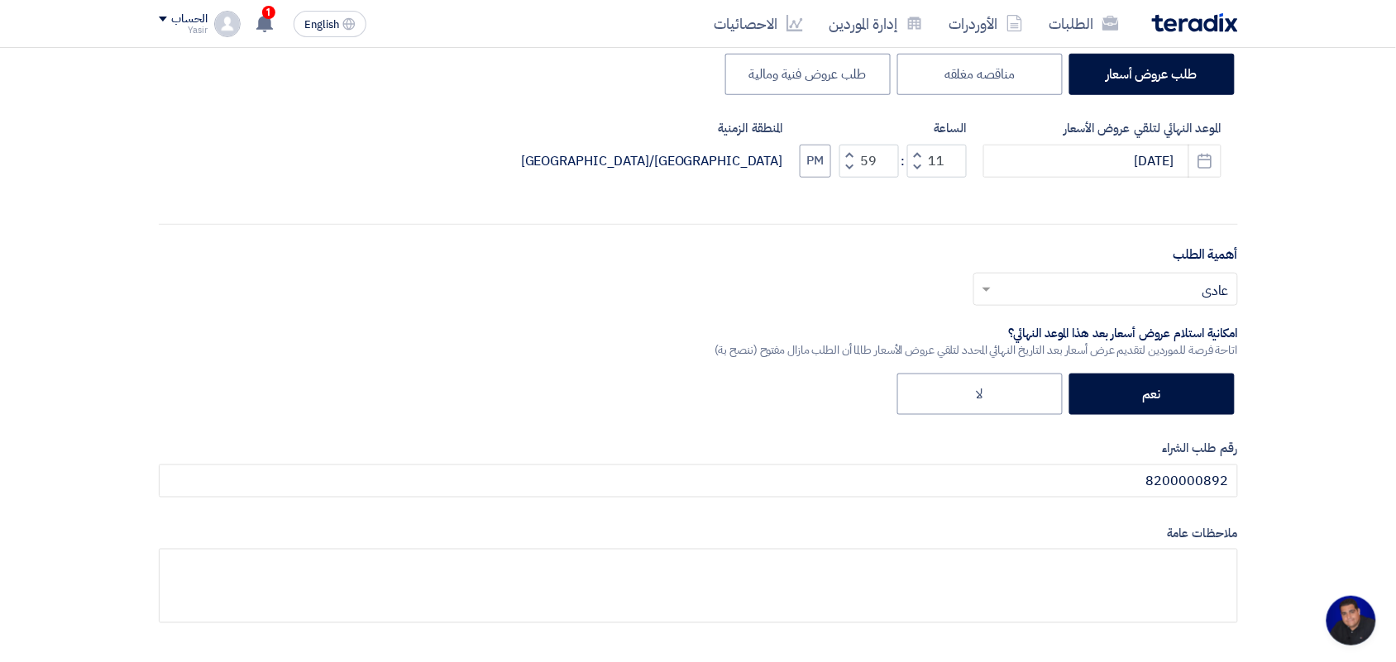
scroll to position [0, 0]
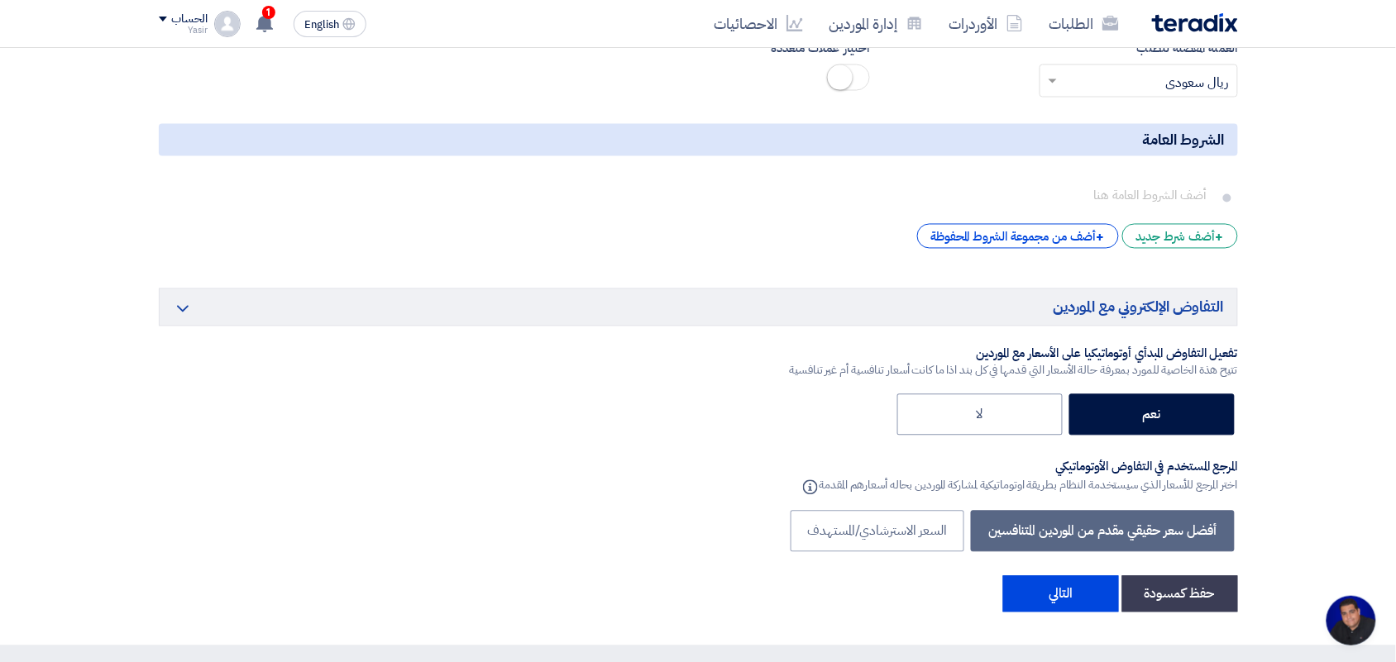
scroll to position [2688, 0]
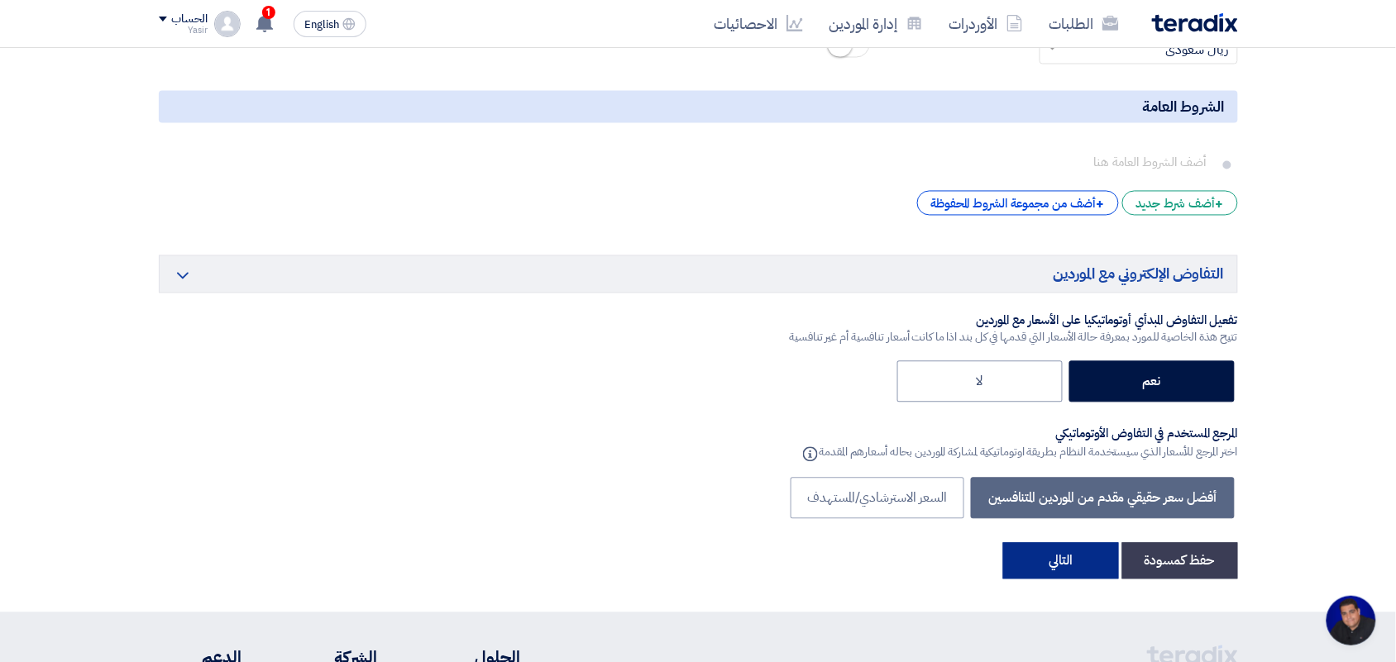
click at [1034, 568] on button "التالي" at bounding box center [1061, 561] width 116 height 36
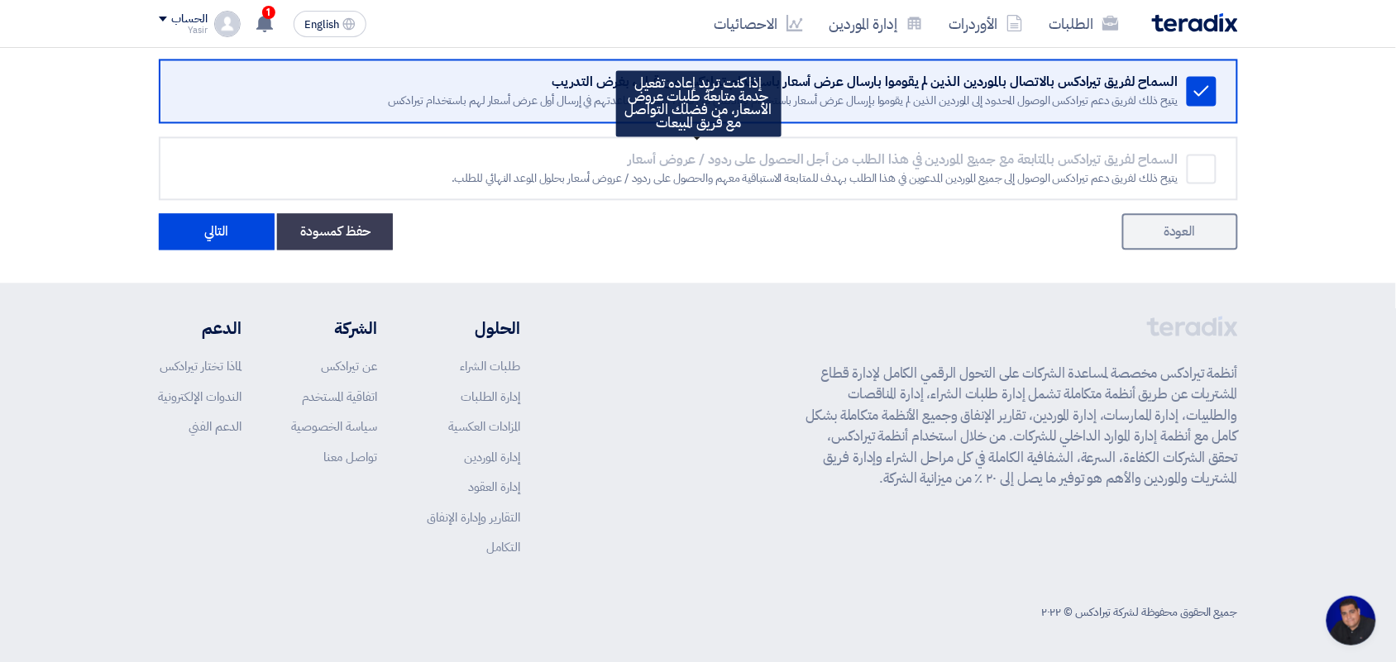
scroll to position [954, 0]
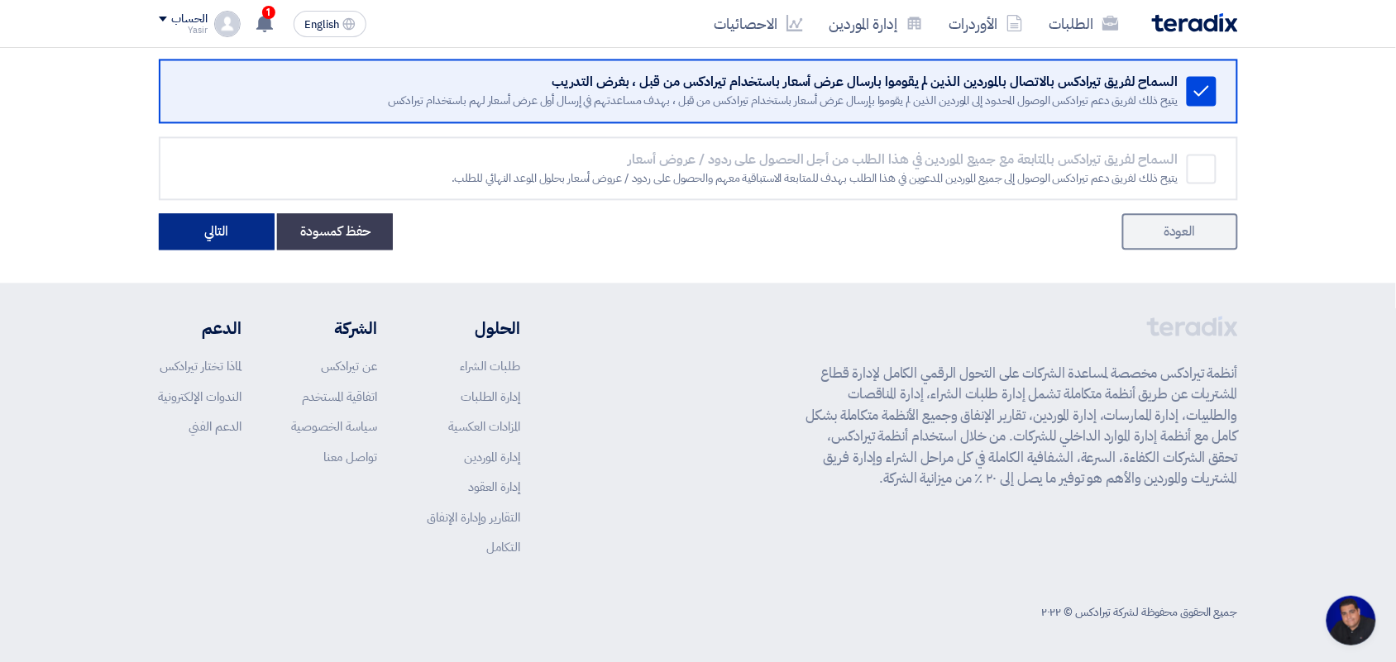
click at [208, 240] on button "التالي" at bounding box center [217, 231] width 116 height 36
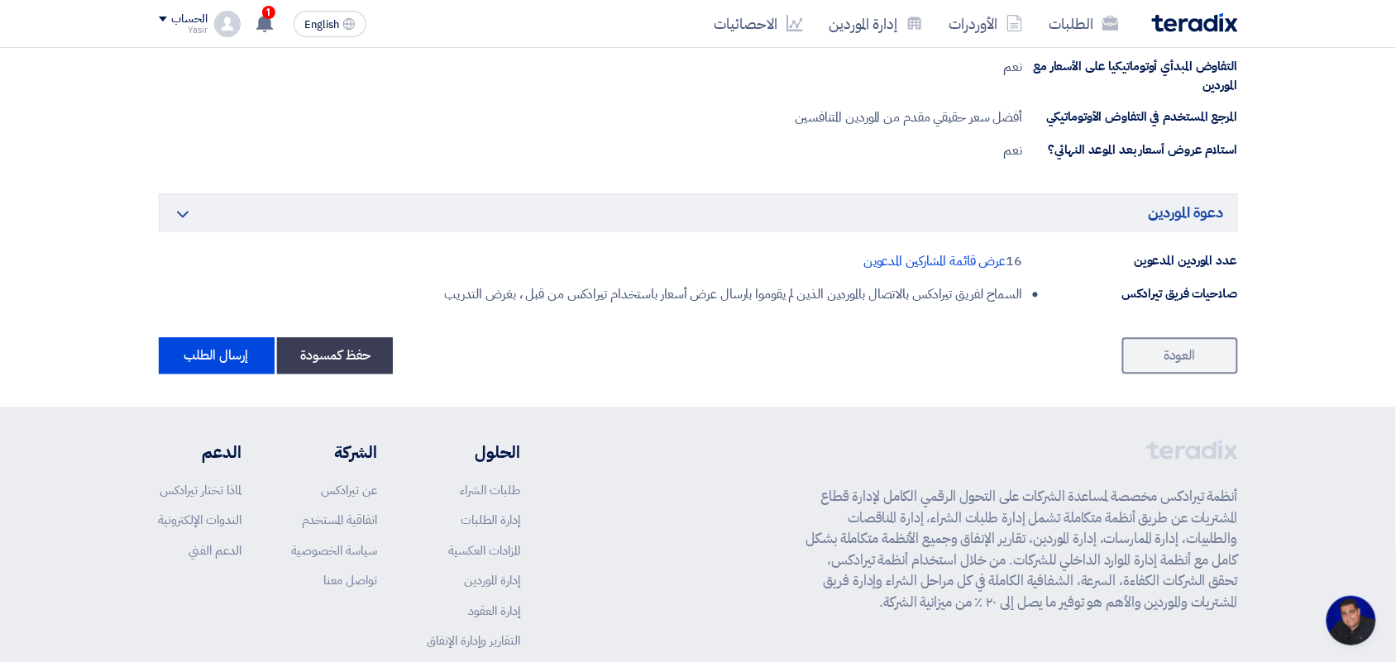
scroll to position [930, 0]
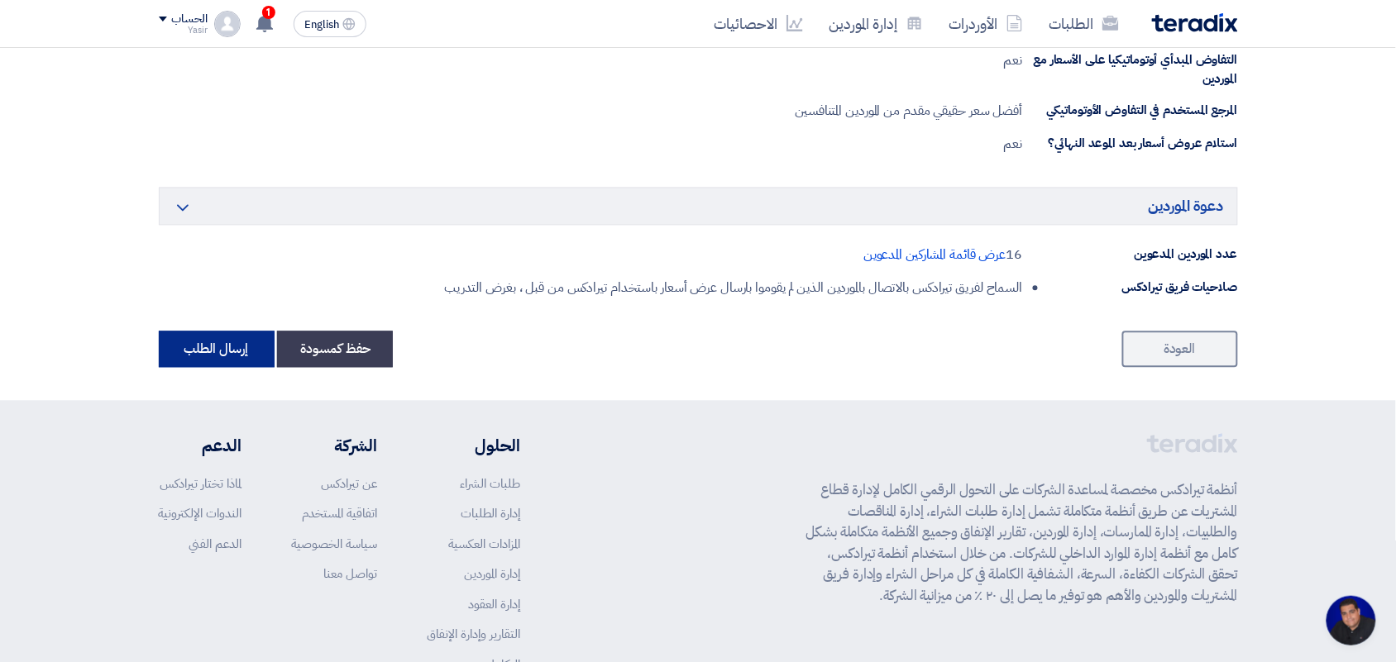
click at [184, 356] on button "إرسال الطلب" at bounding box center [217, 350] width 116 height 36
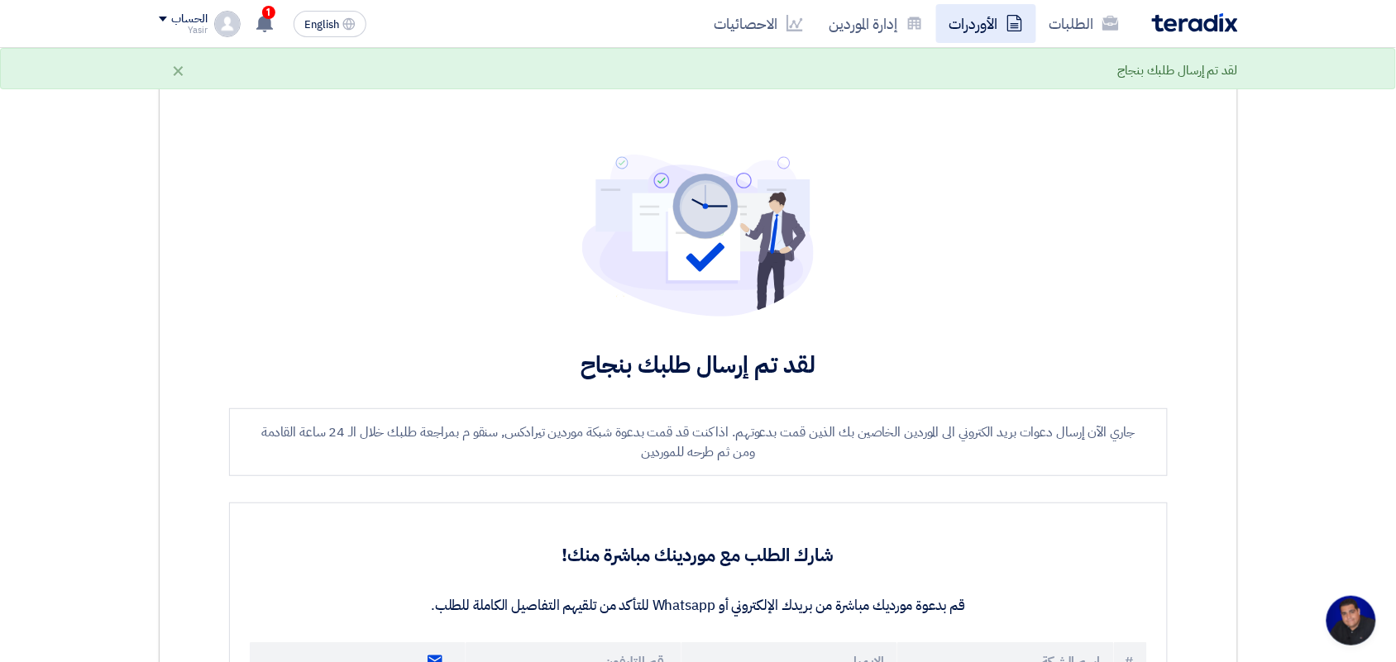
click at [1022, 25] on use at bounding box center [1014, 23] width 15 height 17
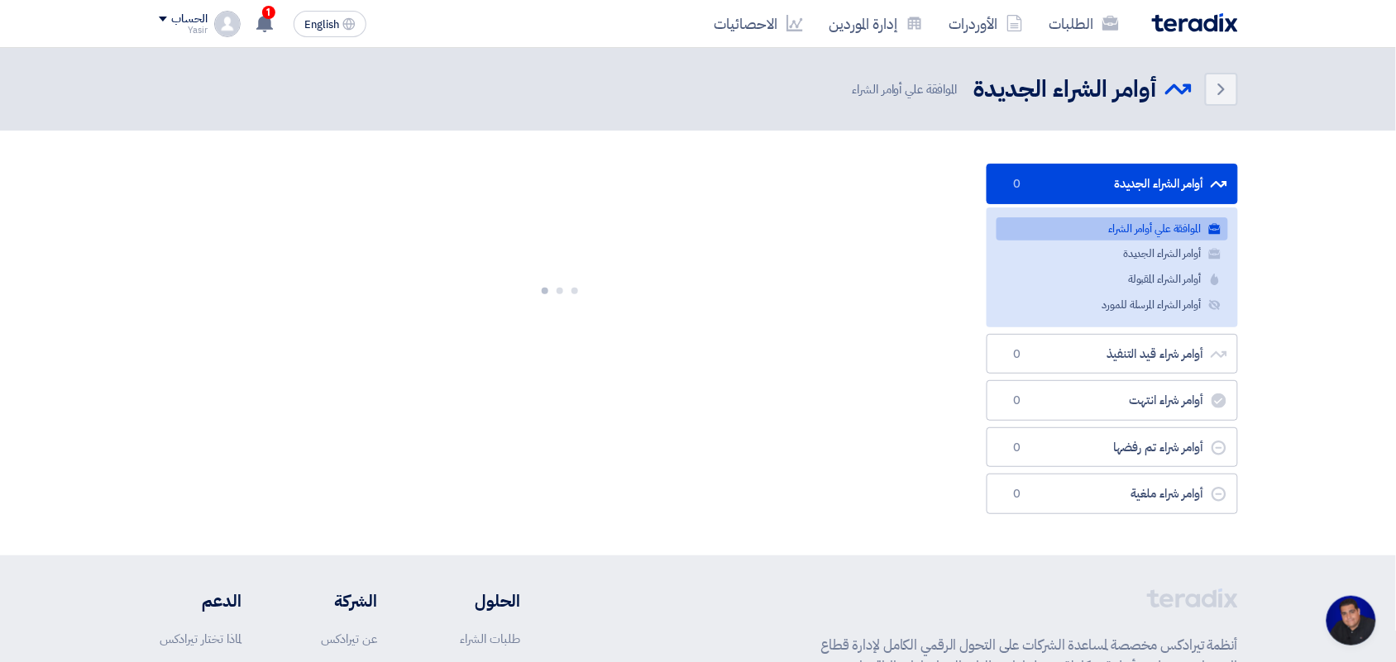
click at [1072, 22] on link "الطلبات" at bounding box center [1084, 23] width 96 height 39
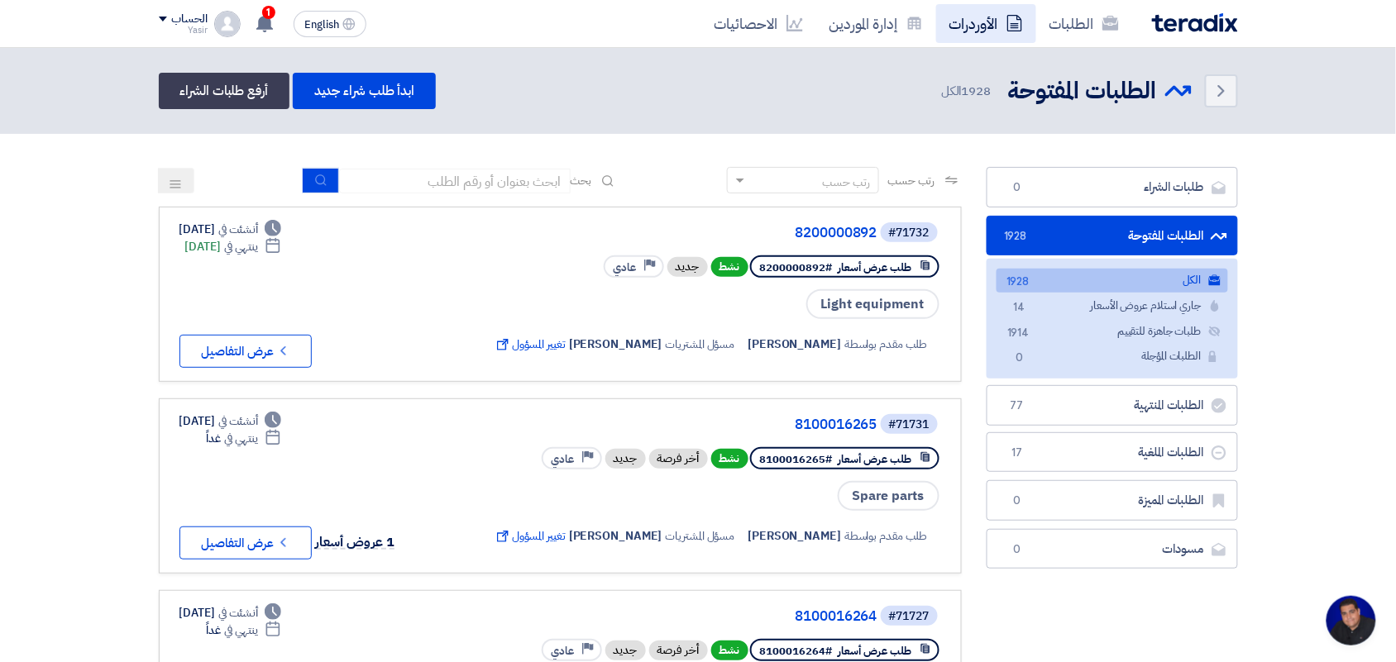
click at [980, 27] on link "الأوردرات" at bounding box center [986, 23] width 100 height 39
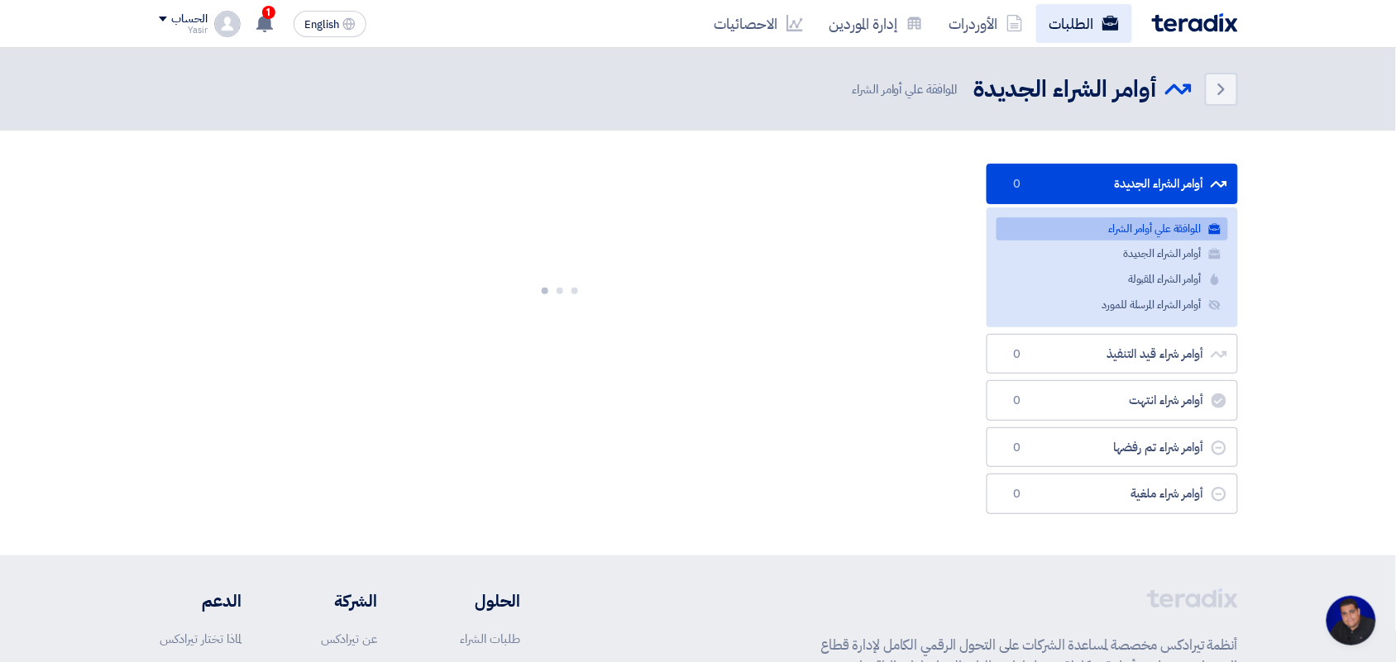
click at [1059, 4] on link "الطلبات" at bounding box center [1084, 23] width 96 height 39
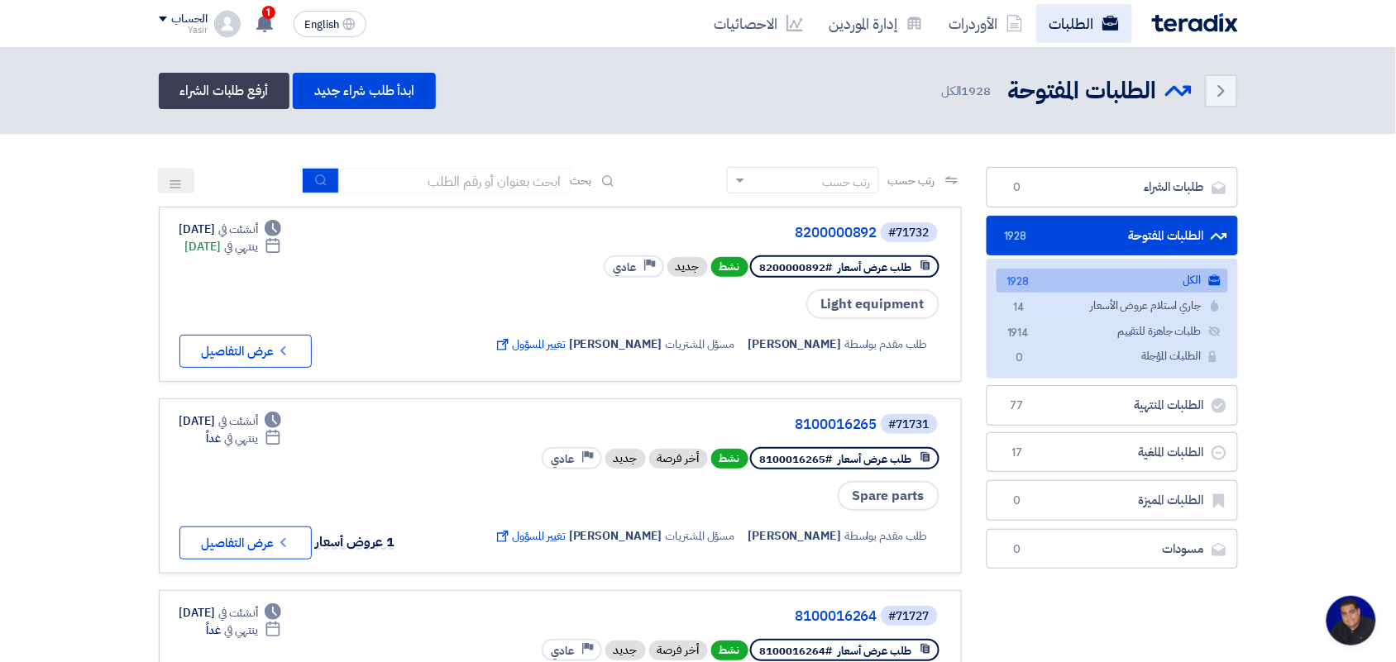
click at [1063, 27] on link "الطلبات" at bounding box center [1084, 23] width 96 height 39
click at [246, 335] on button "Check details عرض التفاصيل" at bounding box center [245, 351] width 132 height 33
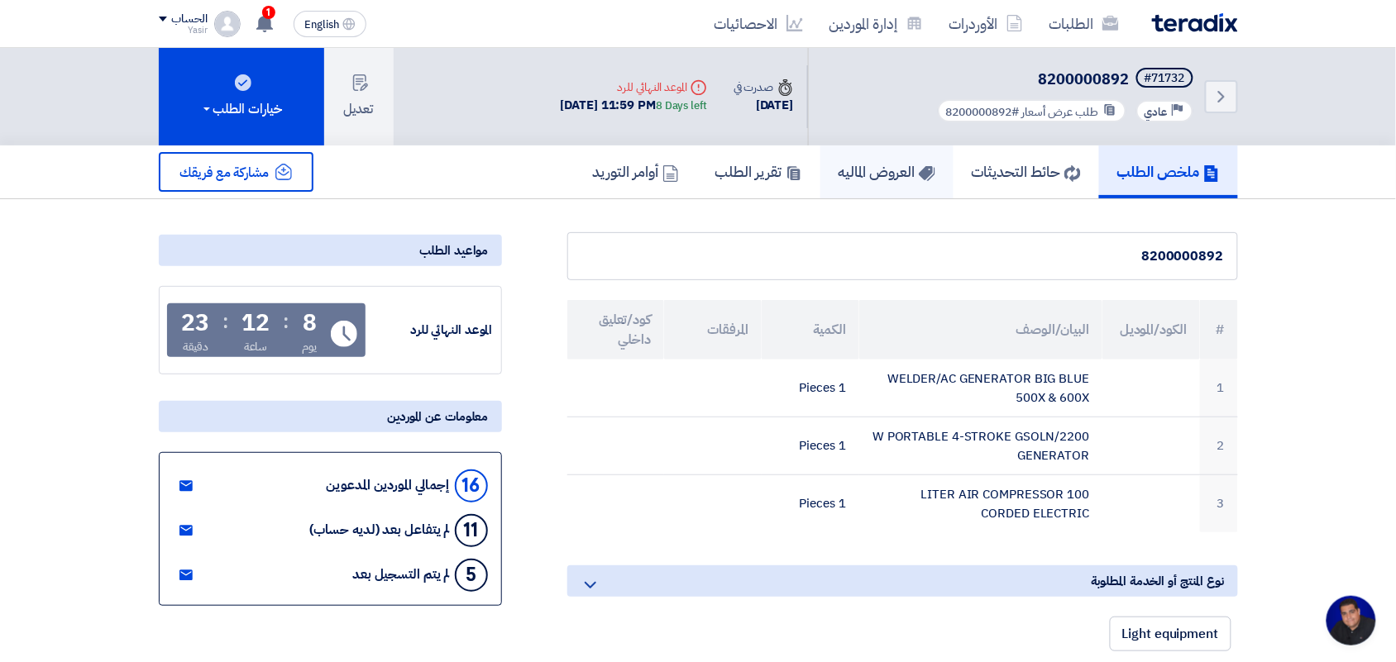
click at [848, 166] on h5 "العروض الماليه" at bounding box center [887, 171] width 97 height 19
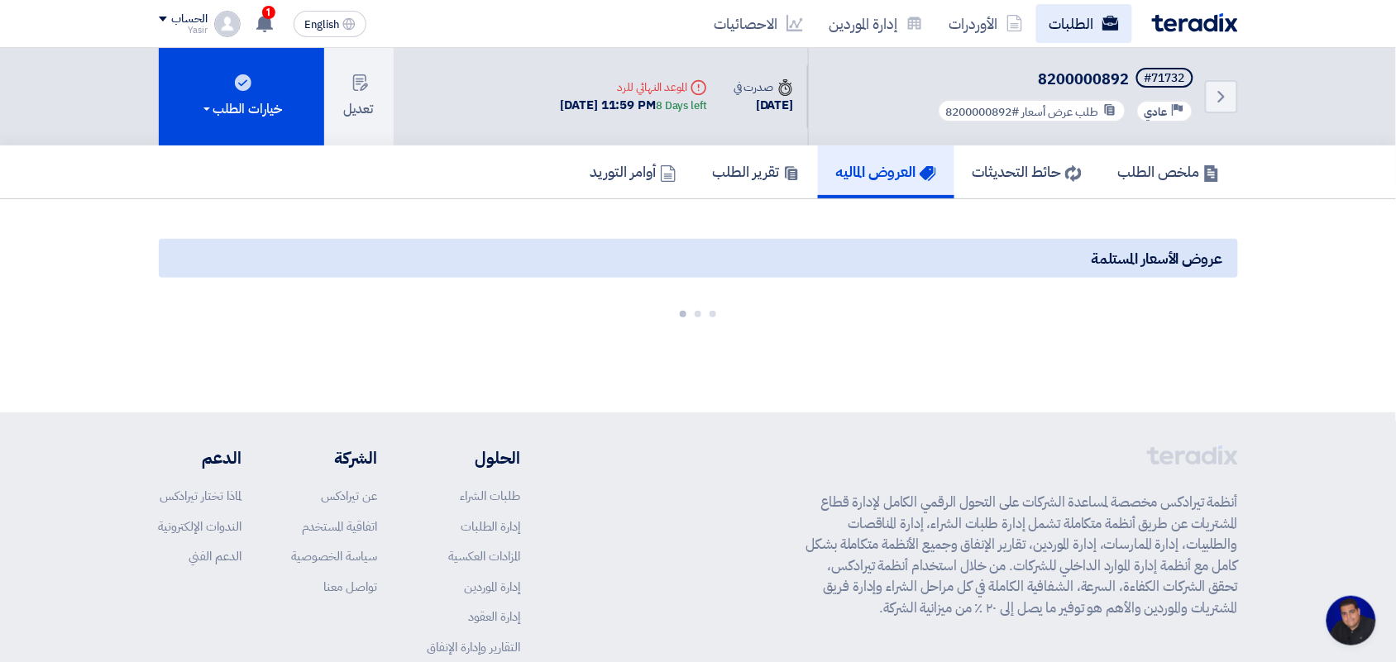
click at [1075, 17] on link "الطلبات" at bounding box center [1084, 23] width 96 height 39
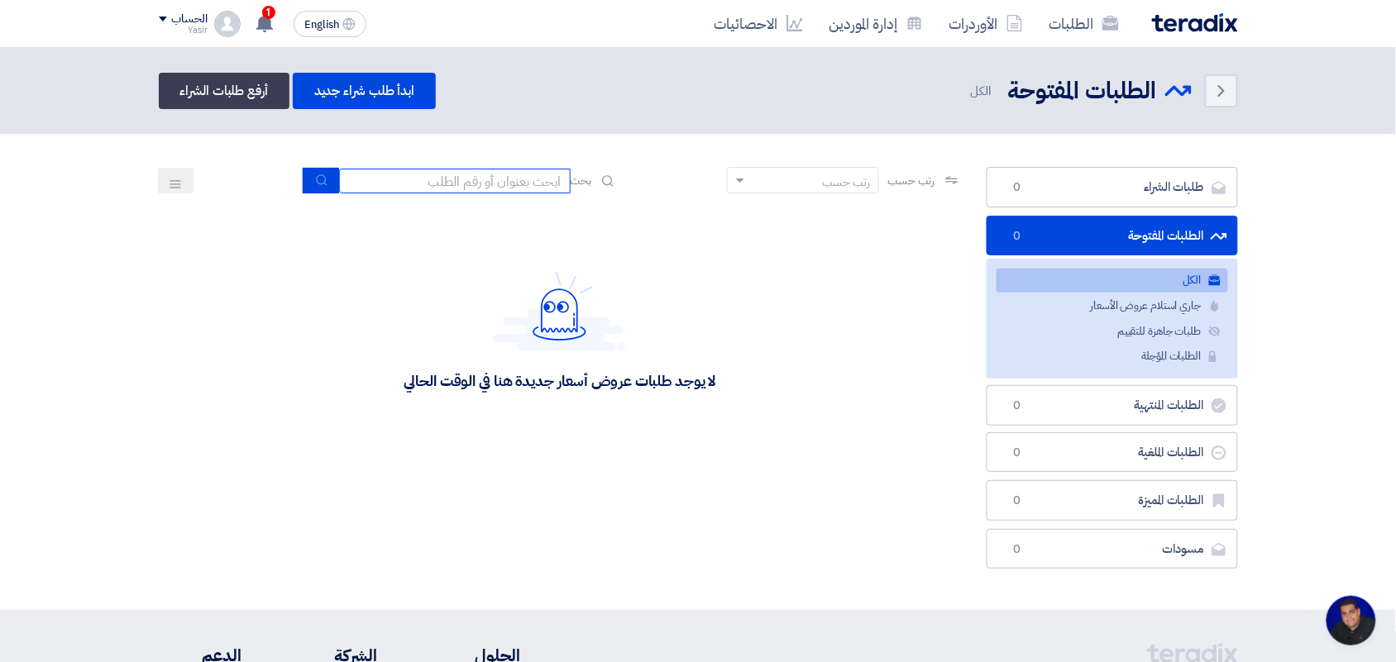
click at [393, 178] on input at bounding box center [455, 181] width 232 height 25
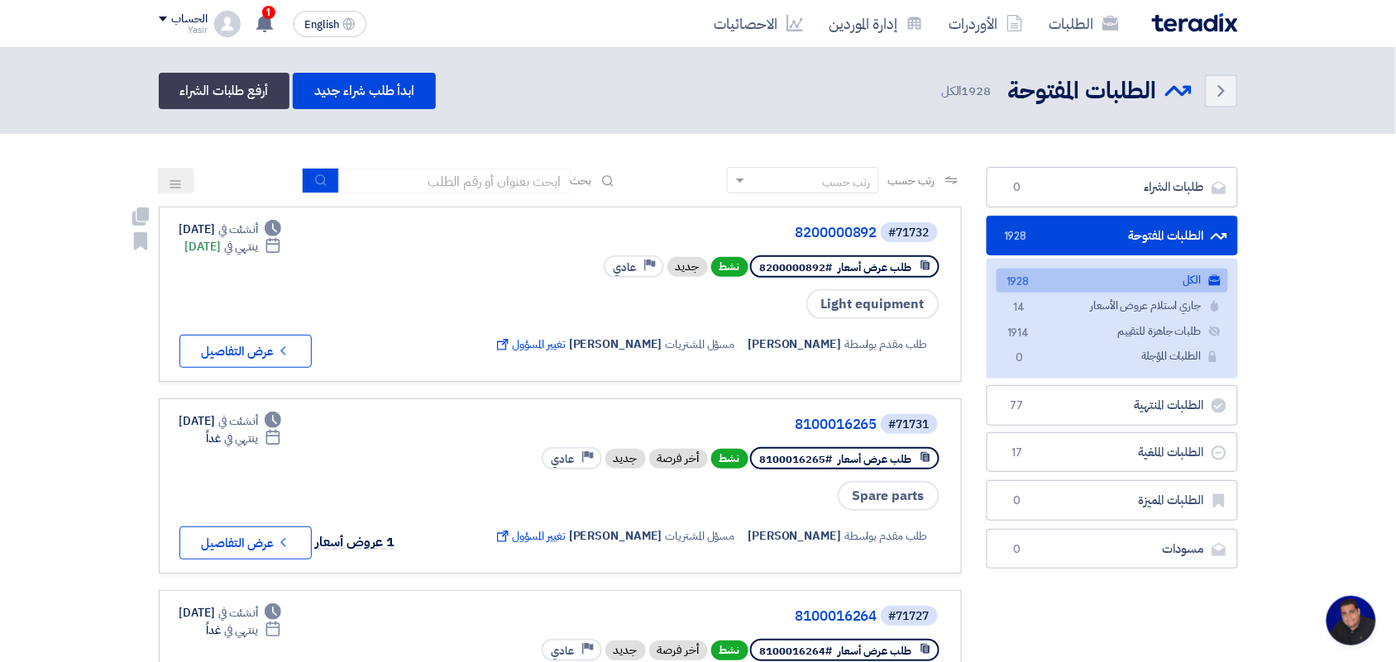
click at [552, 321] on div "طلب مقدم بواسطة [PERSON_NAME] مسؤل المشتريات [PERSON_NAME] تغيير المسؤول Extern…" at bounding box center [715, 344] width 451 height 47
click at [550, 321] on div "طلب مقدم بواسطة [PERSON_NAME] مسؤل المشتريات [PERSON_NAME] تغيير المسؤول Extern…" at bounding box center [715, 344] width 451 height 47
click at [1018, 22] on icon at bounding box center [1014, 23] width 17 height 17
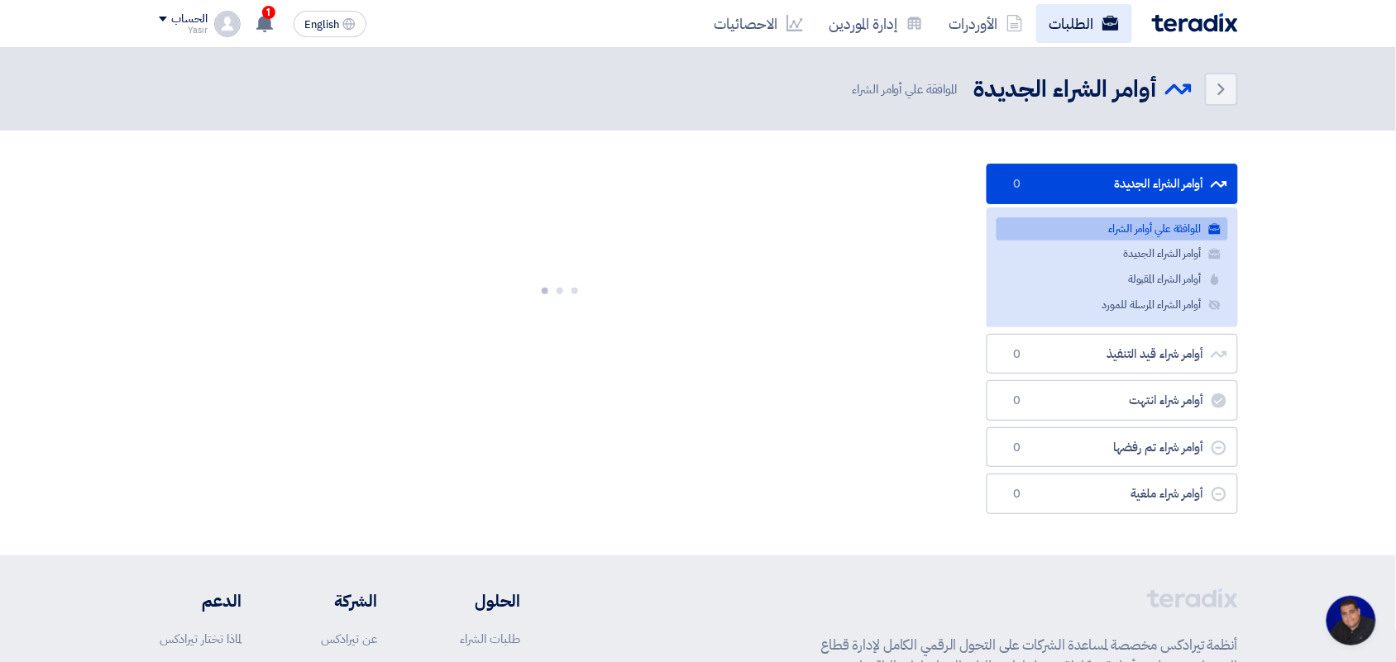
click at [1053, 21] on link "الطلبات" at bounding box center [1084, 23] width 96 height 39
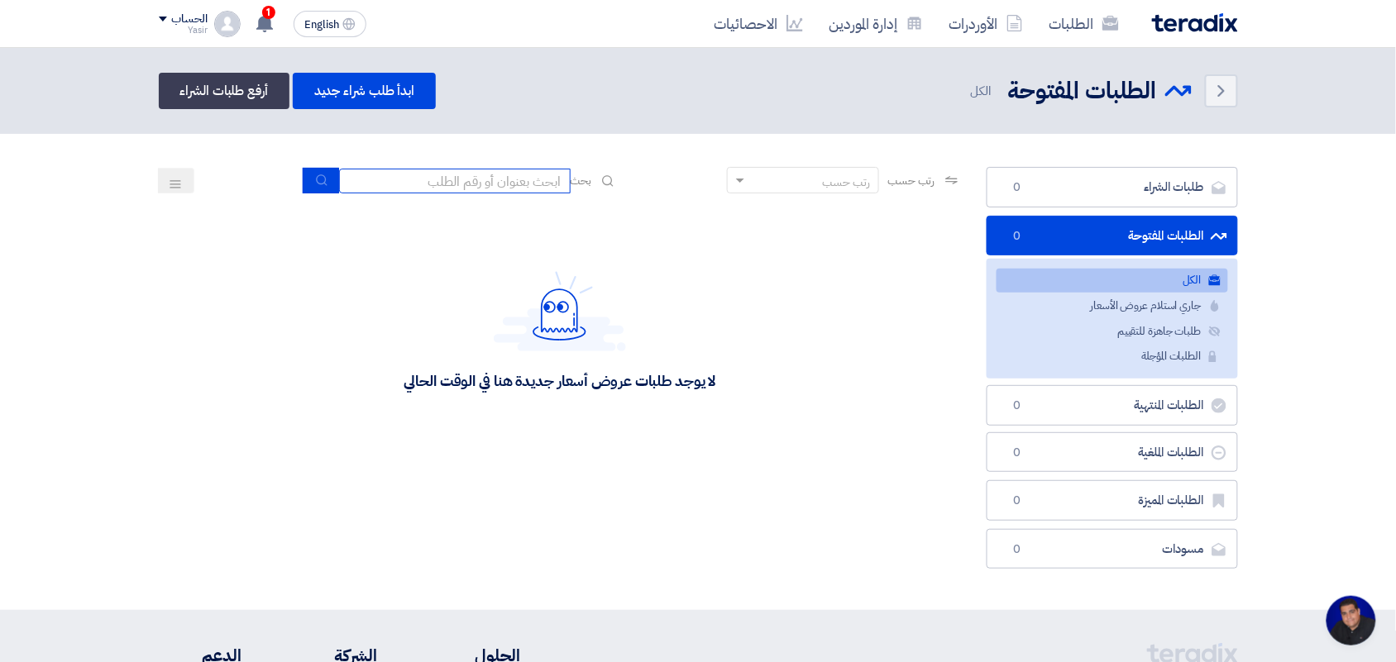
click at [452, 172] on input at bounding box center [455, 181] width 232 height 25
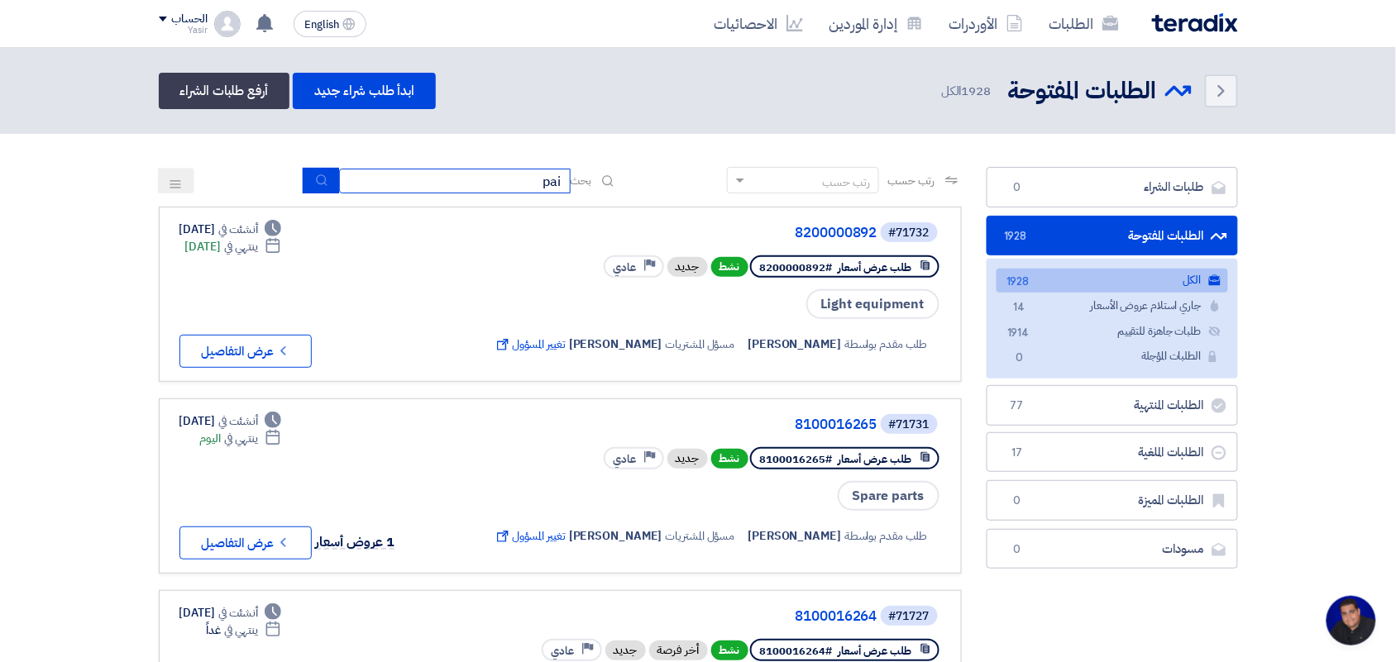
type input "paint"
click at [312, 168] on button "submit" at bounding box center [321, 181] width 36 height 26
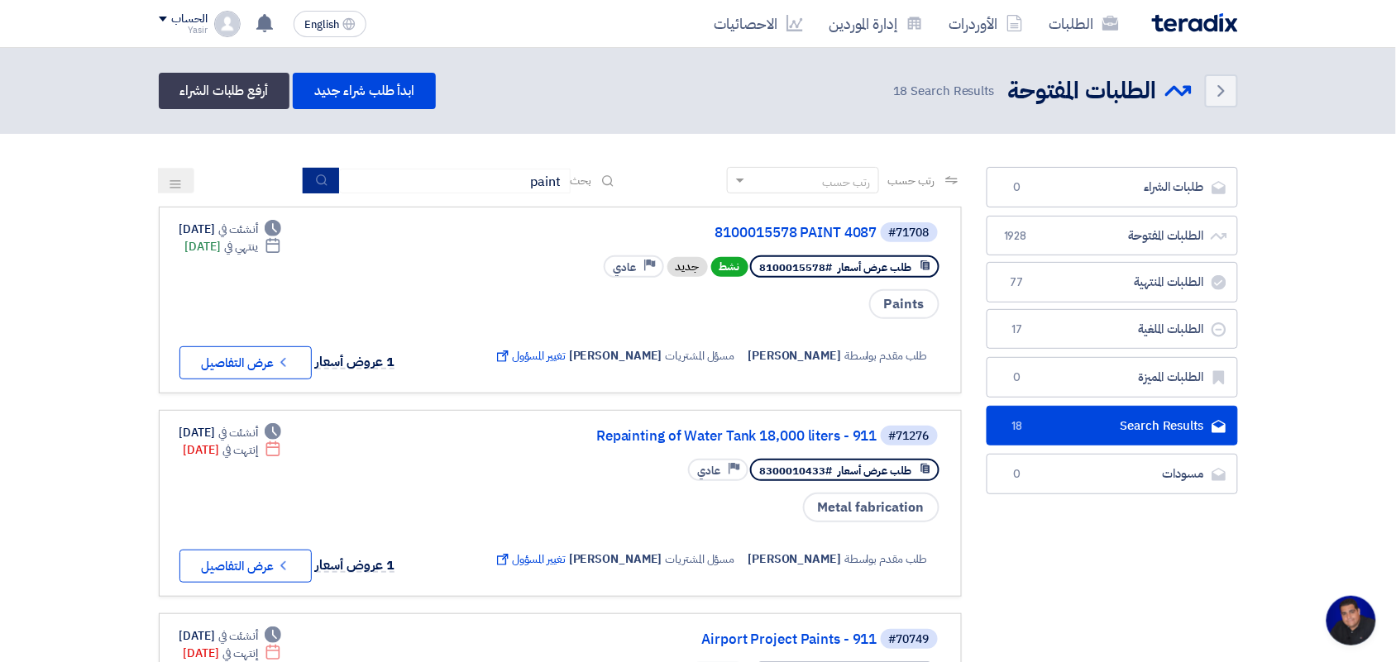
click at [318, 170] on button "submit" at bounding box center [321, 181] width 36 height 26
click at [281, 355] on icon "Check details" at bounding box center [283, 363] width 16 height 16
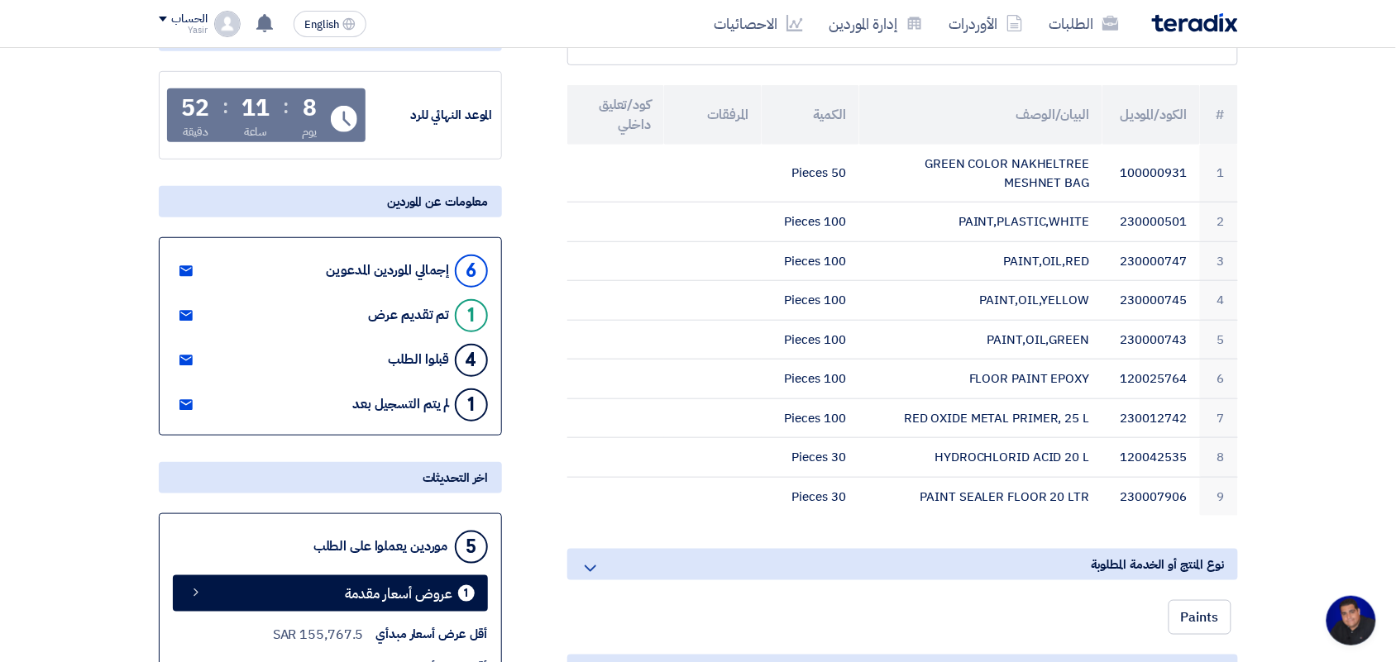
scroll to position [289, 0]
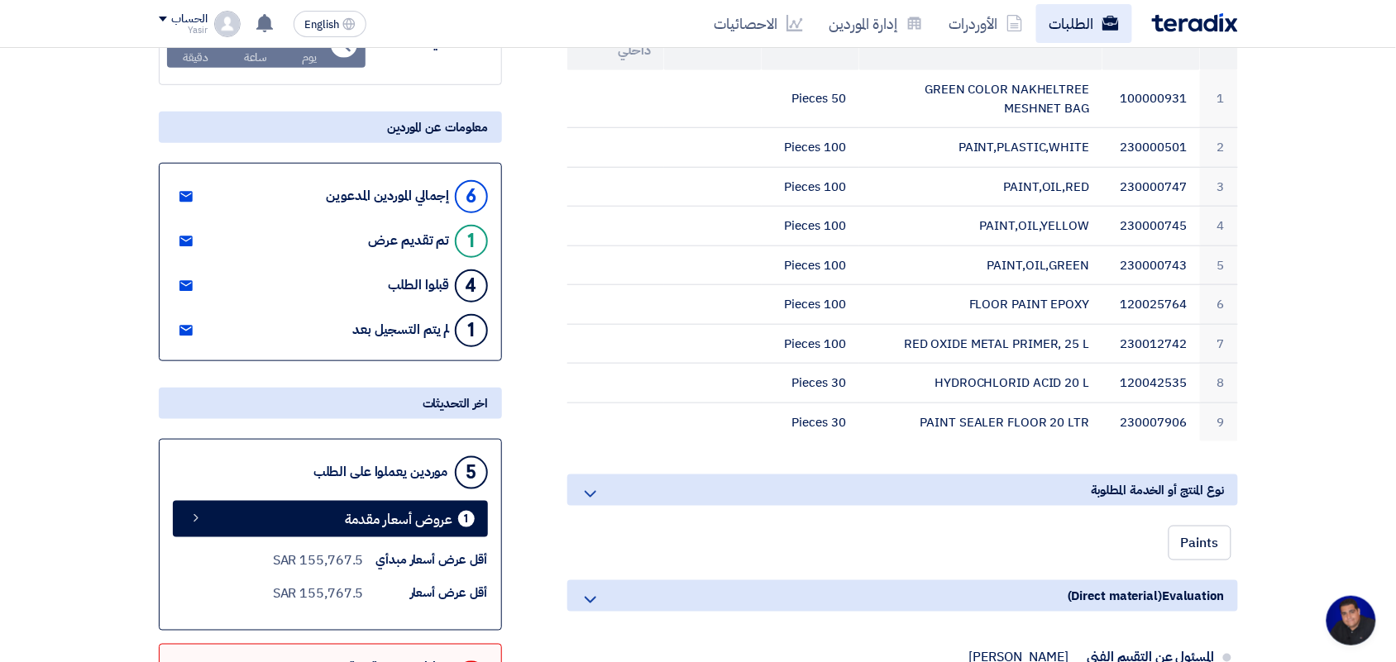
click at [1114, 23] on icon at bounding box center [1110, 23] width 17 height 17
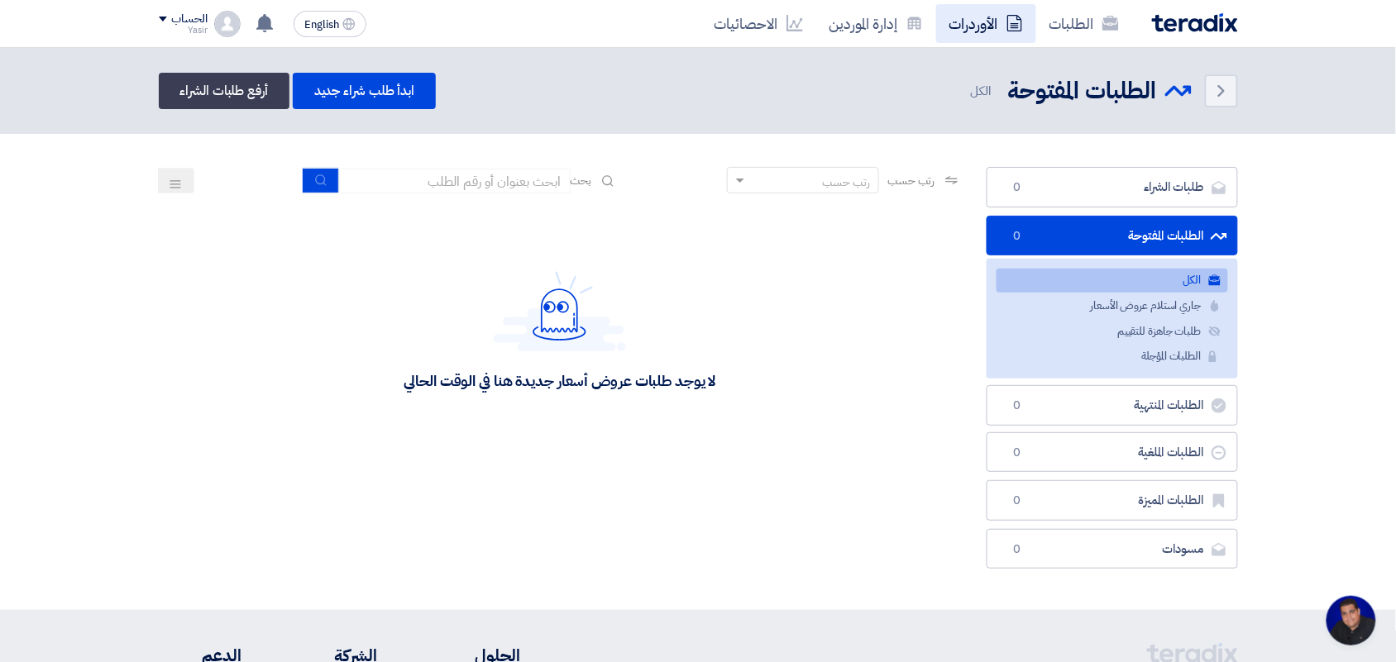
click at [987, 17] on link "الأوردرات" at bounding box center [986, 23] width 100 height 39
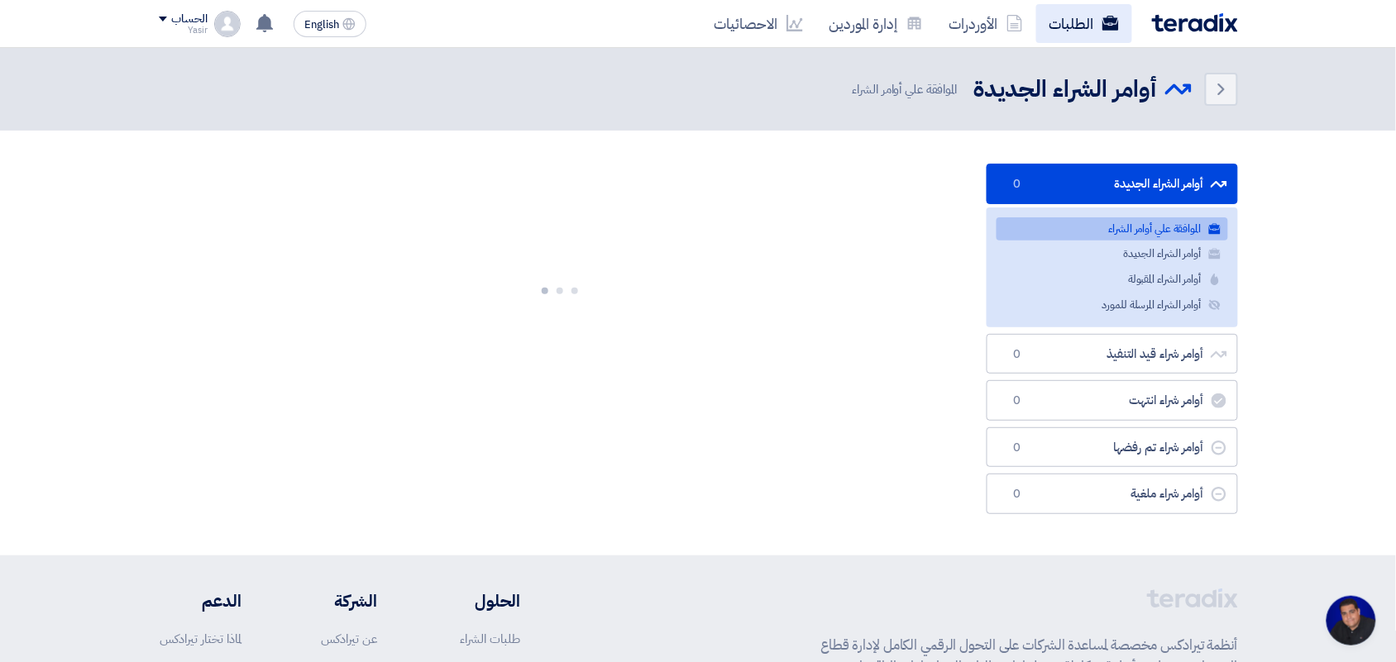
click at [1044, 18] on link "الطلبات" at bounding box center [1084, 23] width 96 height 39
